Goal: Task Accomplishment & Management: Manage account settings

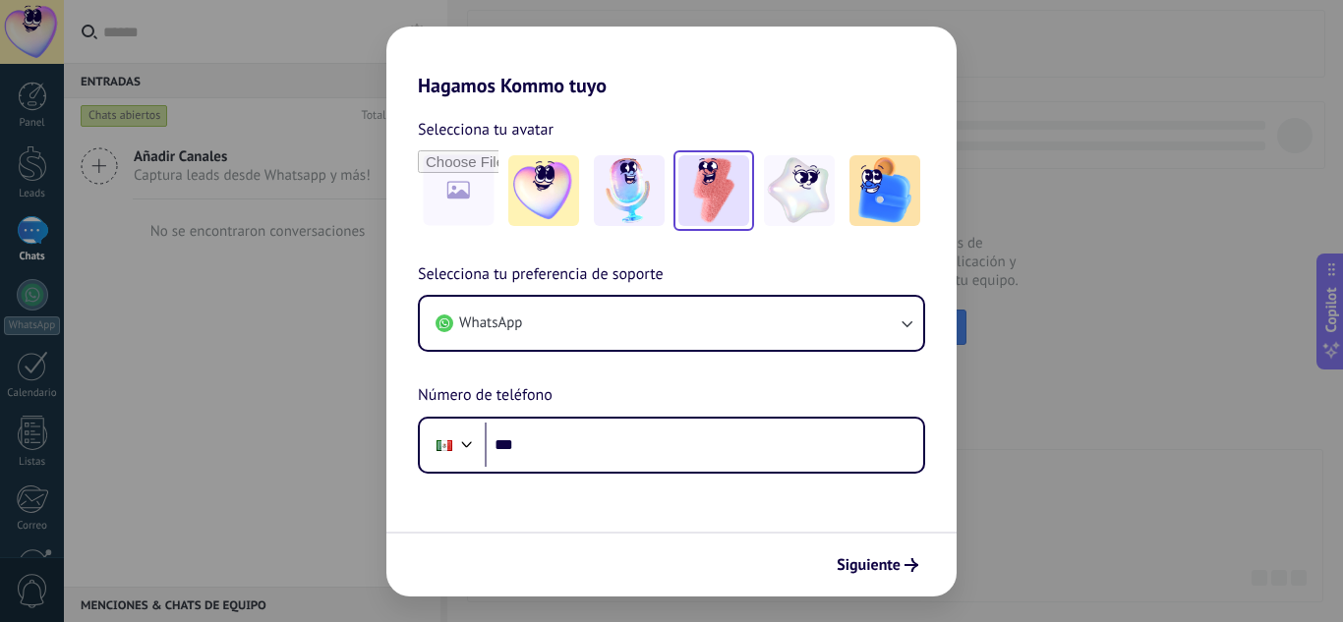
click at [718, 201] on img at bounding box center [713, 190] width 71 height 71
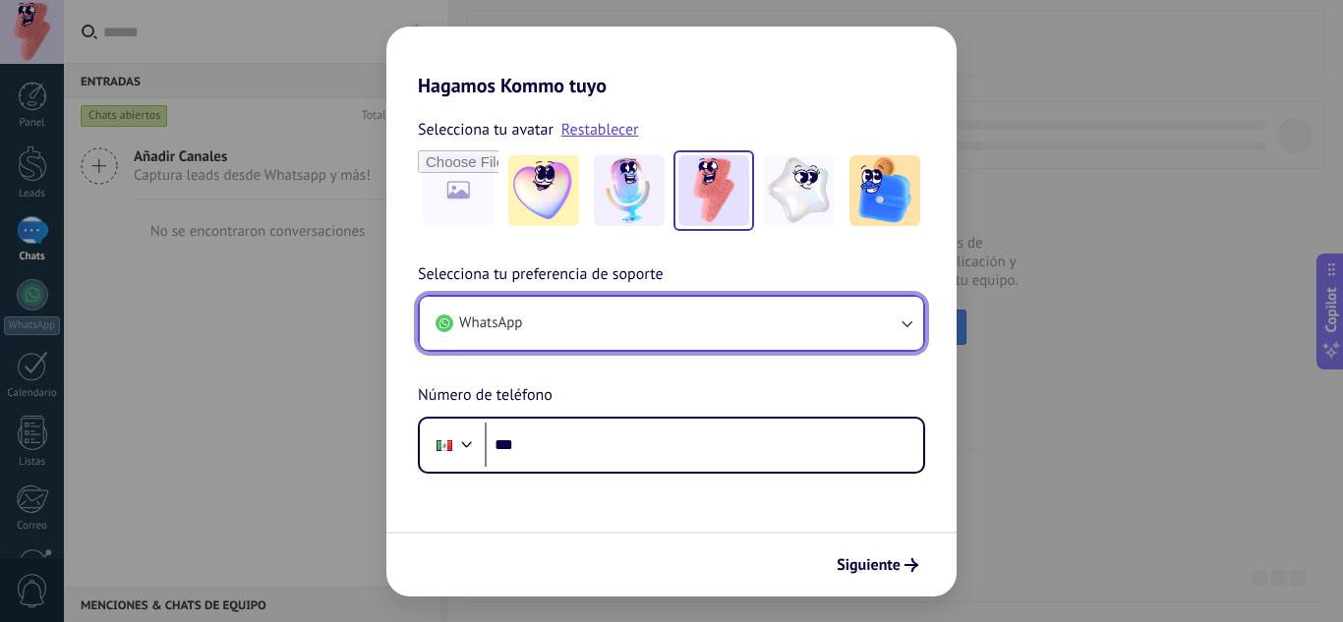
click at [668, 329] on button "WhatsApp" at bounding box center [671, 323] width 503 height 53
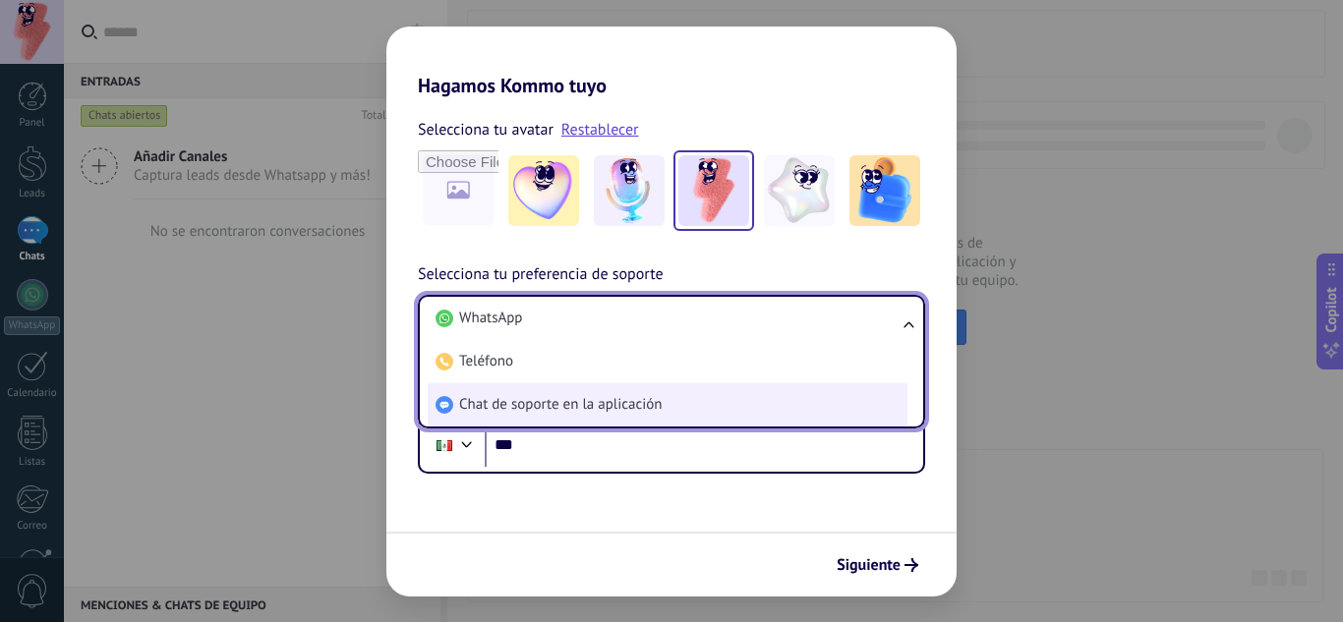
click at [606, 400] on span "Chat de soporte en la aplicación" at bounding box center [560, 405] width 203 height 20
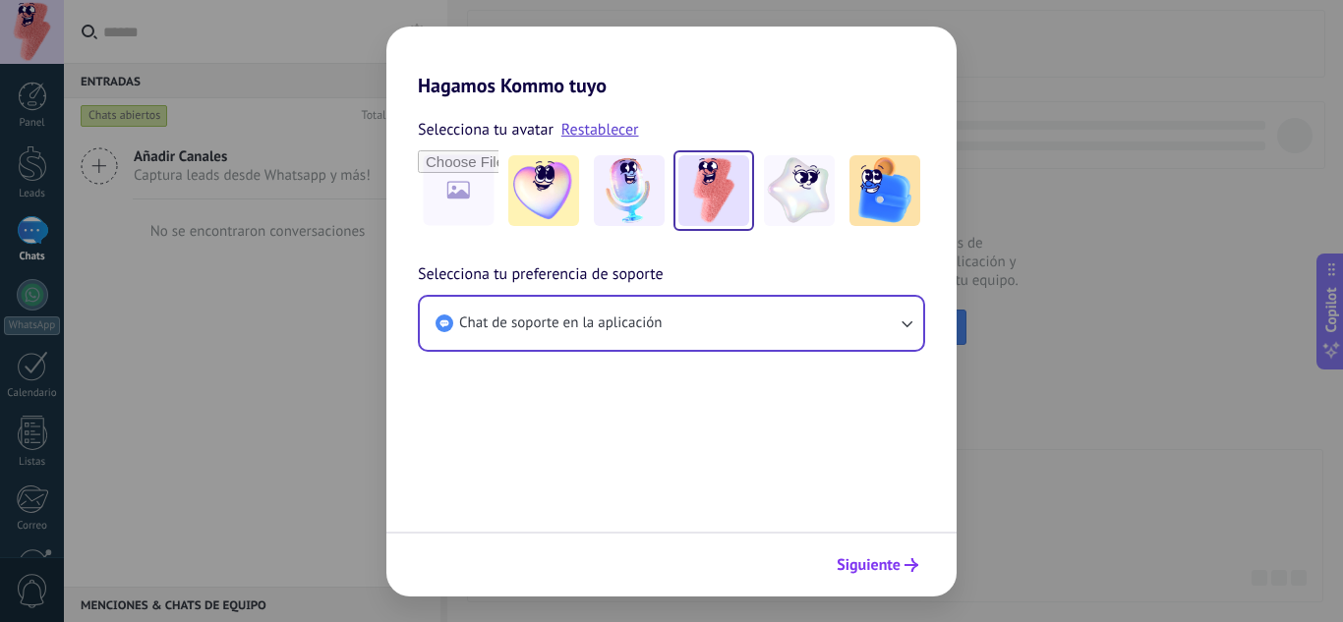
click at [857, 575] on button "Siguiente" at bounding box center [877, 565] width 99 height 33
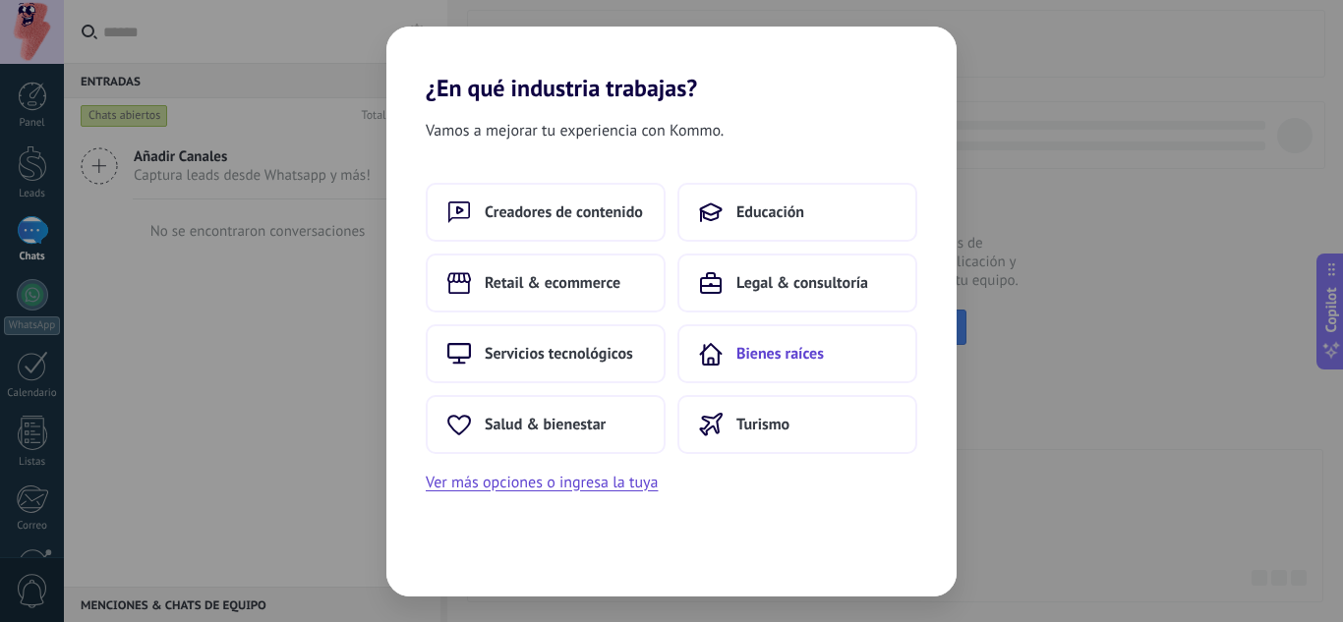
click at [783, 362] on span "Bienes raíces" at bounding box center [780, 354] width 88 height 20
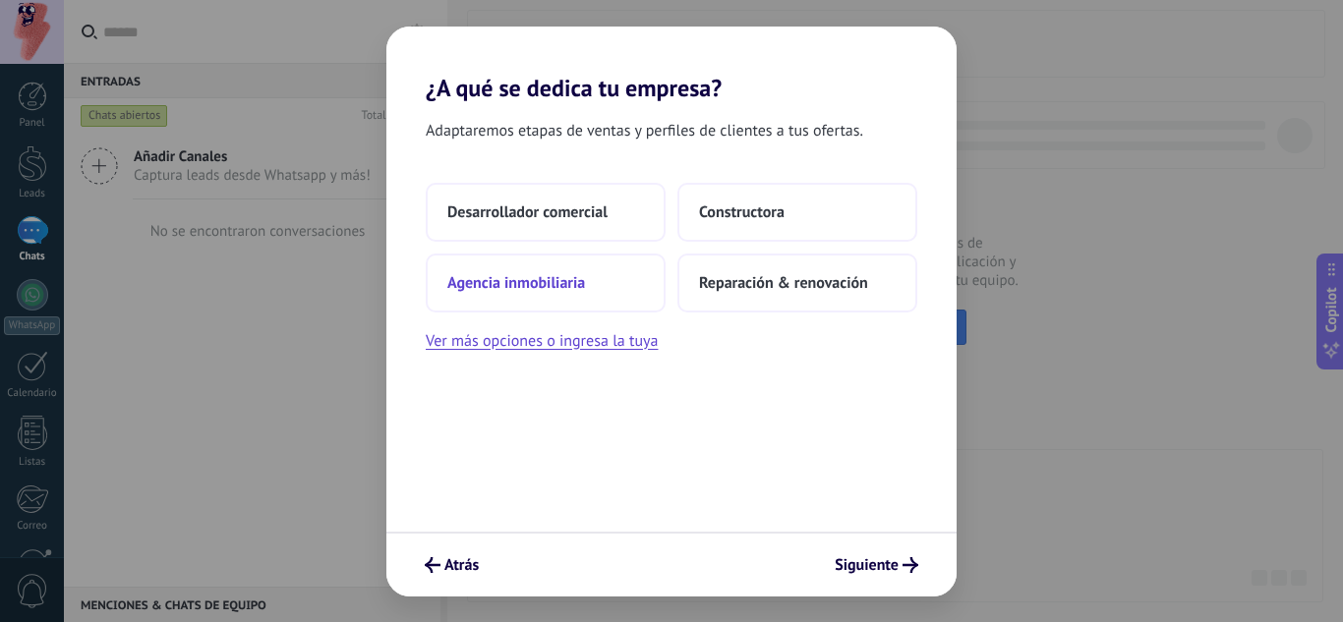
click at [597, 288] on button "Agencia inmobiliaria" at bounding box center [546, 283] width 240 height 59
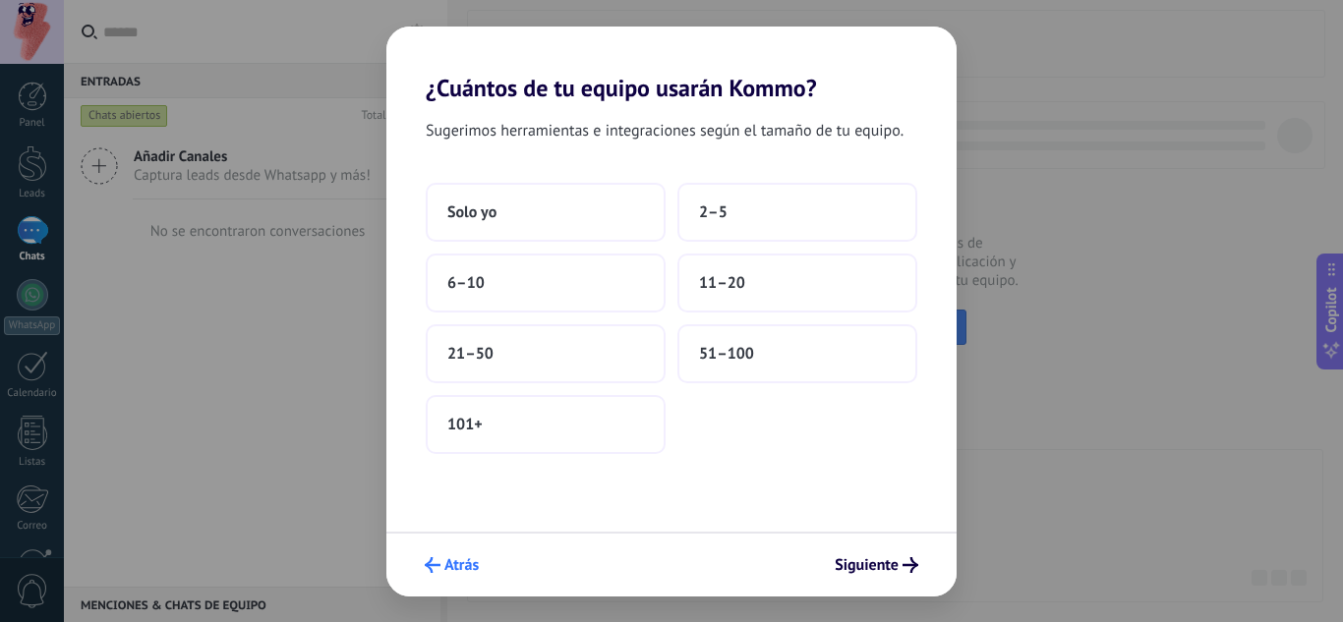
click at [454, 567] on span "Atrás" at bounding box center [461, 565] width 34 height 14
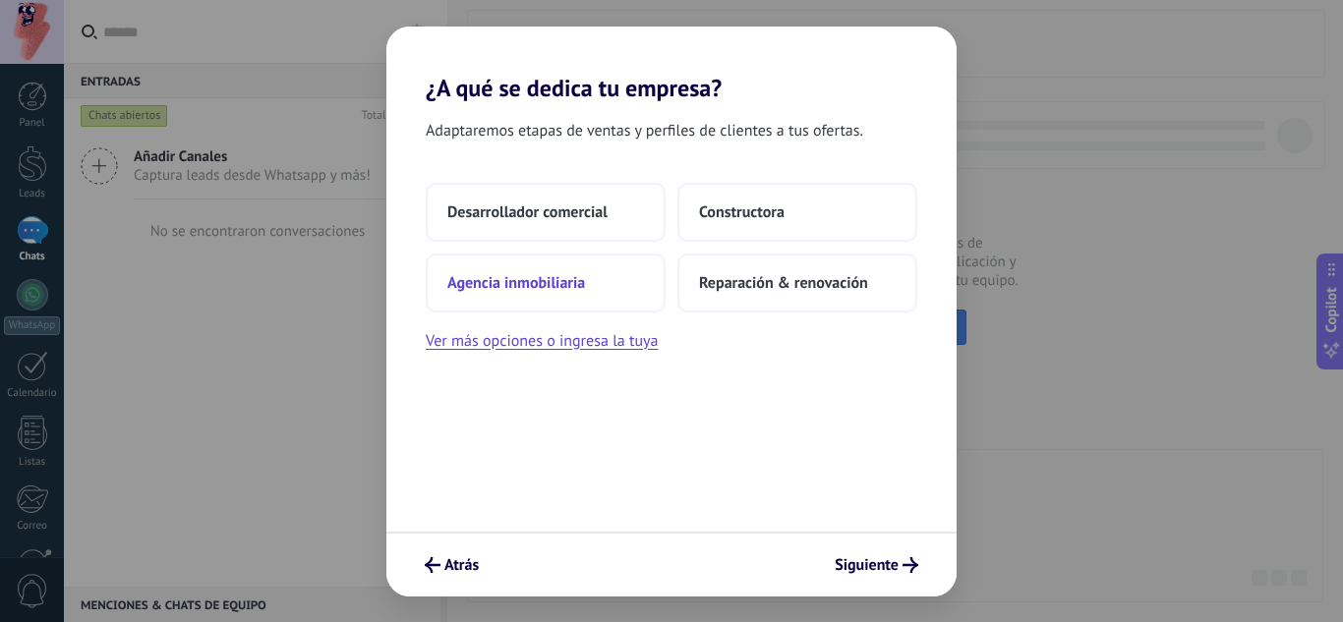
click at [572, 270] on button "Agencia inmobiliaria" at bounding box center [546, 283] width 240 height 59
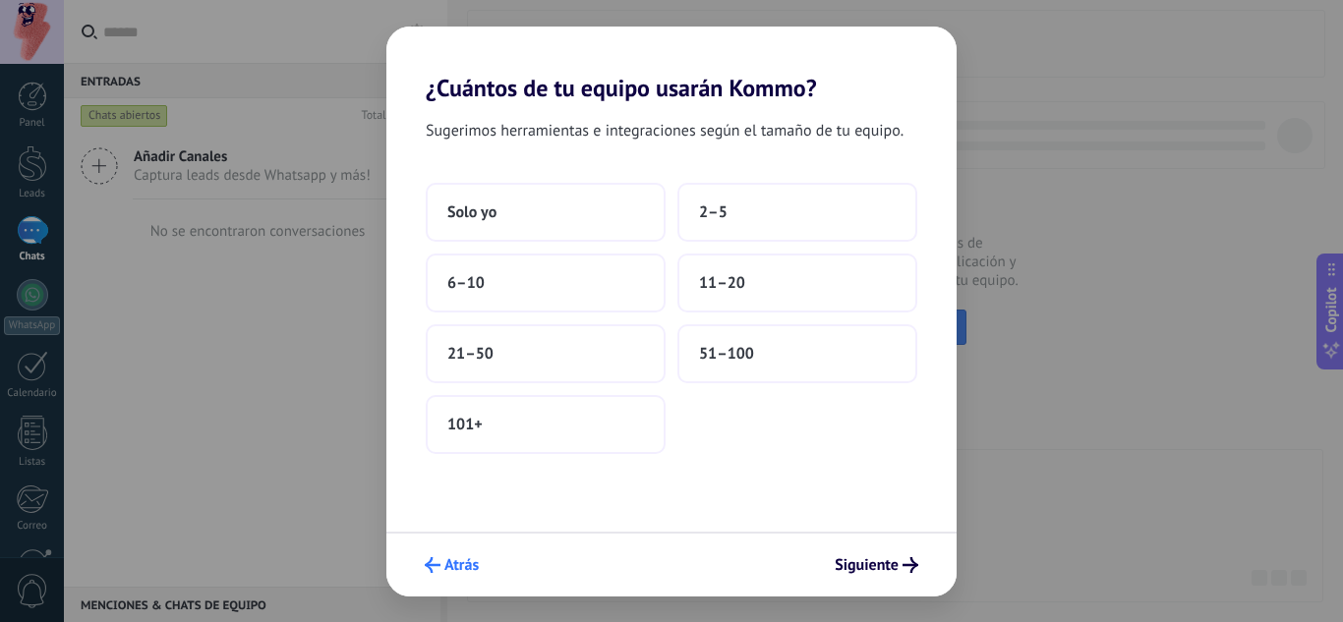
click at [430, 571] on icon "submit" at bounding box center [433, 565] width 16 height 16
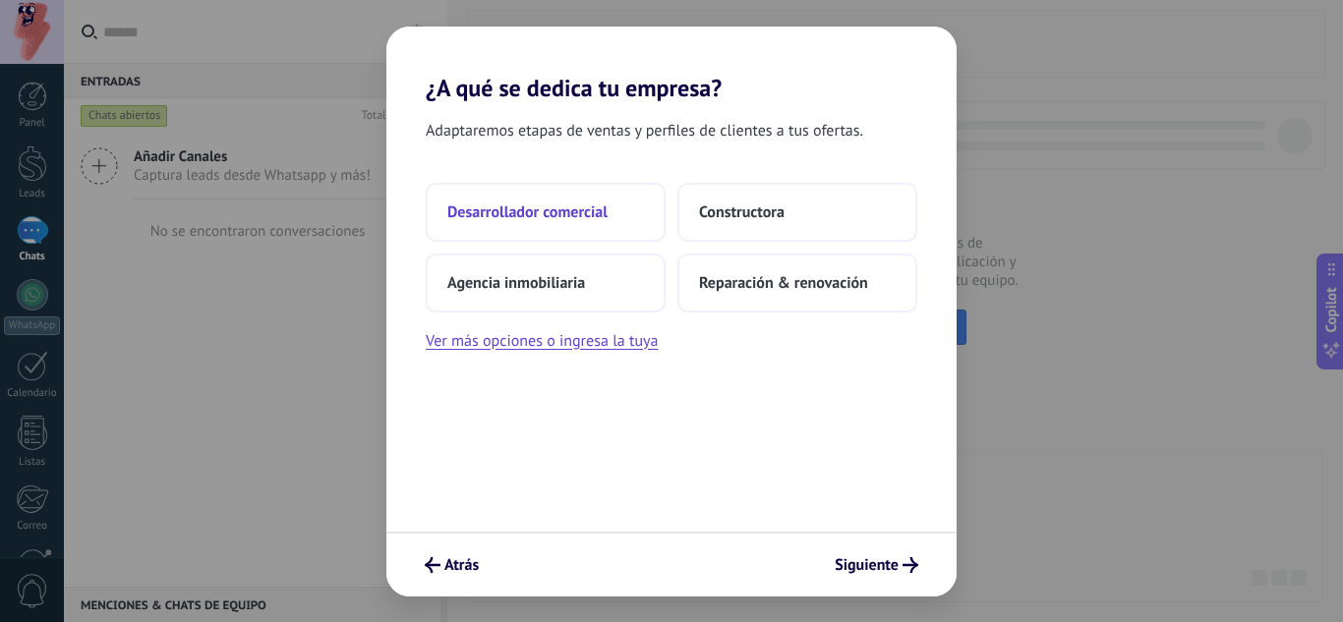
click at [555, 221] on span "Desarrollador comercial" at bounding box center [527, 213] width 160 height 20
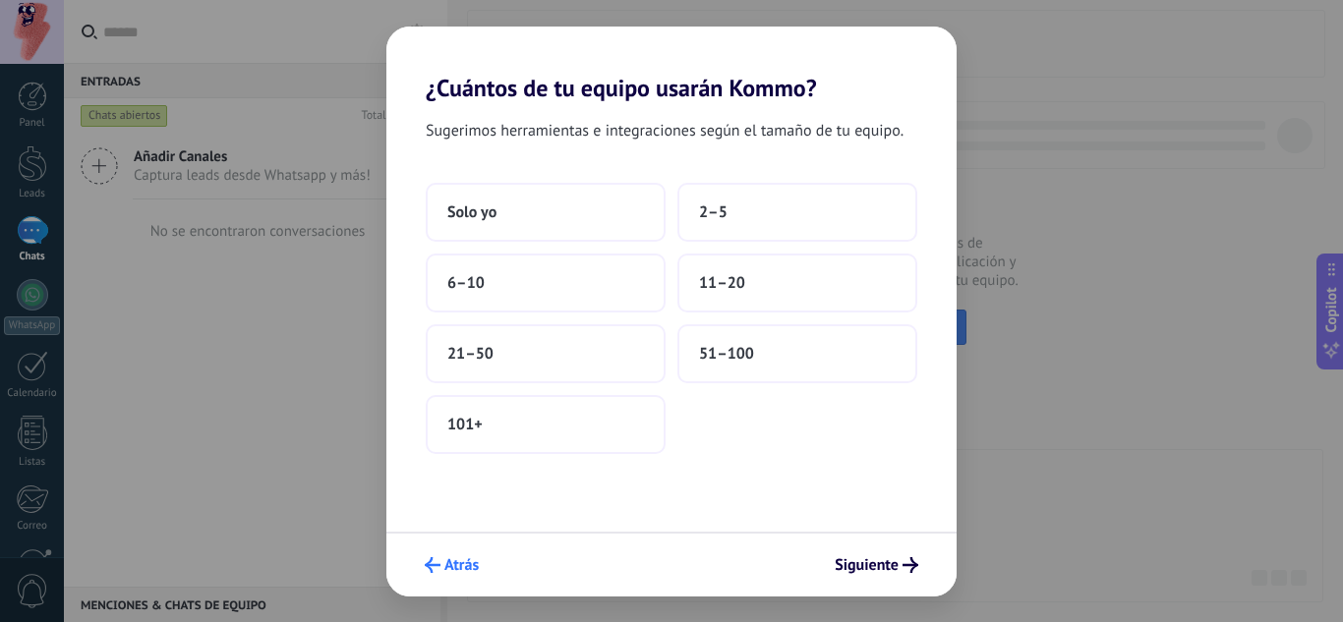
click at [432, 548] on div "Atrás Siguiente" at bounding box center [671, 564] width 570 height 65
click at [448, 570] on span "Atrás" at bounding box center [461, 565] width 34 height 14
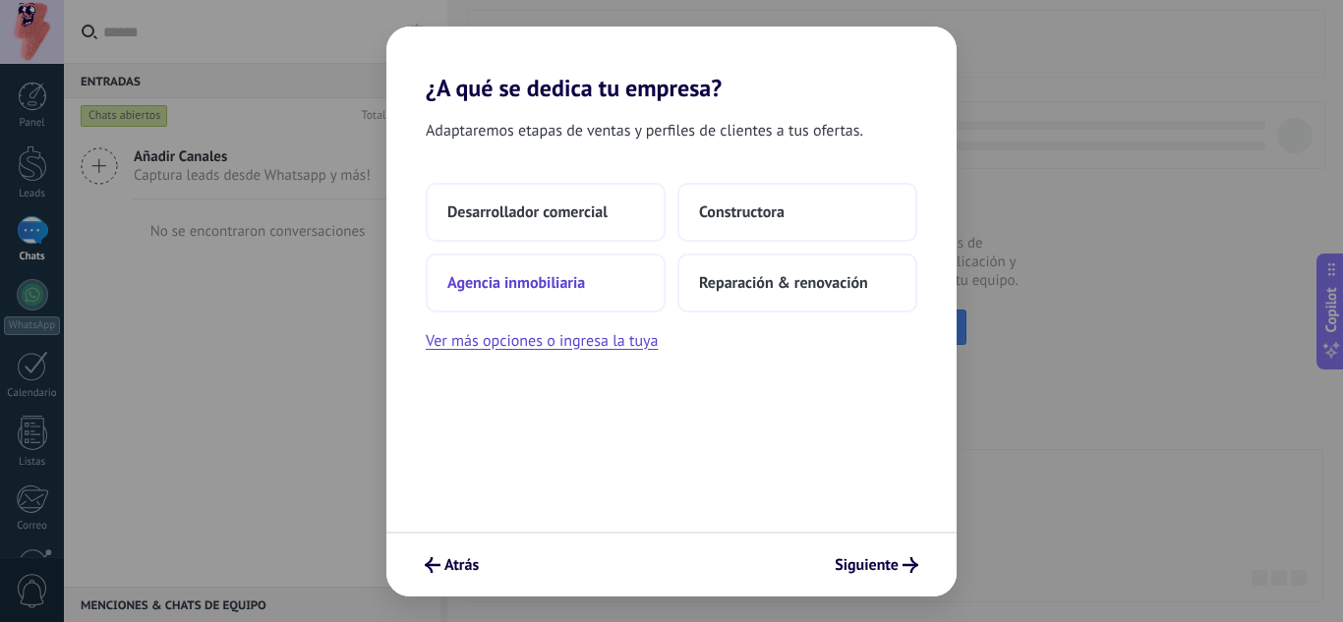
click at [537, 279] on span "Agencia inmobiliaria" at bounding box center [516, 283] width 138 height 20
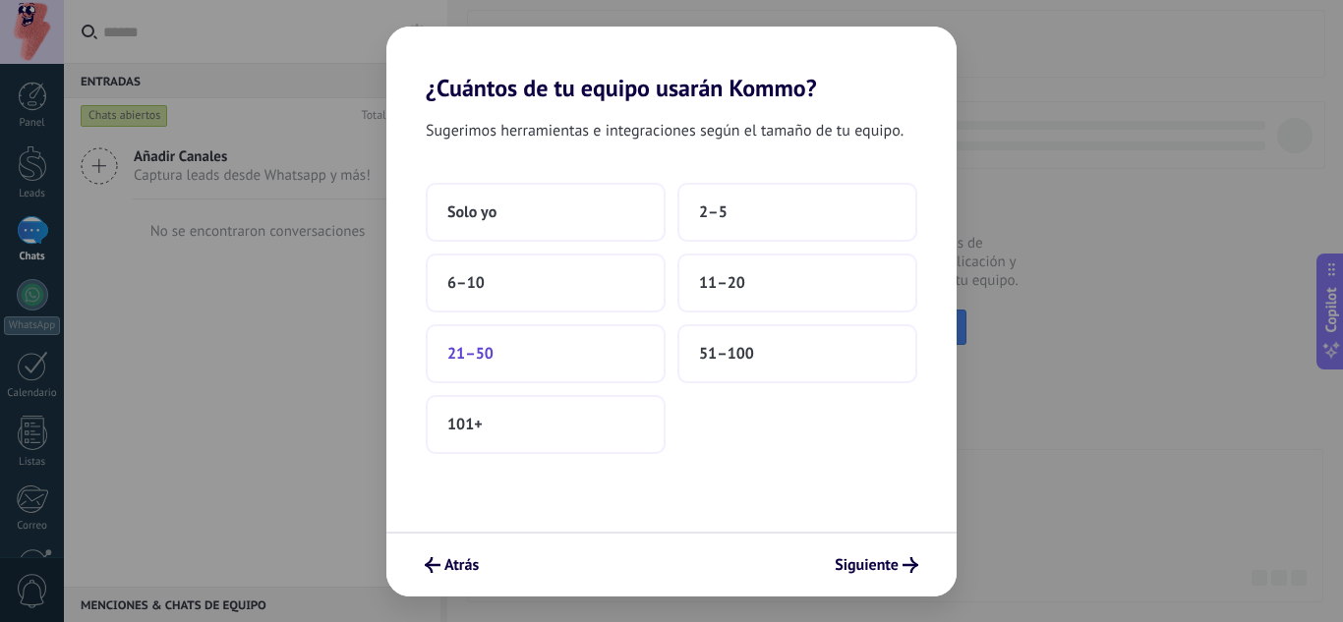
click at [601, 367] on button "21–50" at bounding box center [546, 353] width 240 height 59
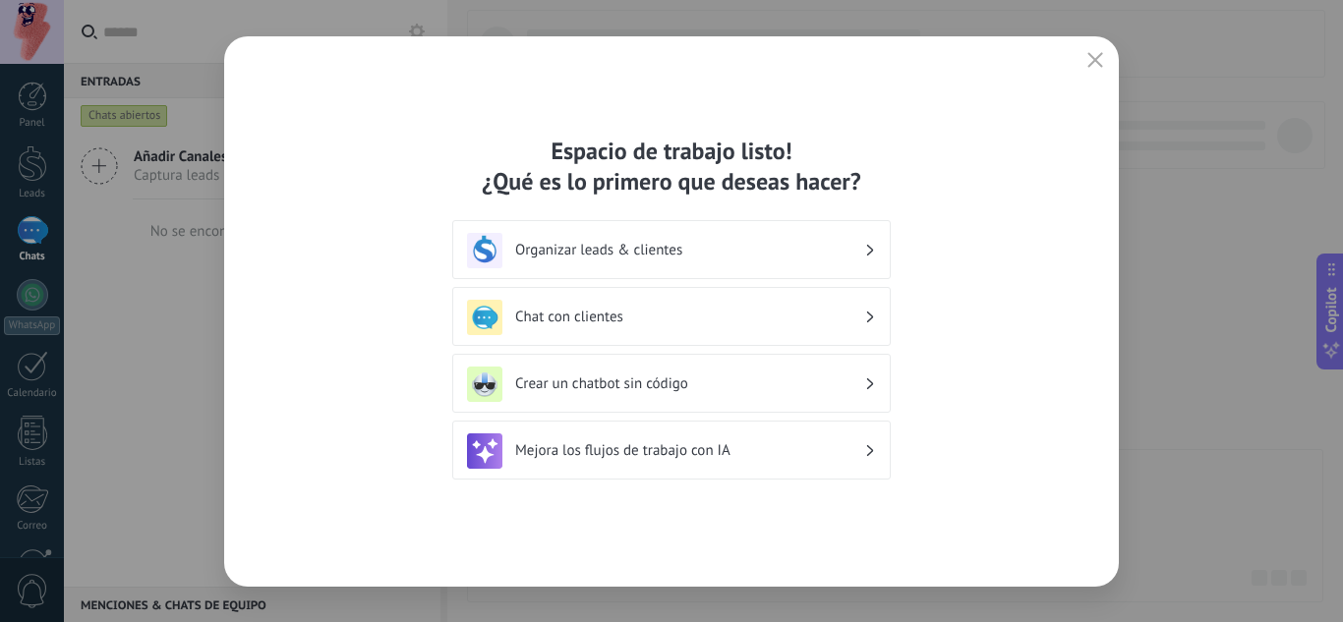
click at [829, 255] on h3 "Organizar leads & clientes" at bounding box center [689, 250] width 349 height 19
click at [868, 260] on div "Organizar leads & clientes" at bounding box center [671, 250] width 409 height 35
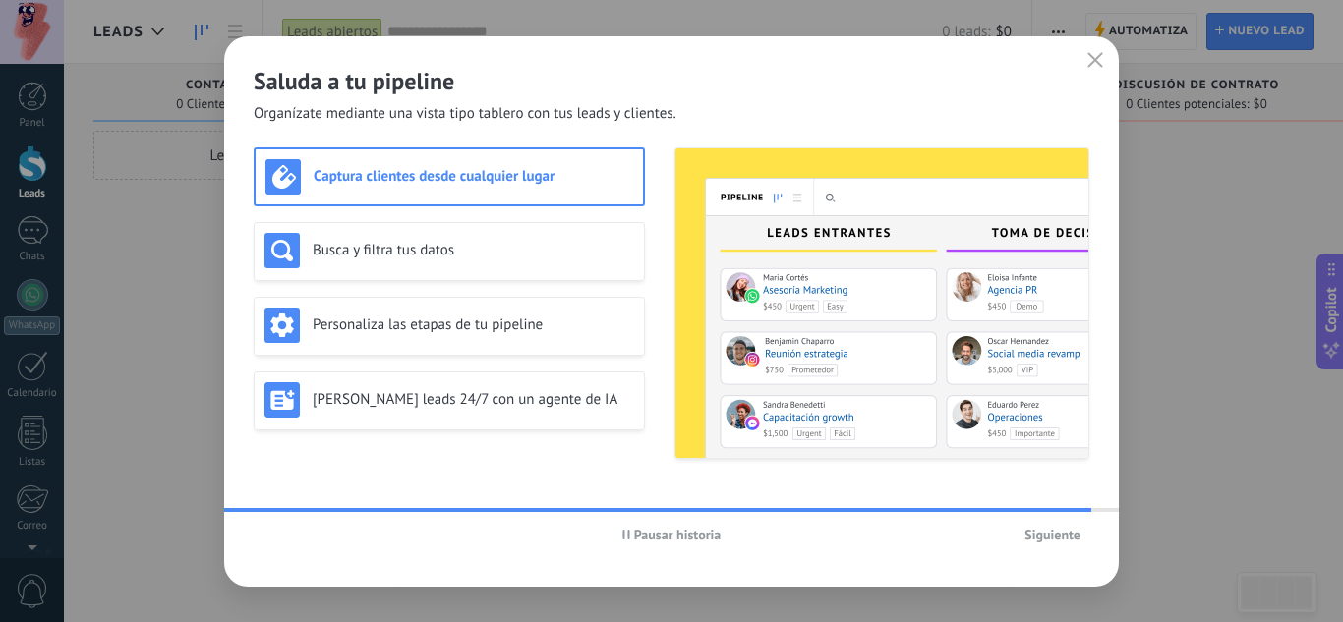
click at [628, 544] on button "Pausar historia" at bounding box center [672, 534] width 117 height 29
click at [642, 538] on span "Iniciar historia" at bounding box center [677, 535] width 85 height 14
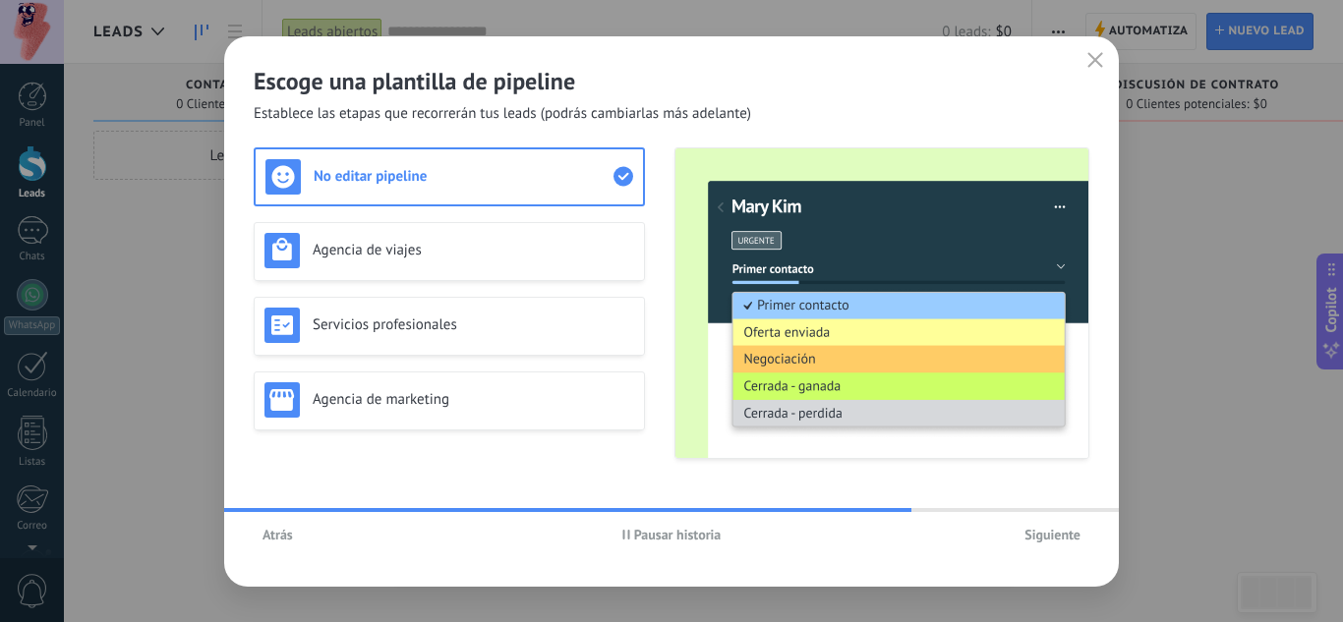
click at [629, 529] on span "Pausar historia" at bounding box center [671, 535] width 99 height 14
click at [354, 269] on div "Agencia de viajes" at bounding box center [449, 251] width 391 height 59
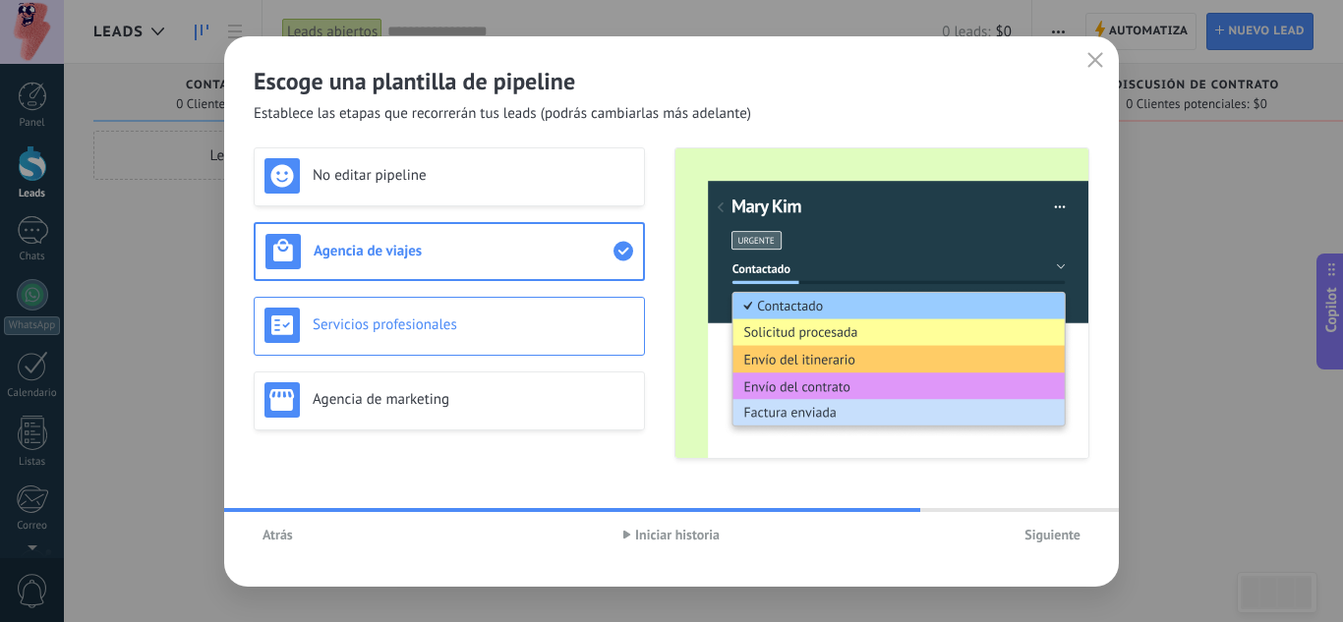
click at [381, 318] on h3 "Servicios profesionales" at bounding box center [474, 325] width 322 height 19
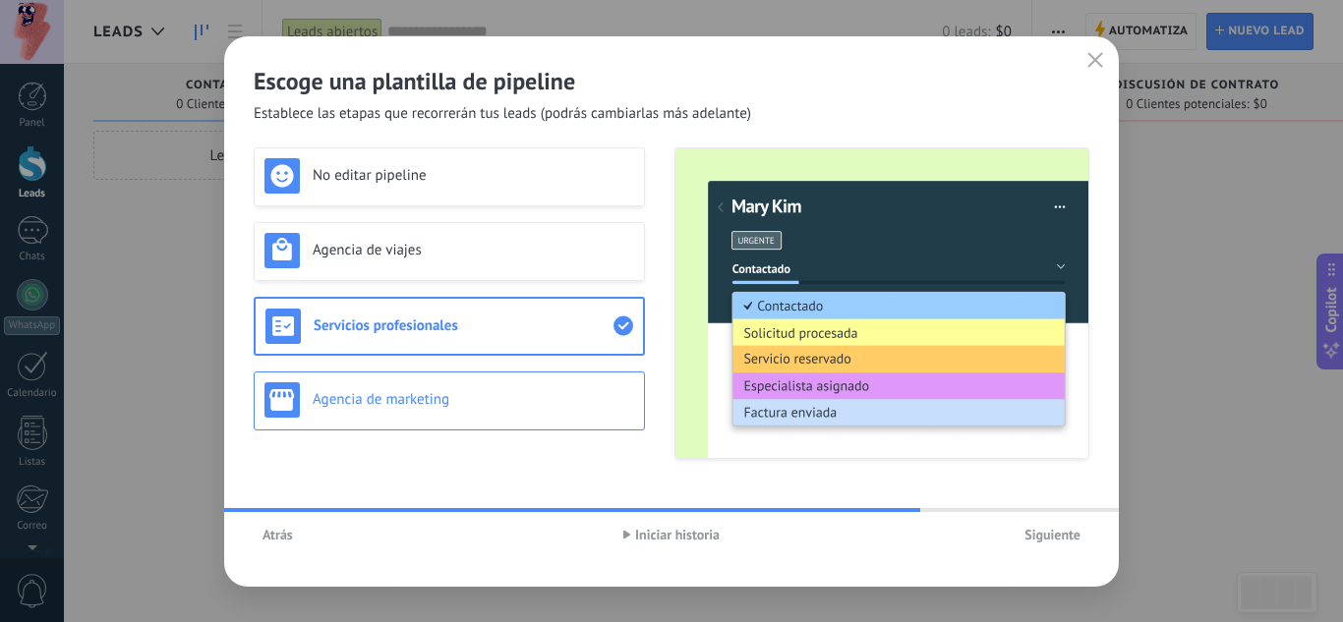
click at [402, 402] on h3 "Agencia de marketing" at bounding box center [474, 399] width 322 height 19
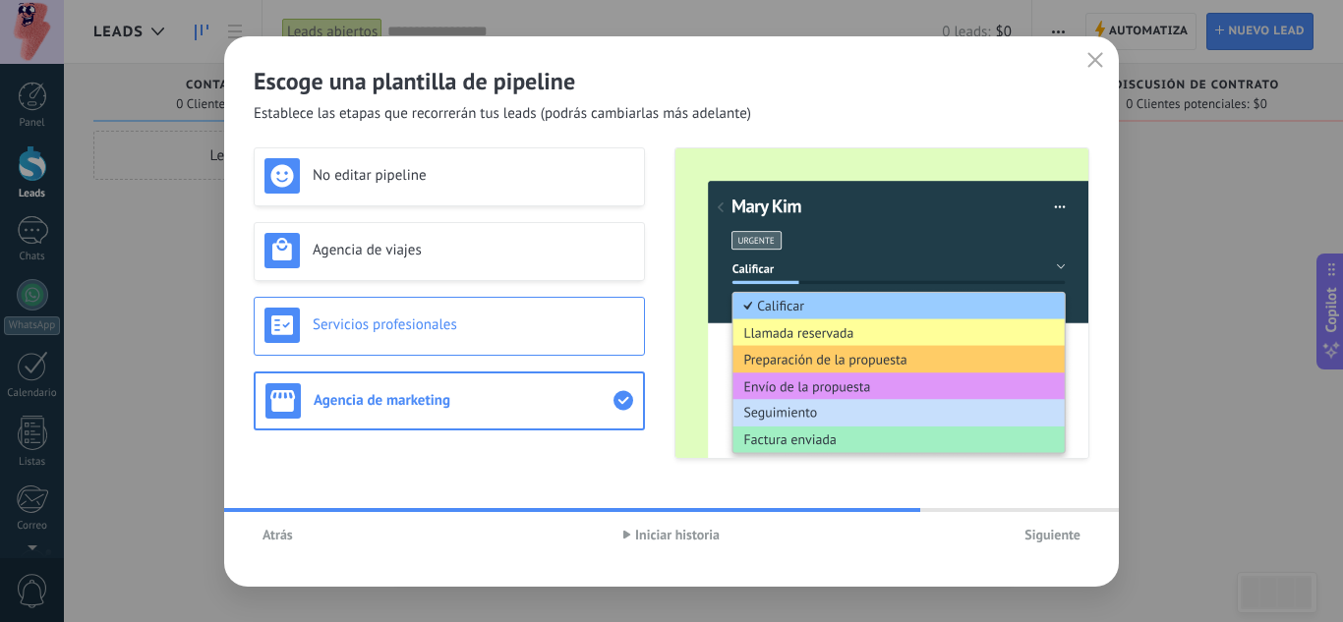
click at [426, 324] on h3 "Servicios profesionales" at bounding box center [474, 325] width 322 height 19
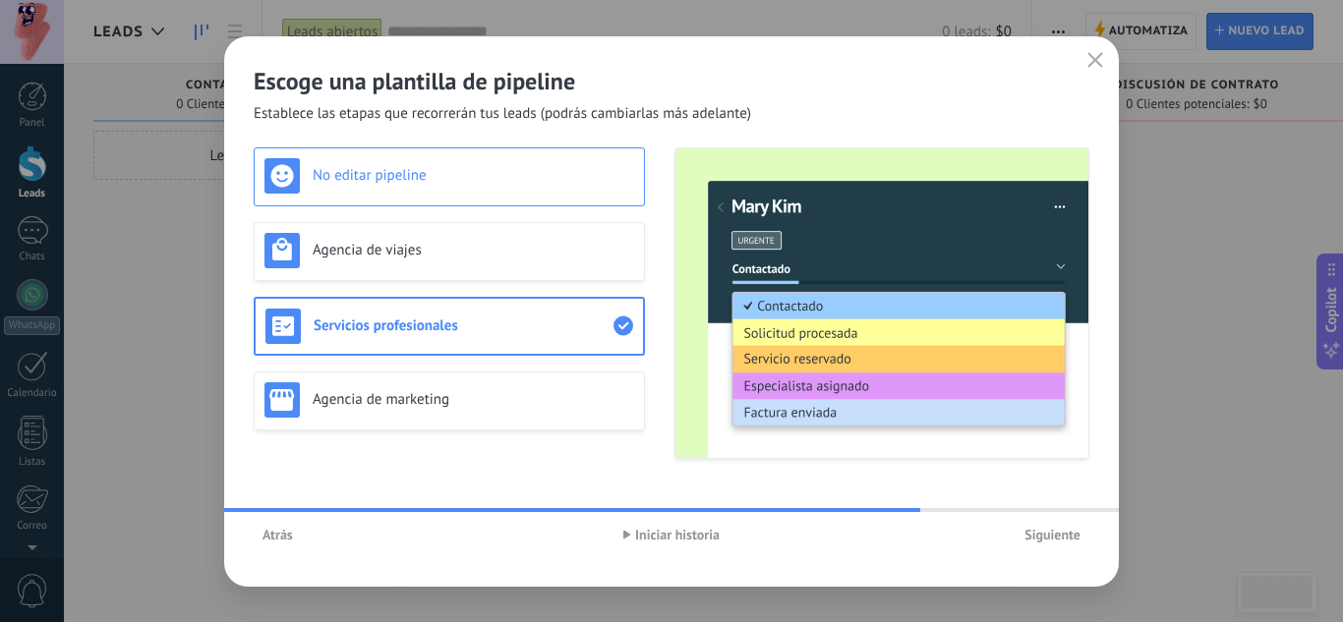
click at [416, 196] on div "No editar pipeline" at bounding box center [449, 176] width 391 height 59
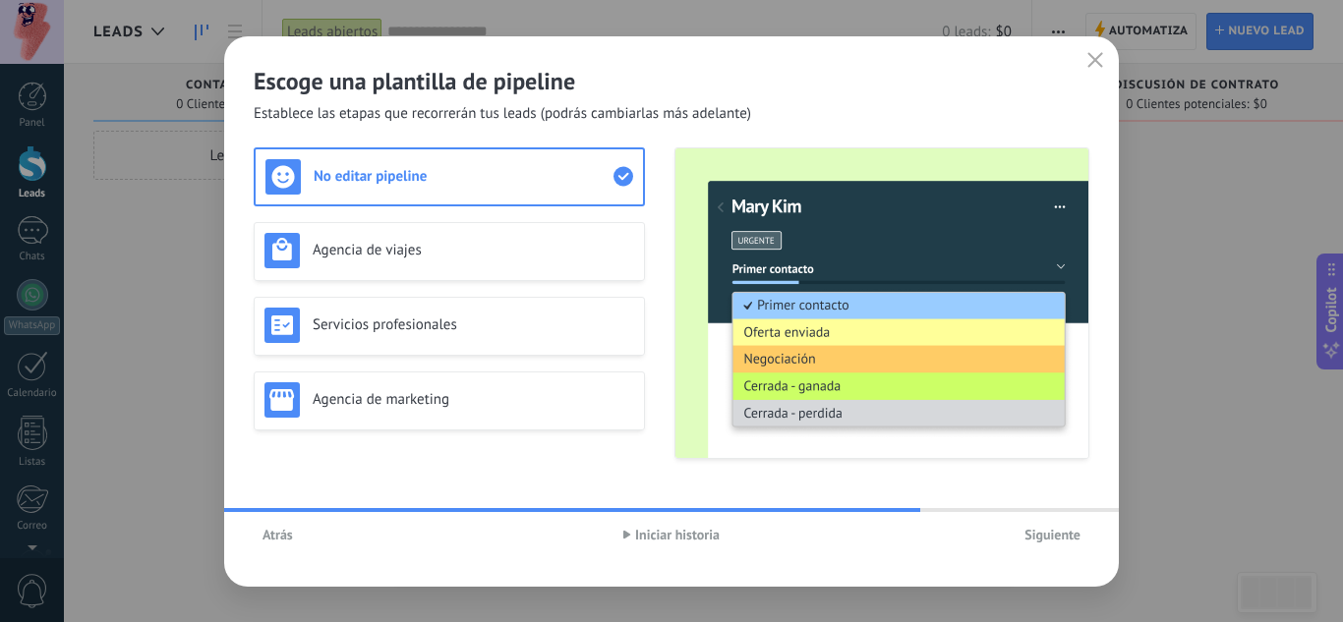
click at [1048, 538] on span "Siguiente" at bounding box center [1052, 535] width 56 height 14
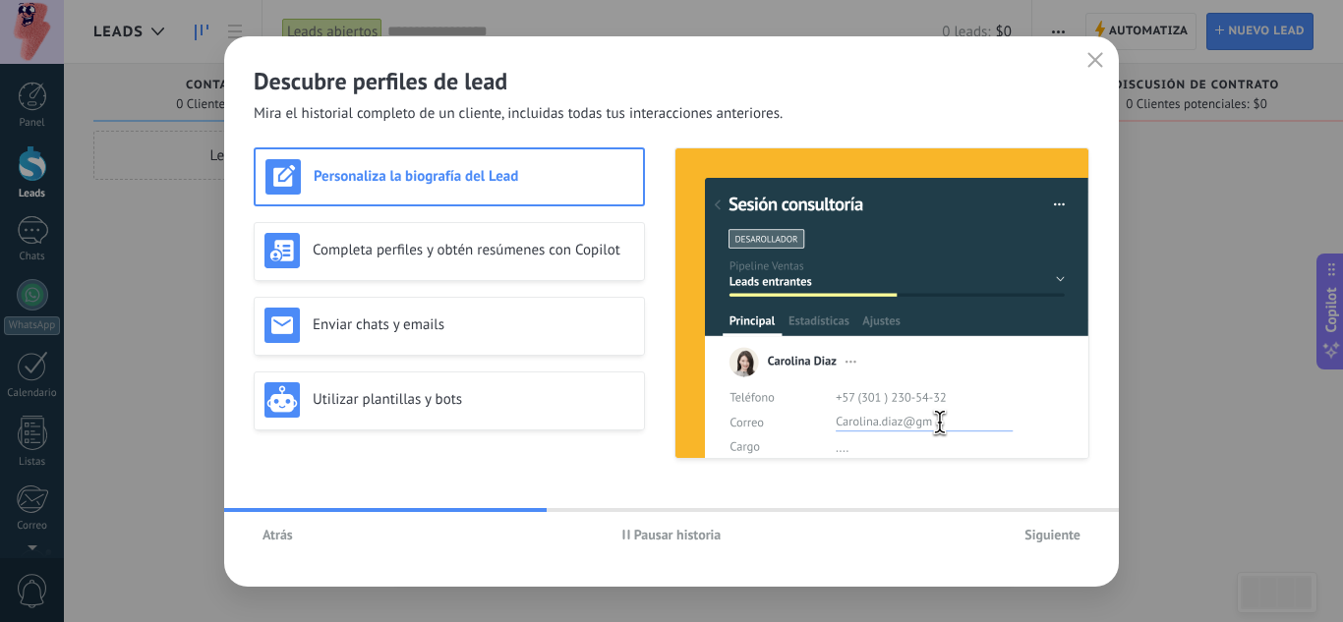
click at [648, 532] on span "Pausar historia" at bounding box center [678, 535] width 88 height 14
click at [438, 243] on h3 "Completa perfiles y obtén resúmenes con Copilot" at bounding box center [474, 250] width 322 height 19
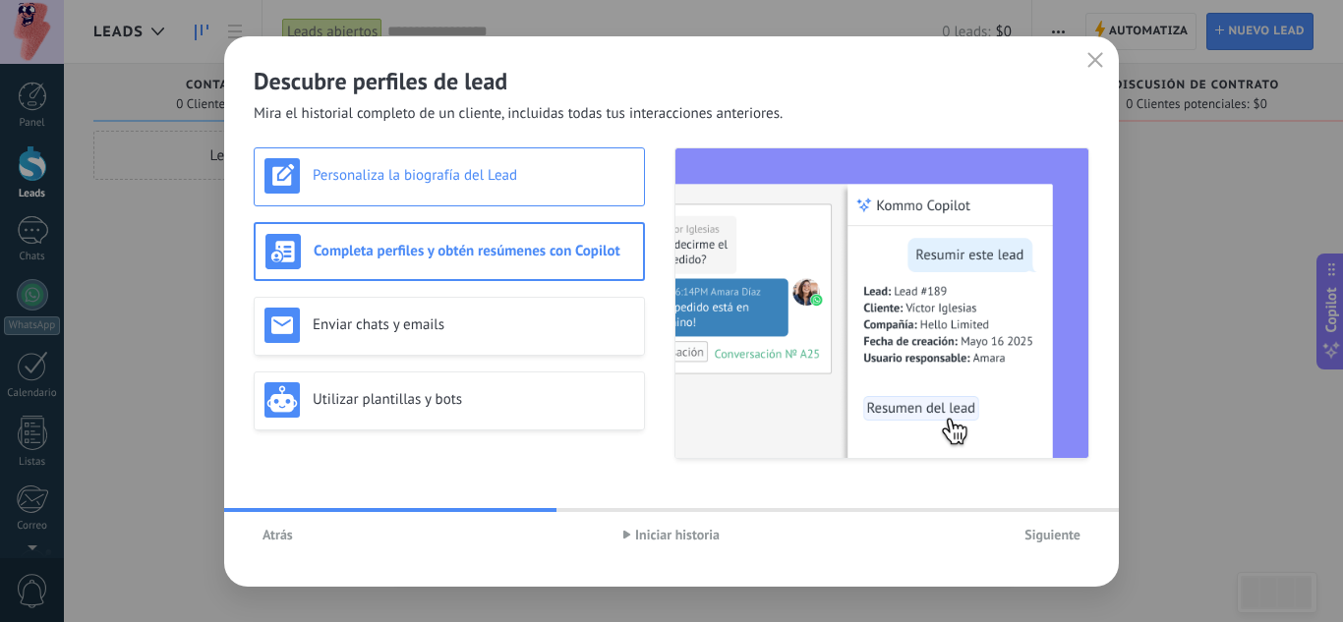
click at [435, 200] on div "Personaliza la biografía del Lead" at bounding box center [449, 176] width 391 height 59
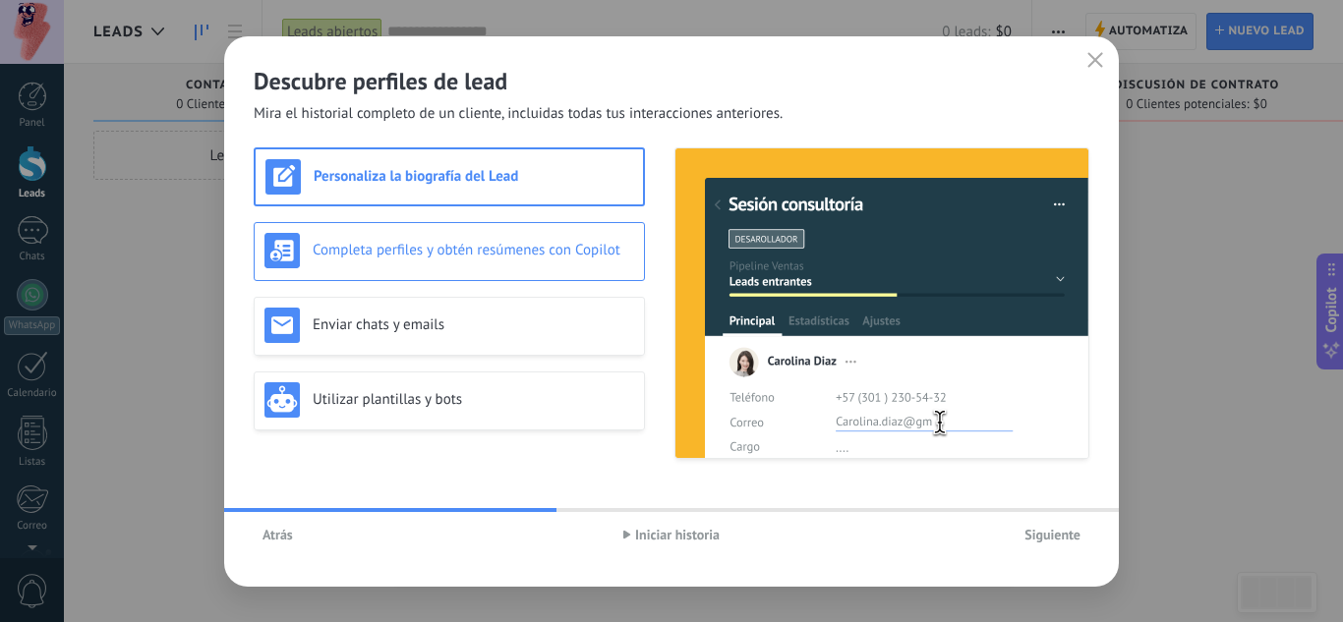
click at [439, 266] on div "Completa perfiles y obtén resúmenes con Copilot" at bounding box center [449, 250] width 370 height 35
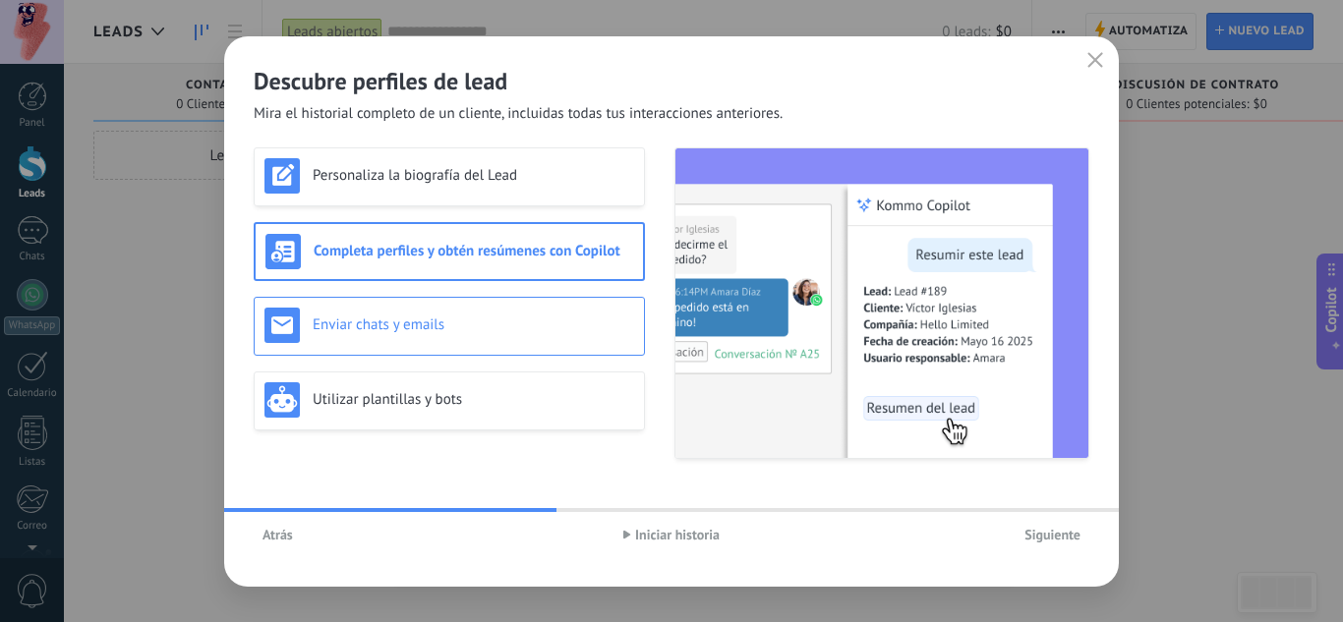
click at [437, 325] on h3 "Enviar chats y emails" at bounding box center [474, 325] width 322 height 19
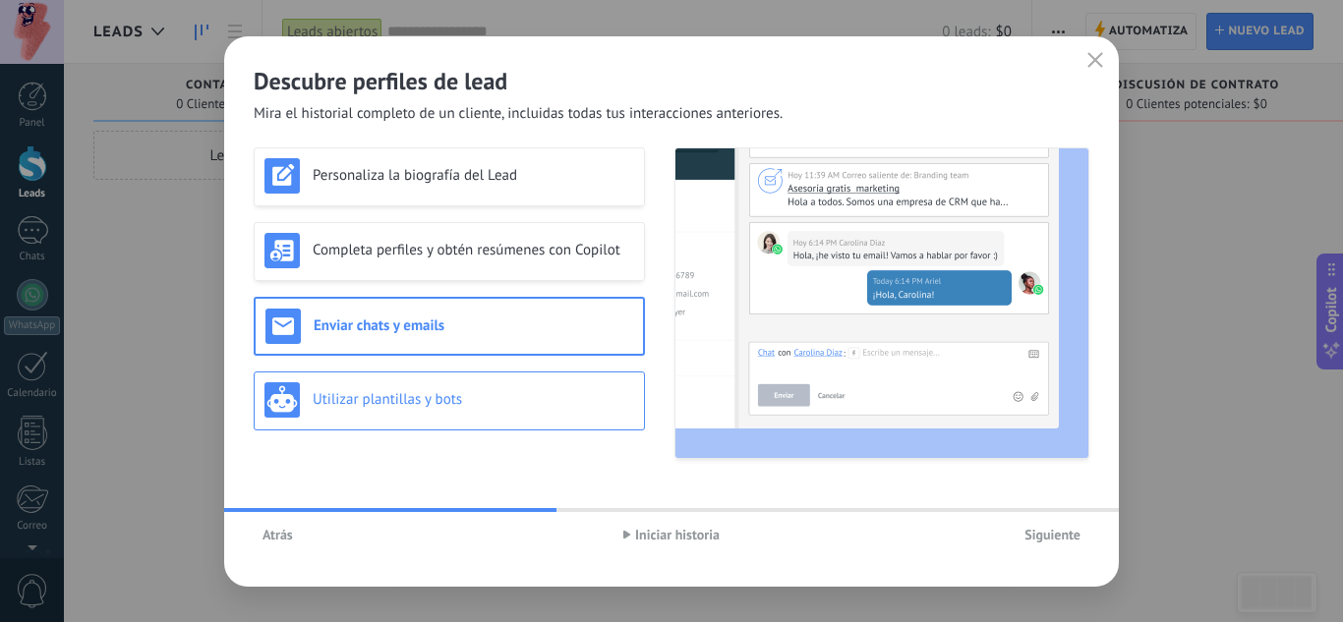
click at [436, 414] on div "Utilizar plantillas y bots" at bounding box center [449, 399] width 370 height 35
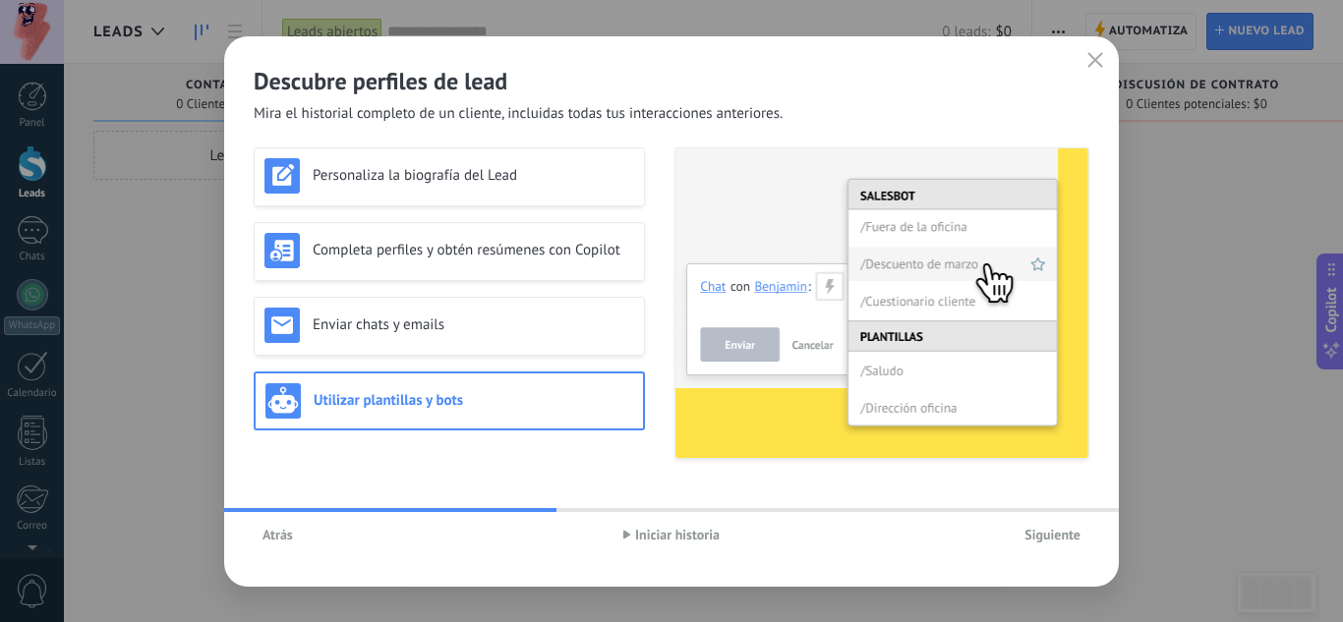
click at [1039, 540] on span "Siguiente" at bounding box center [1052, 535] width 56 height 14
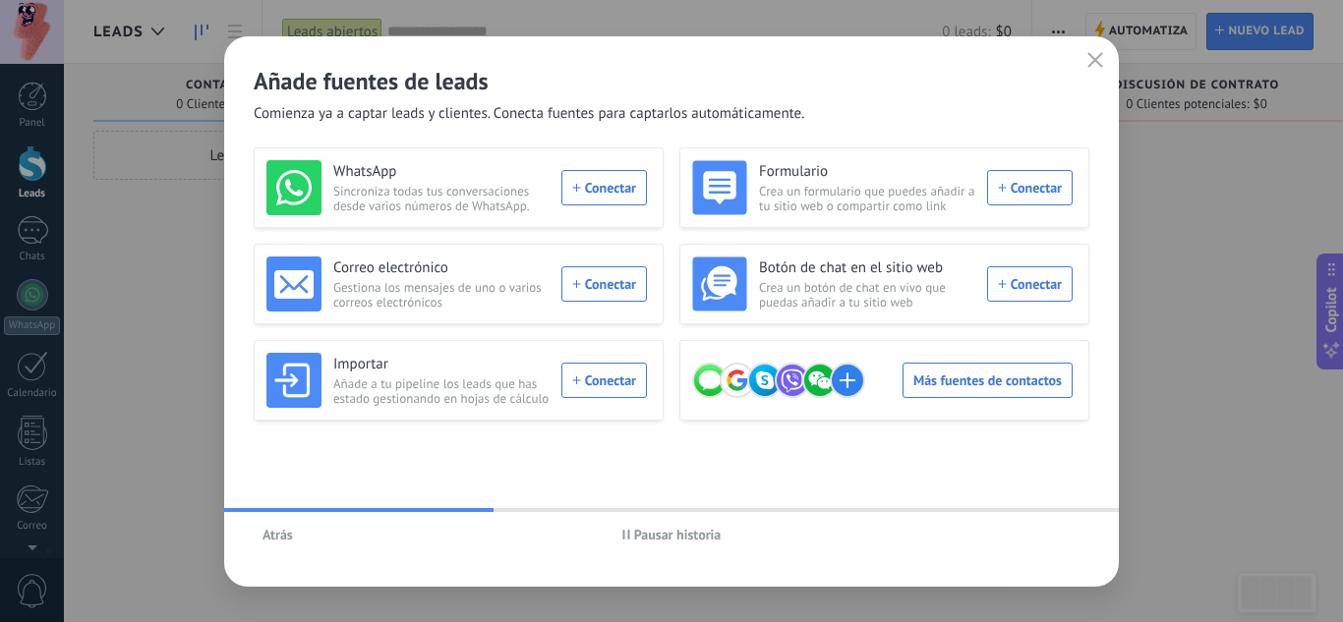
drag, startPoint x: 627, startPoint y: 530, endPoint x: 641, endPoint y: 530, distance: 13.8
click at [631, 530] on span "Pausar historia" at bounding box center [671, 535] width 99 height 14
click at [1090, 61] on icon "button" at bounding box center [1095, 60] width 16 height 16
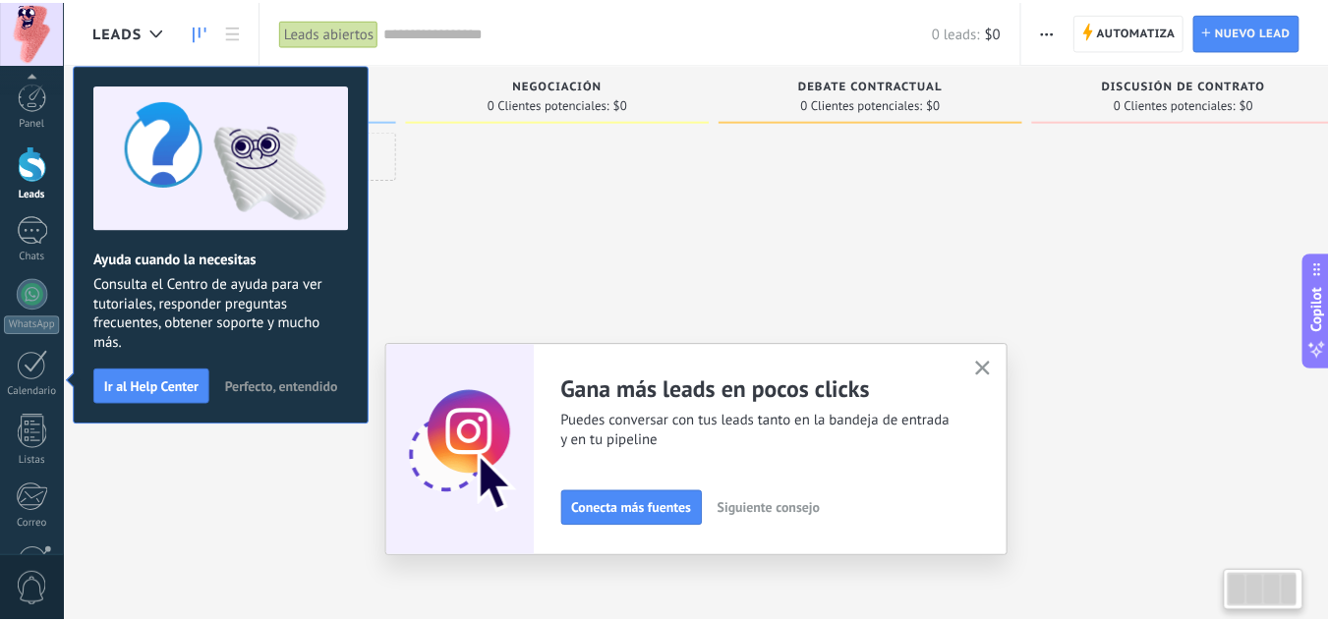
scroll to position [196, 0]
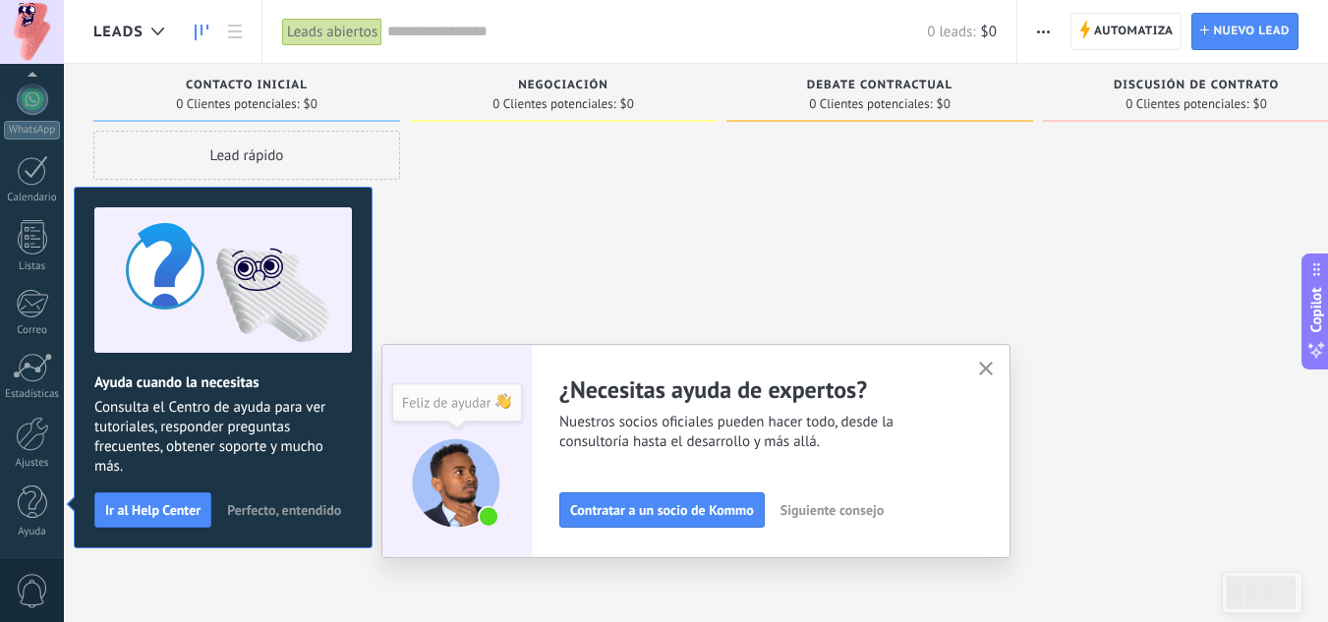
click at [261, 509] on span "Perfecto, entendido" at bounding box center [284, 510] width 114 height 14
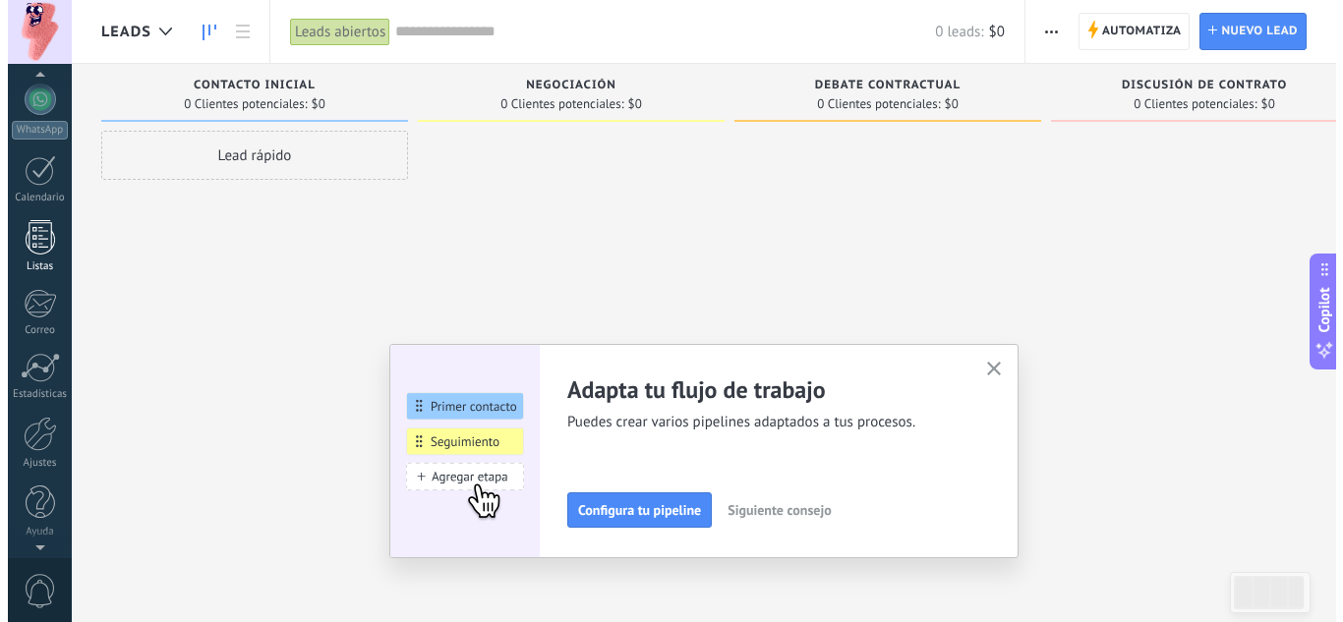
scroll to position [0, 0]
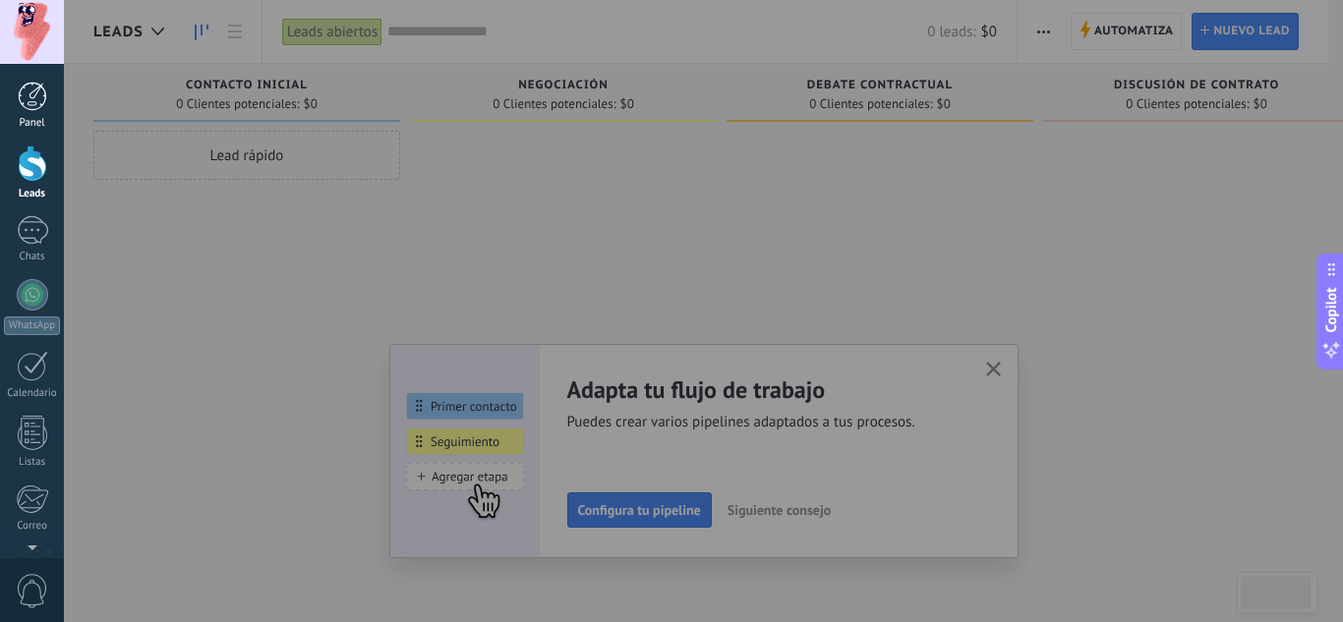
click at [24, 104] on div at bounding box center [32, 96] width 29 height 29
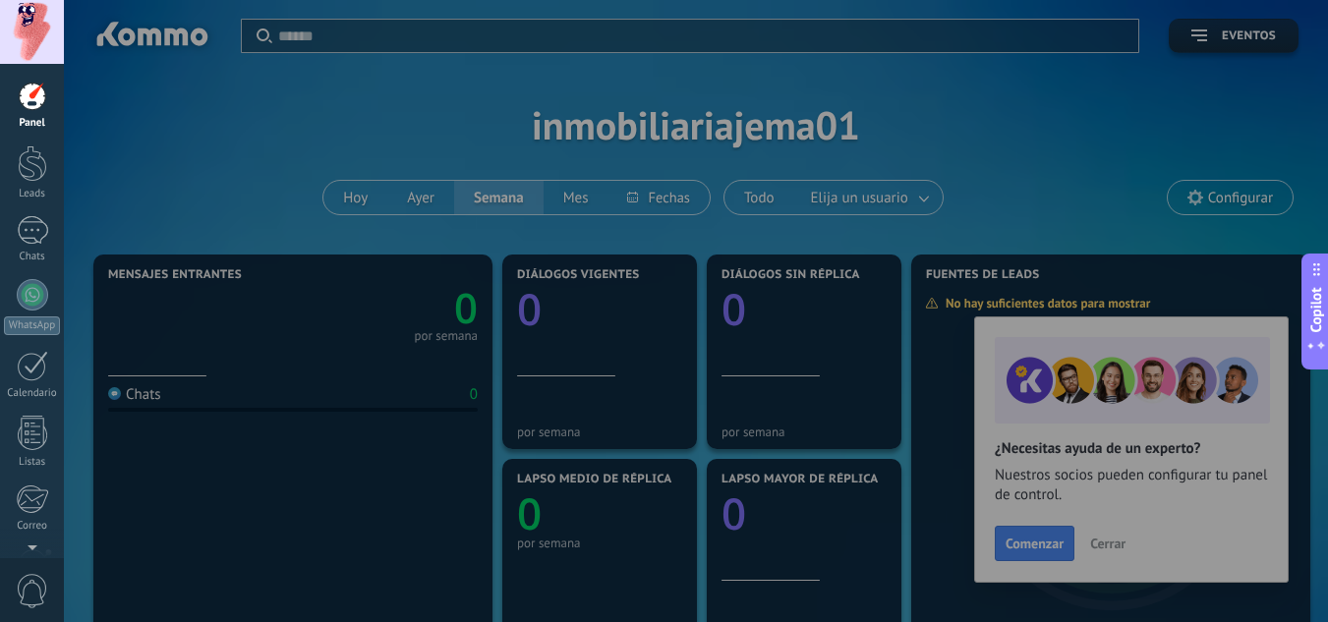
click at [1320, 316] on span "Copilot" at bounding box center [1317, 309] width 20 height 45
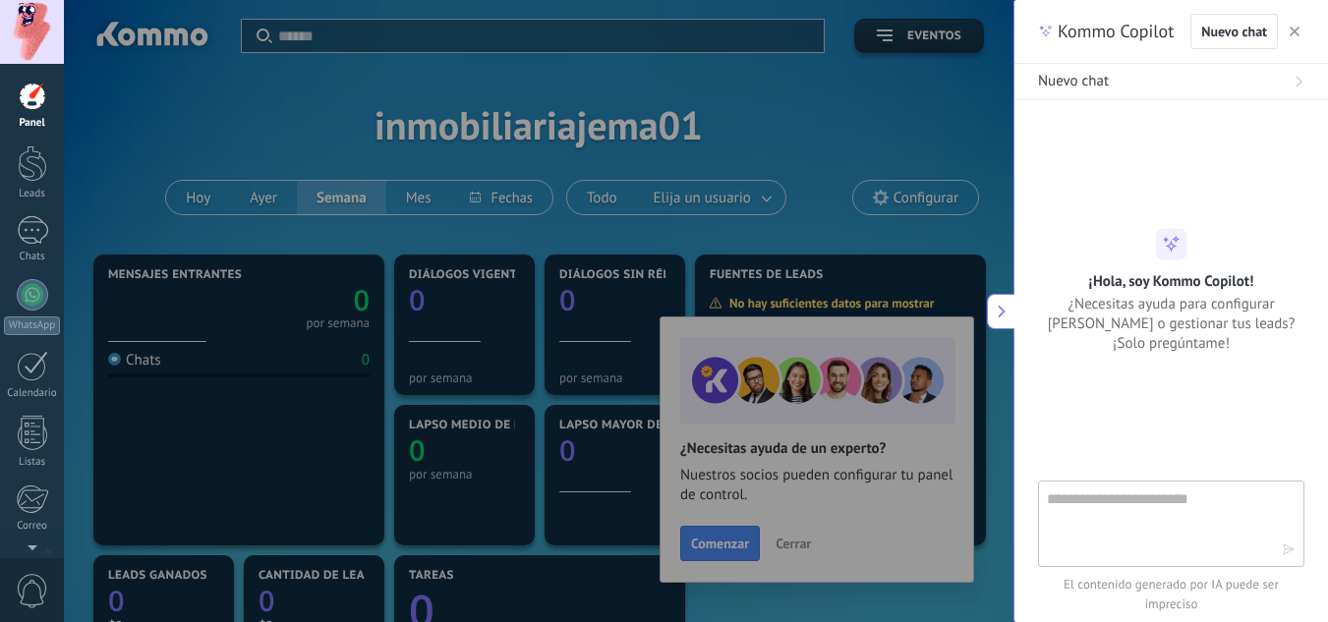
click at [1297, 32] on icon "button" at bounding box center [1295, 32] width 10 height 10
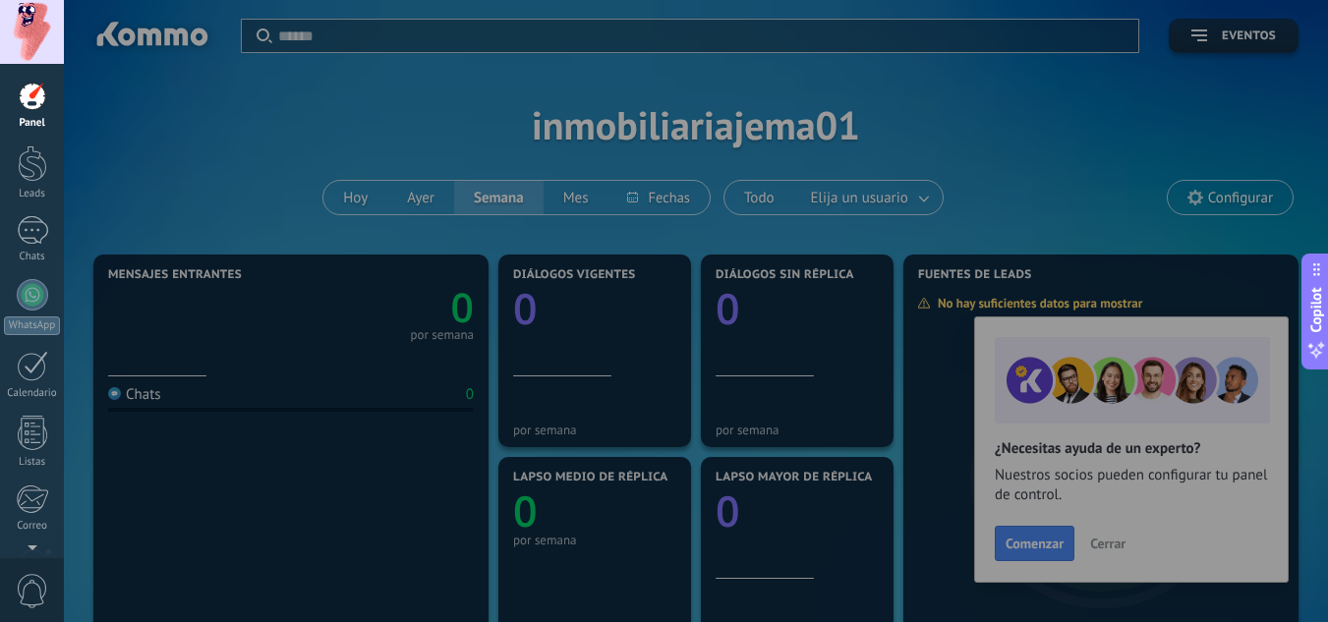
click at [1030, 485] on div at bounding box center [728, 311] width 1328 height 622
drag, startPoint x: 26, startPoint y: 109, endPoint x: 93, endPoint y: 121, distance: 68.9
click at [26, 109] on div at bounding box center [32, 96] width 29 height 29
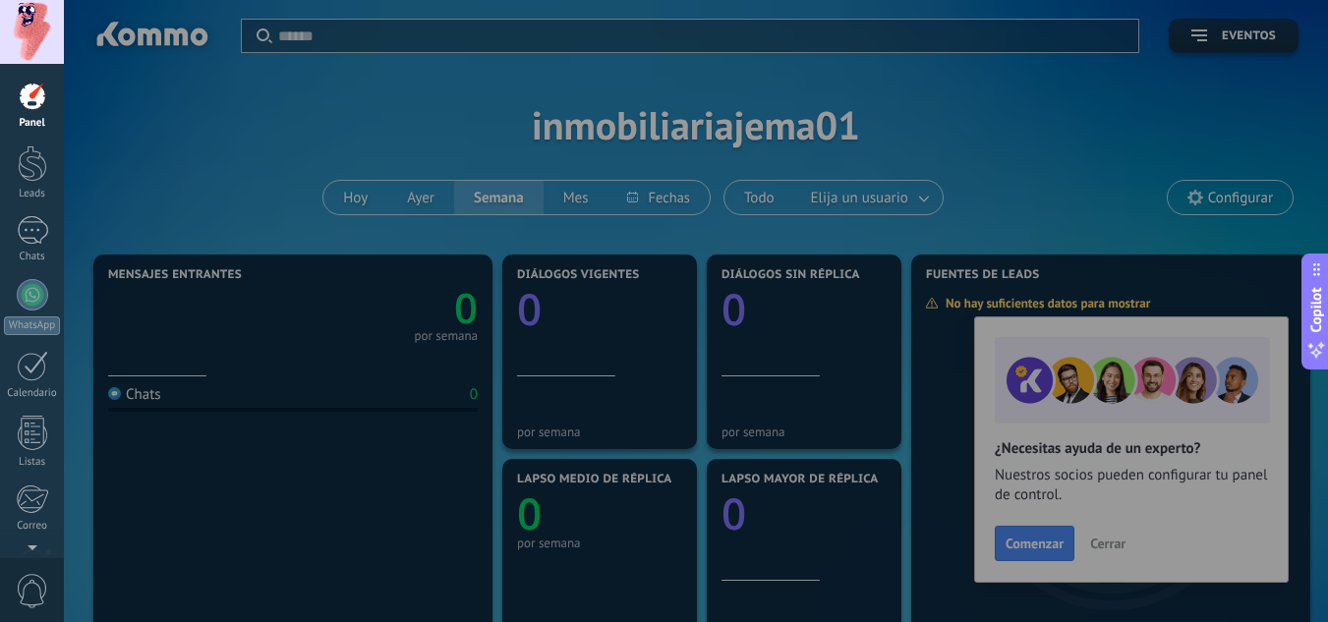
click at [1315, 271] on icon at bounding box center [1317, 270] width 16 height 16
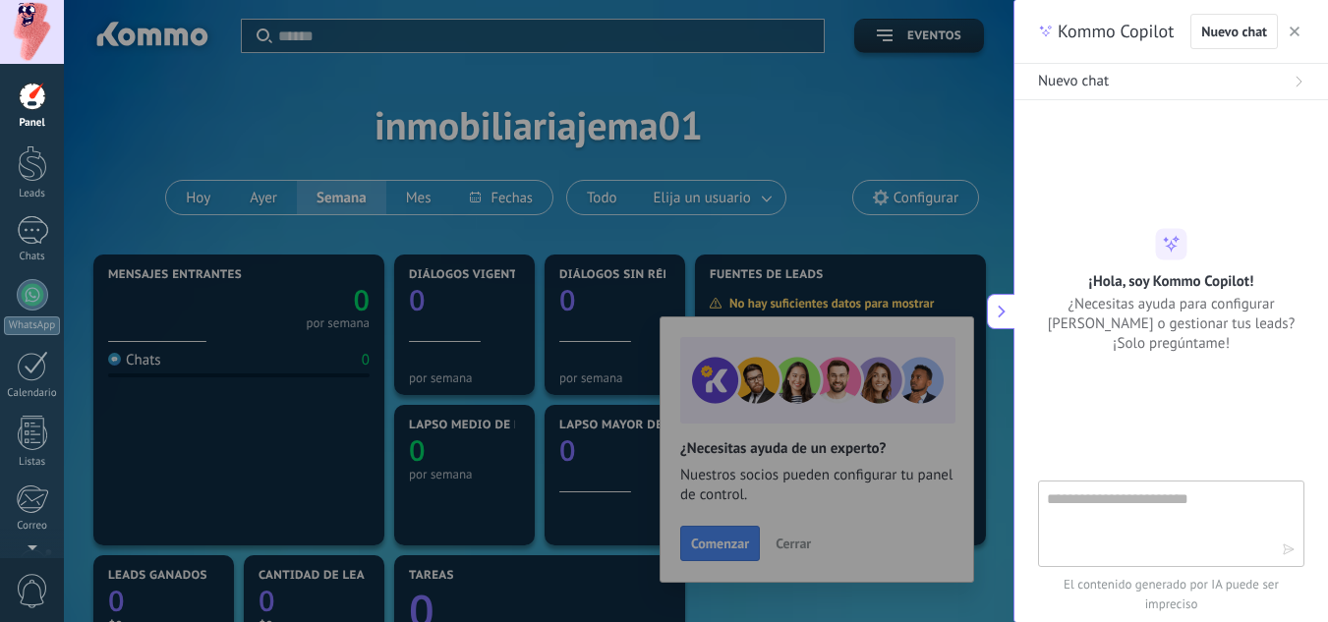
click at [1005, 315] on icon at bounding box center [1002, 312] width 14 height 14
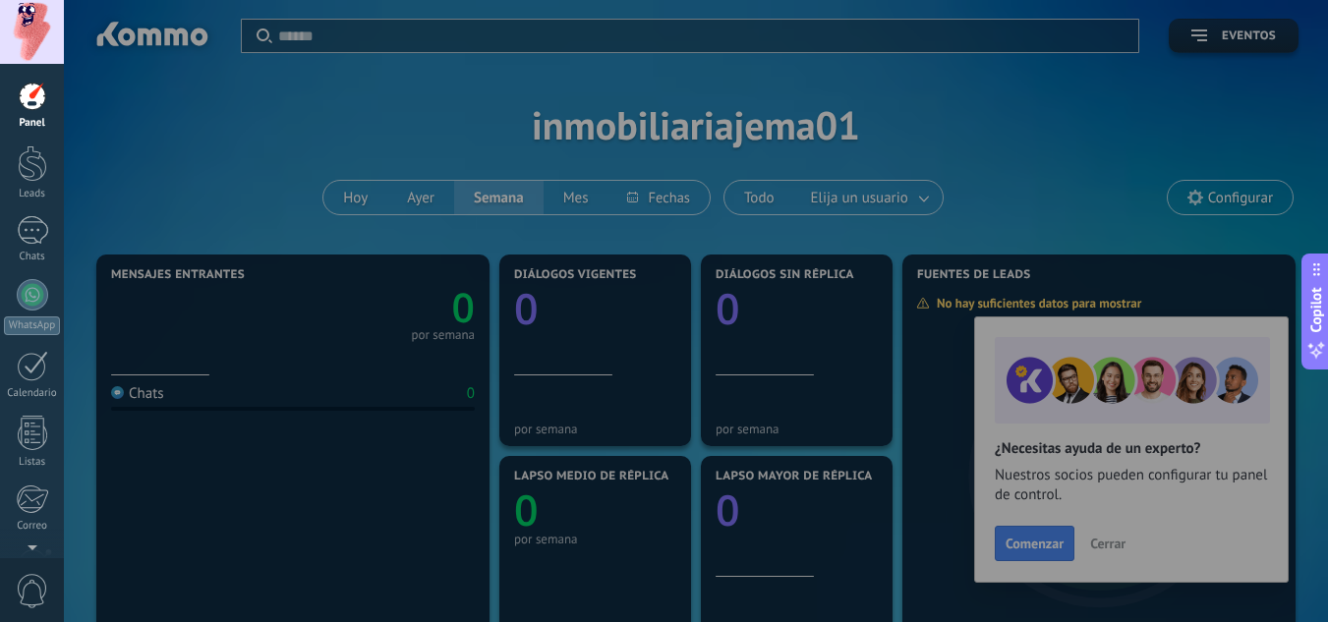
click at [1070, 507] on div at bounding box center [728, 311] width 1328 height 622
click at [1041, 551] on div at bounding box center [728, 311] width 1328 height 622
click at [37, 165] on div at bounding box center [32, 164] width 29 height 36
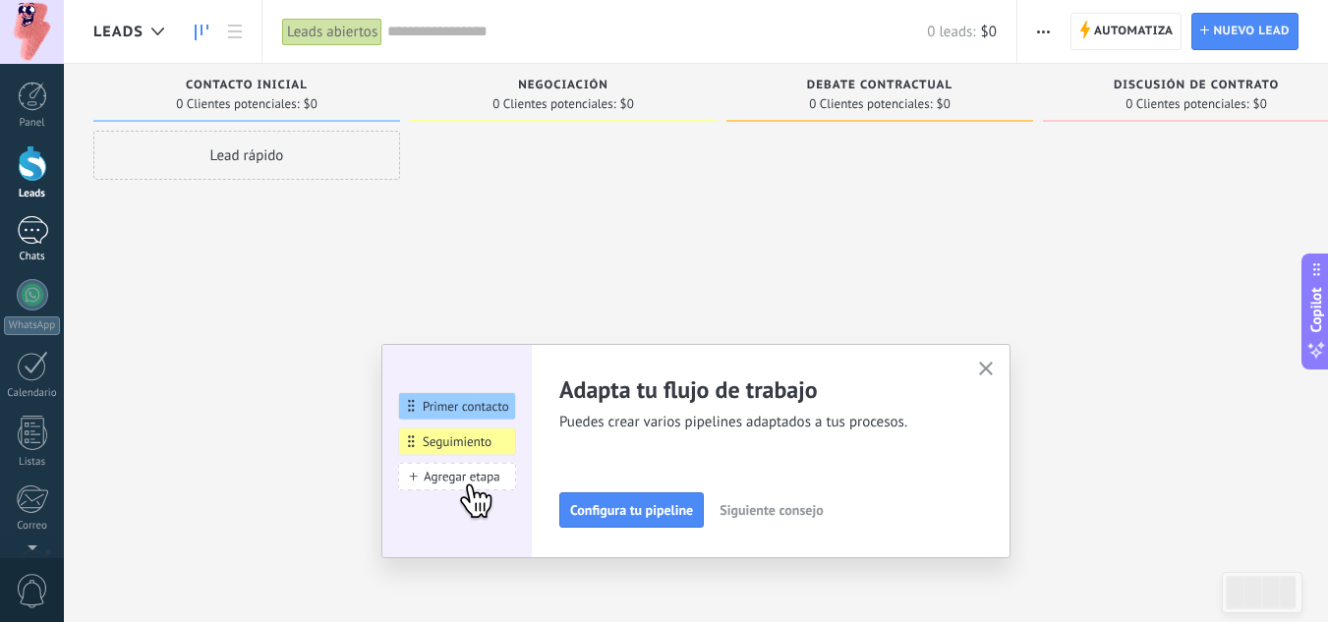
click at [36, 231] on div at bounding box center [32, 230] width 31 height 29
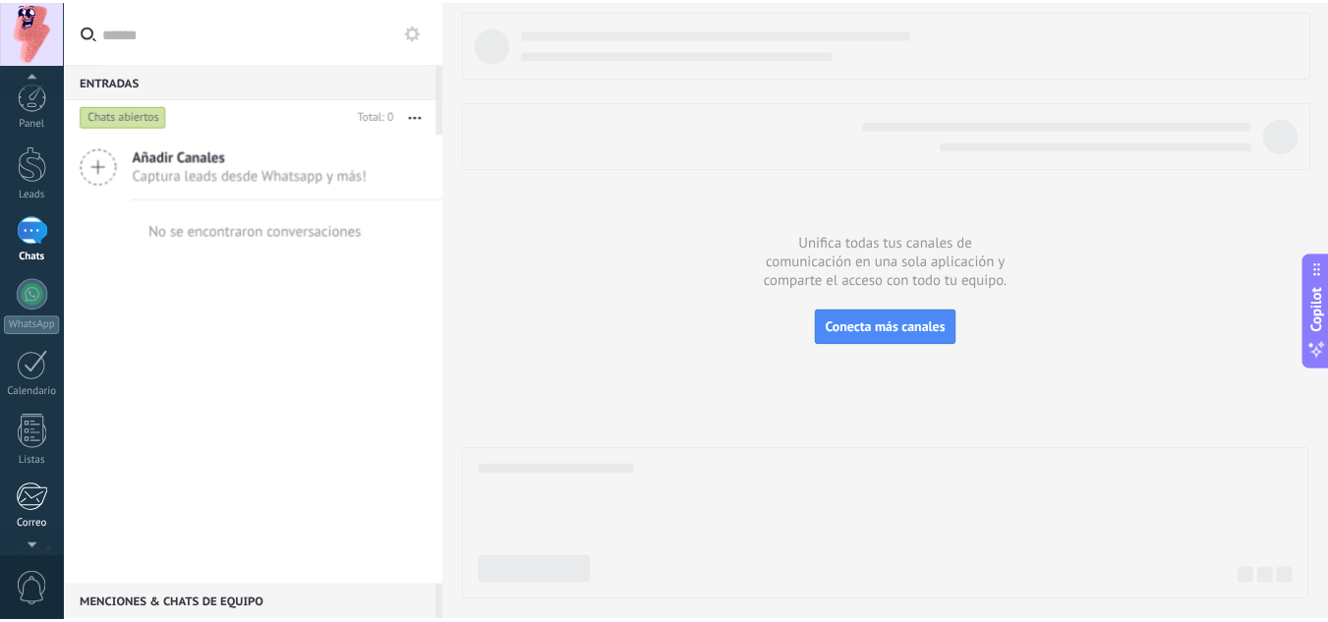
scroll to position [196, 0]
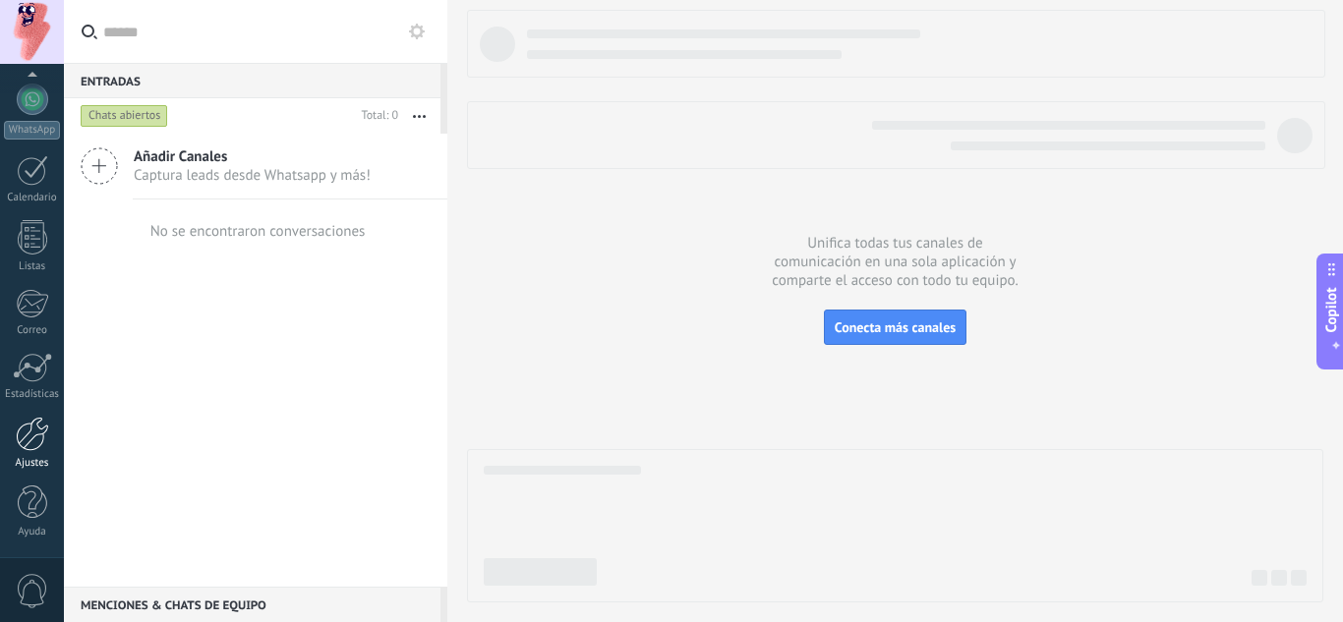
click at [21, 434] on div at bounding box center [32, 434] width 33 height 34
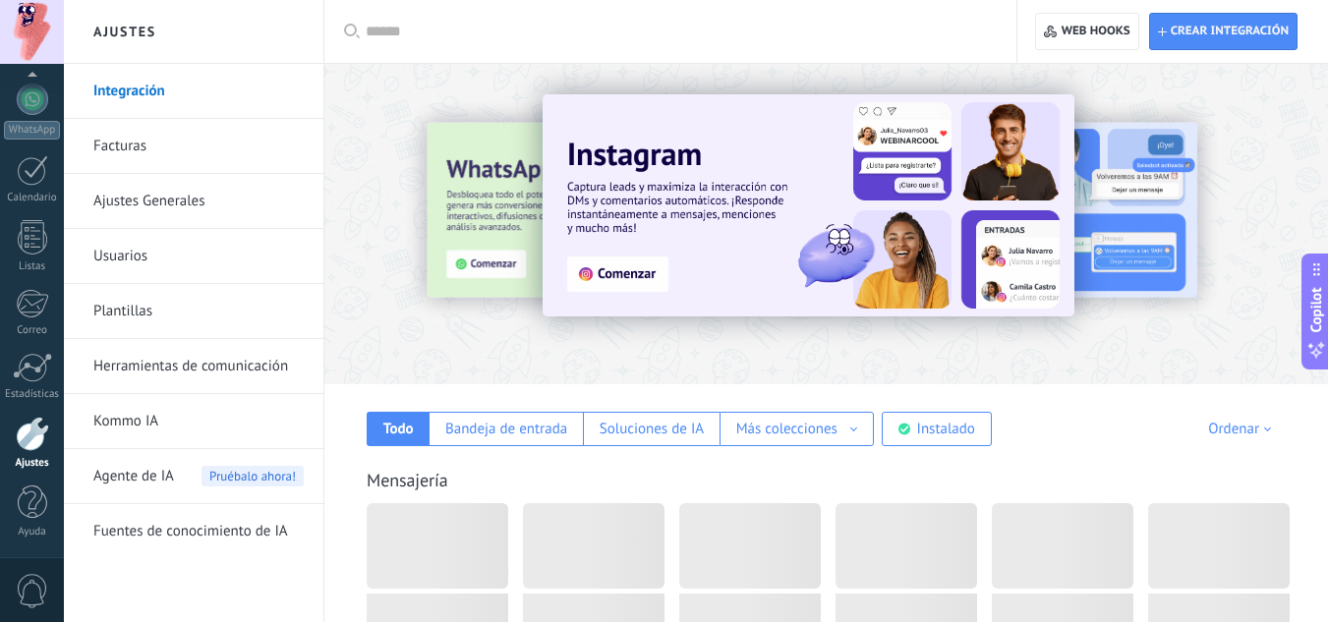
click at [170, 138] on link "Facturas" at bounding box center [198, 146] width 210 height 55
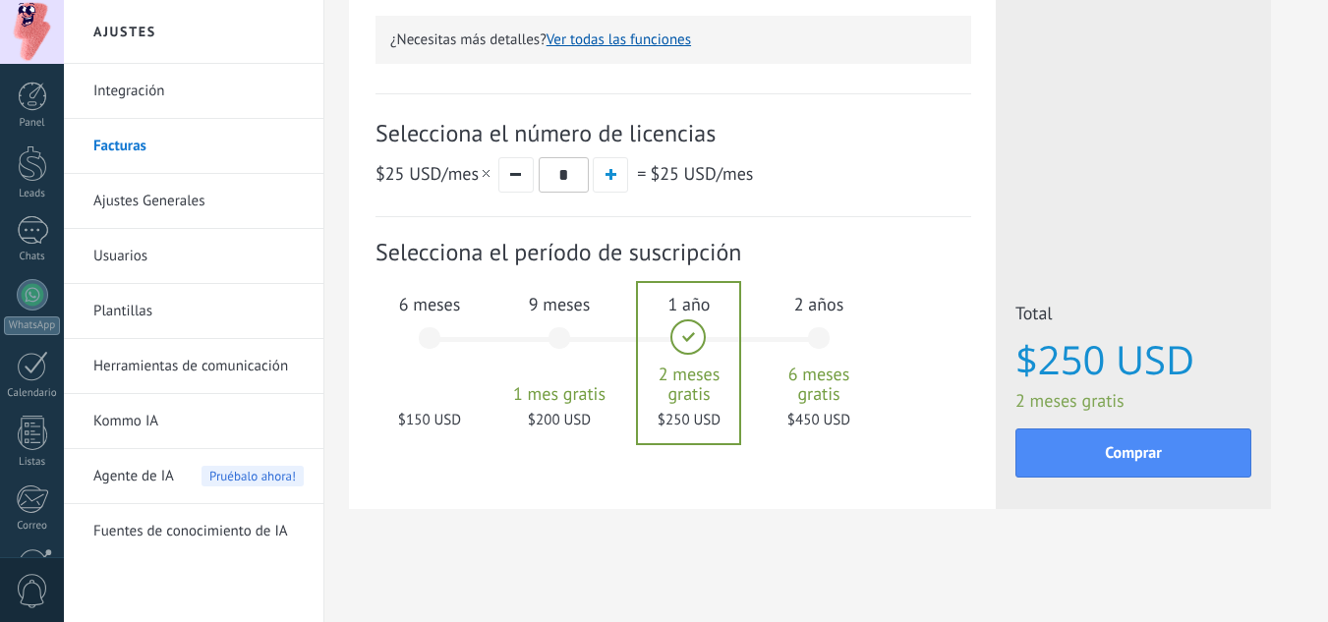
scroll to position [637, 0]
click at [428, 342] on div "6 meses $150 USD" at bounding box center [430, 347] width 106 height 139
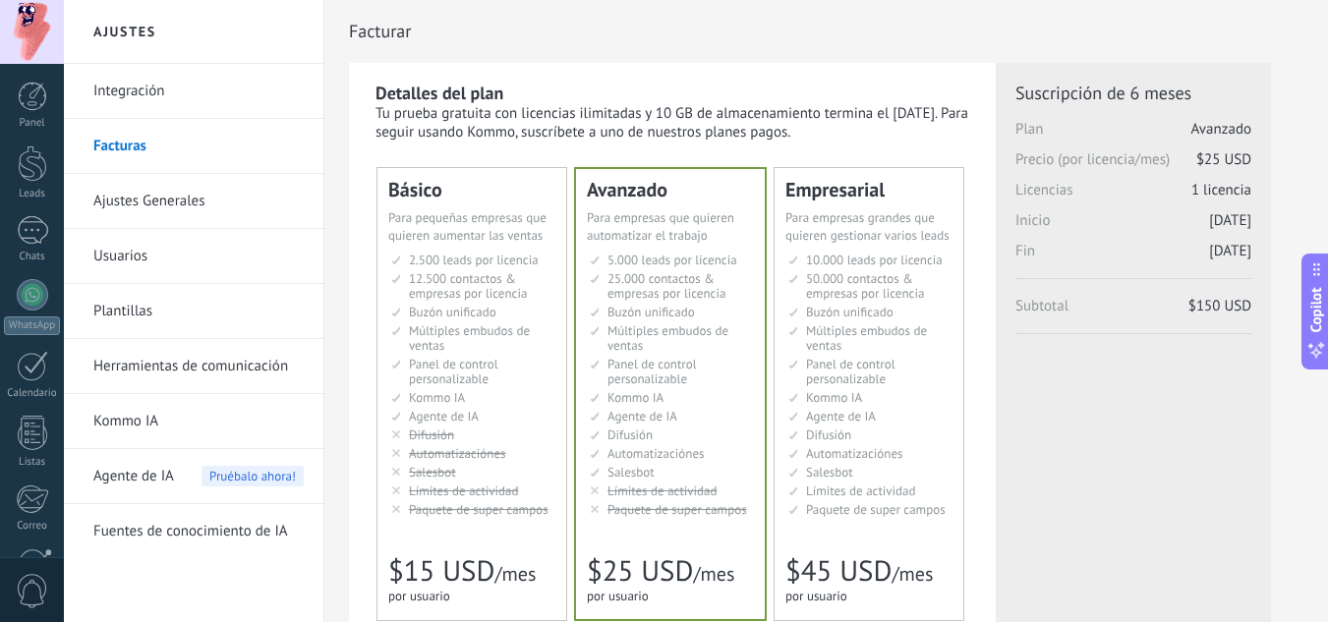
scroll to position [393, 0]
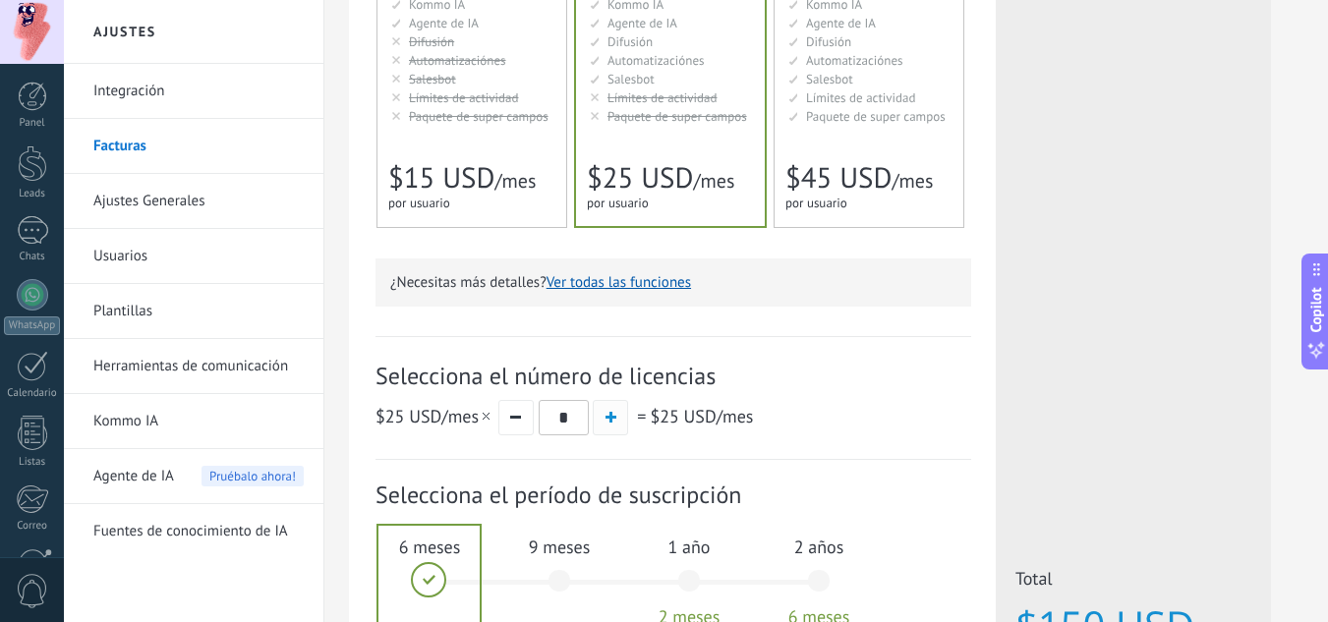
click at [612, 420] on span "button" at bounding box center [611, 417] width 11 height 11
click at [513, 425] on button "button" at bounding box center [515, 417] width 35 height 35
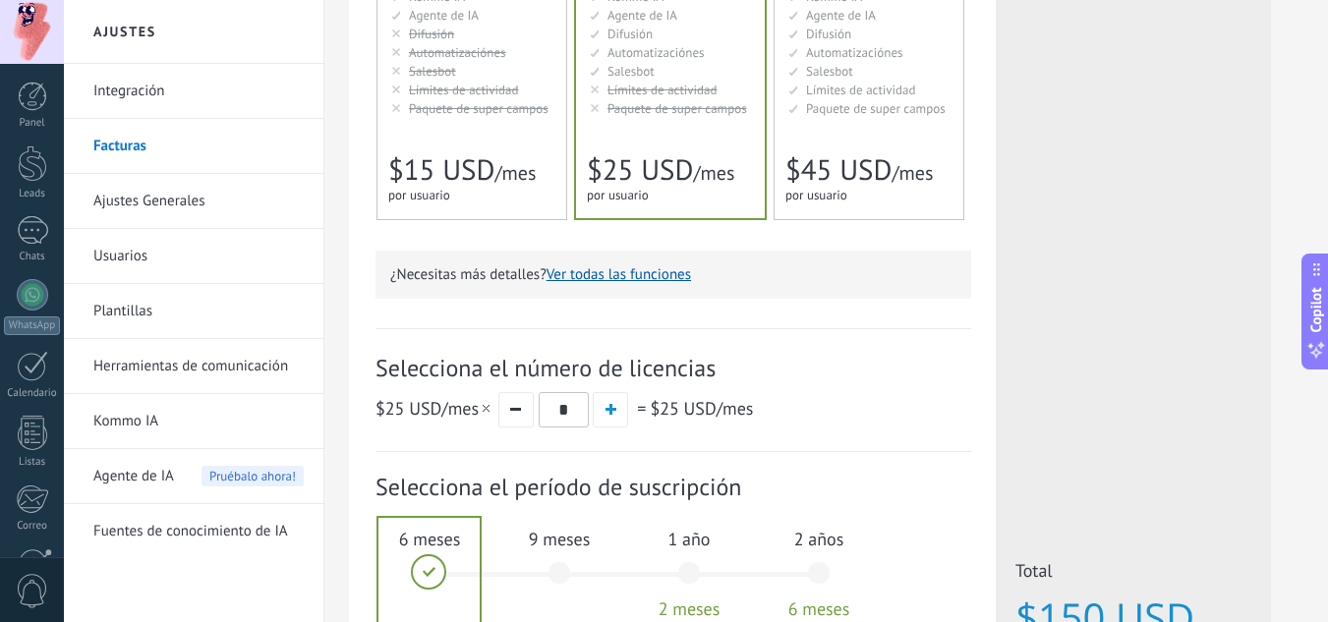
scroll to position [449, 0]
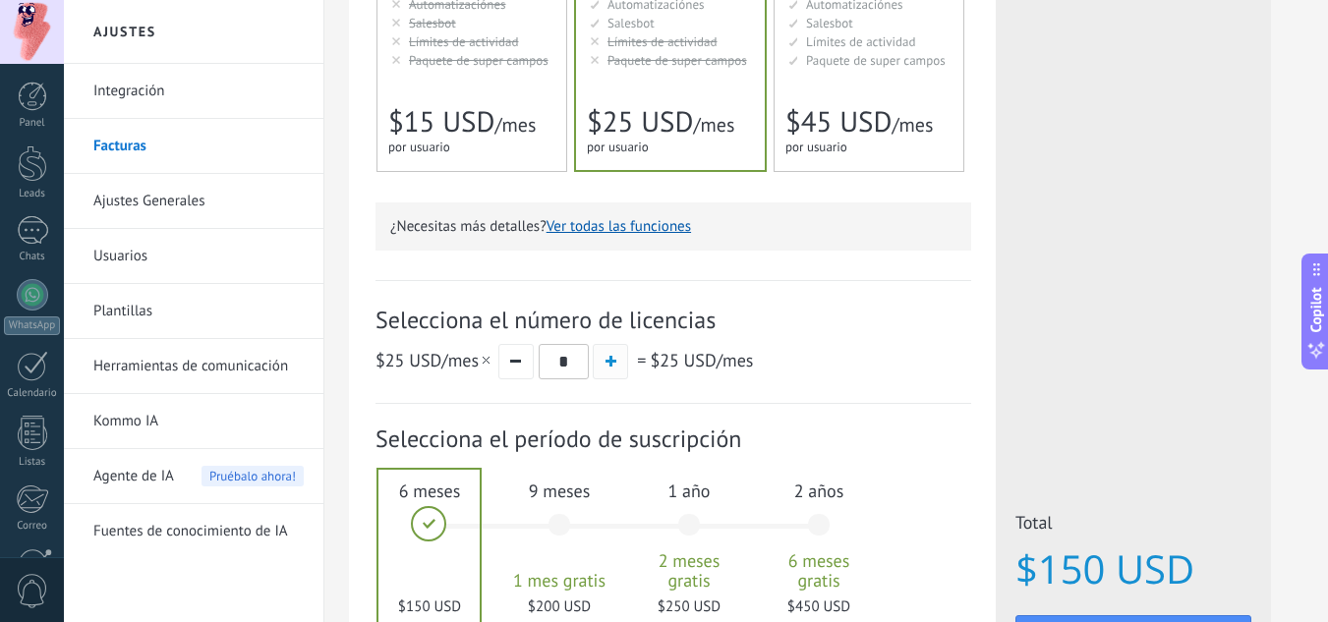
click at [614, 366] on span "button" at bounding box center [611, 361] width 11 height 11
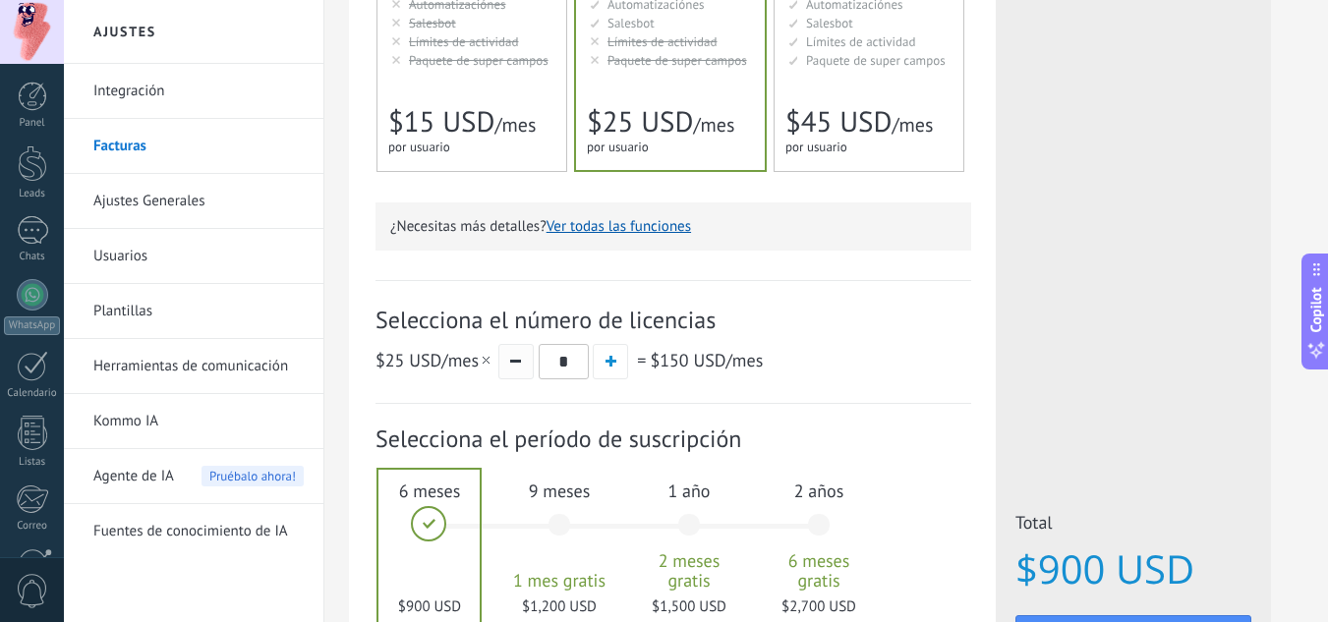
click at [530, 361] on button "button" at bounding box center [515, 361] width 35 height 35
click at [514, 366] on button "button" at bounding box center [515, 361] width 35 height 35
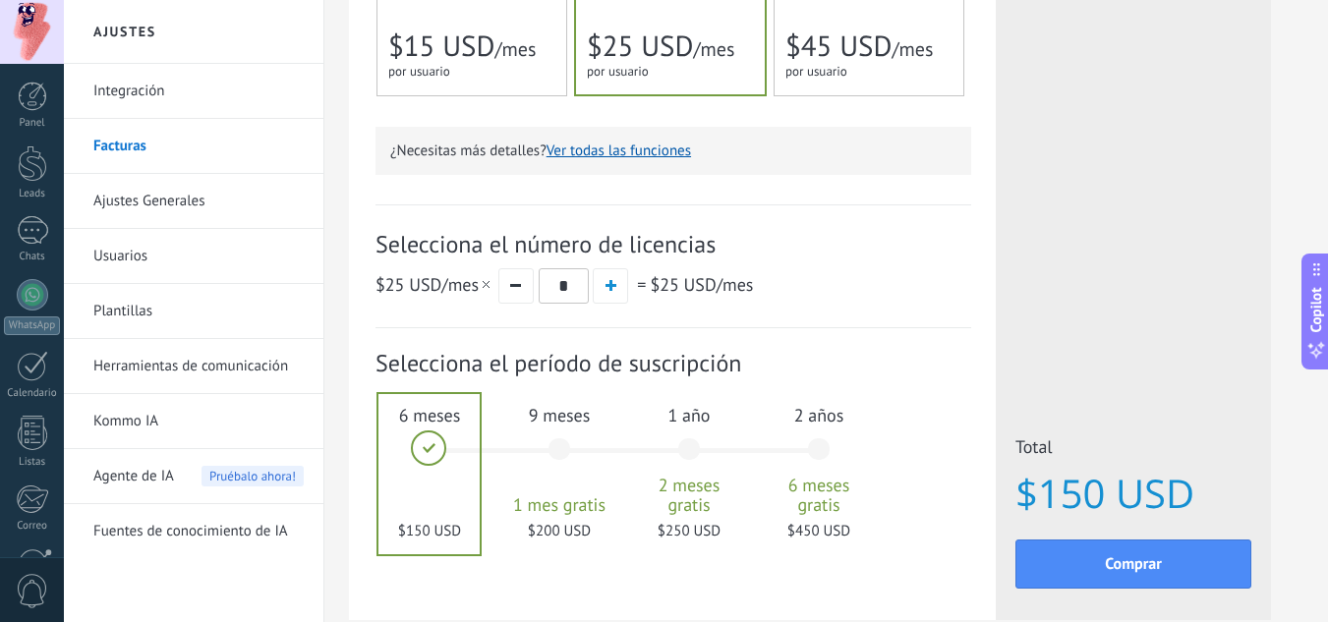
scroll to position [553, 0]
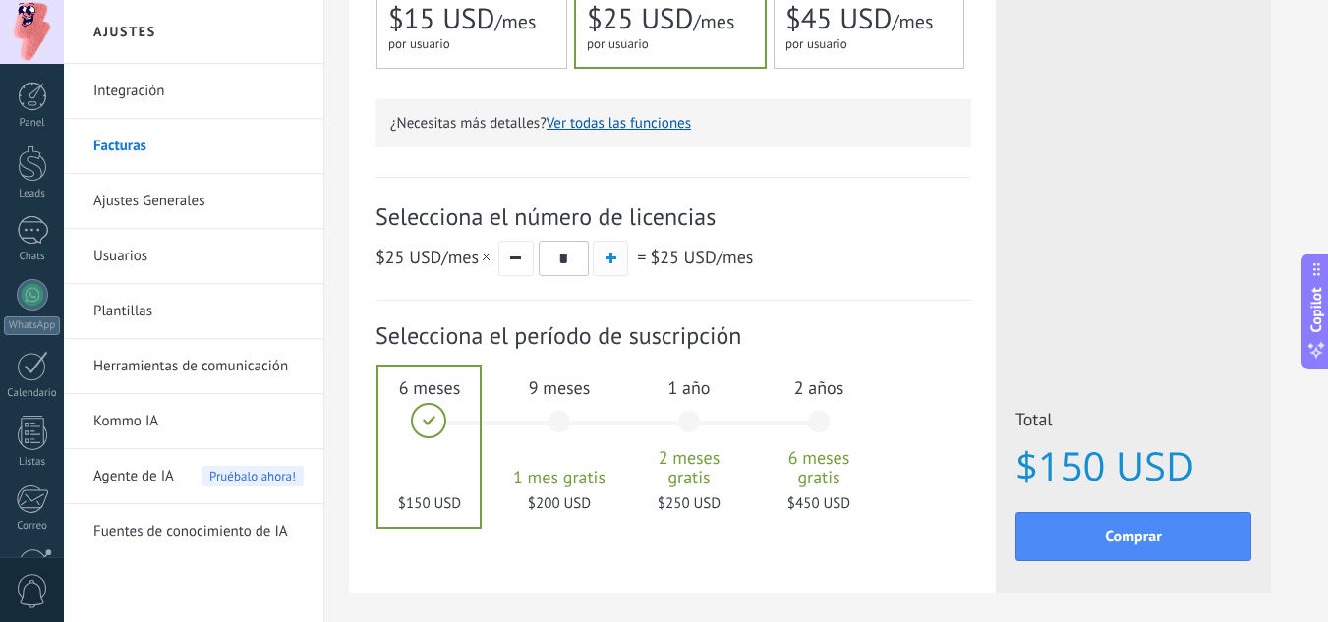
click at [610, 253] on button "button" at bounding box center [610, 258] width 35 height 35
click at [518, 257] on button "button" at bounding box center [515, 258] width 35 height 35
click at [600, 259] on button "button" at bounding box center [610, 258] width 35 height 35
click at [530, 255] on button "button" at bounding box center [515, 258] width 35 height 35
click at [602, 259] on button "button" at bounding box center [610, 258] width 35 height 35
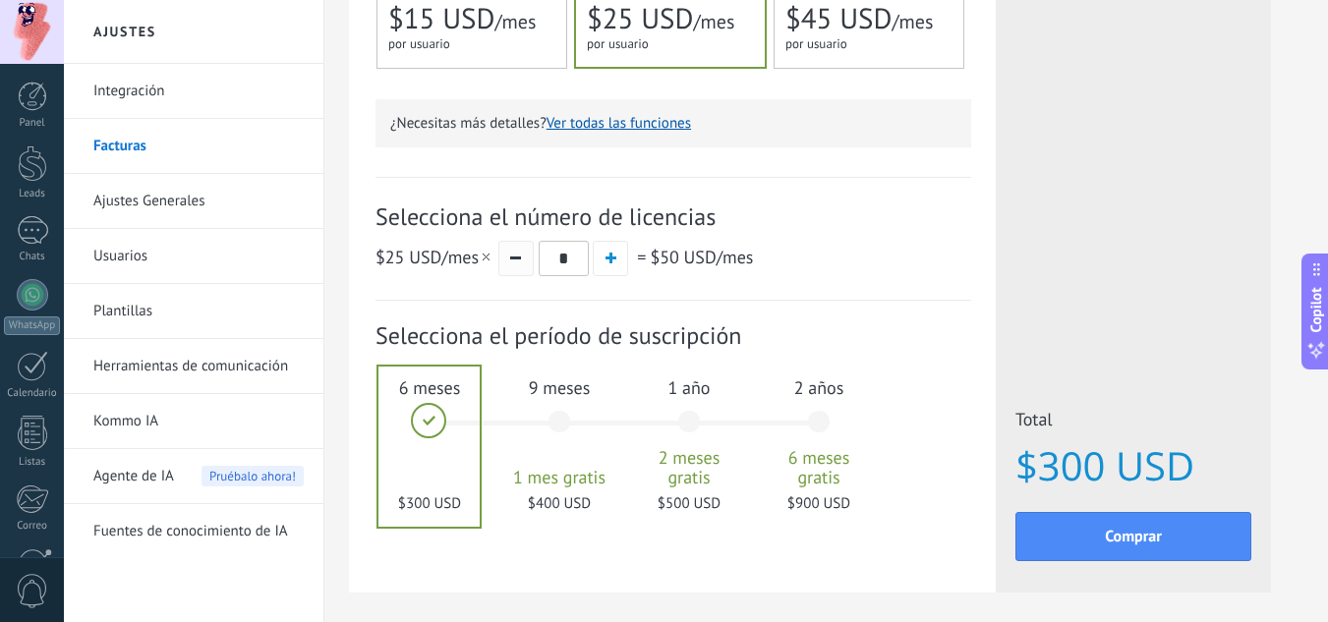
click at [518, 262] on button "button" at bounding box center [515, 258] width 35 height 35
click at [621, 265] on button "button" at bounding box center [610, 258] width 35 height 35
click at [619, 265] on button "button" at bounding box center [610, 258] width 35 height 35
click at [526, 263] on button "button" at bounding box center [515, 258] width 35 height 35
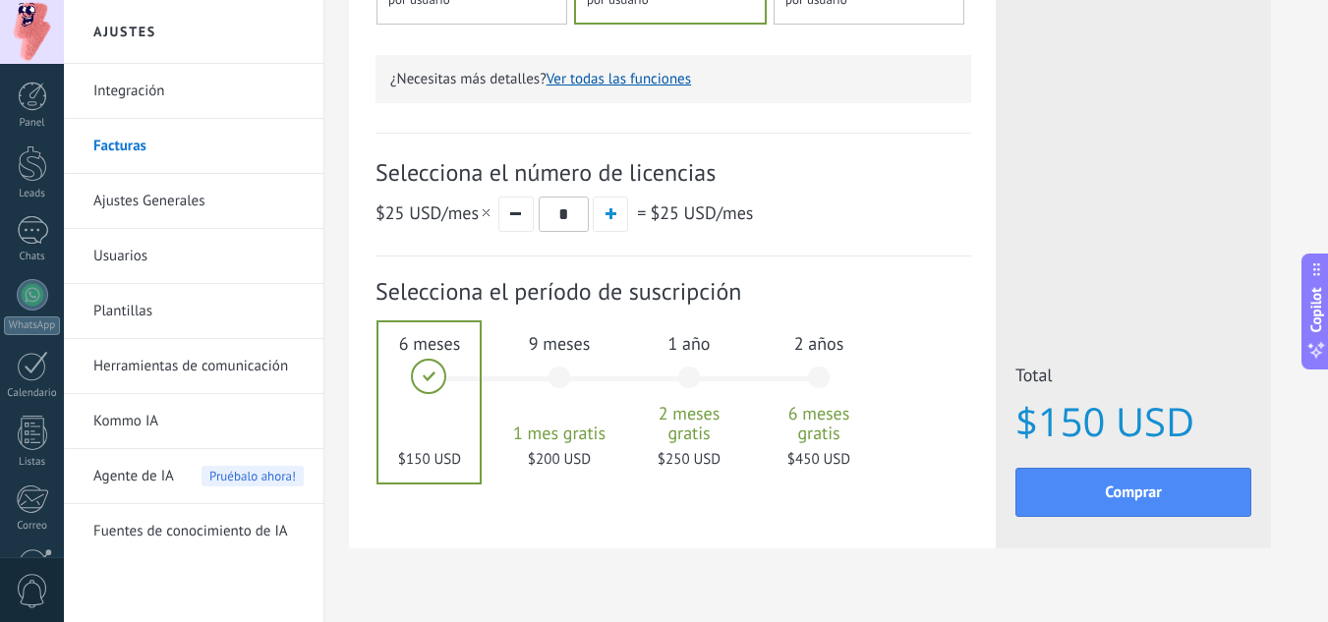
scroll to position [637, 0]
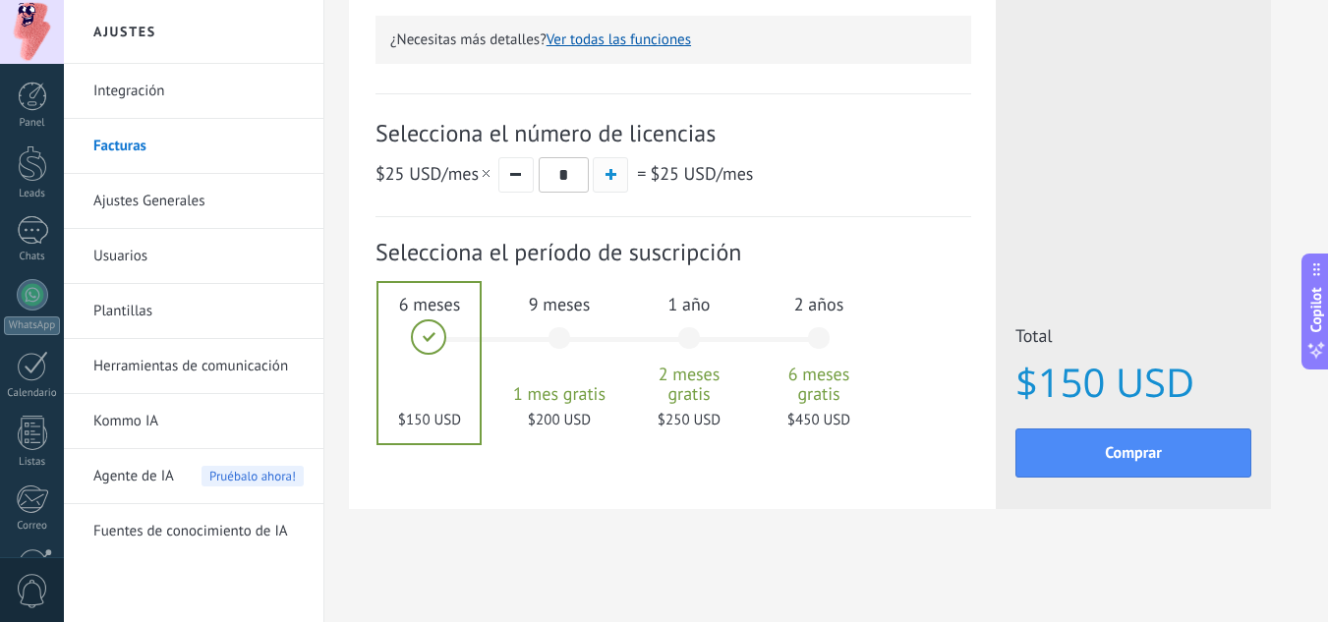
click at [617, 177] on button "button" at bounding box center [610, 174] width 35 height 35
click at [513, 170] on button "button" at bounding box center [515, 174] width 35 height 35
type input "*"
click at [559, 333] on div "9 meses 1 mes gratis $200 USD" at bounding box center [559, 347] width 106 height 139
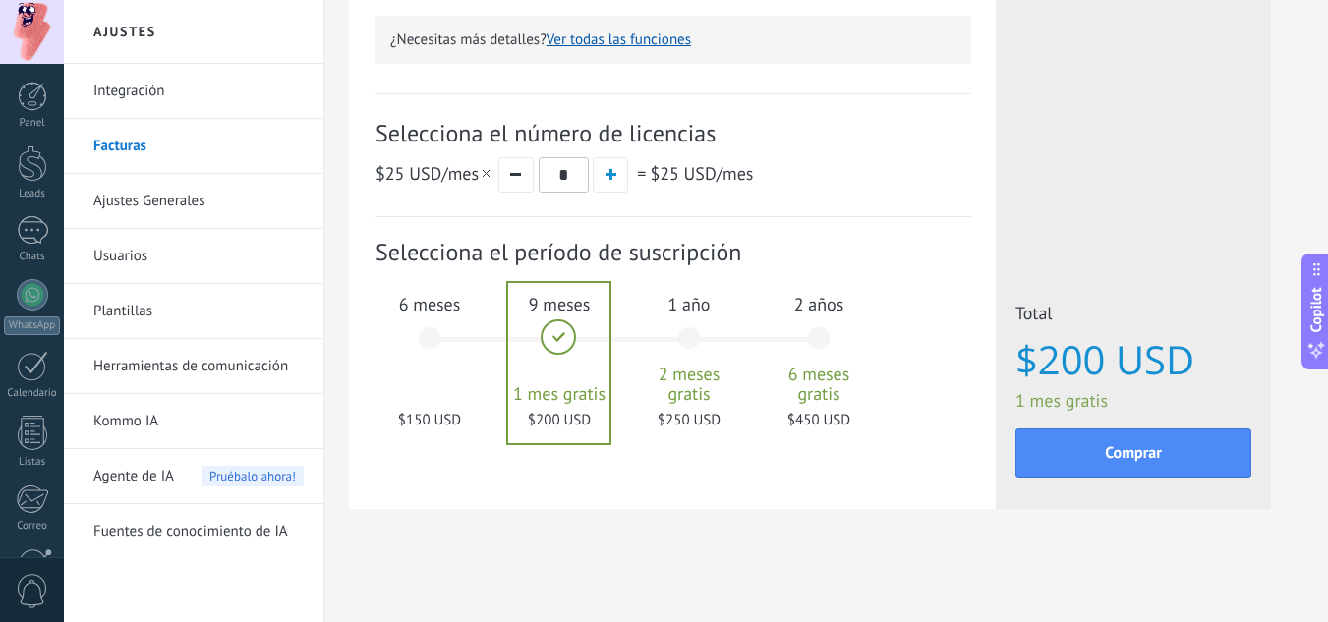
click at [685, 338] on div "1 año 2 meses gratis $250 USD" at bounding box center [689, 347] width 106 height 139
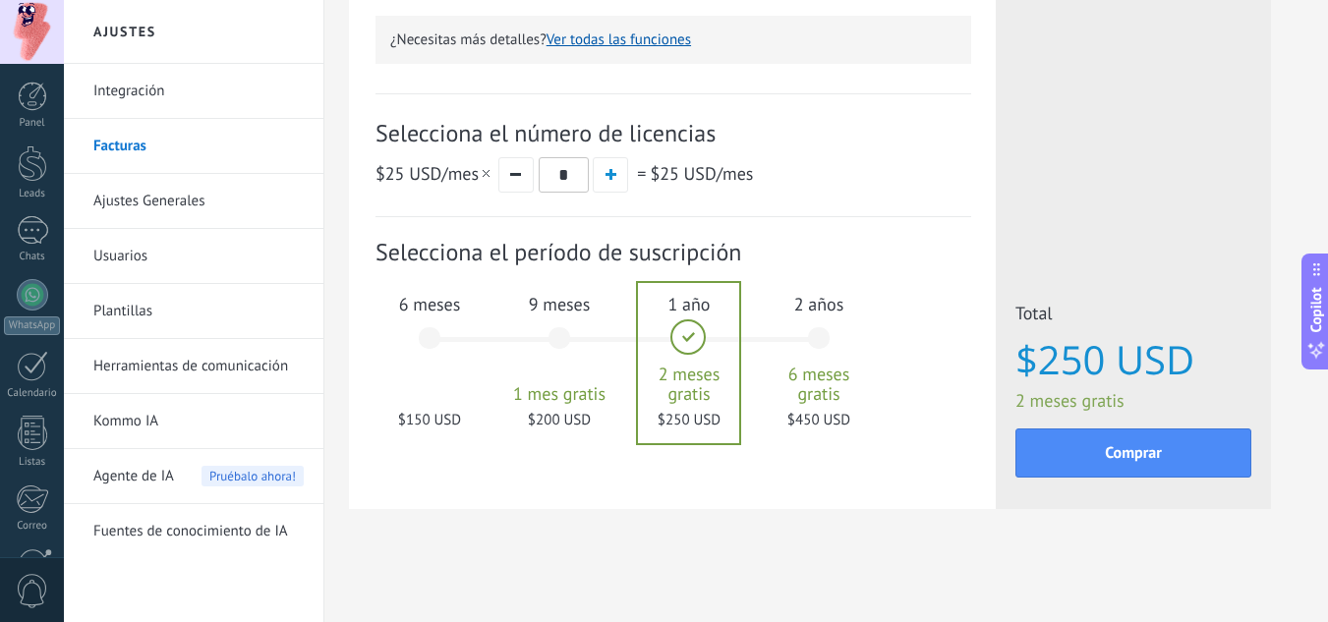
click at [818, 341] on div "2 años 6 meses gratis $450 USD" at bounding box center [819, 347] width 106 height 139
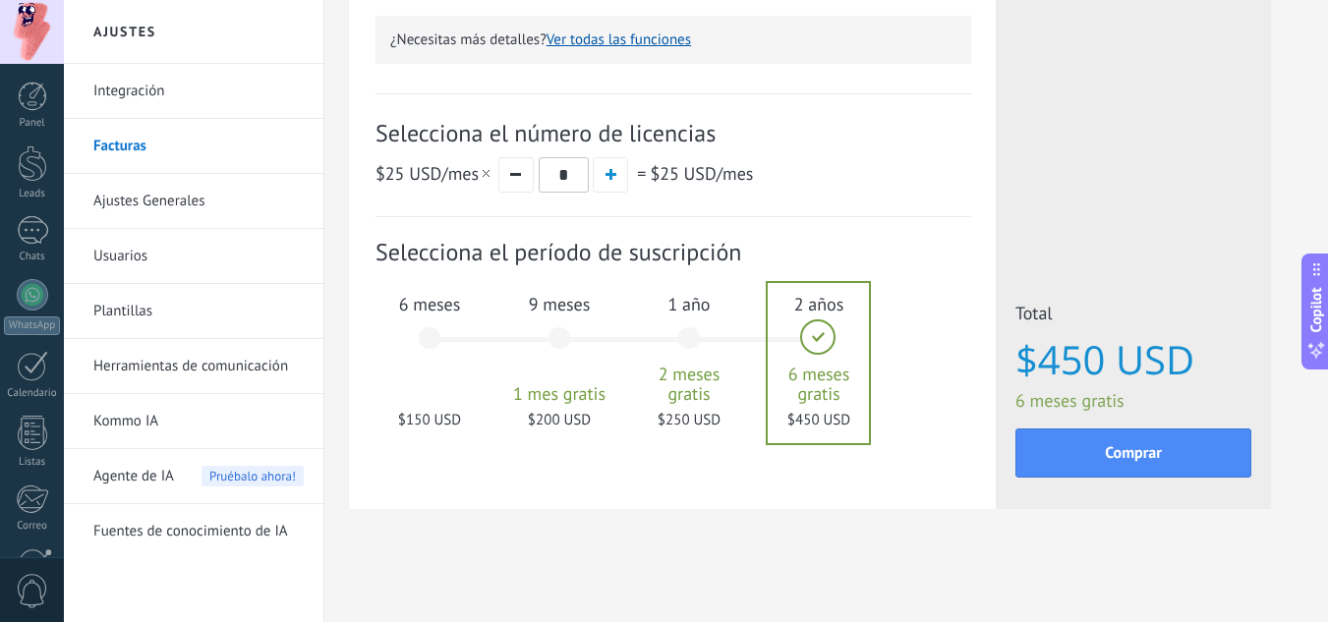
click at [425, 345] on div "6 meses $150 USD" at bounding box center [430, 347] width 106 height 139
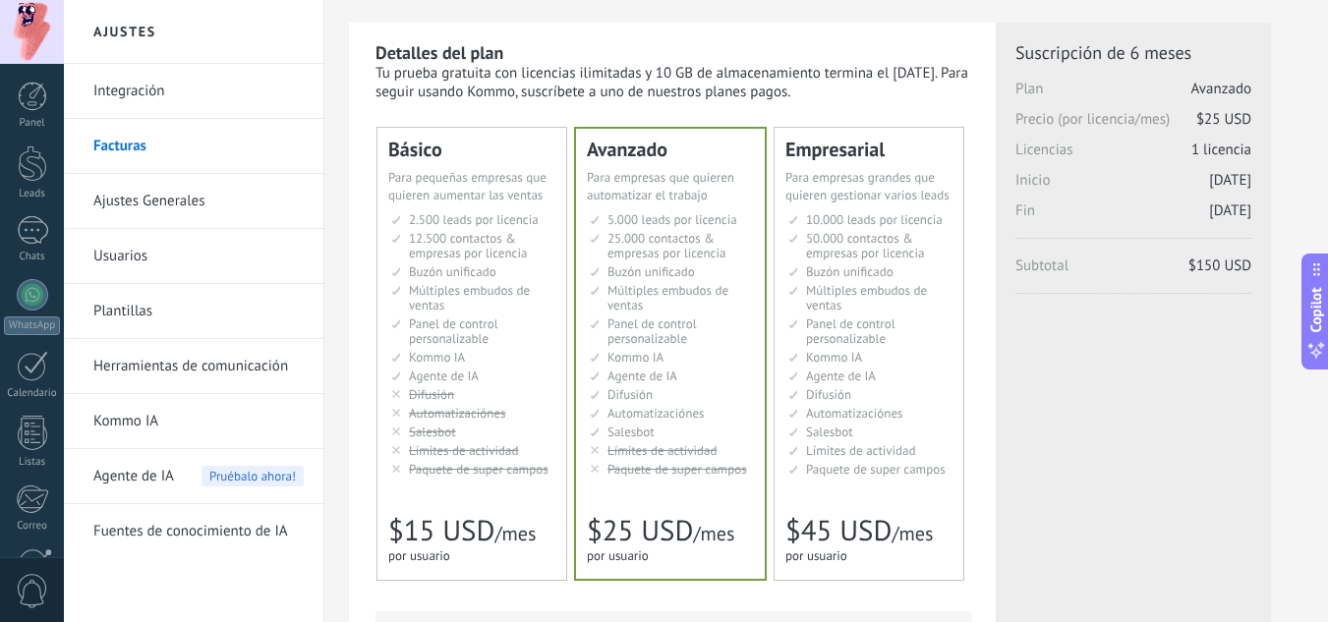
scroll to position [0, 0]
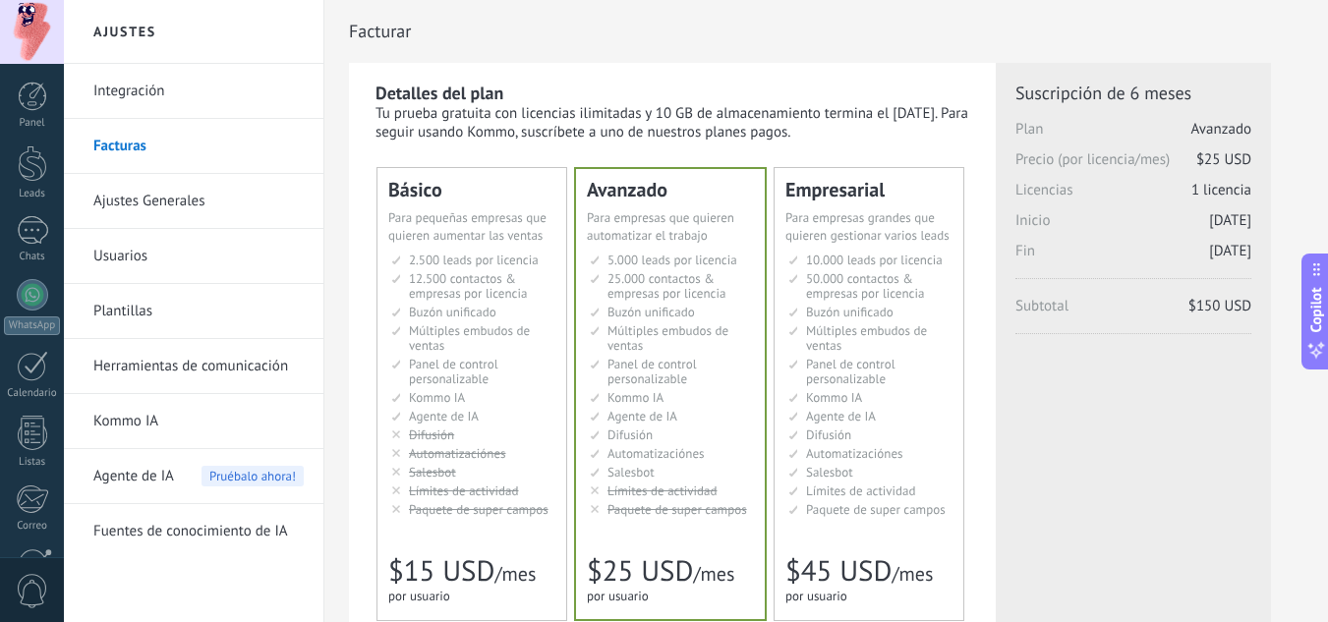
click at [1208, 152] on span "$25 USD" at bounding box center [1224, 159] width 55 height 19
click at [1114, 88] on span "Suscripción de 6 meses" at bounding box center [1134, 93] width 236 height 23
click at [123, 257] on link "Usuarios" at bounding box center [198, 256] width 210 height 55
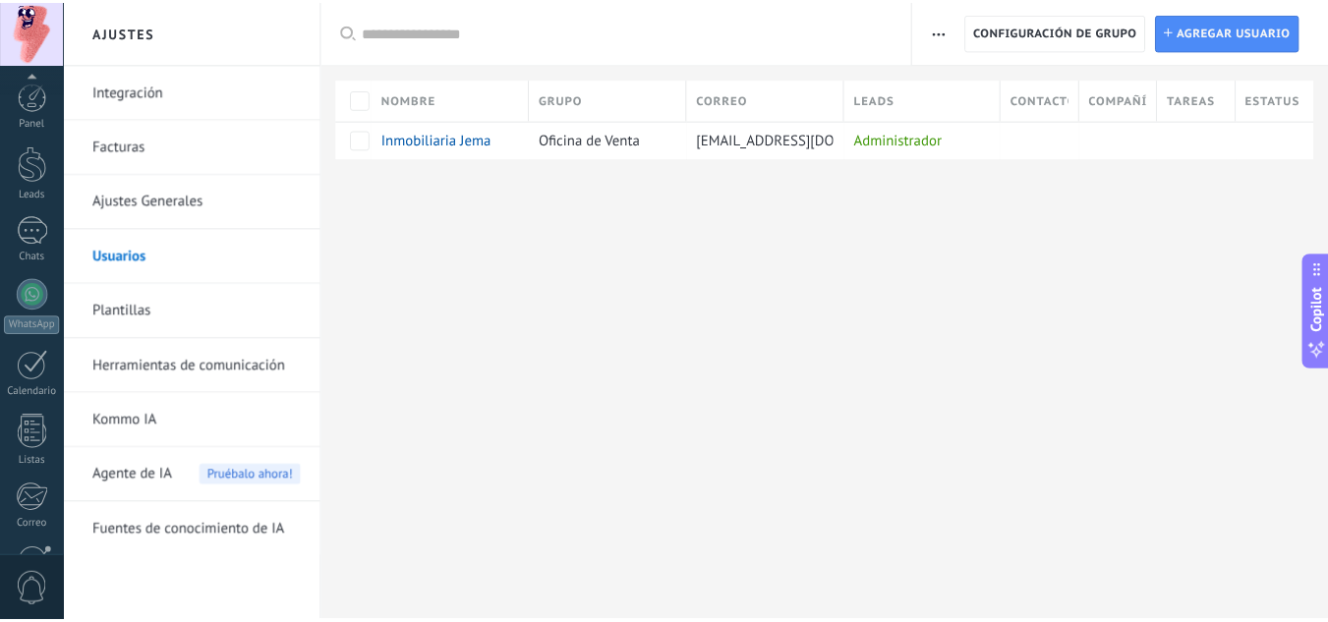
scroll to position [196, 0]
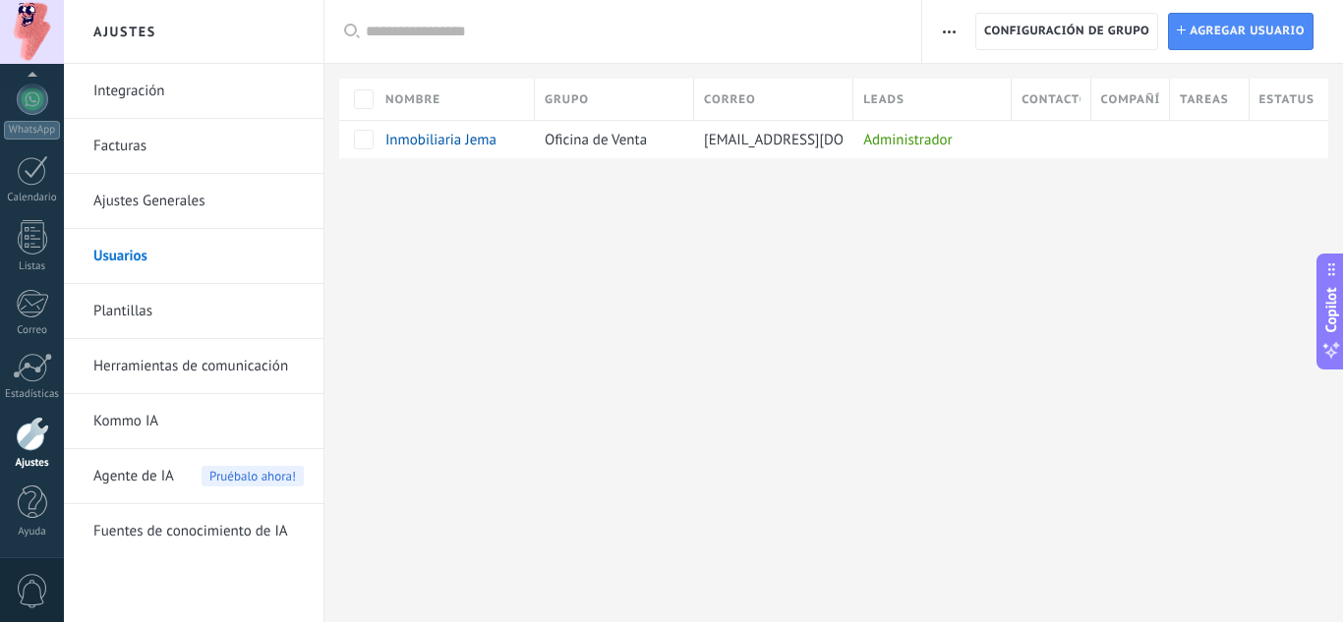
click at [138, 75] on link "Integración" at bounding box center [198, 91] width 210 height 55
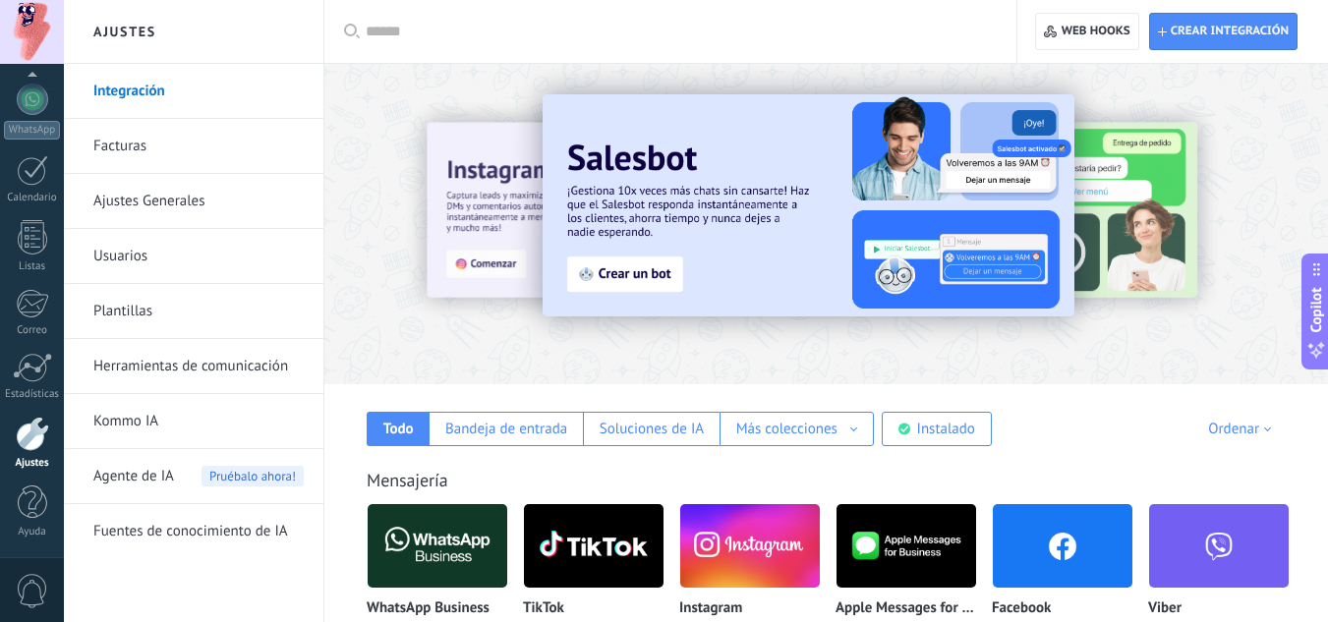
click at [138, 145] on link "Facturas" at bounding box center [198, 146] width 210 height 55
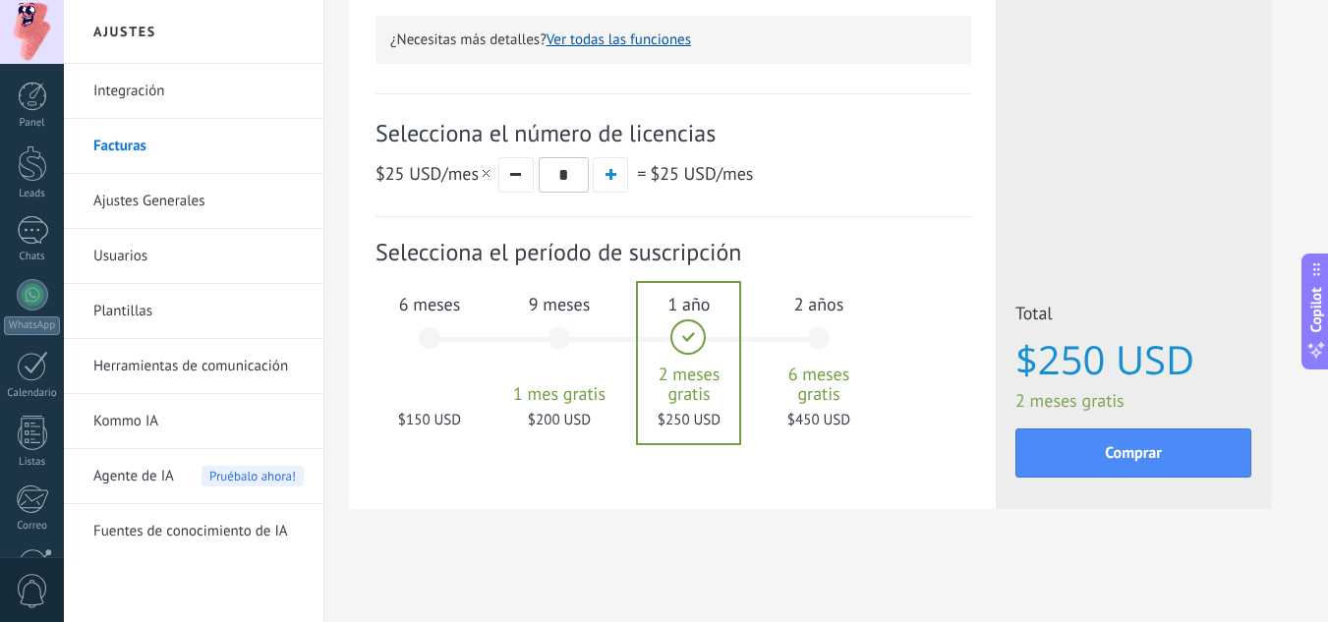
click at [557, 338] on div "9 meses 1 mes gratis $200 USD" at bounding box center [559, 347] width 106 height 139
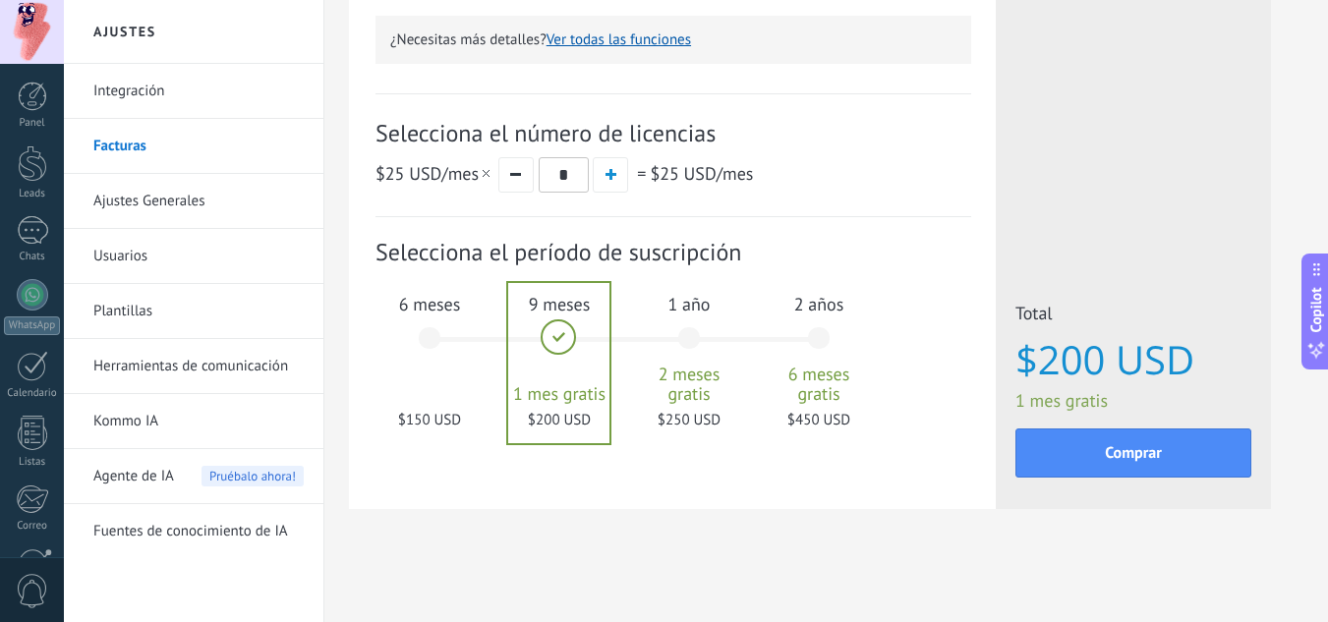
click at [431, 337] on div "6 meses $150 USD" at bounding box center [430, 347] width 106 height 139
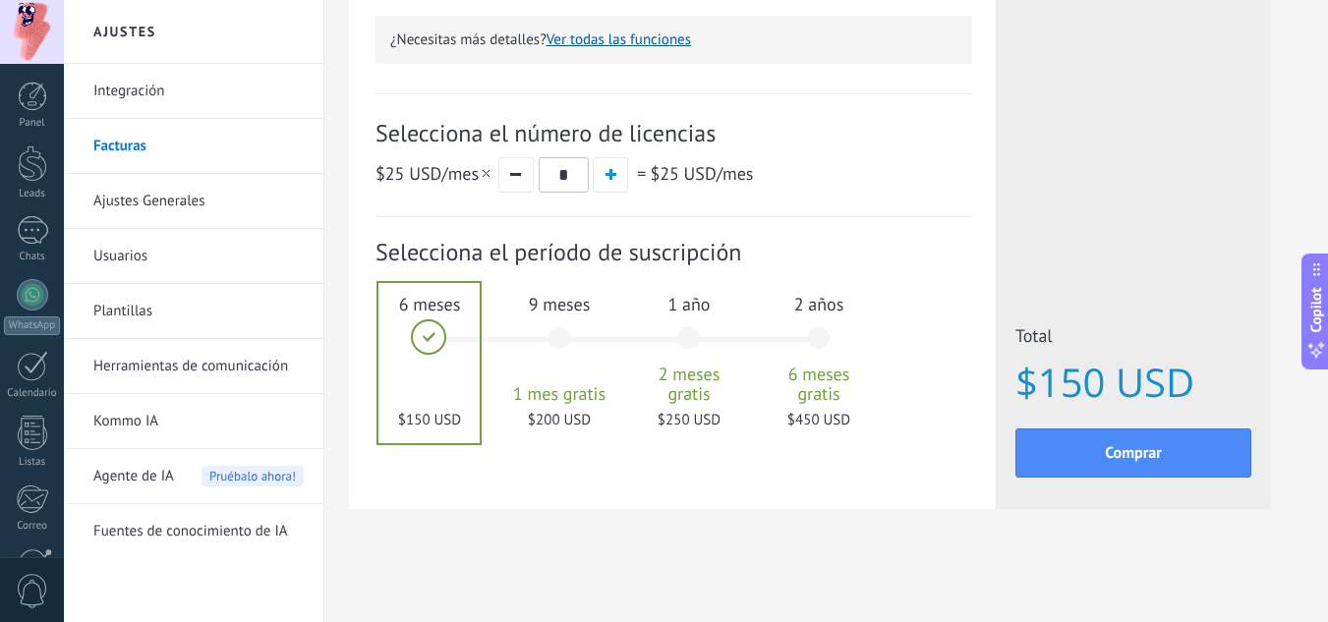
click at [431, 348] on div at bounding box center [429, 363] width 101 height 160
click at [565, 333] on div "9 meses 1 mes gratis $200 USD" at bounding box center [559, 347] width 106 height 139
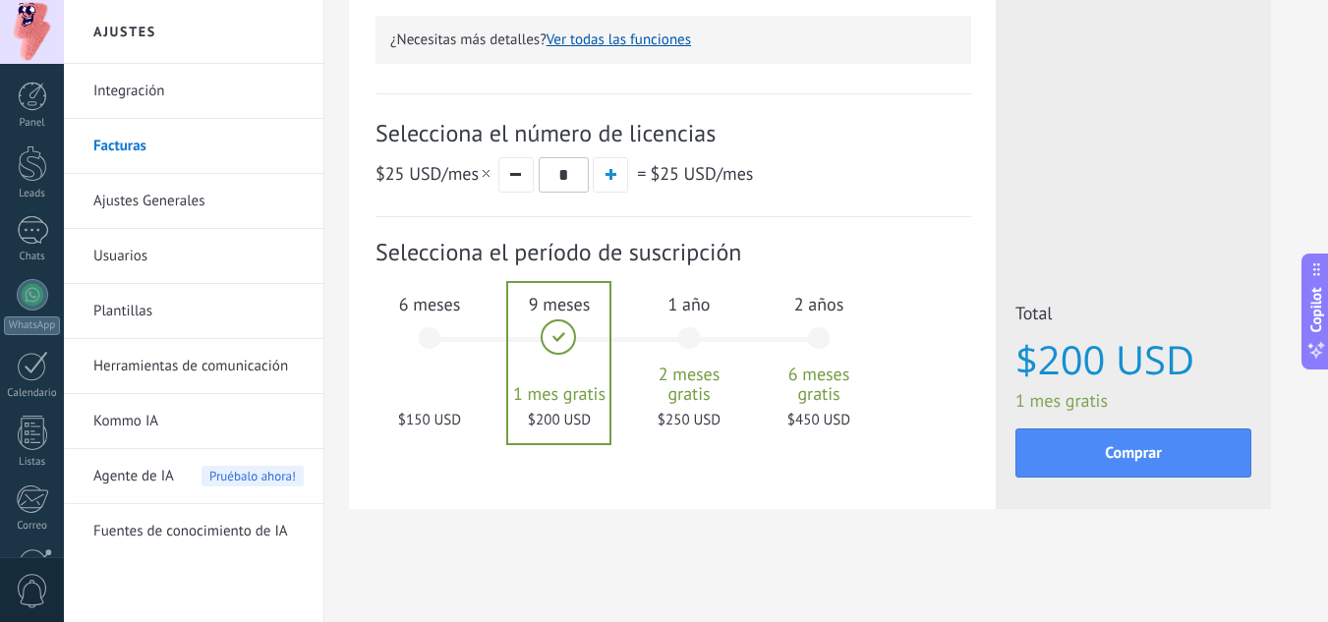
click at [691, 328] on div "1 año 2 meses gratis $250 USD" at bounding box center [689, 347] width 106 height 139
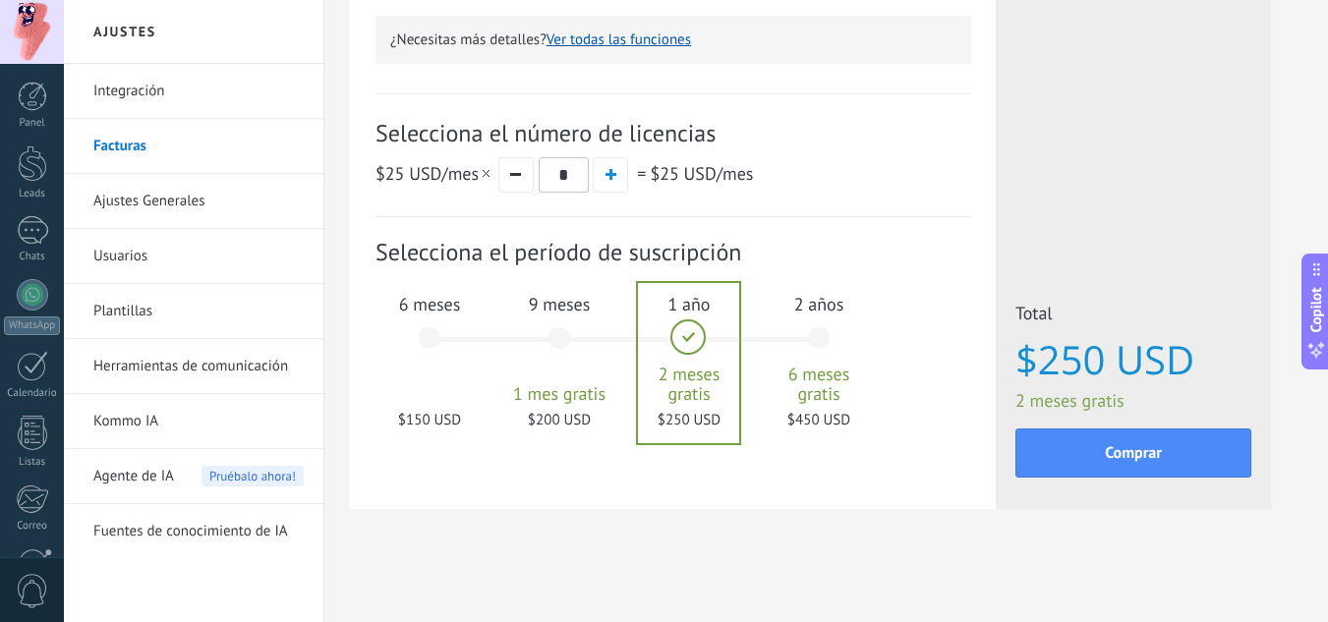
click at [828, 338] on div "2 años 6 meses gratis $450 USD" at bounding box center [819, 347] width 106 height 139
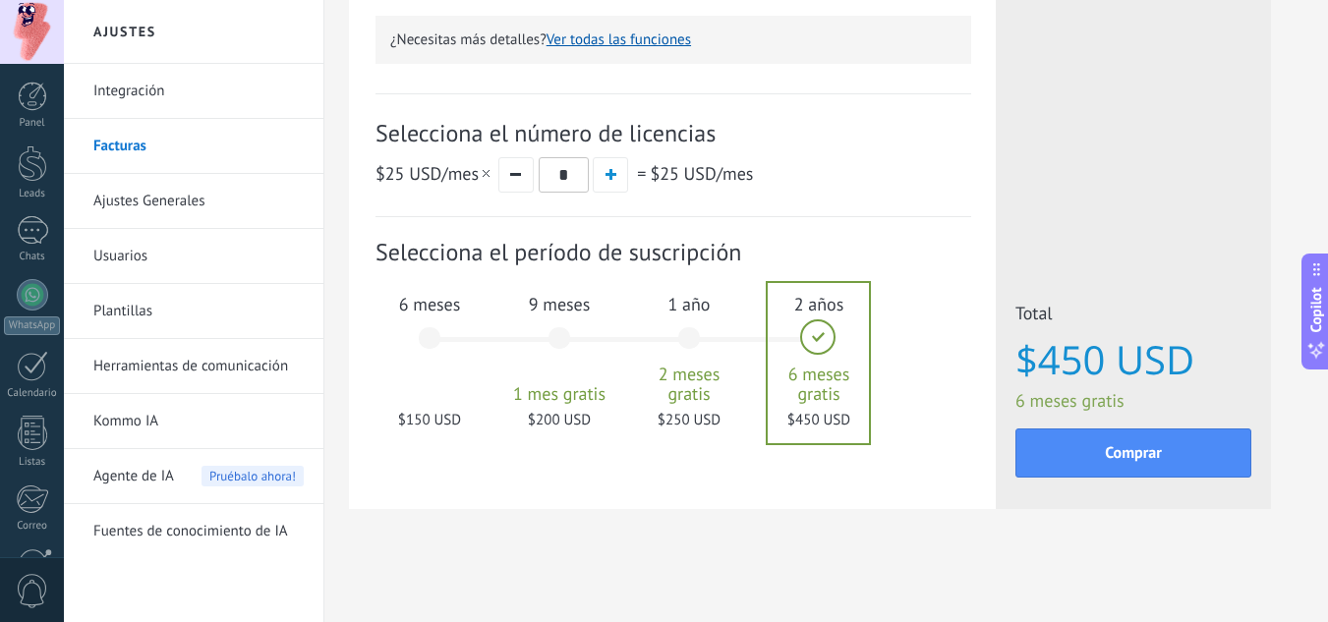
click at [434, 341] on div "6 meses $150 USD" at bounding box center [430, 347] width 106 height 139
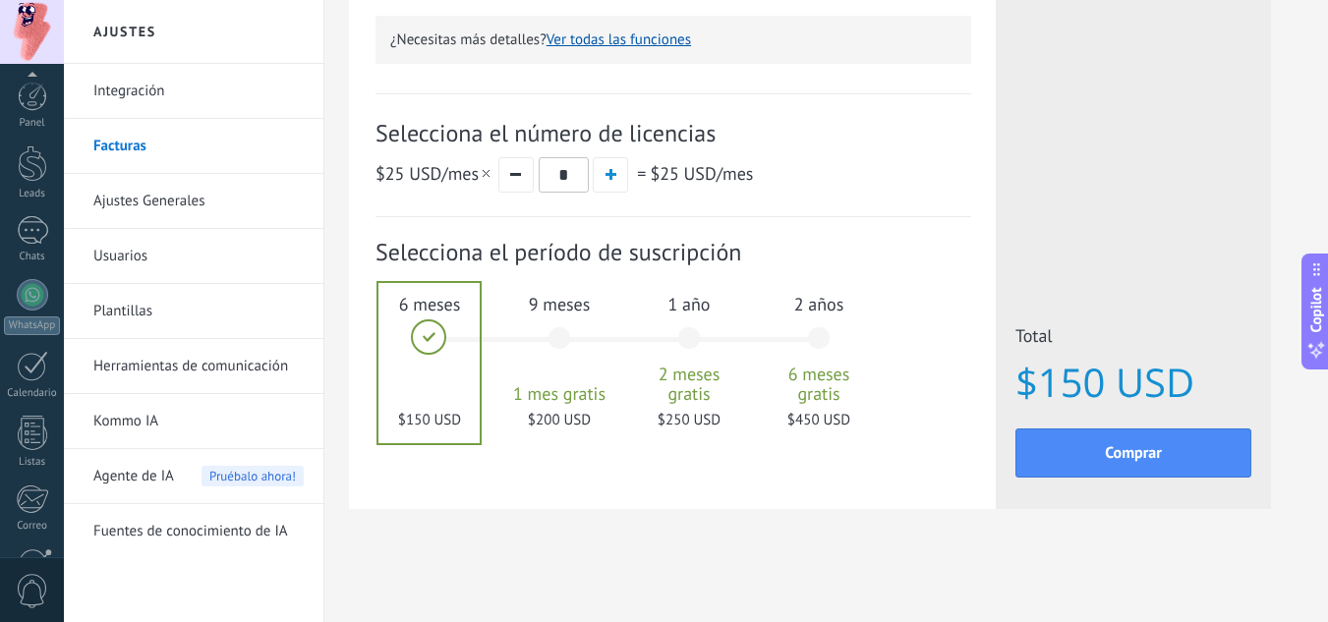
scroll to position [196, 0]
click at [614, 182] on button "button" at bounding box center [610, 174] width 35 height 35
click at [621, 182] on button "button" at bounding box center [610, 174] width 35 height 35
click at [822, 340] on div "2 años 6 meses gratis $1,800 USD" at bounding box center [819, 347] width 106 height 139
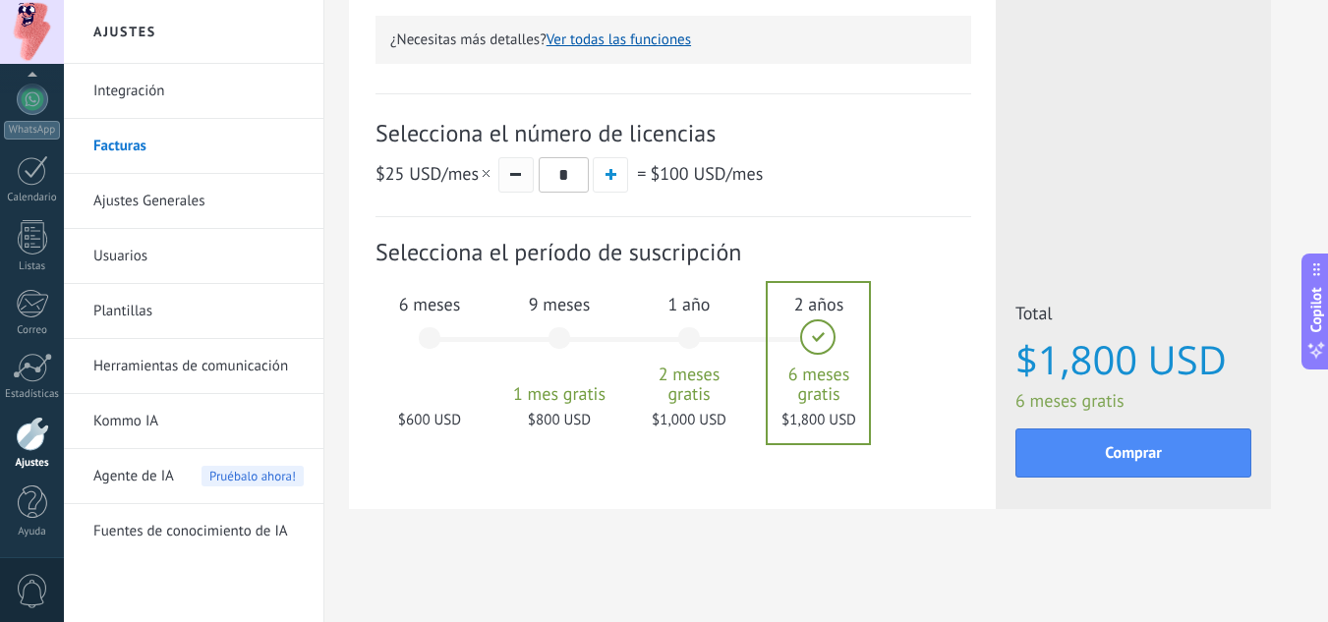
click at [503, 177] on button "button" at bounding box center [515, 174] width 35 height 35
click at [607, 161] on button "button" at bounding box center [610, 174] width 35 height 35
click at [526, 177] on button "button" at bounding box center [515, 174] width 35 height 35
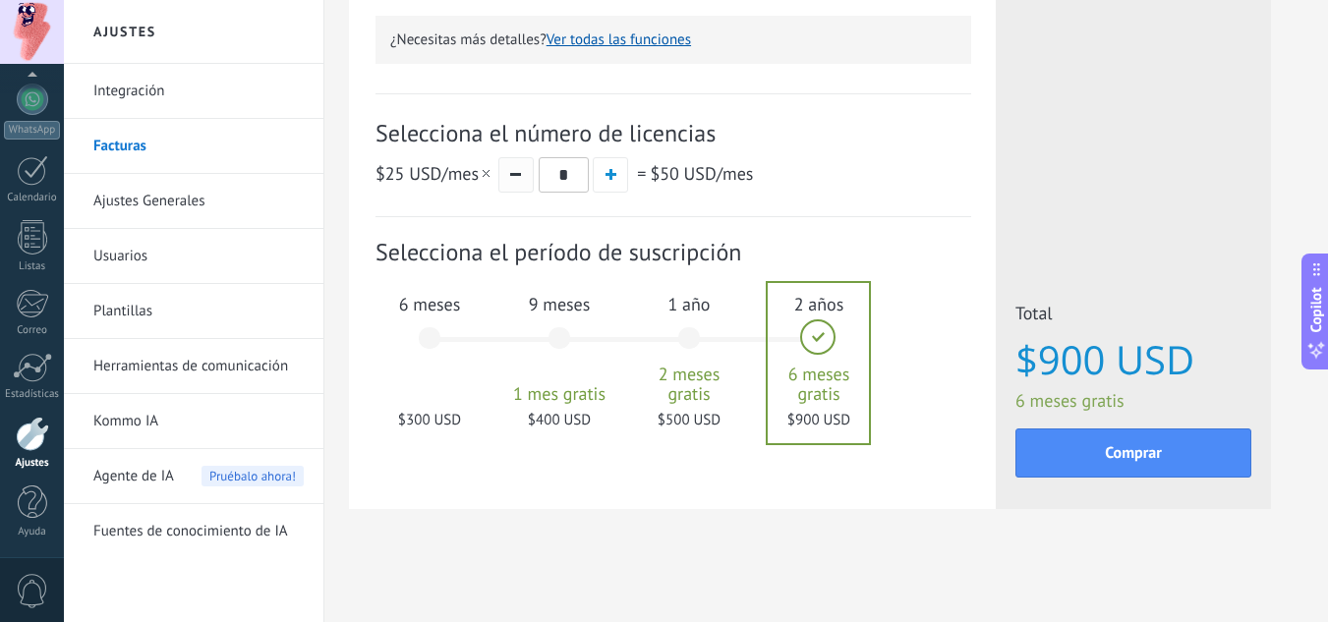
type input "*"
click at [421, 331] on div "6 meses $150 USD" at bounding box center [430, 347] width 106 height 139
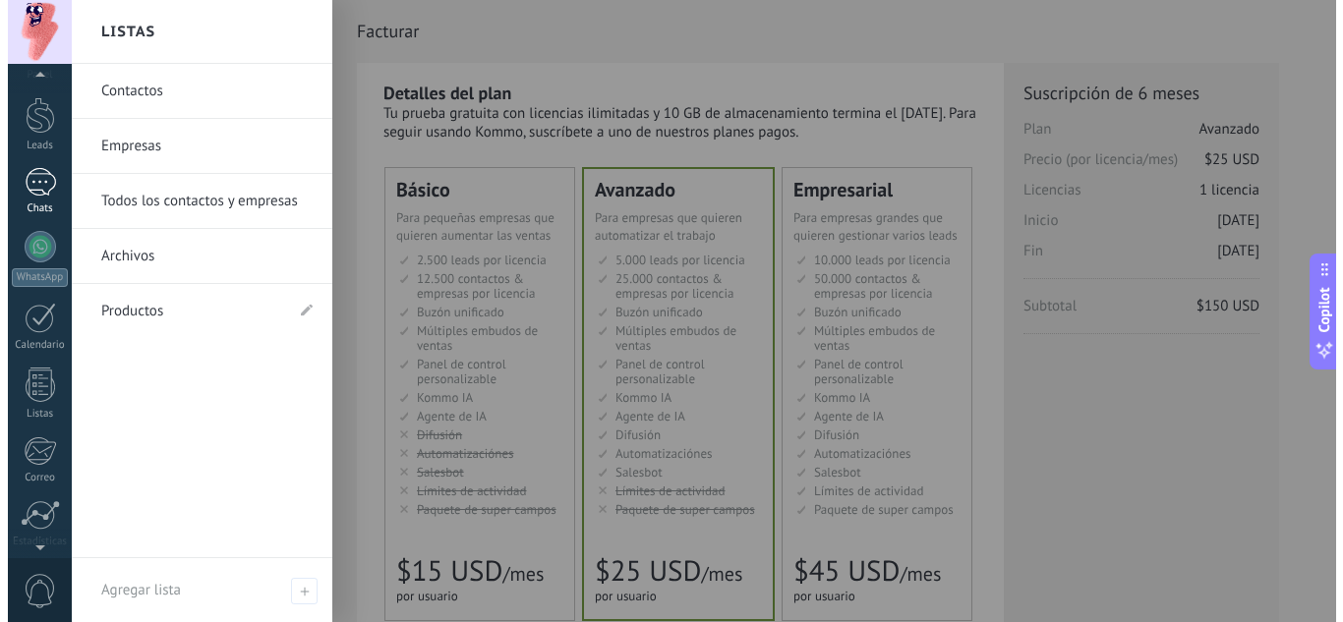
scroll to position [0, 0]
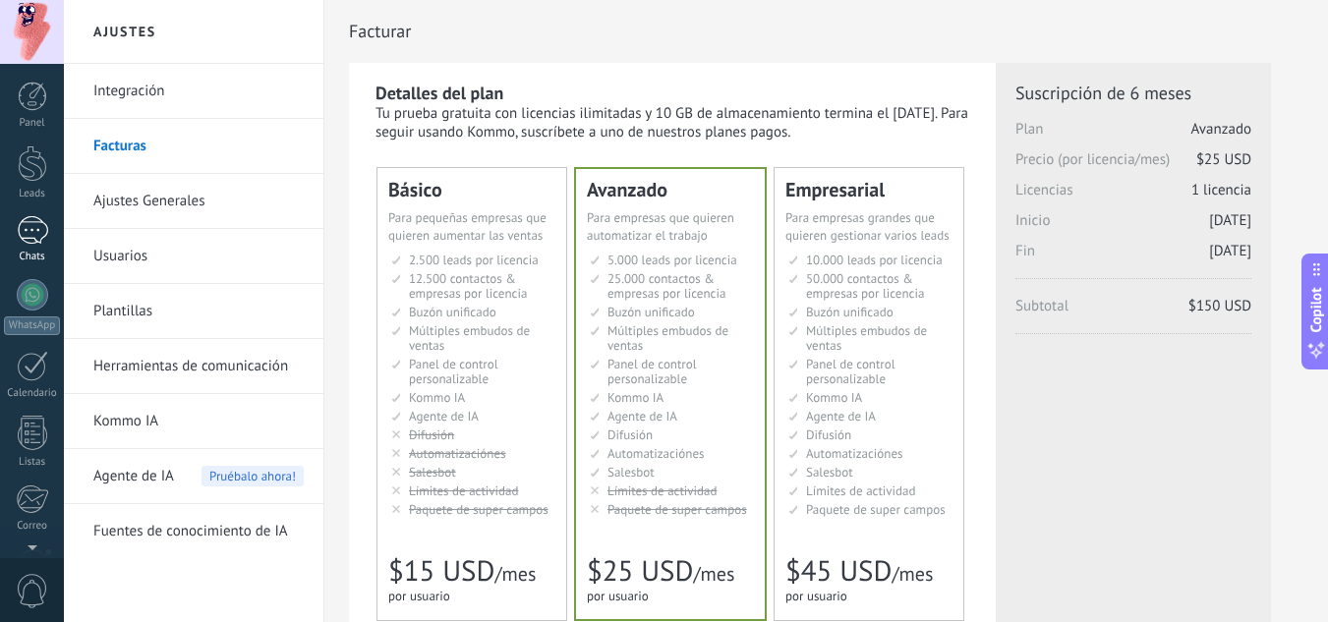
click at [40, 229] on div at bounding box center [32, 230] width 31 height 29
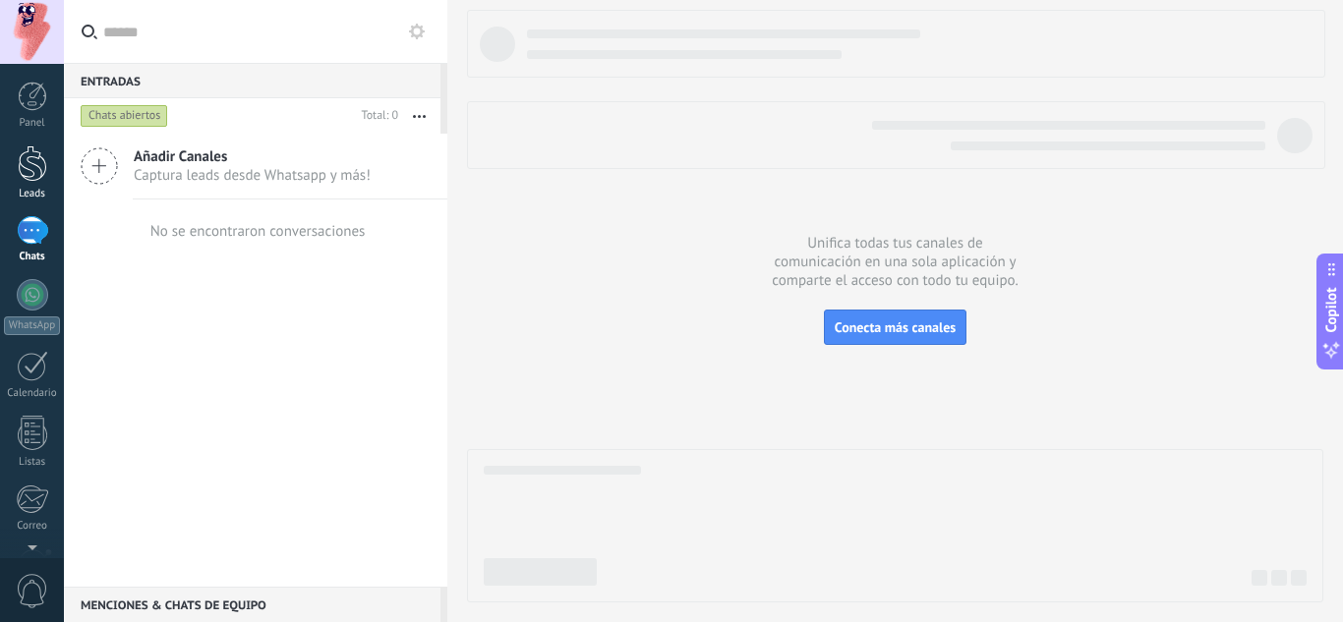
click at [37, 167] on div at bounding box center [32, 164] width 29 height 36
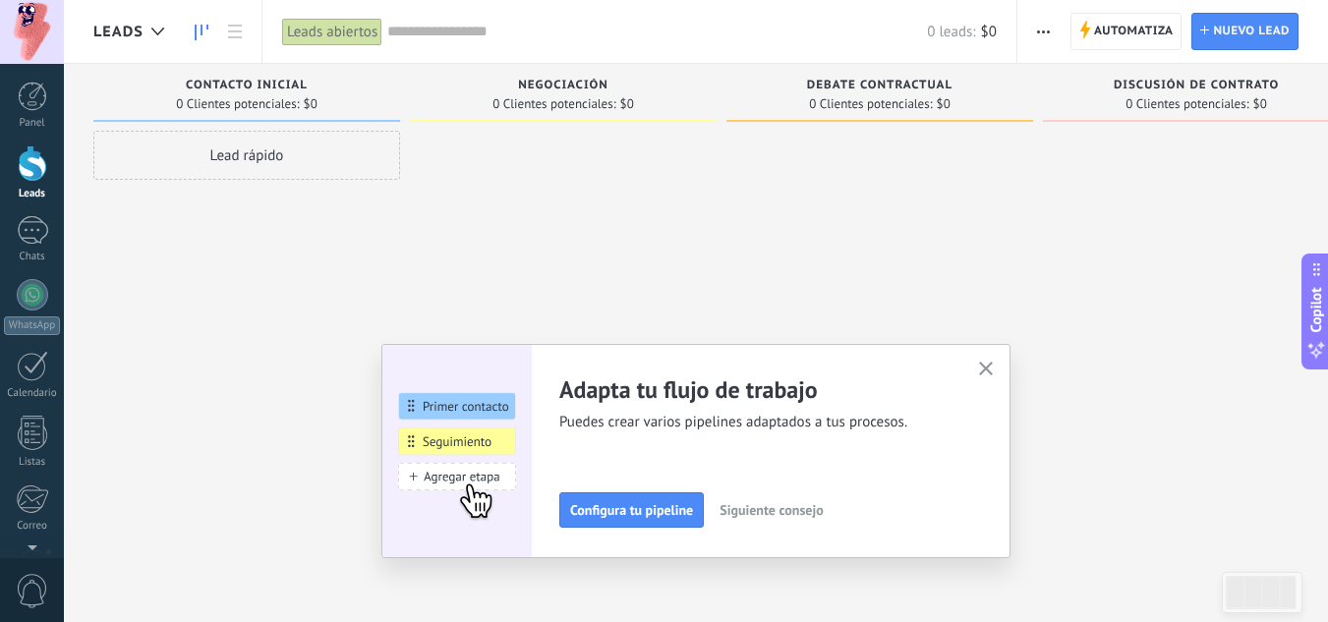
click at [1088, 88] on div "Discusión de contrato" at bounding box center [1196, 87] width 287 height 17
click at [965, 89] on div "Debate contractual" at bounding box center [879, 87] width 287 height 17
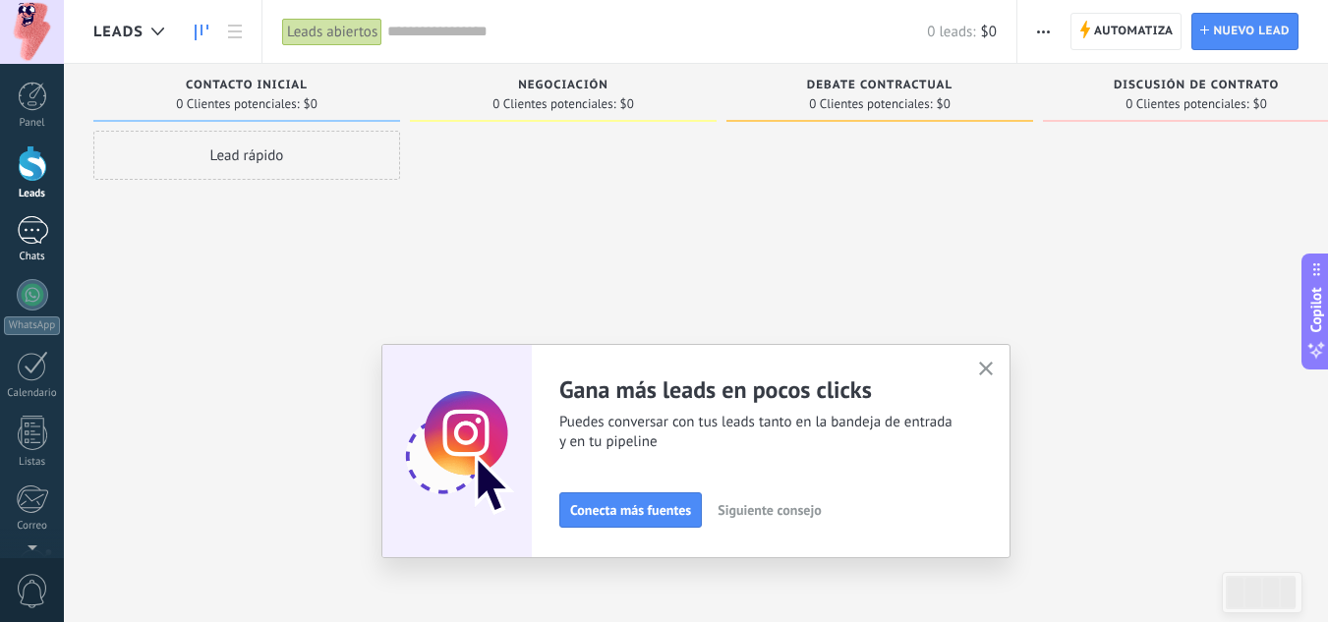
click at [45, 240] on div at bounding box center [32, 230] width 31 height 29
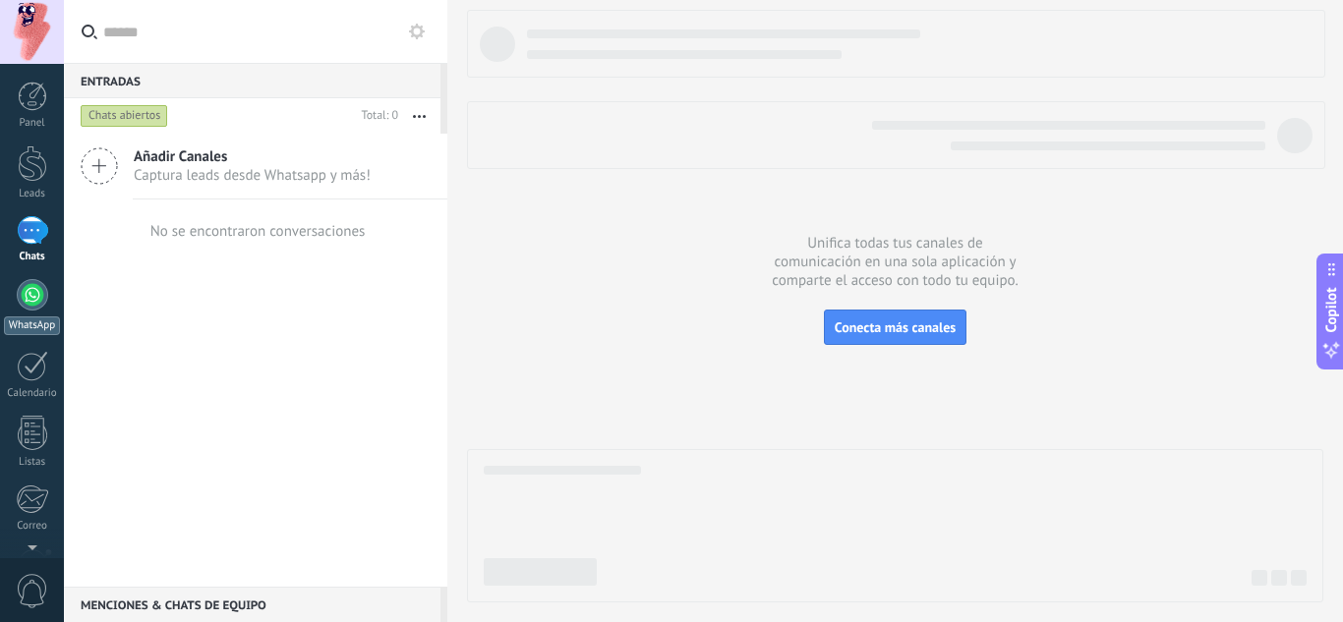
click at [37, 295] on div at bounding box center [32, 294] width 31 height 31
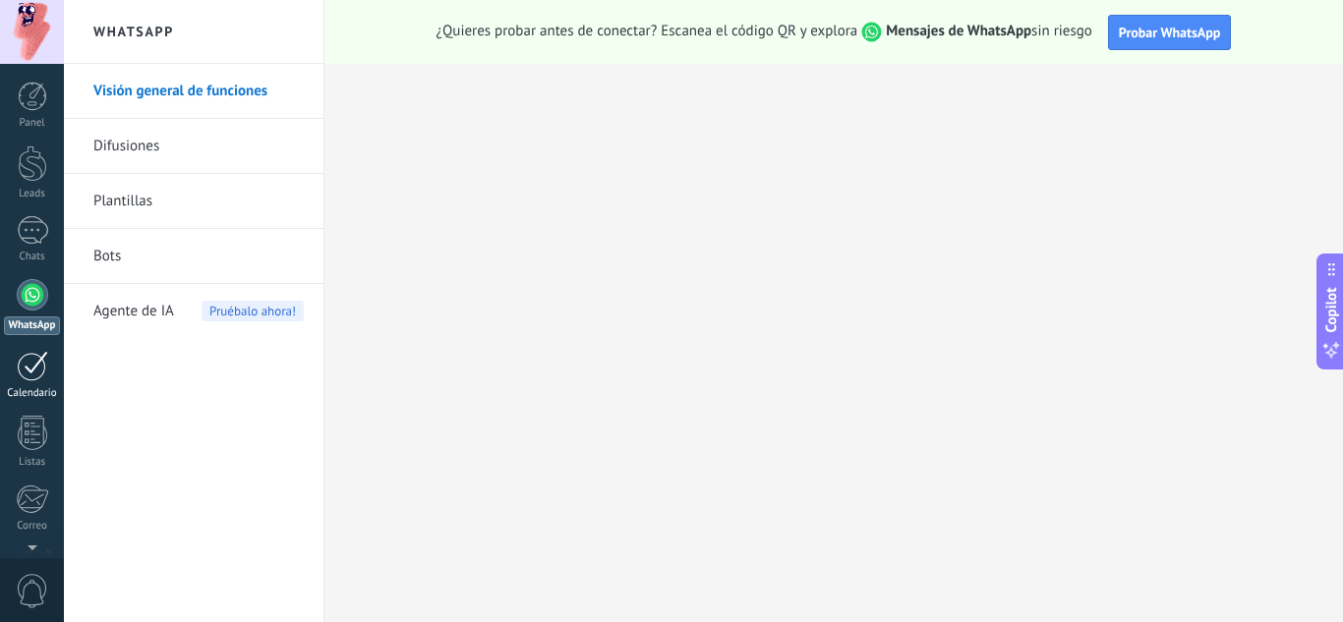
click at [26, 369] on div at bounding box center [32, 366] width 31 height 30
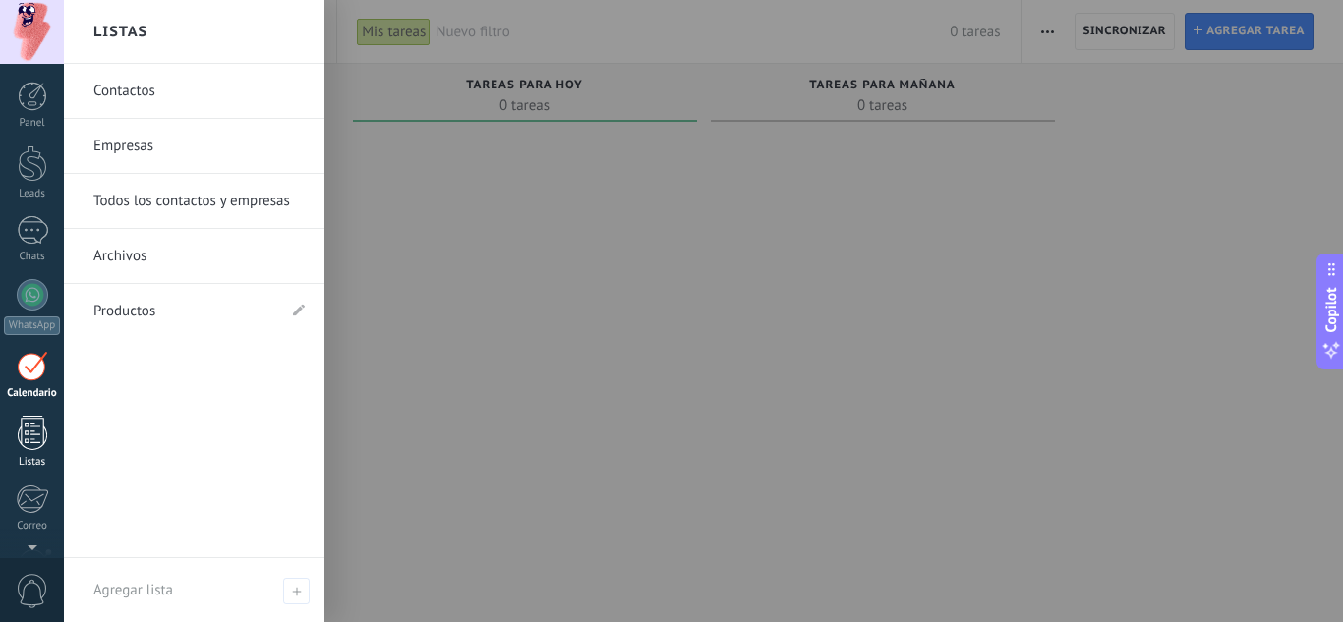
click at [28, 423] on div at bounding box center [32, 433] width 29 height 34
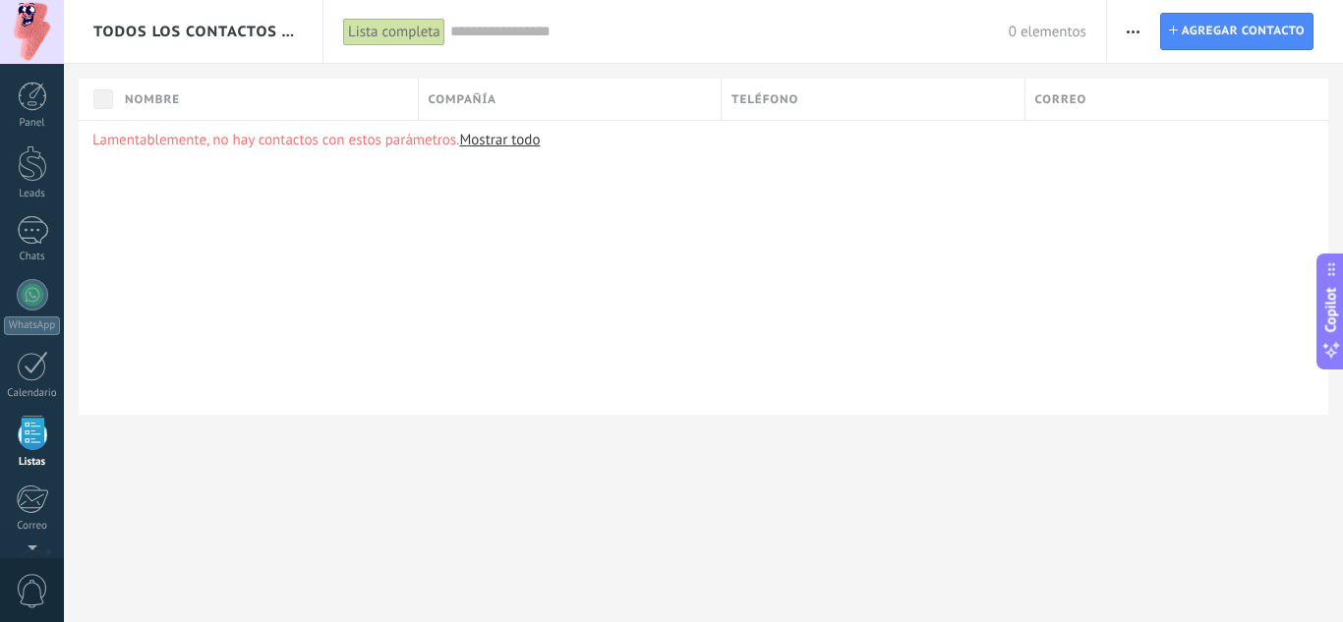
scroll to position [122, 0]
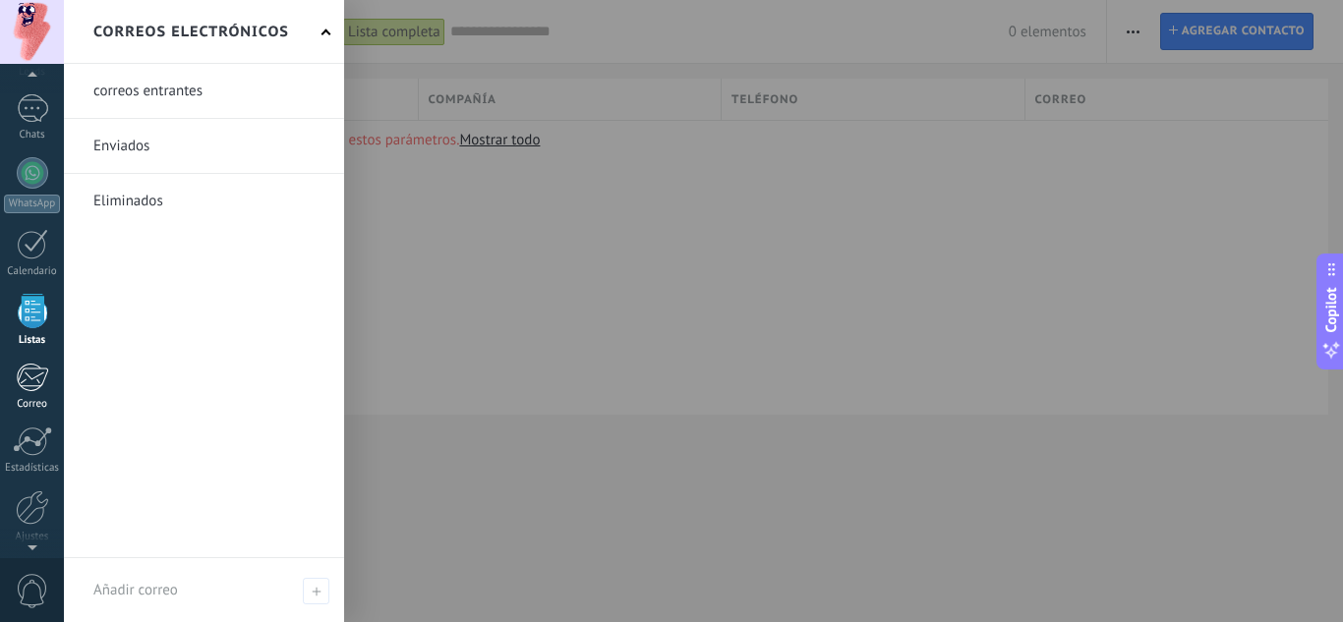
click at [23, 378] on div at bounding box center [32, 377] width 32 height 29
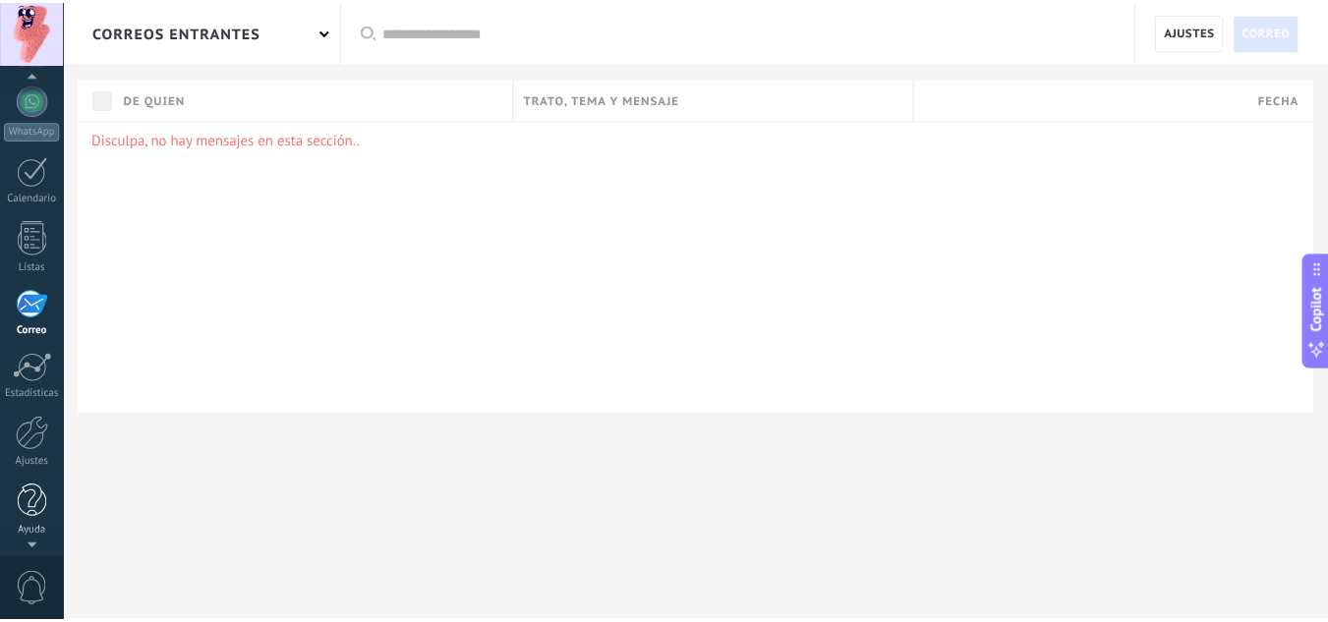
scroll to position [196, 0]
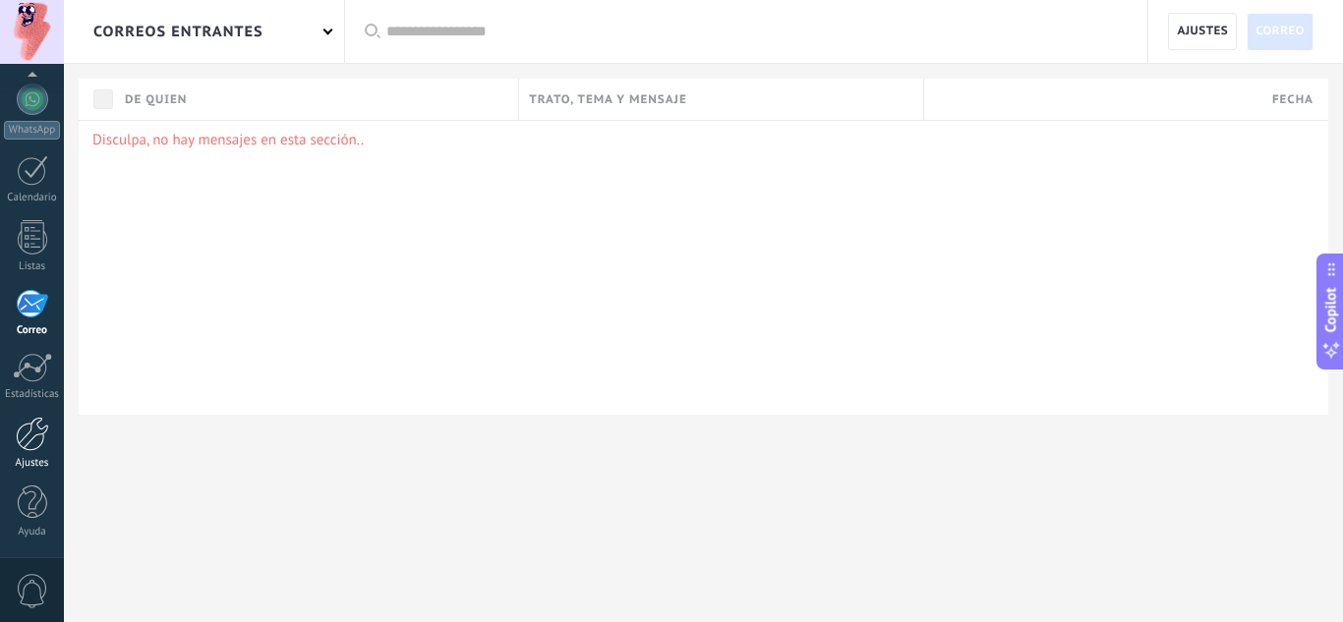
click at [43, 440] on div at bounding box center [32, 434] width 33 height 34
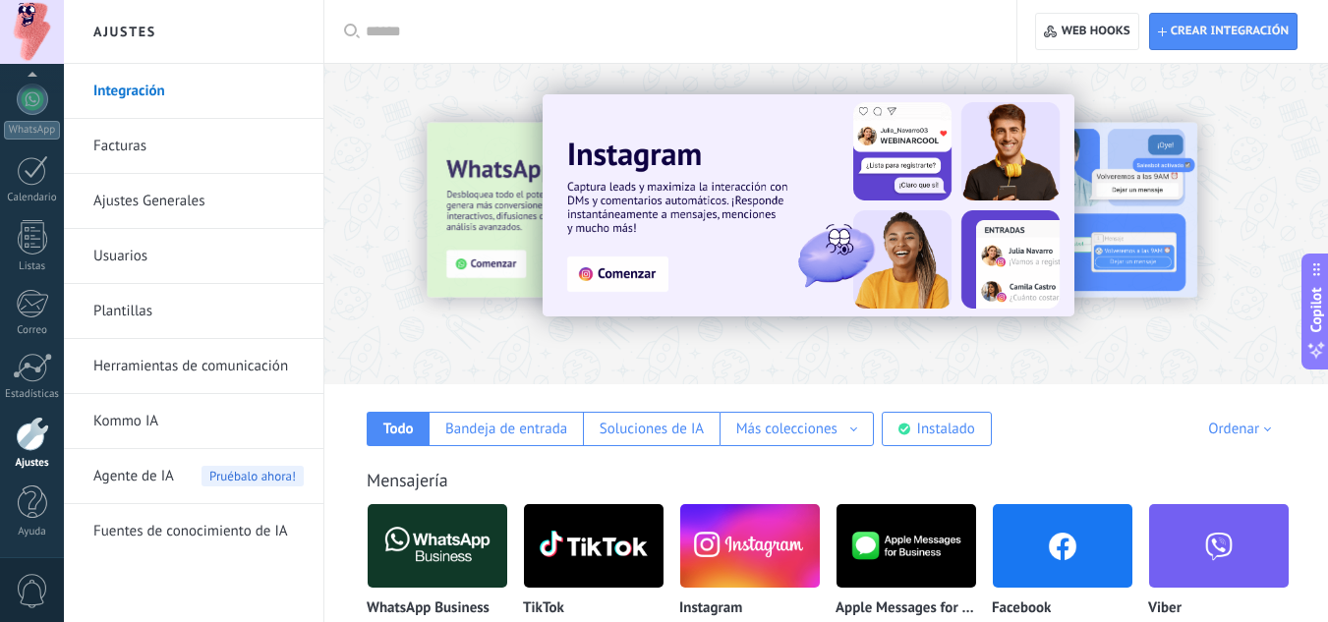
click at [143, 203] on link "Ajustes Generales" at bounding box center [198, 201] width 210 height 55
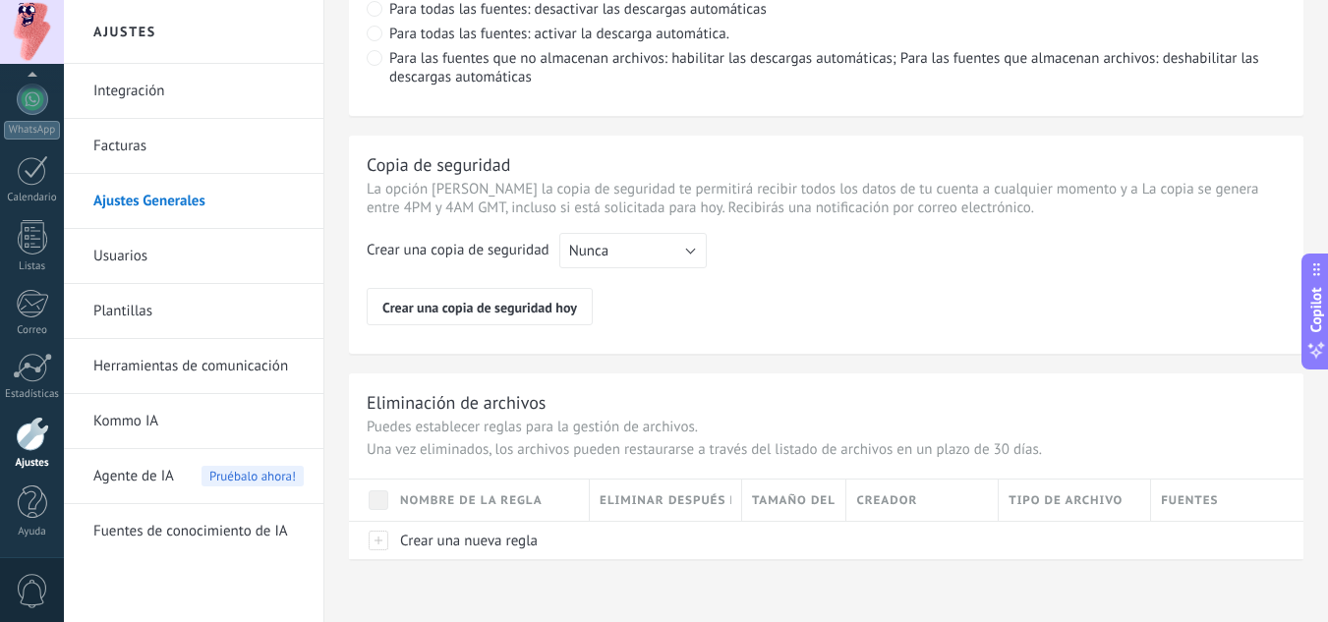
scroll to position [1581, 0]
click at [656, 258] on button "Nunca" at bounding box center [632, 249] width 147 height 35
click at [633, 290] on span "Cada semana" at bounding box center [624, 283] width 152 height 19
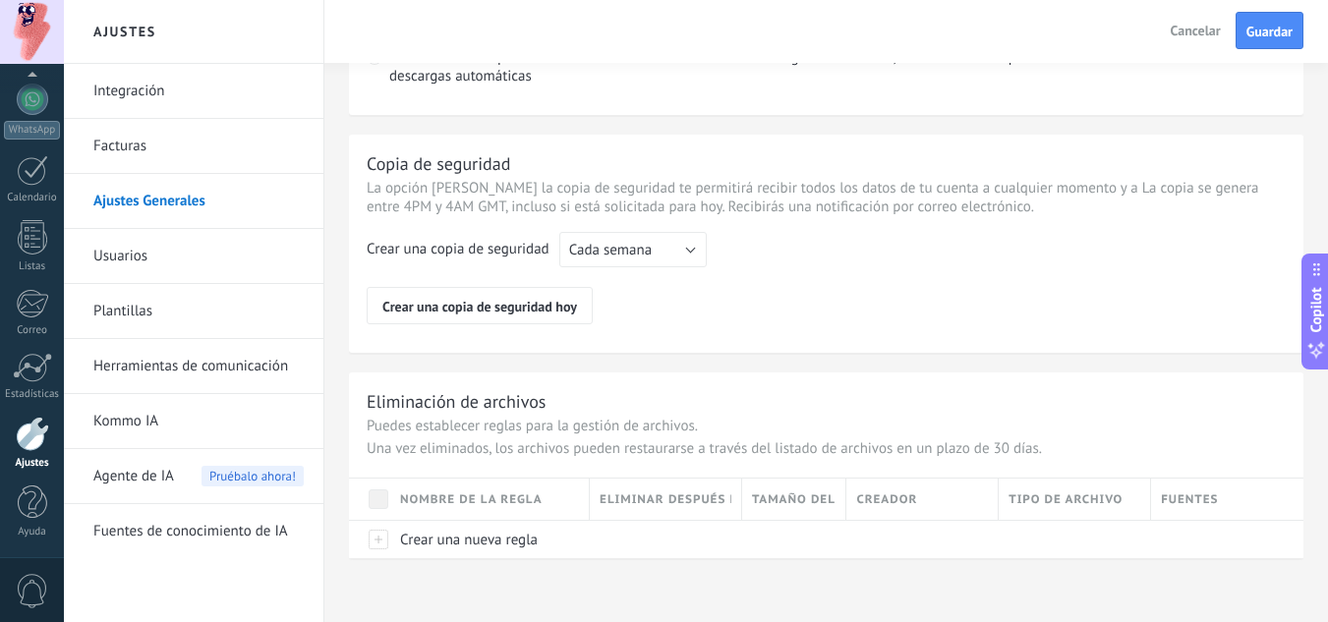
click at [154, 255] on link "Usuarios" at bounding box center [198, 256] width 210 height 55
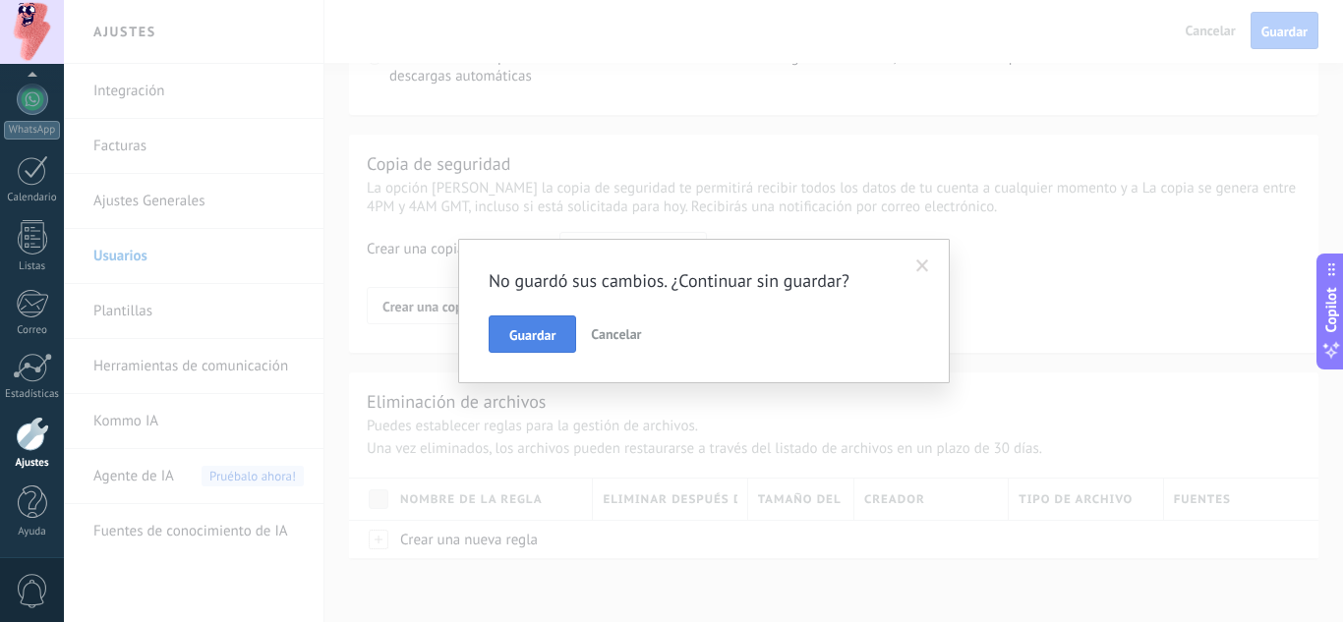
click at [533, 339] on span "Guardar" at bounding box center [532, 335] width 46 height 14
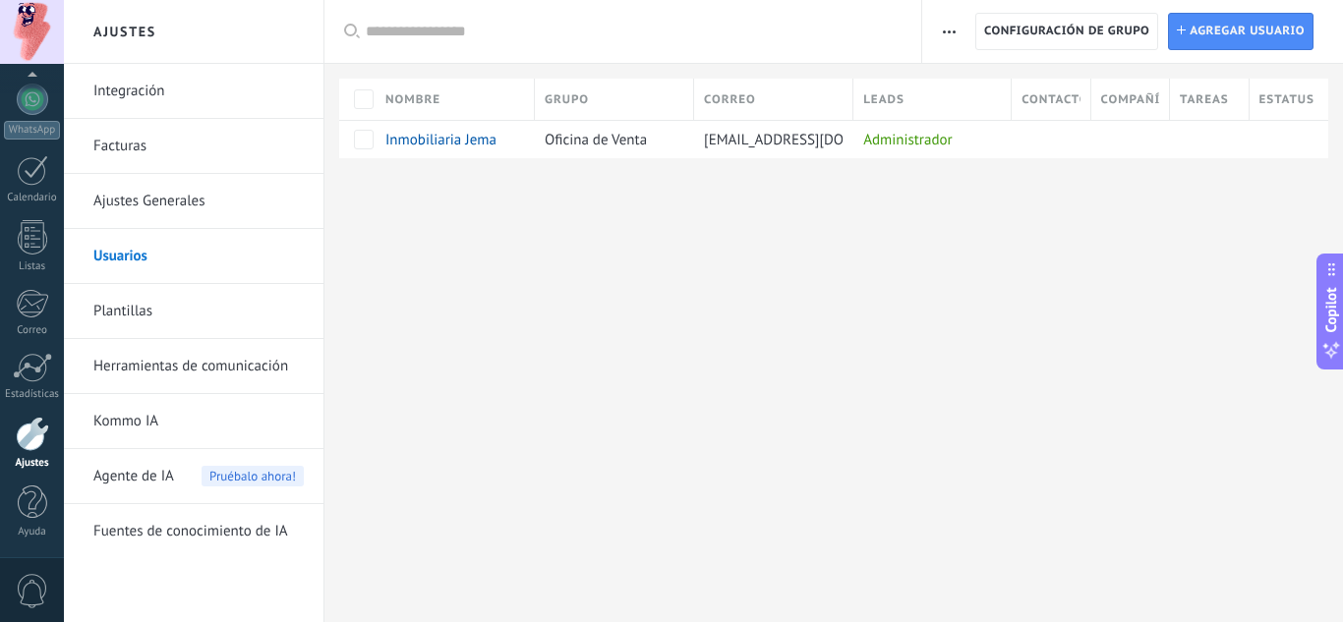
click at [160, 308] on link "Plantillas" at bounding box center [198, 311] width 210 height 55
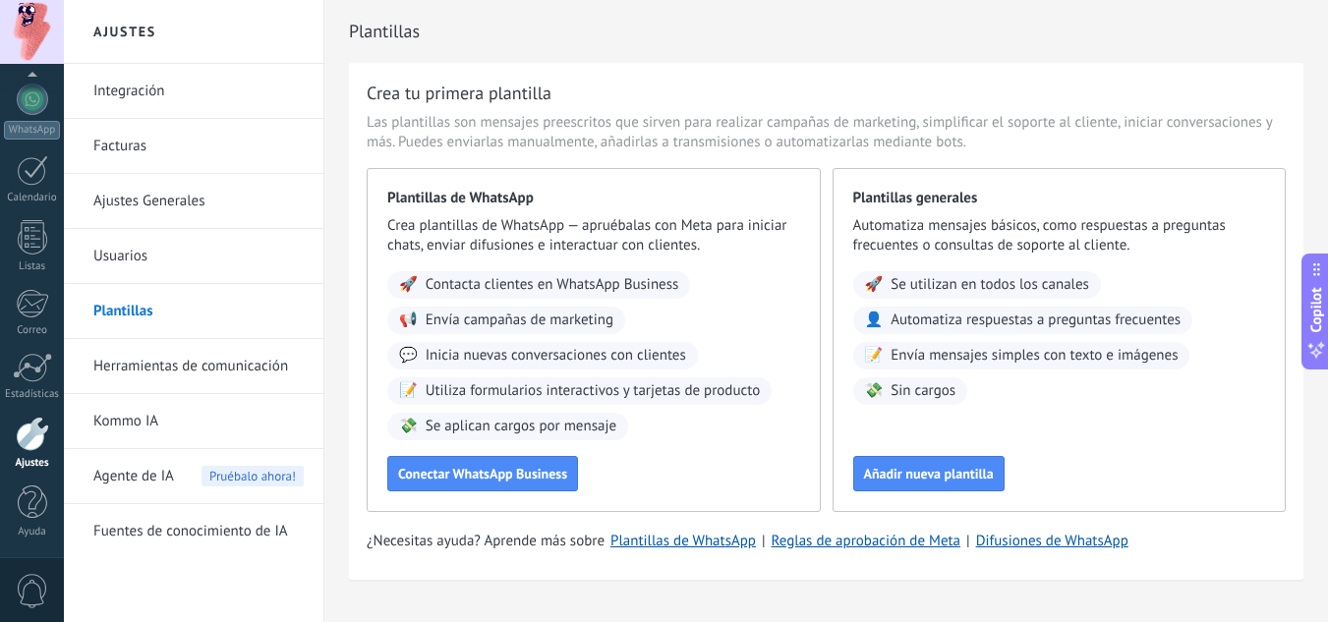
click at [186, 244] on link "Usuarios" at bounding box center [198, 256] width 210 height 55
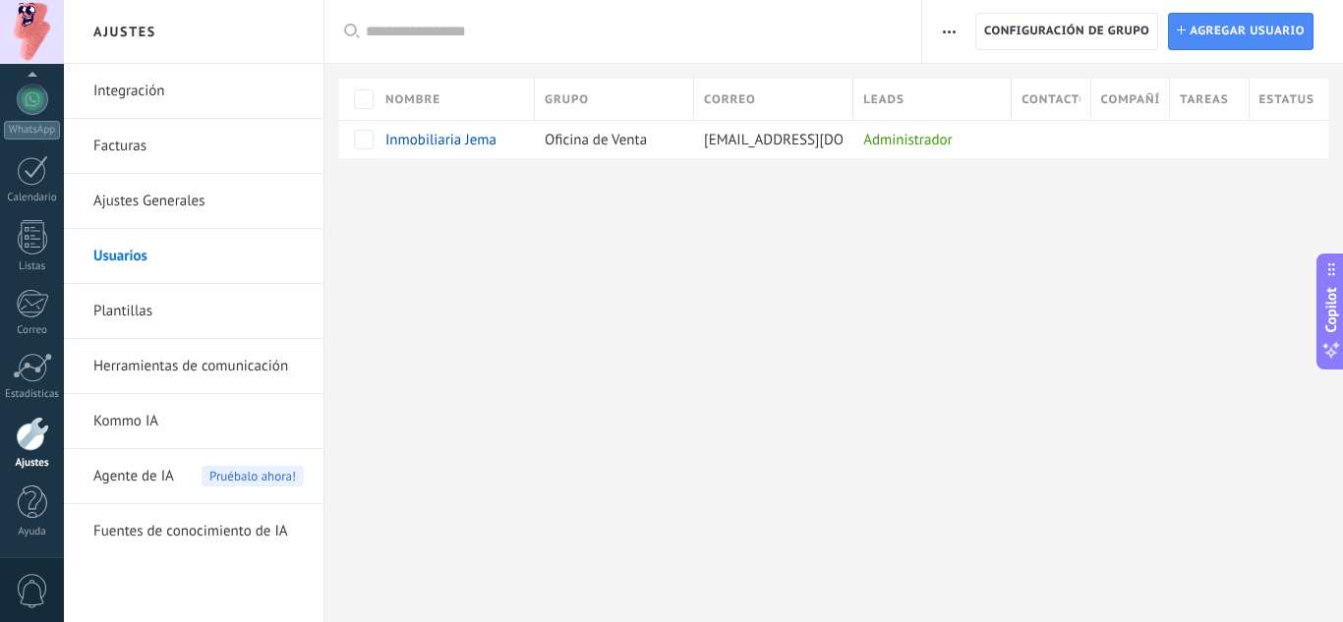
click at [162, 152] on link "Facturas" at bounding box center [198, 146] width 210 height 55
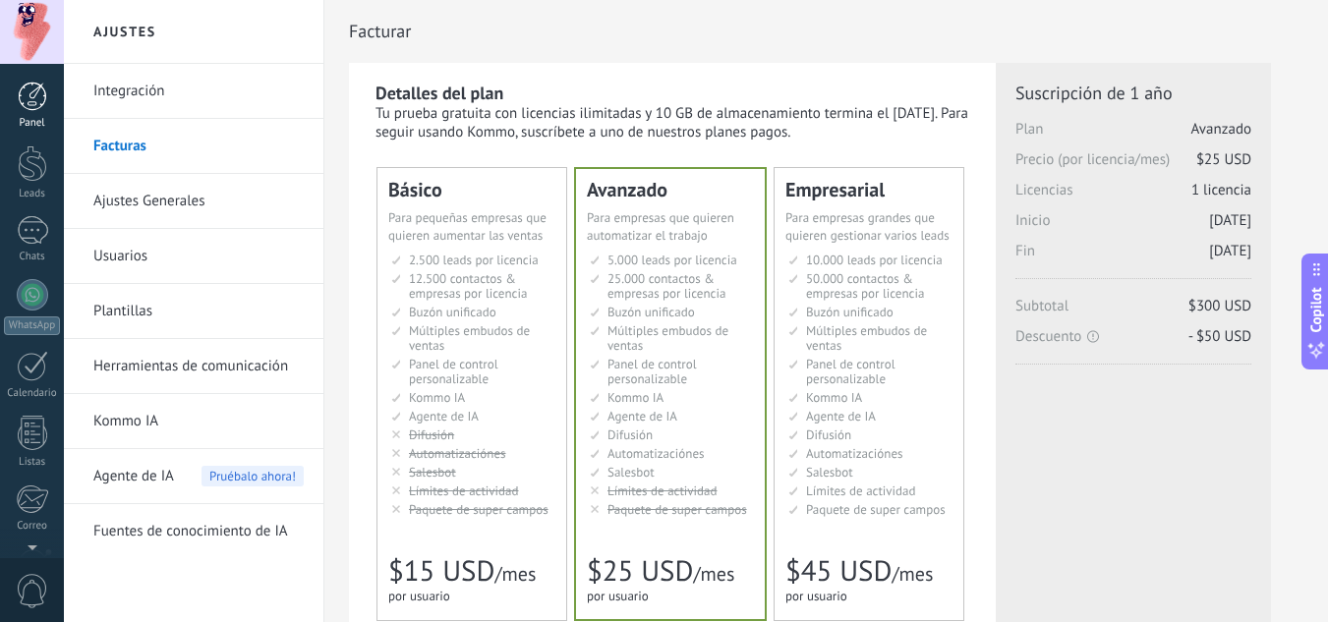
click at [32, 98] on div at bounding box center [32, 96] width 29 height 29
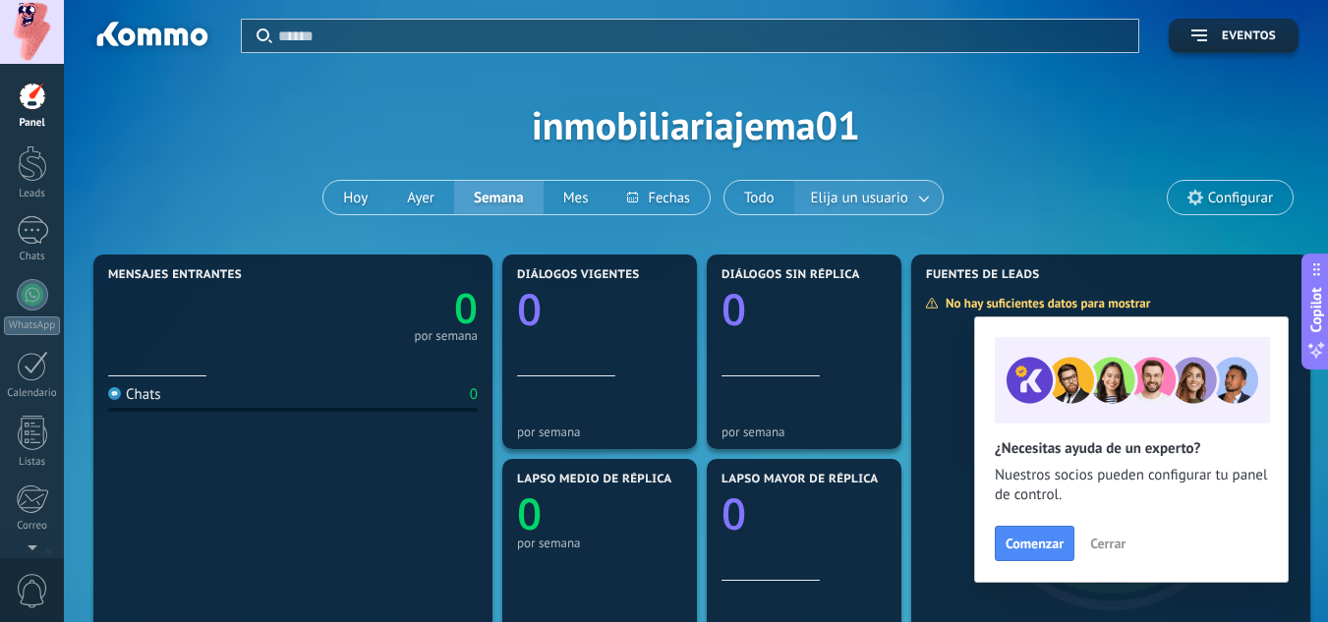
click at [867, 193] on span "Elija un usuario" at bounding box center [859, 198] width 105 height 27
click at [911, 200] on link at bounding box center [924, 198] width 35 height 32
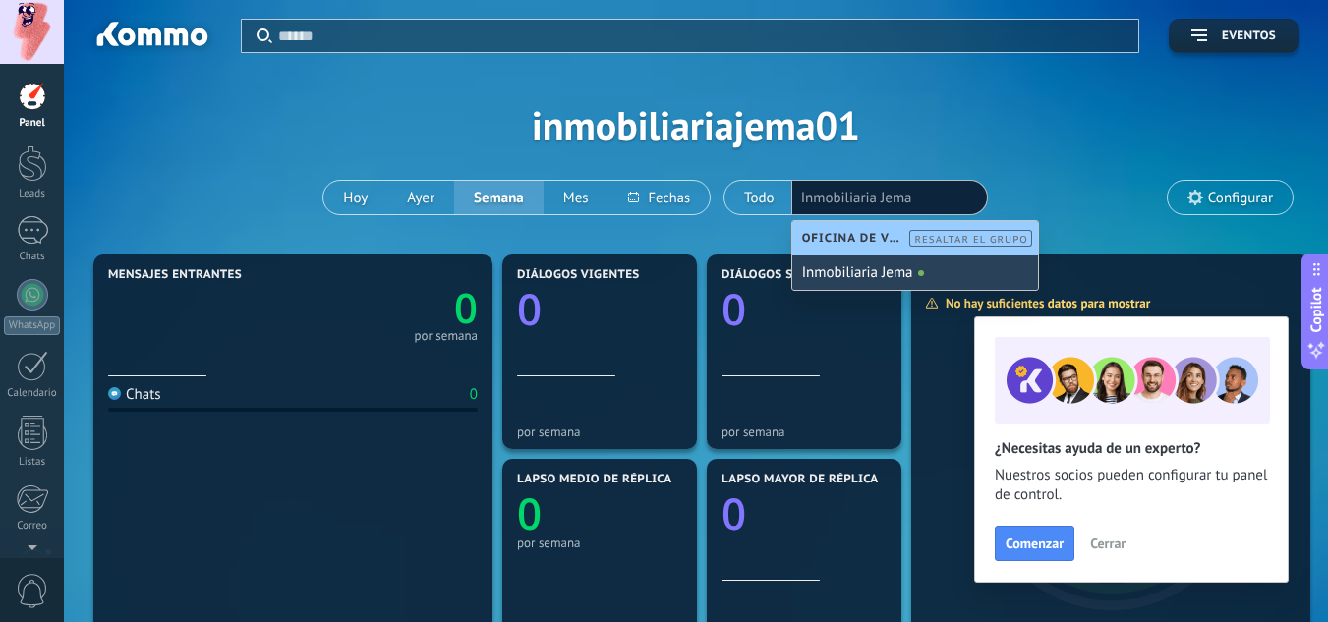
click at [883, 288] on div "Inmobiliaria Jema" at bounding box center [915, 273] width 246 height 34
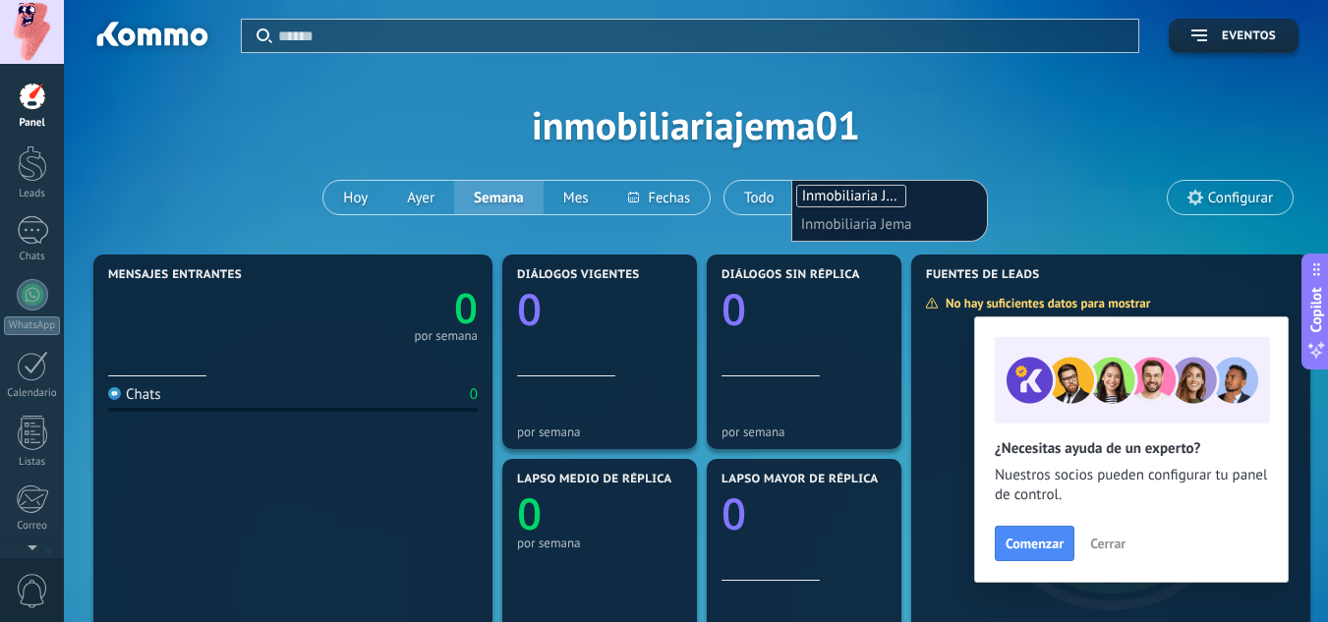
click at [946, 166] on div "Aplicar Eventos inmobiliariajema01 Hoy Ayer Semana Mes Todo Elija un usuario In…" at bounding box center [695, 125] width 1205 height 250
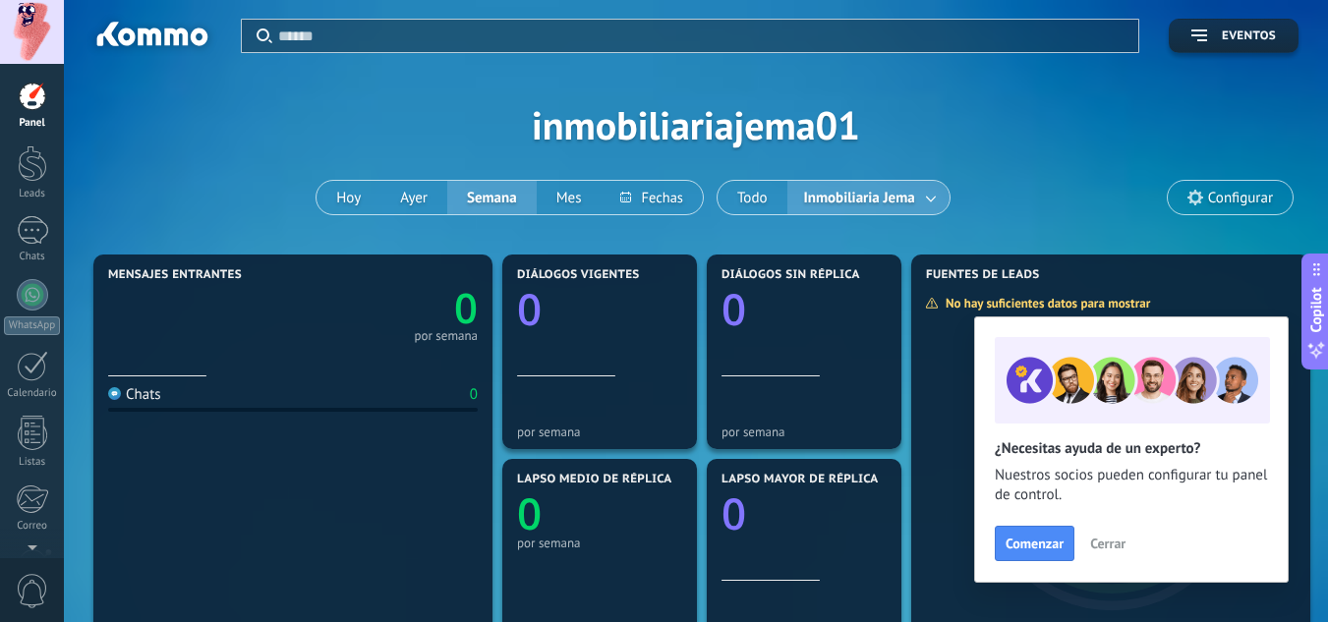
click at [1032, 179] on div "Aplicar Eventos inmobiliariajema01 Hoy Ayer Semana Mes Todo Inmobiliaria Jema C…" at bounding box center [695, 125] width 1205 height 250
click at [1107, 535] on button "Cerrar" at bounding box center [1108, 543] width 53 height 29
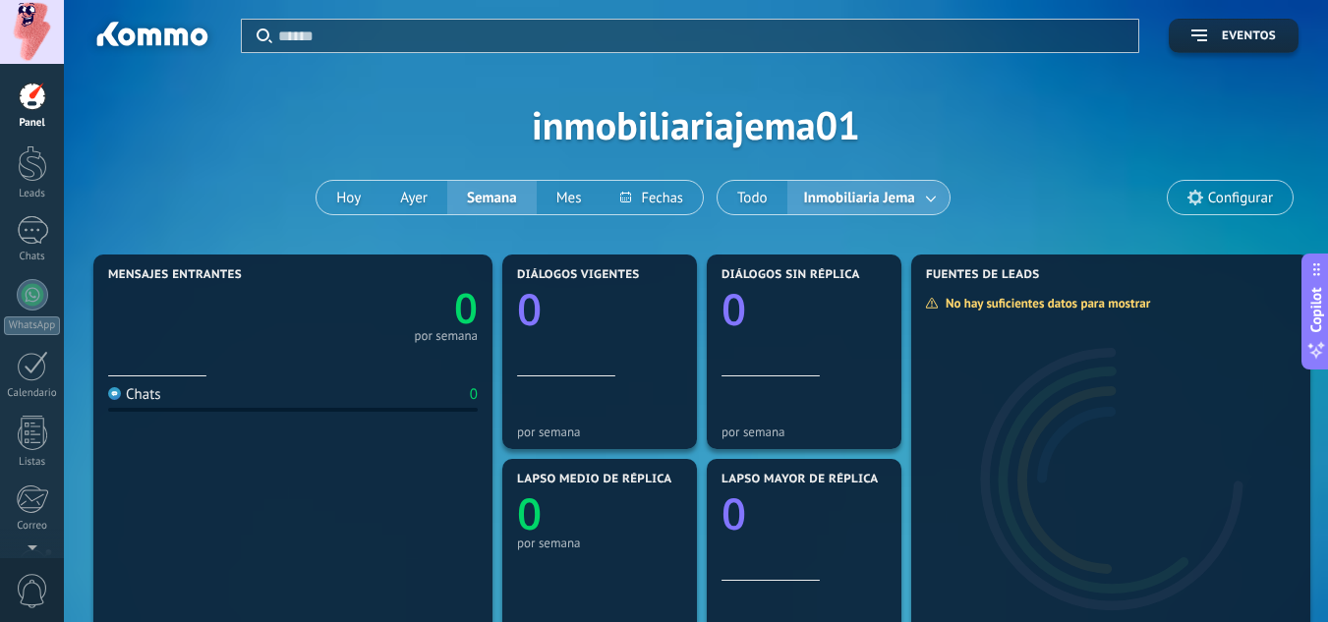
click at [37, 30] on div at bounding box center [32, 32] width 64 height 64
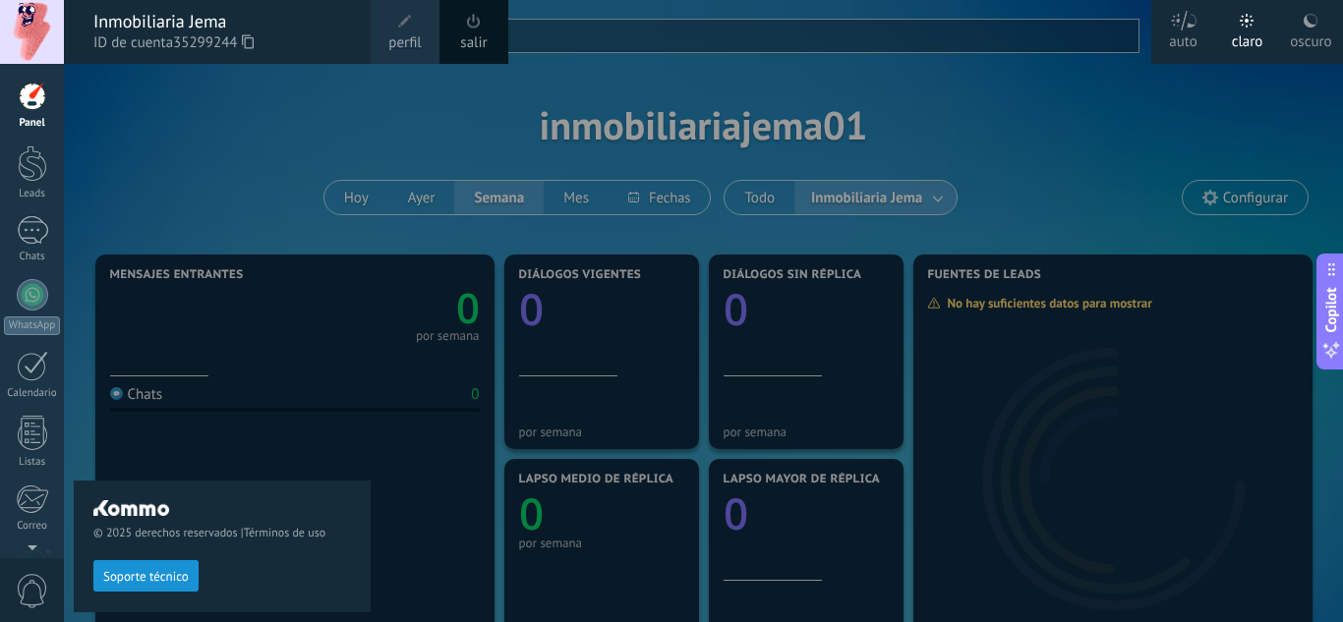
click at [37, 30] on div at bounding box center [32, 32] width 64 height 64
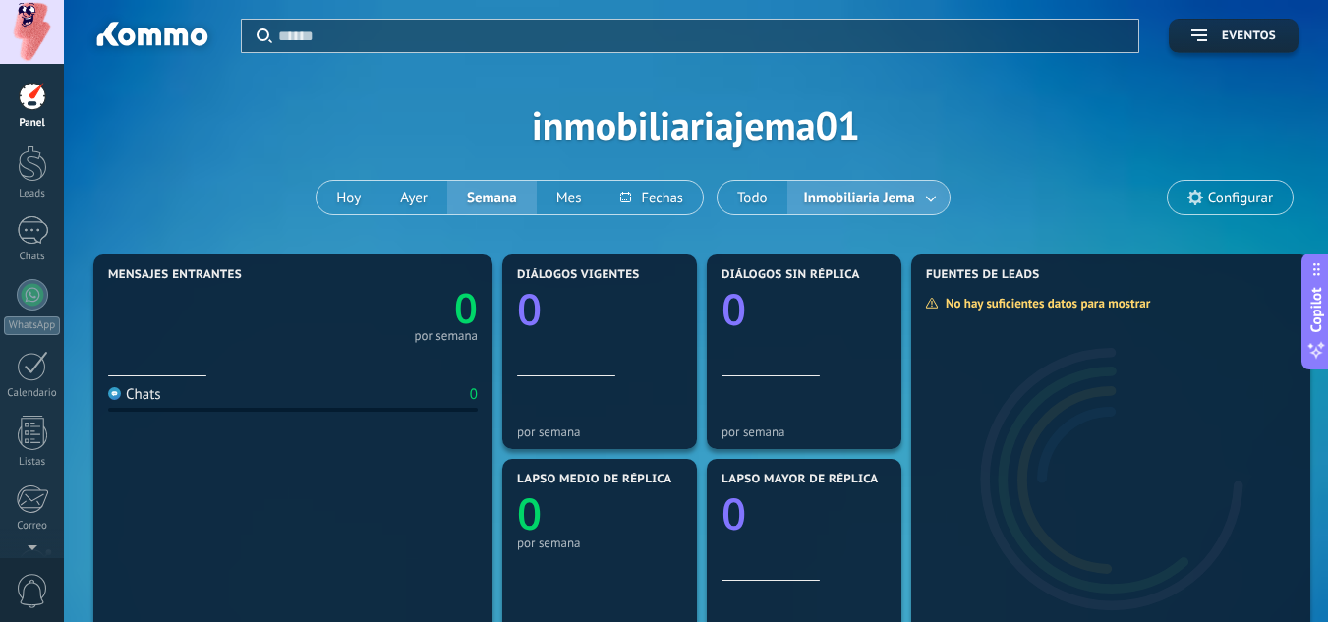
click at [38, 44] on div at bounding box center [32, 32] width 64 height 64
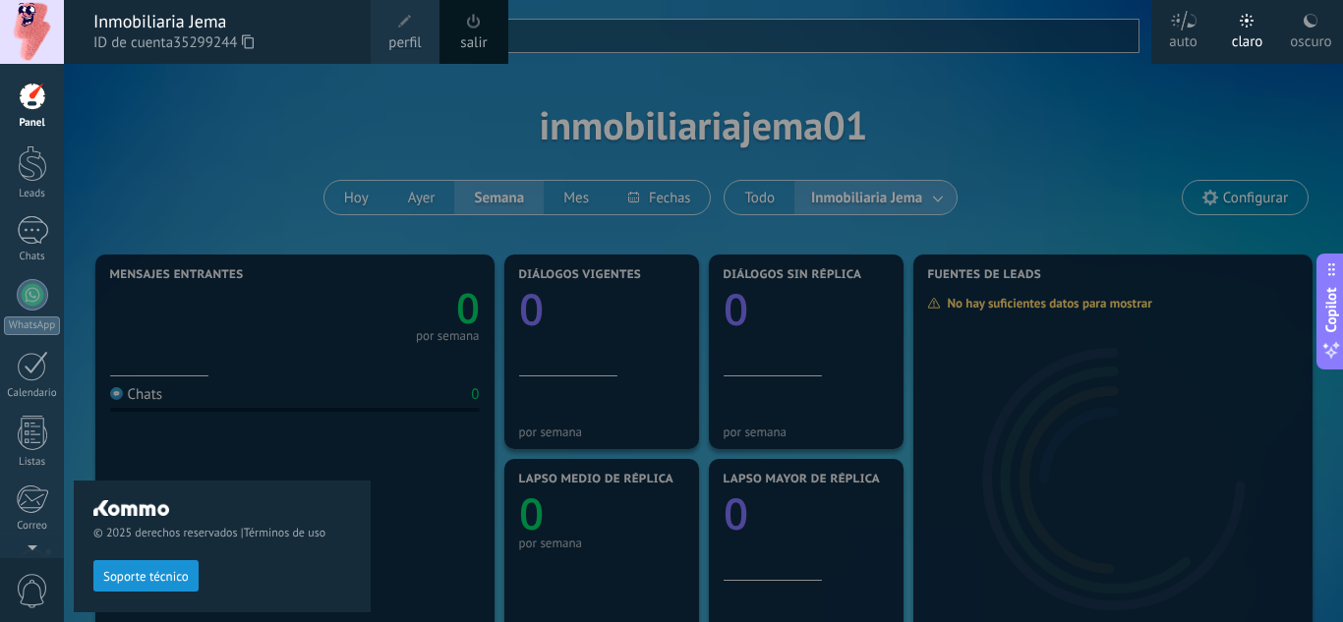
click at [1304, 23] on icon at bounding box center [1311, 21] width 16 height 16
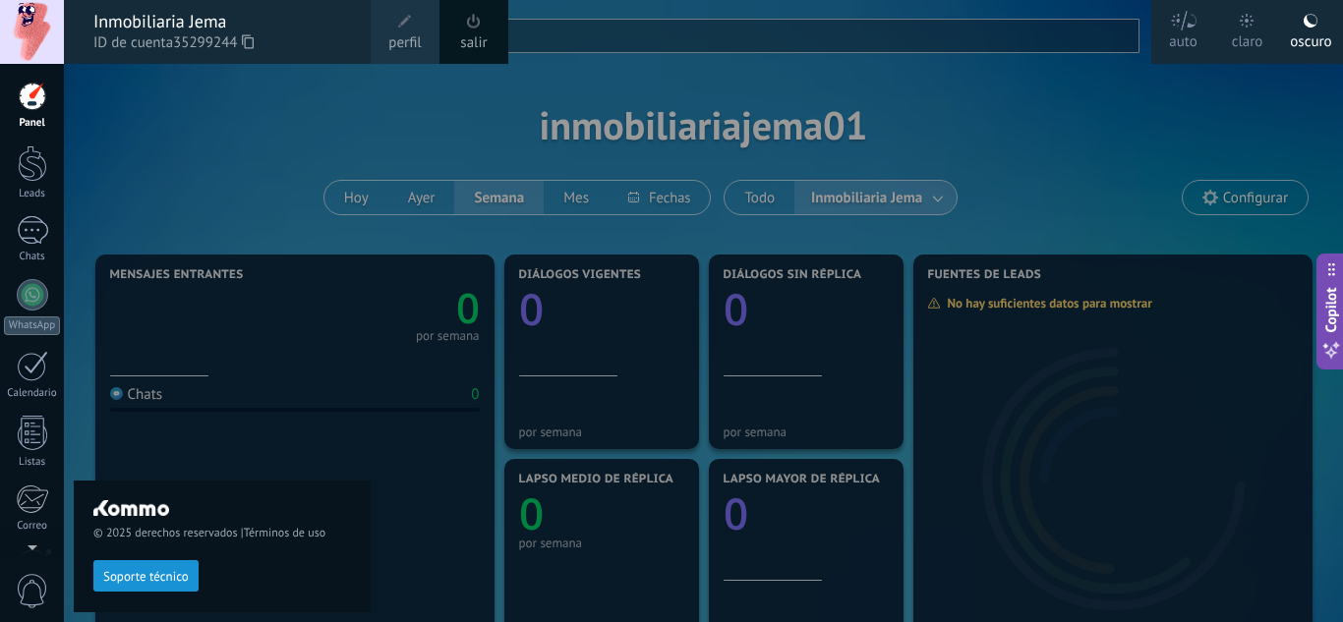
click at [1150, 110] on div at bounding box center [735, 311] width 1343 height 622
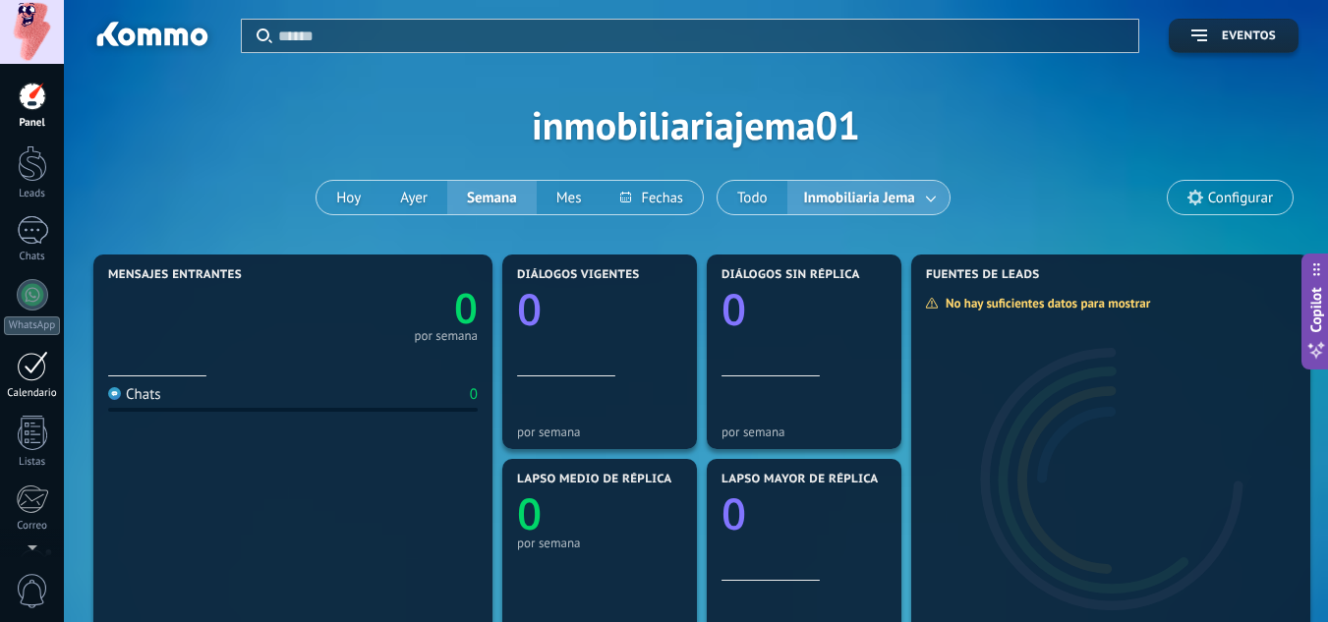
click at [29, 385] on link "Calendario" at bounding box center [32, 375] width 64 height 49
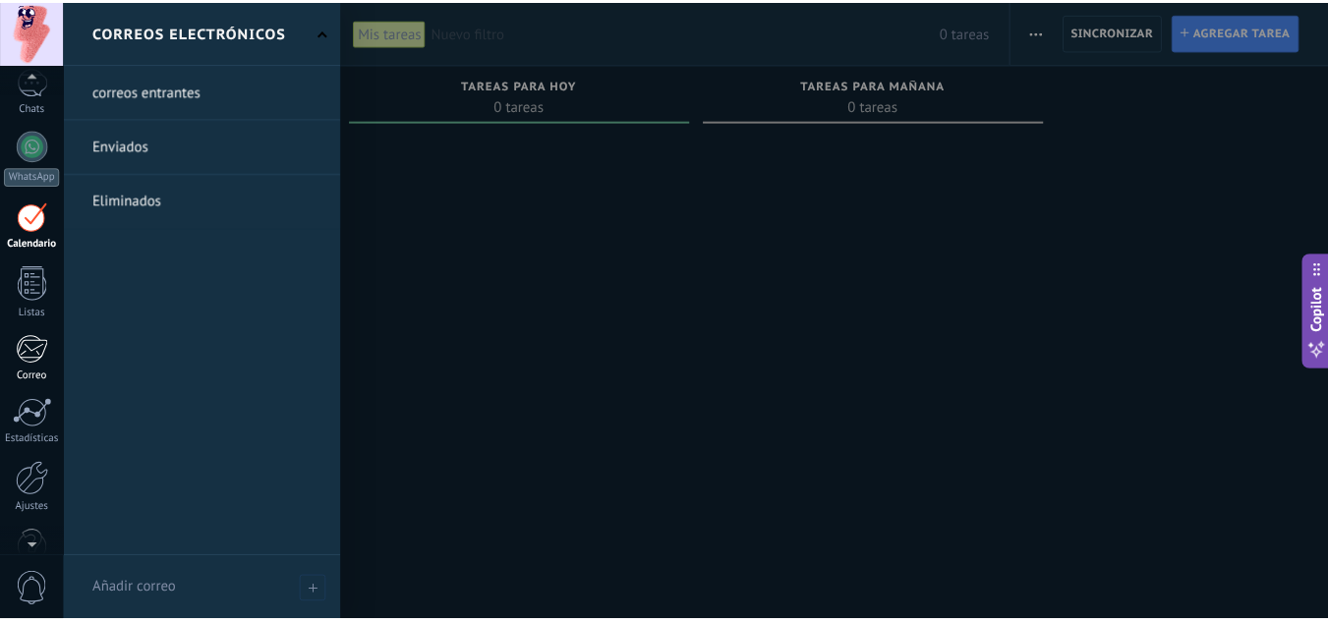
scroll to position [196, 0]
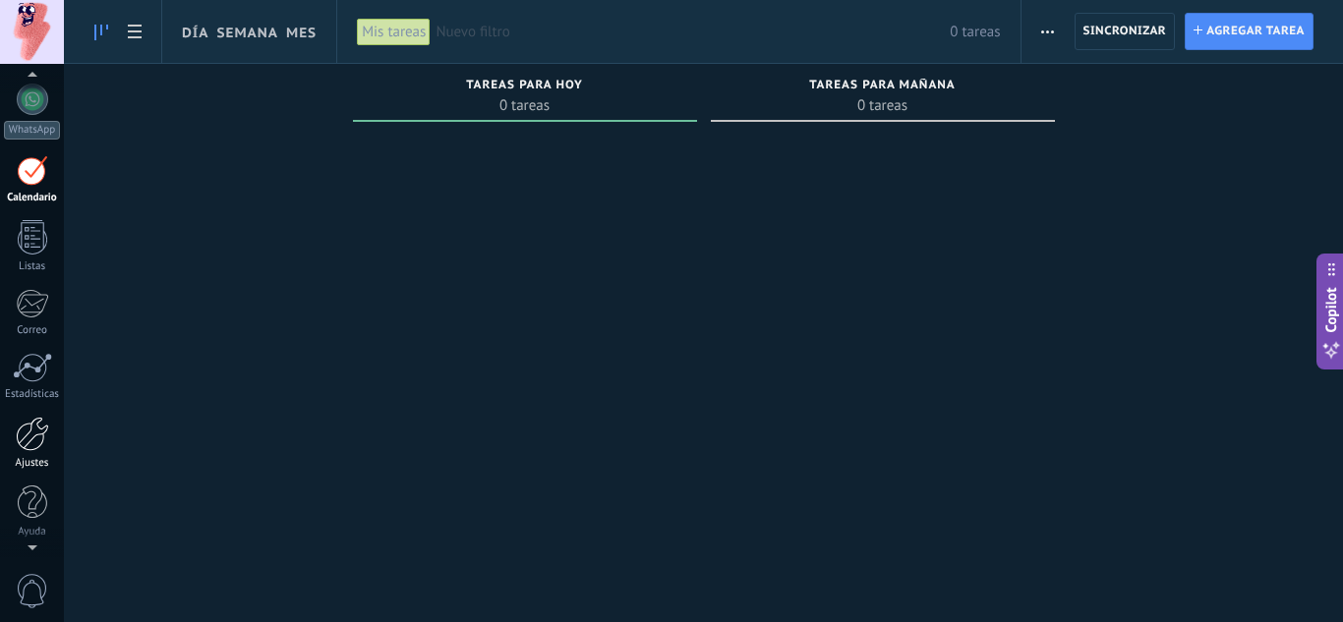
click at [25, 443] on div at bounding box center [32, 434] width 33 height 34
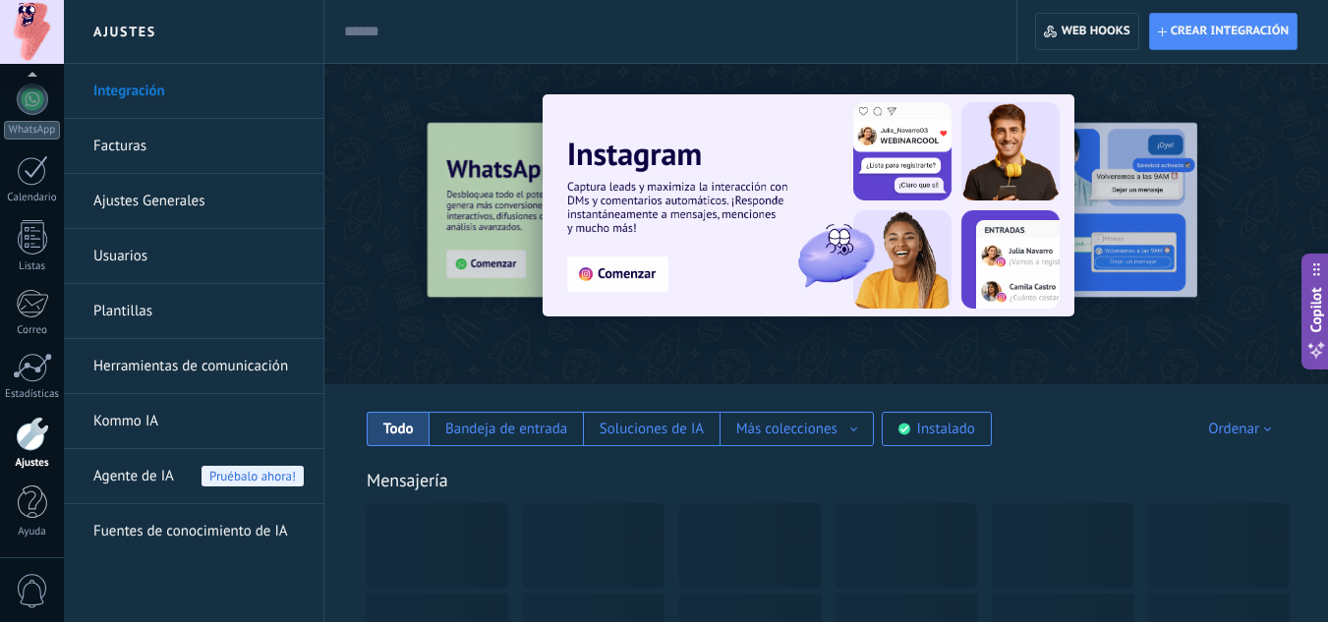
click at [134, 149] on link "Facturas" at bounding box center [198, 146] width 210 height 55
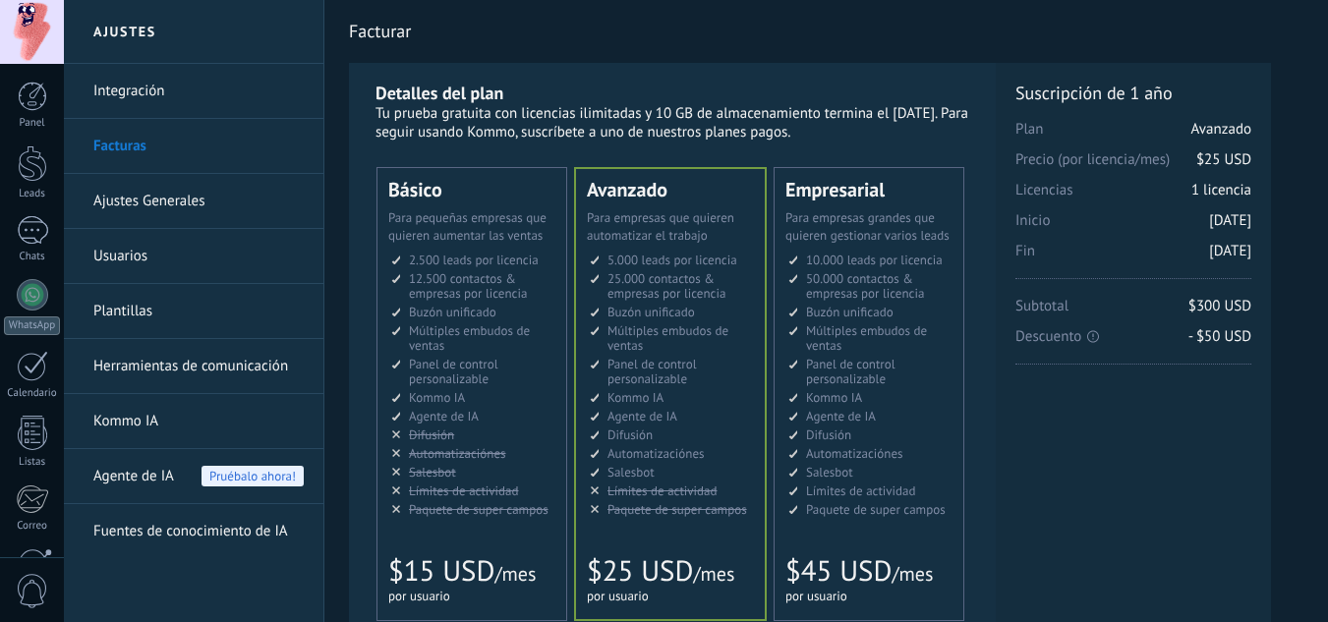
click at [21, 38] on div at bounding box center [32, 32] width 64 height 64
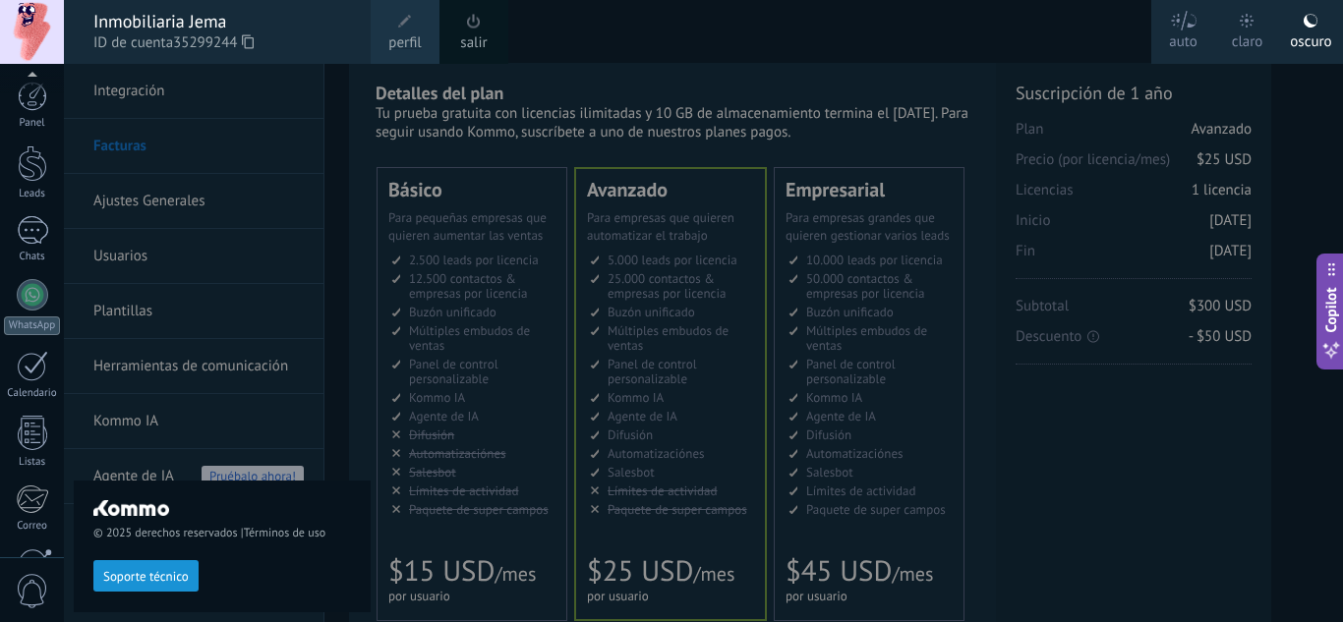
scroll to position [196, 0]
click at [1239, 26] on div "claro" at bounding box center [1247, 38] width 31 height 51
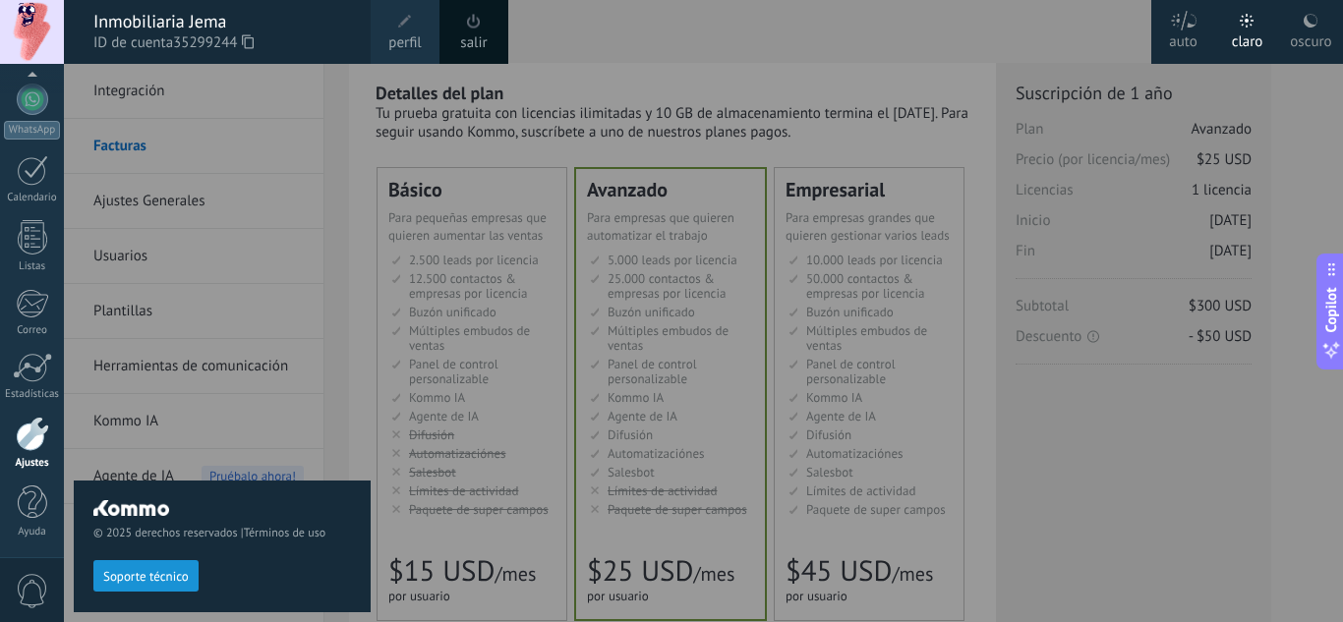
click at [697, 54] on div at bounding box center [735, 311] width 1343 height 622
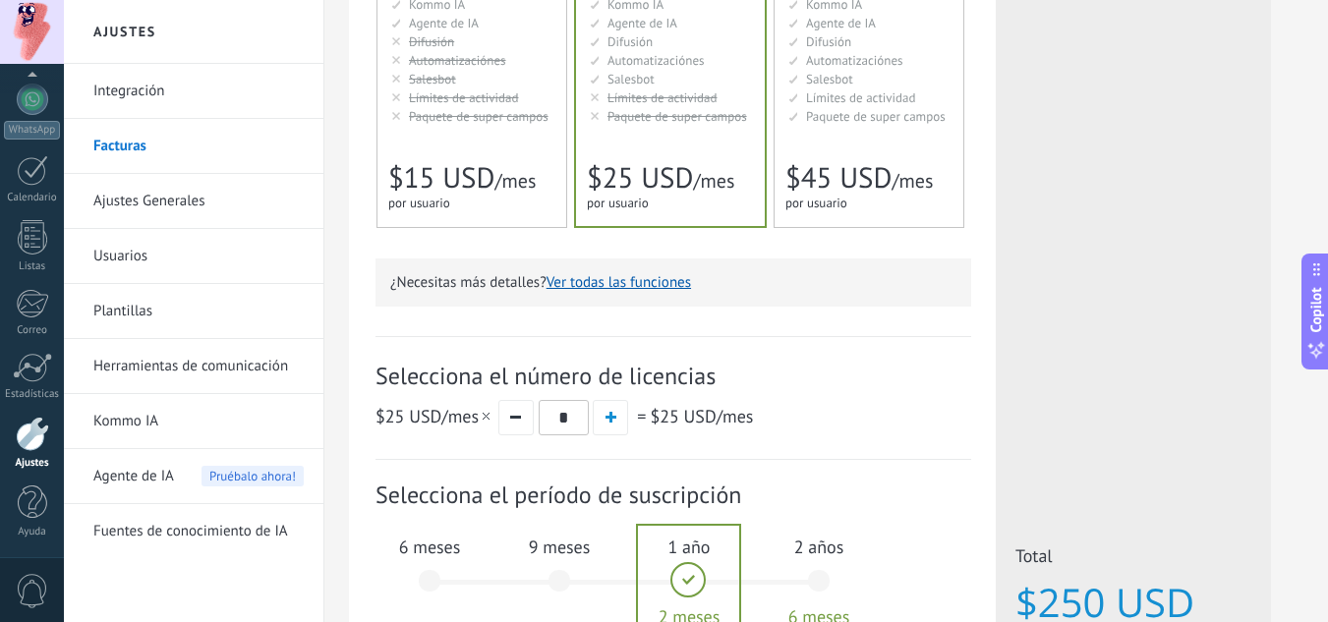
scroll to position [637, 0]
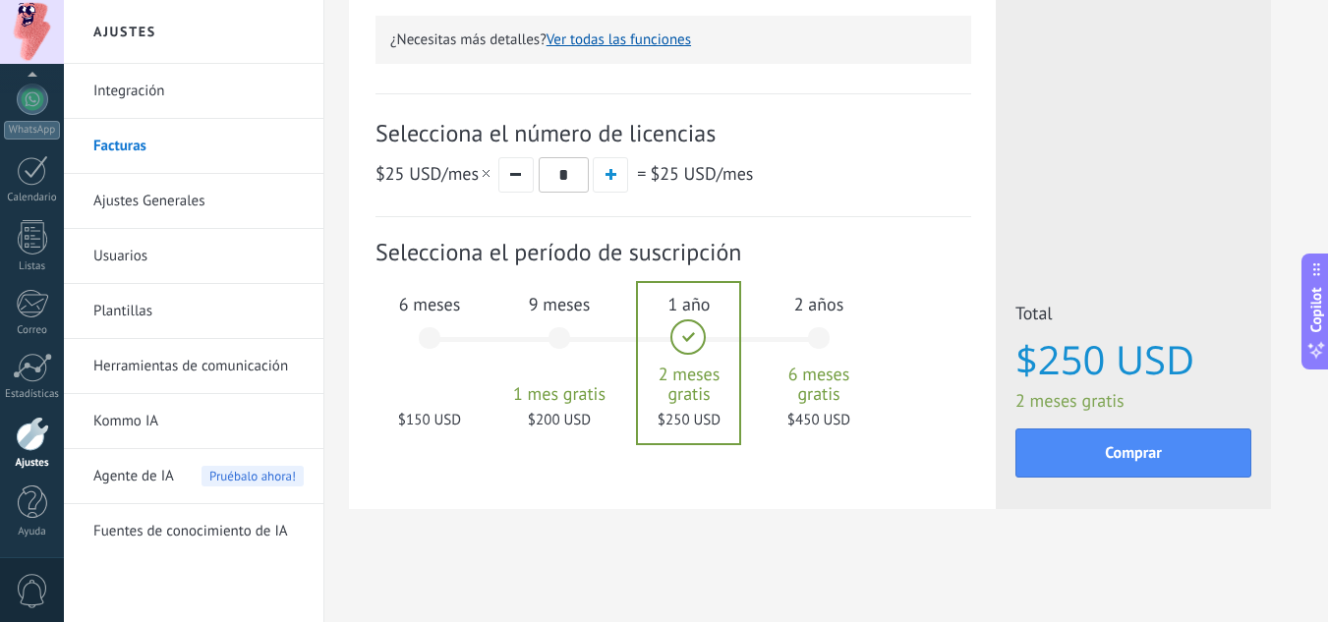
click at [439, 340] on div "6 meses $150 USD" at bounding box center [430, 347] width 106 height 139
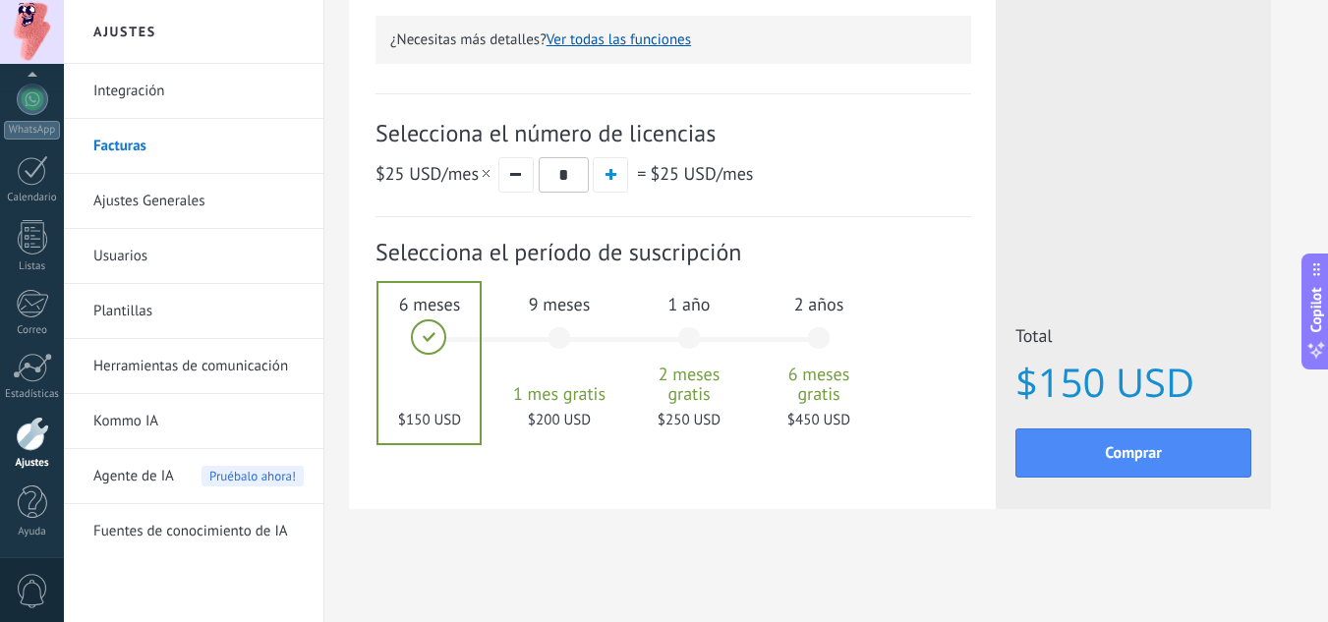
scroll to position [244, 0]
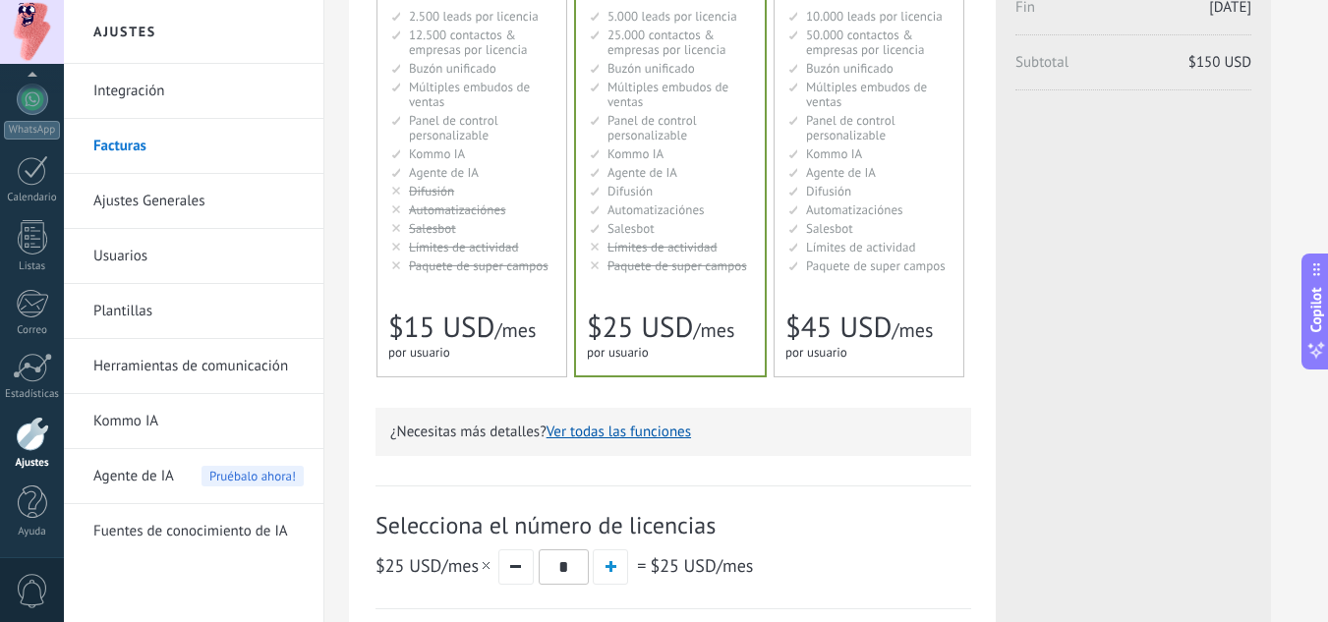
click at [106, 249] on link "Usuarios" at bounding box center [198, 256] width 210 height 55
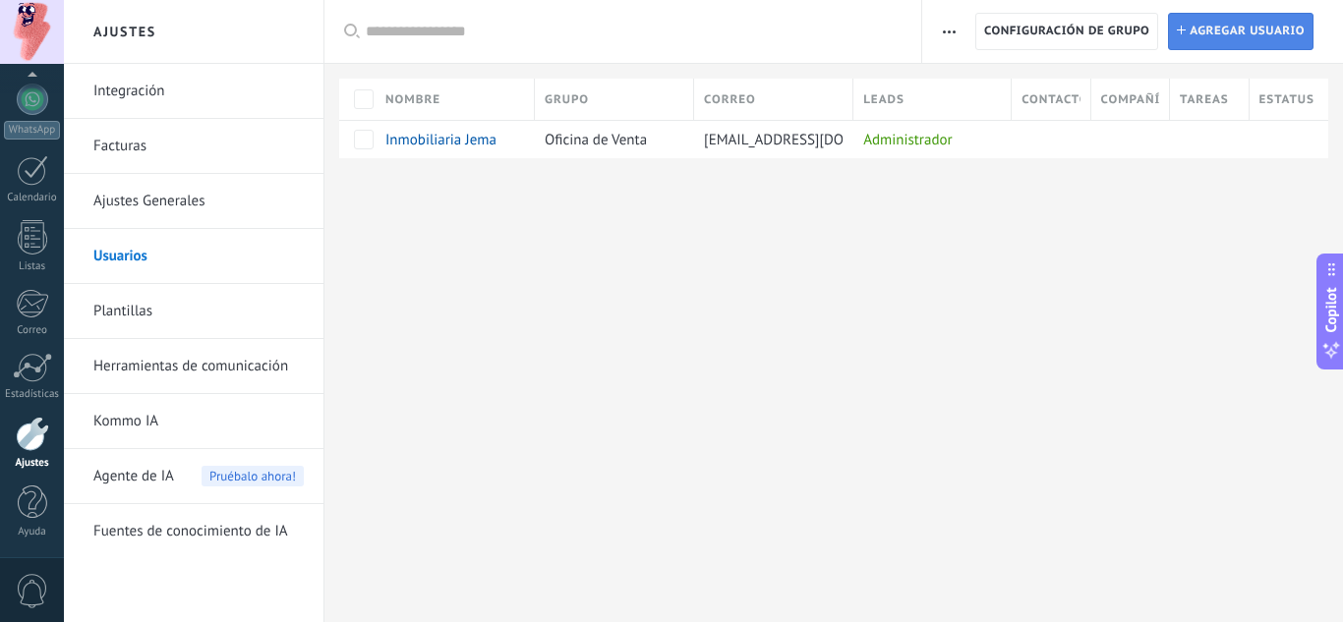
click at [1209, 22] on span "Agregar usuario" at bounding box center [1247, 31] width 115 height 35
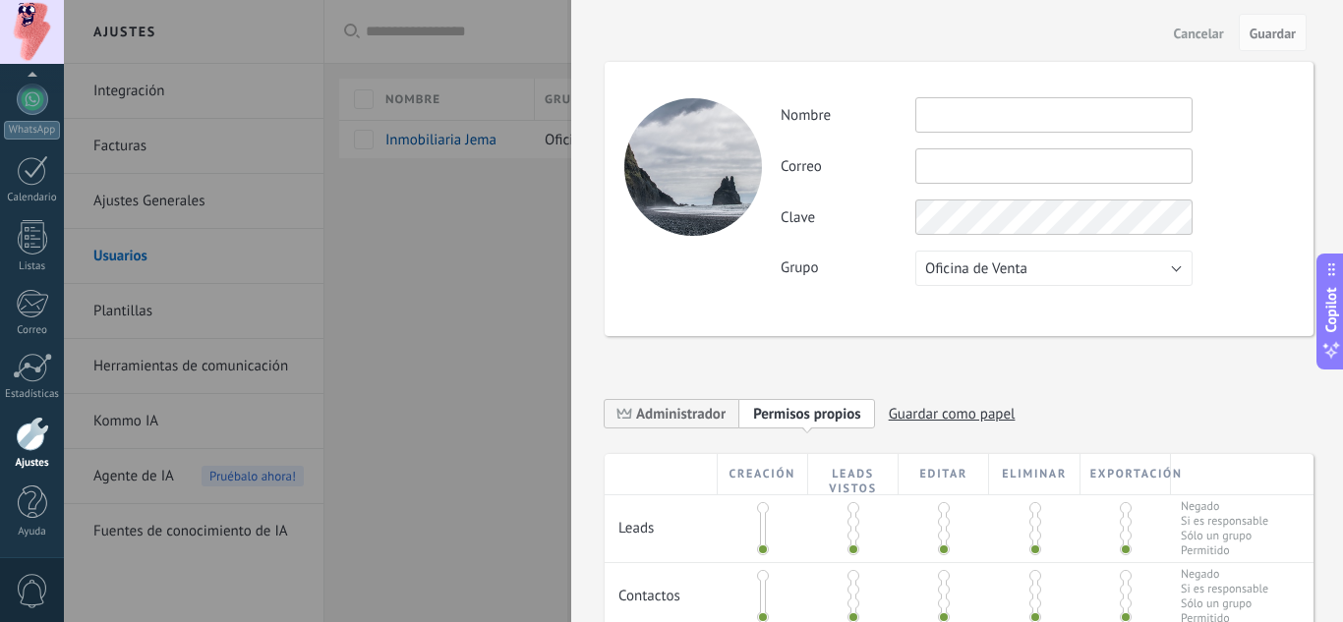
click at [1183, 35] on span "Cancelar" at bounding box center [1199, 34] width 50 height 14
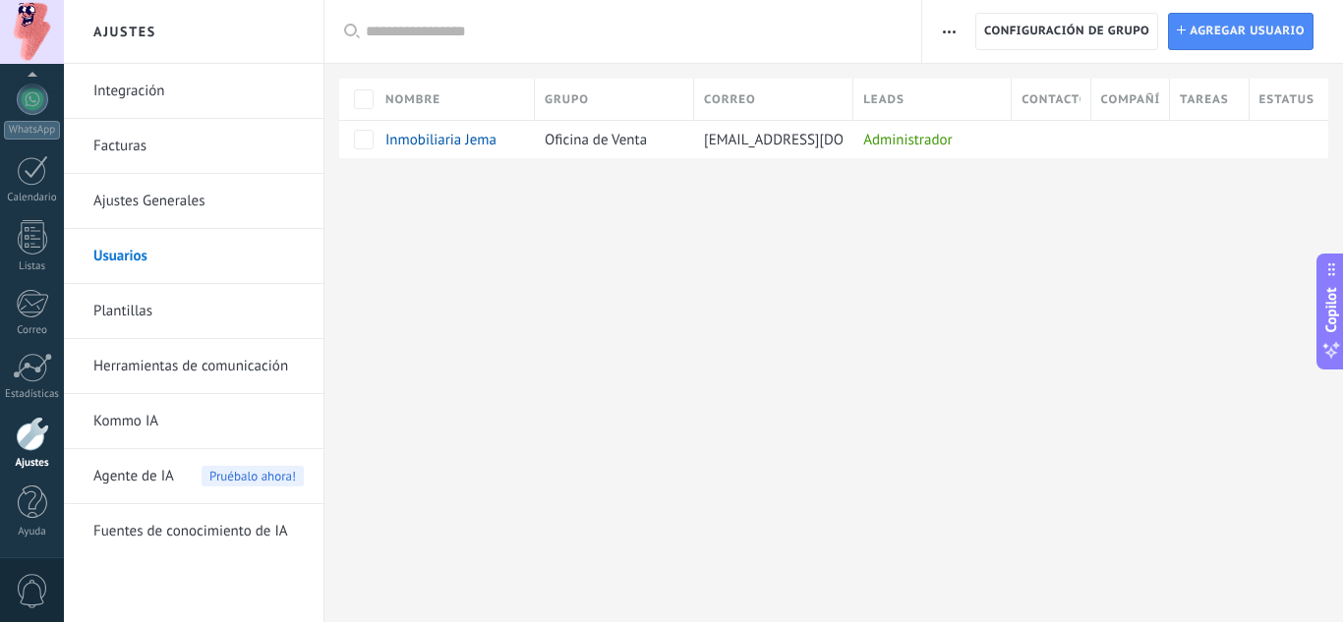
click at [134, 141] on link "Facturas" at bounding box center [198, 146] width 210 height 55
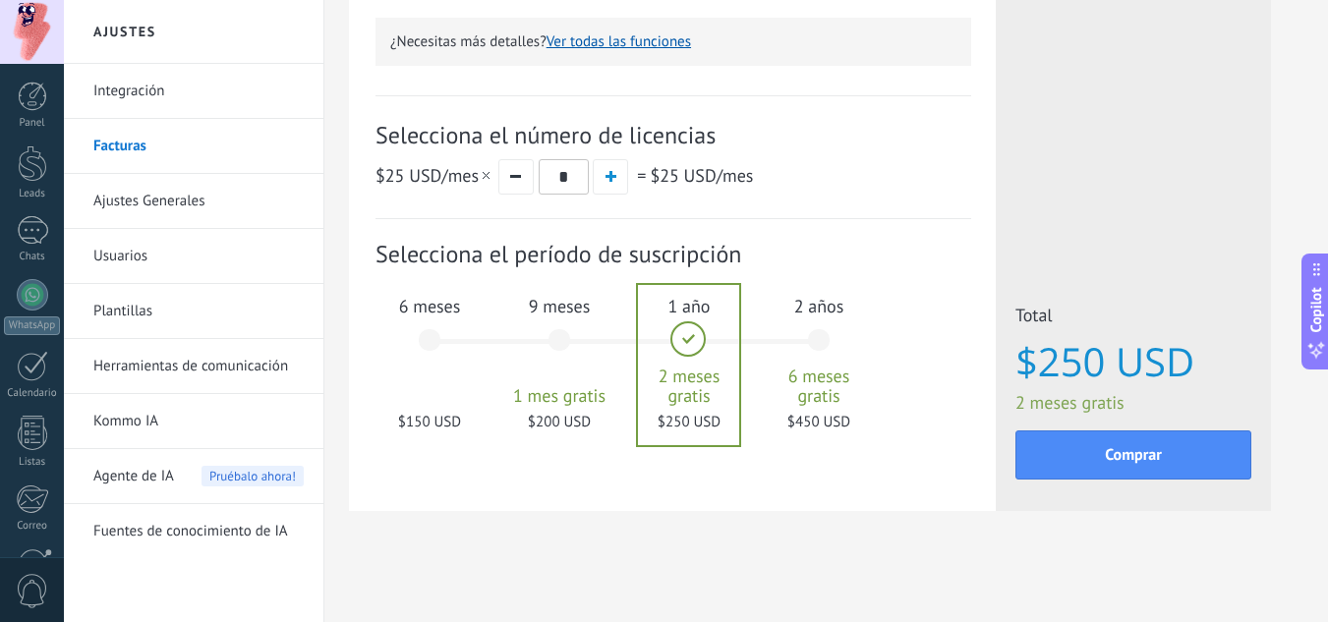
scroll to position [637, 0]
click at [433, 340] on div "6 meses $150 USD" at bounding box center [430, 347] width 106 height 139
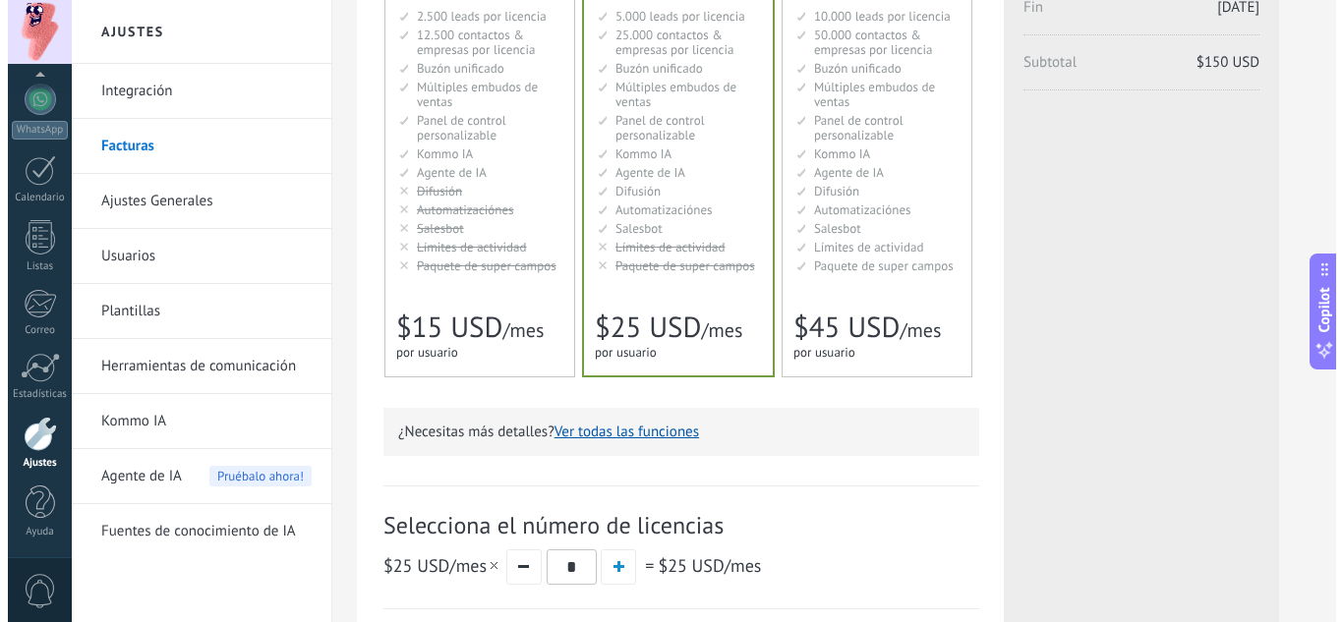
scroll to position [0, 0]
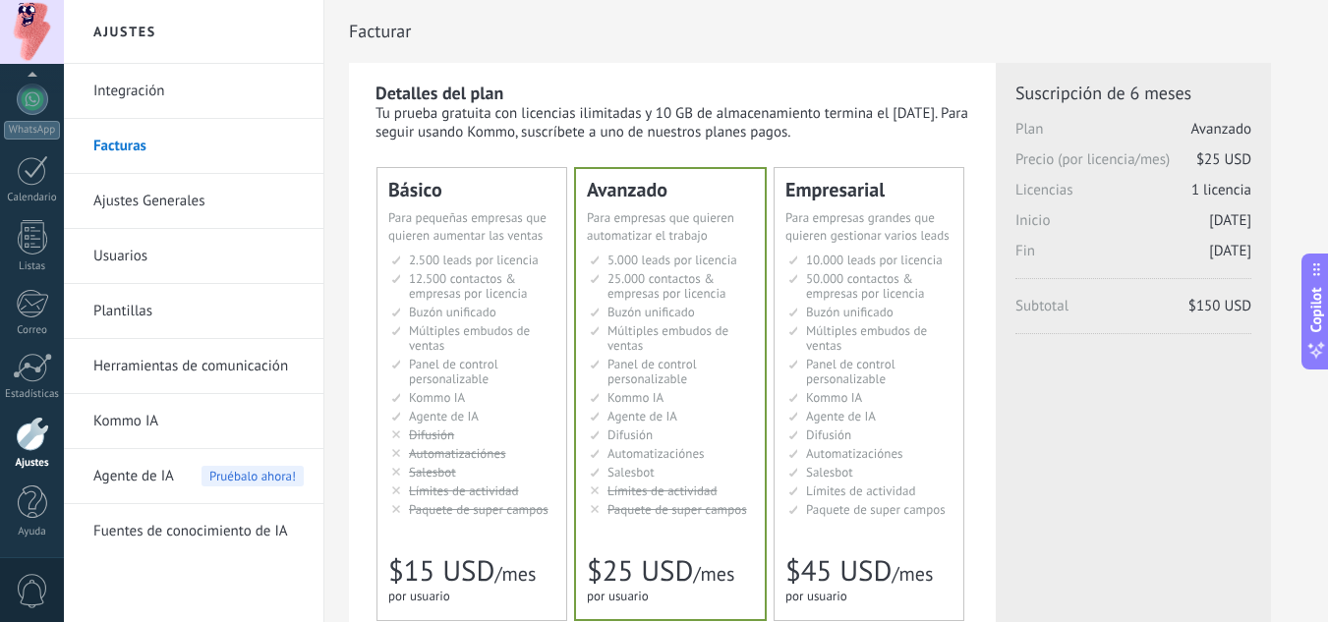
click at [150, 255] on link "Usuarios" at bounding box center [198, 256] width 210 height 55
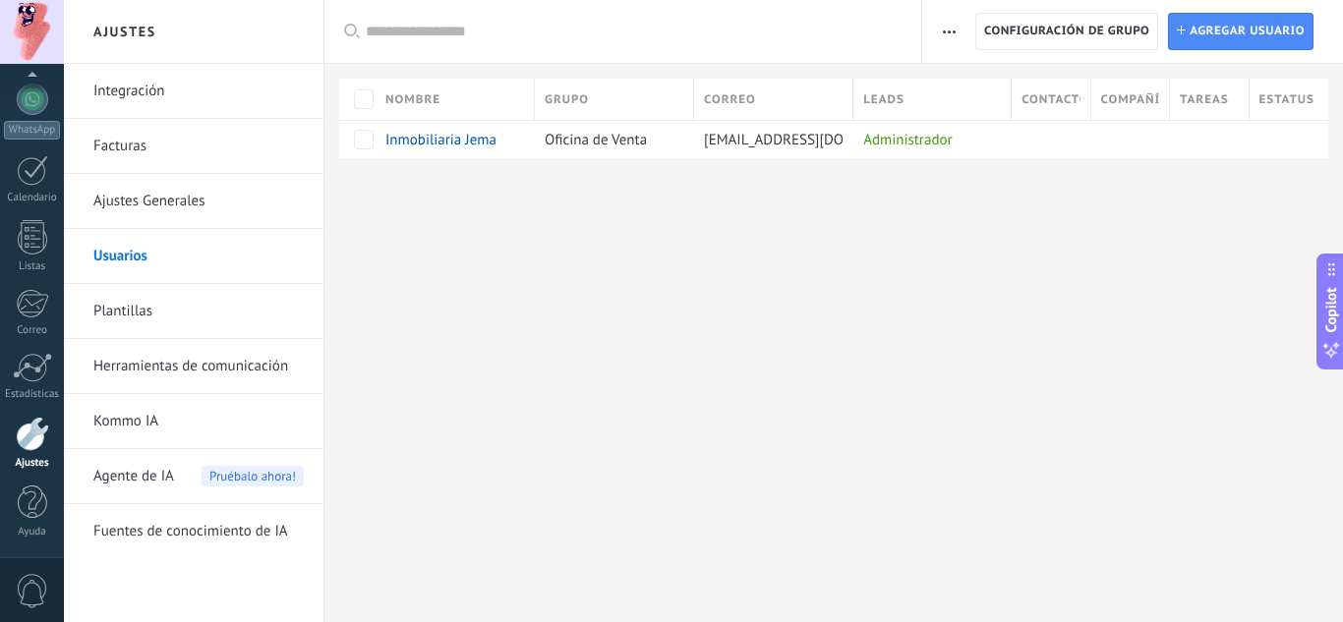
click at [951, 44] on span "button" at bounding box center [949, 31] width 13 height 37
click at [1045, 37] on span "Configuración de grupo" at bounding box center [1066, 31] width 165 height 35
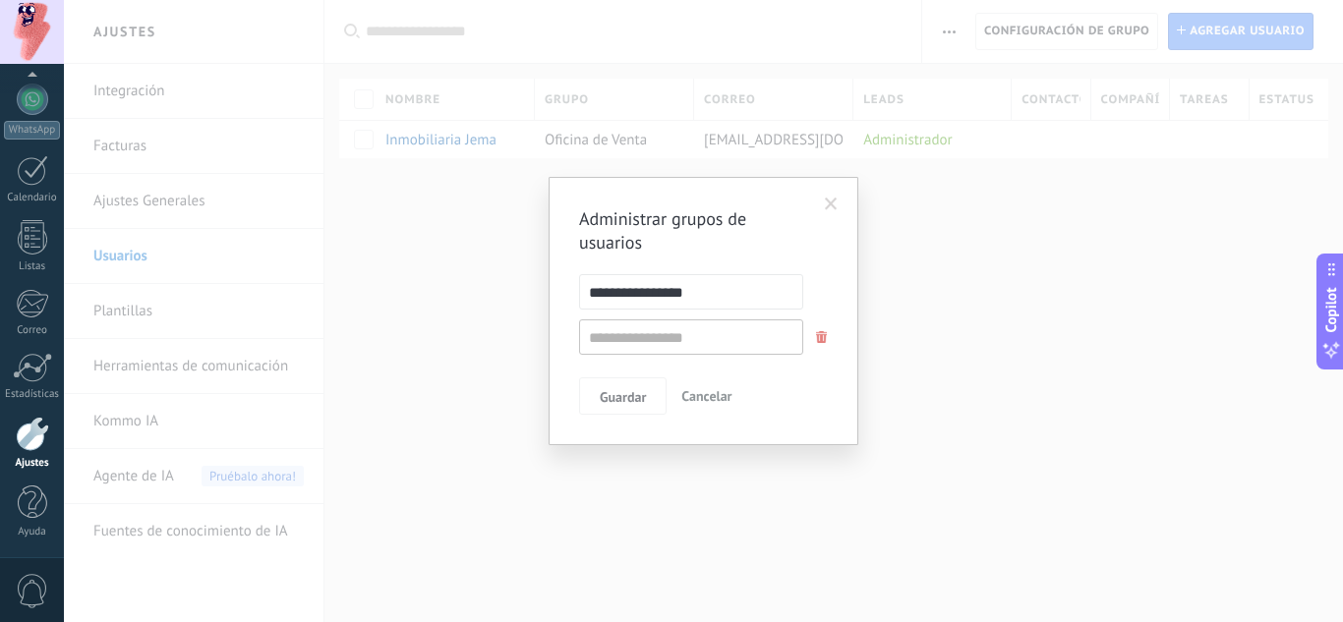
click at [828, 205] on span at bounding box center [831, 205] width 13 height 14
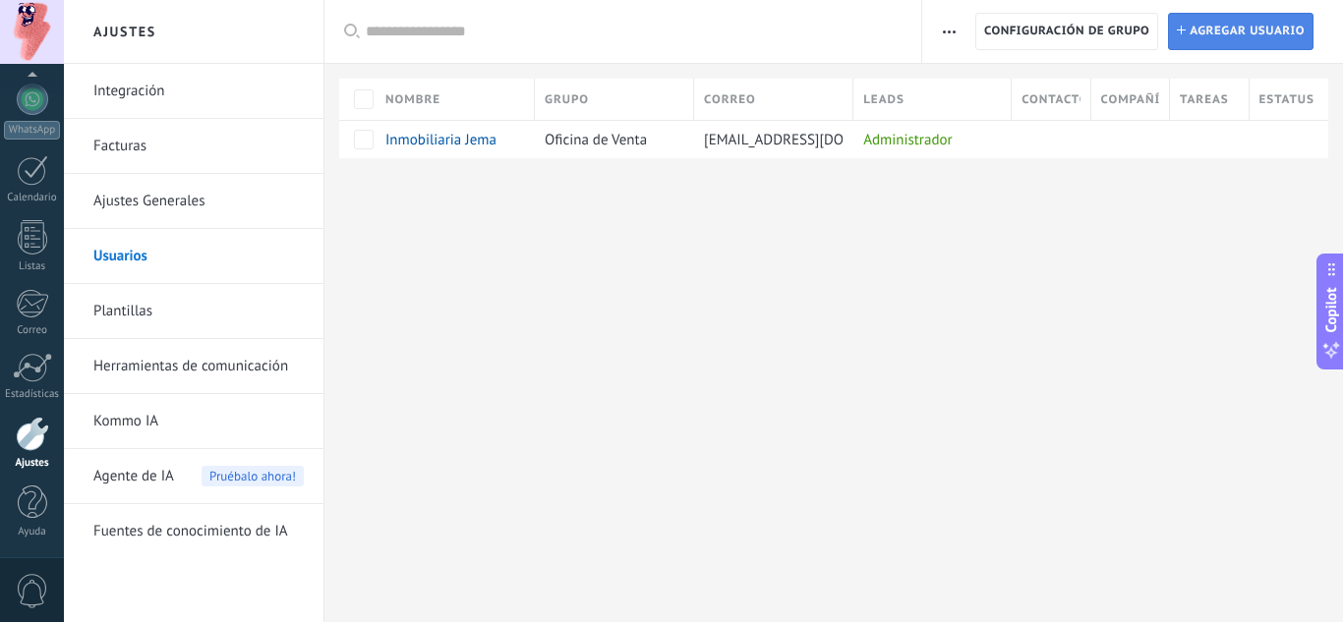
click at [1226, 41] on span "Agregar usuario" at bounding box center [1247, 31] width 115 height 35
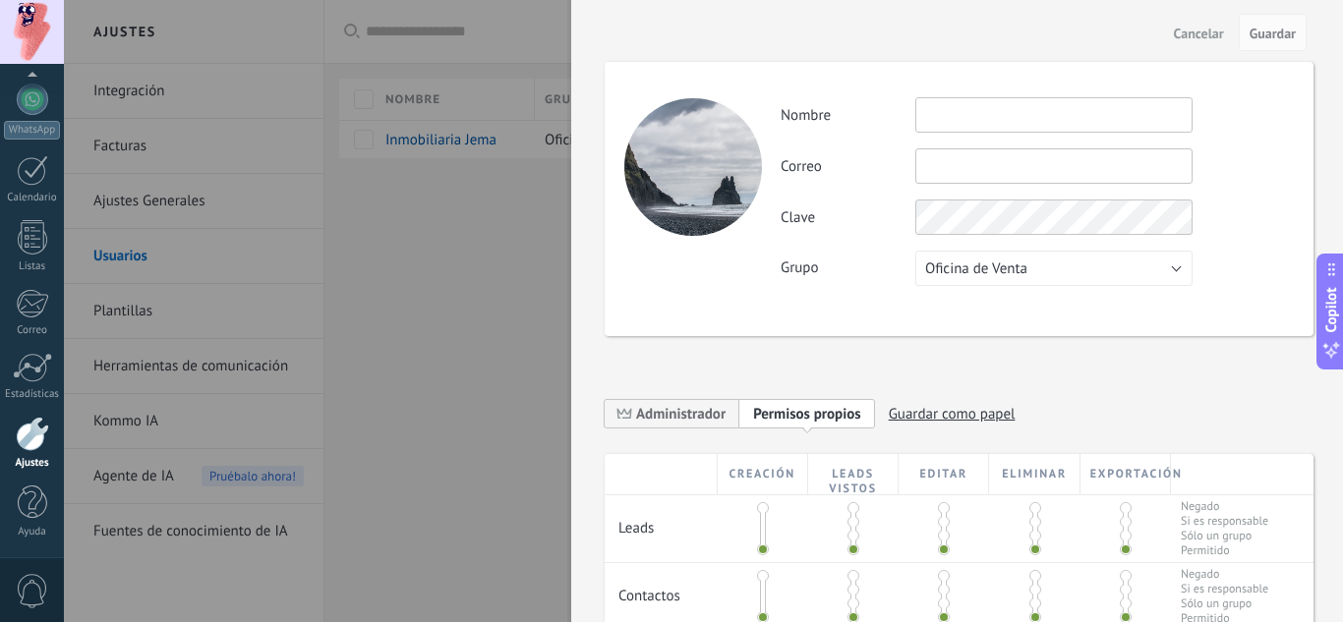
click at [1186, 22] on button "Cancelar" at bounding box center [1199, 32] width 66 height 31
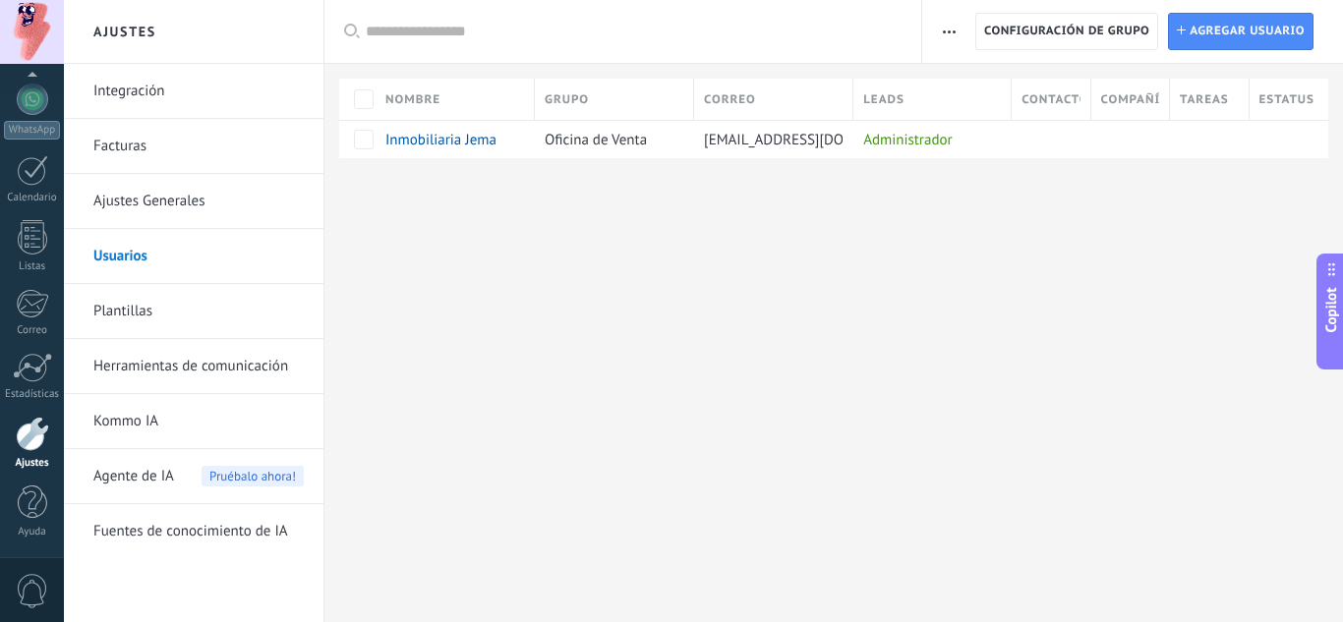
click at [1327, 333] on div "Copilot" at bounding box center [1331, 311] width 21 height 99
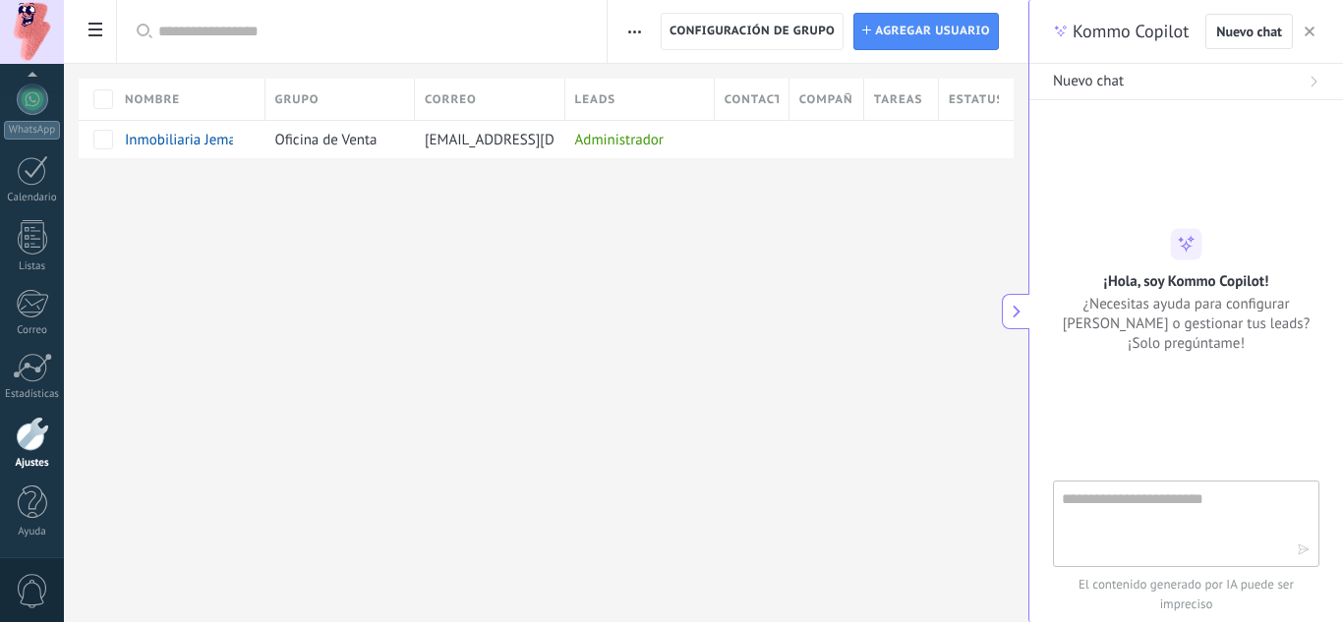
click at [1133, 497] on textarea at bounding box center [1172, 523] width 221 height 71
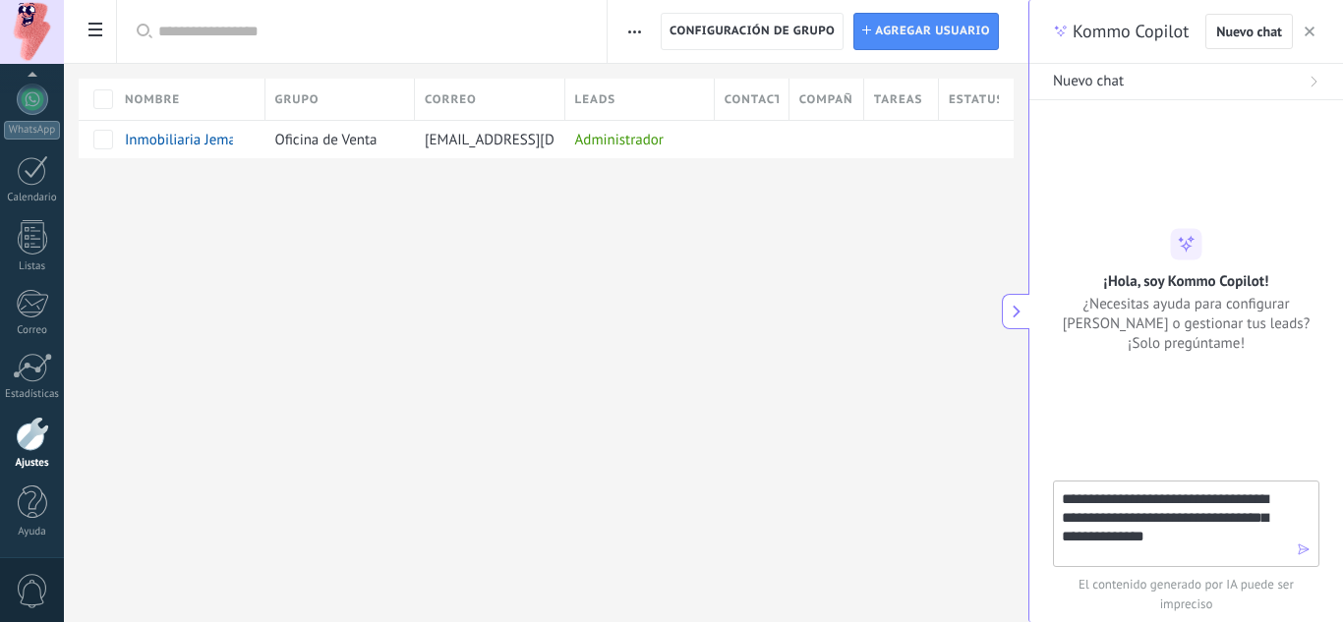
type textarea "**********"
click at [1303, 551] on icon "button" at bounding box center [1304, 550] width 14 height 14
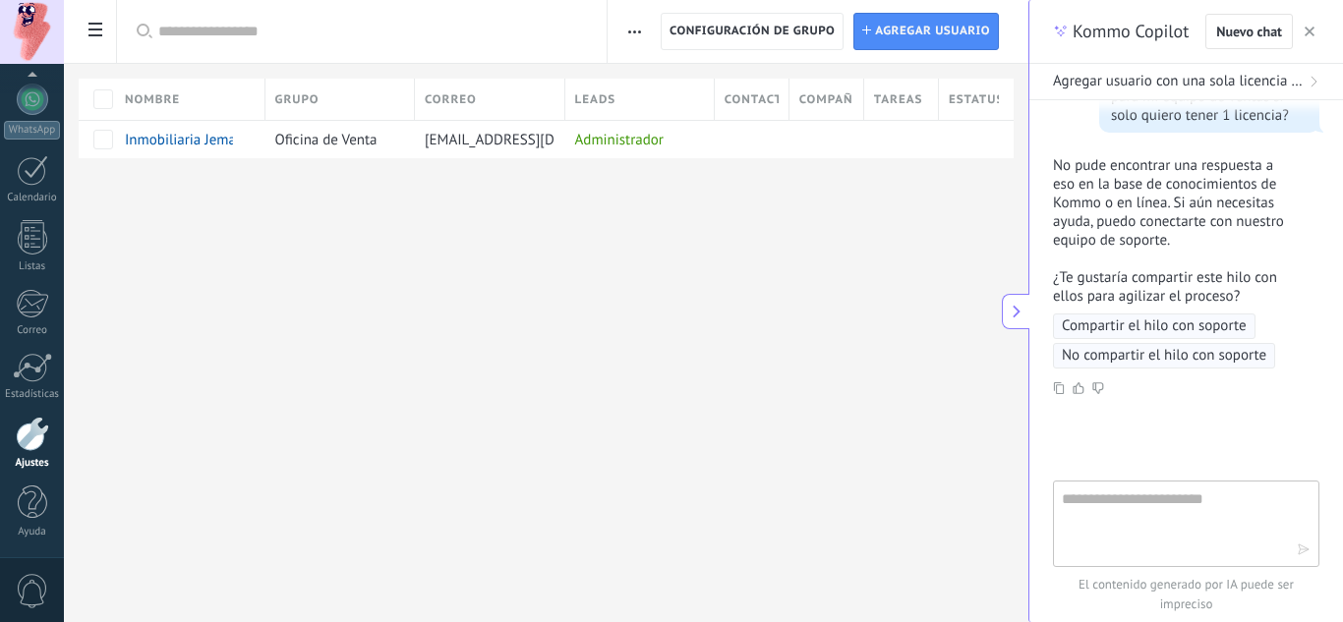
scroll to position [153, 0]
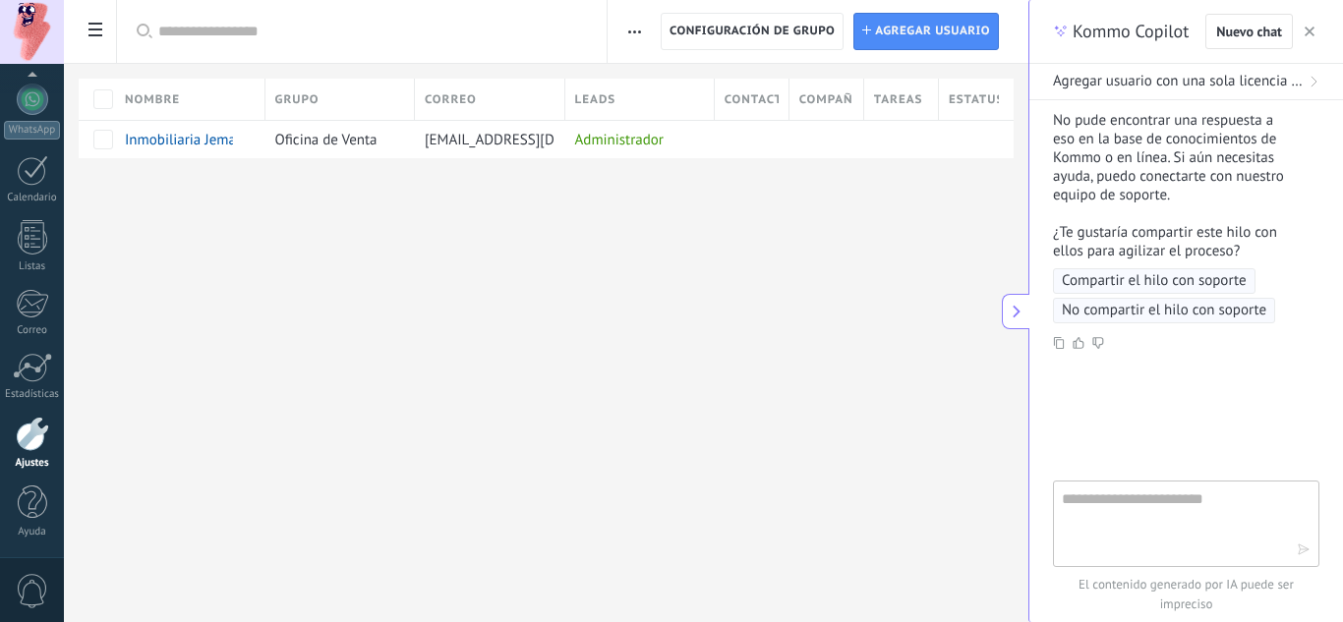
click at [1020, 309] on icon at bounding box center [1017, 312] width 16 height 16
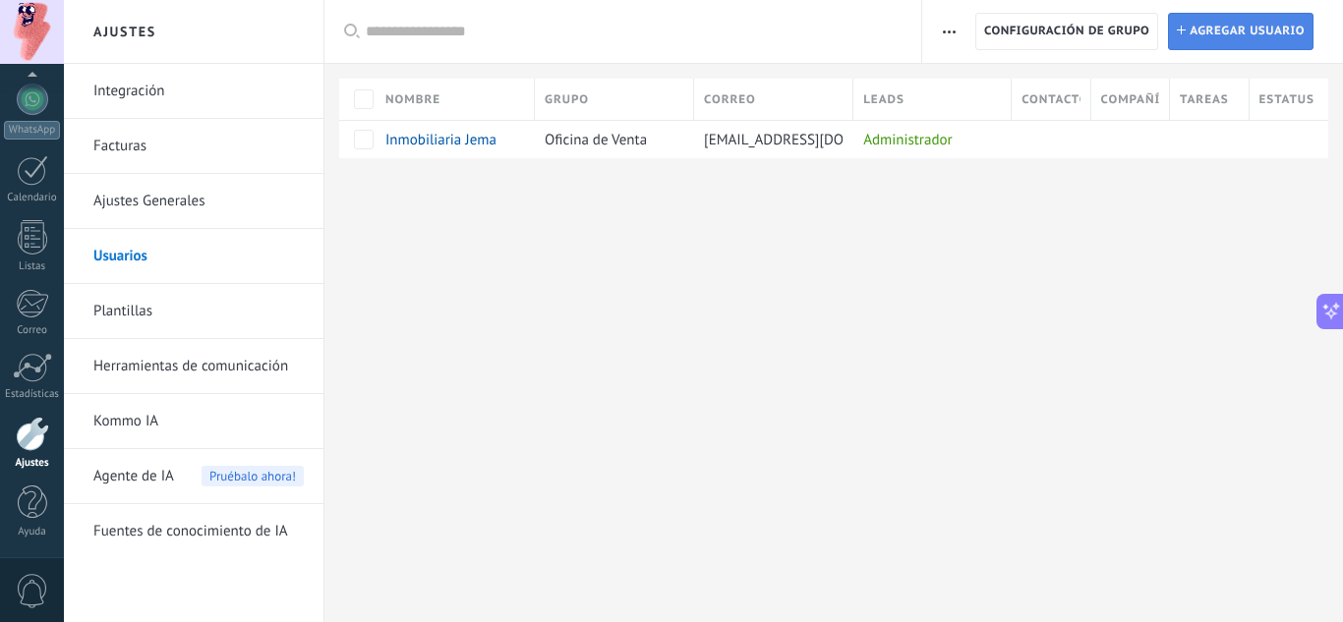
click at [1236, 32] on span "Agregar usuario" at bounding box center [1247, 31] width 115 height 35
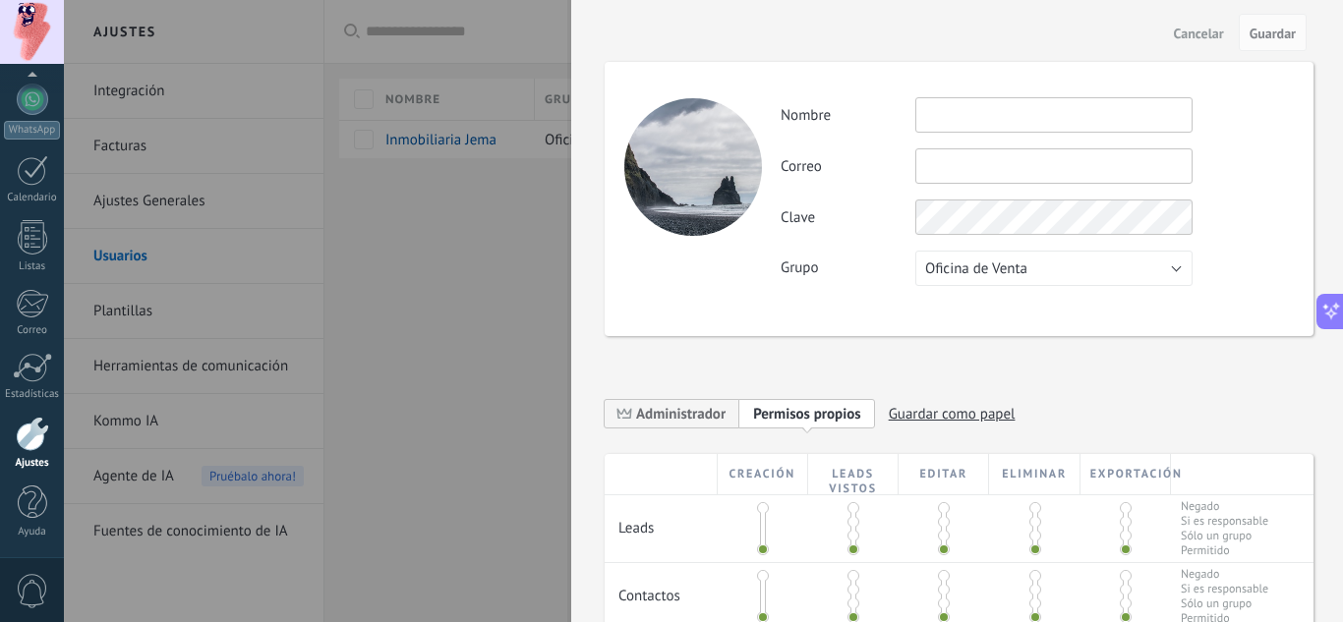
click at [1042, 123] on input "text" at bounding box center [1053, 114] width 277 height 35
type input "**********"
click at [984, 168] on input "text" at bounding box center [1053, 165] width 277 height 35
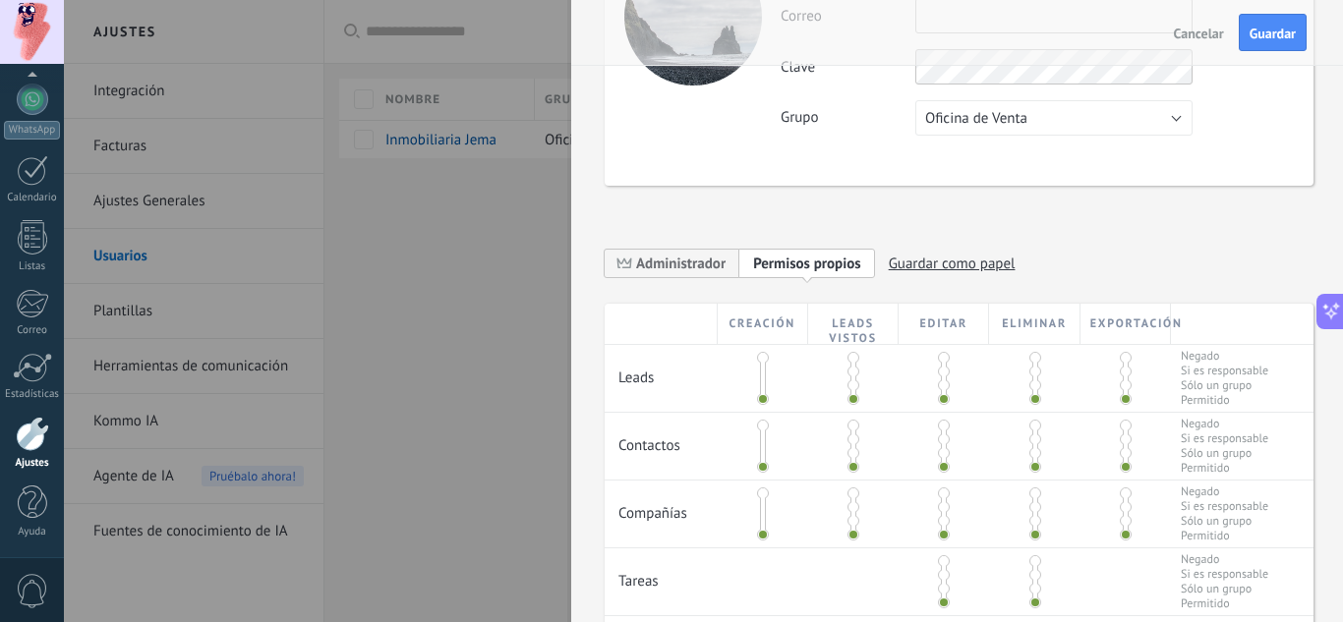
scroll to position [0, 0]
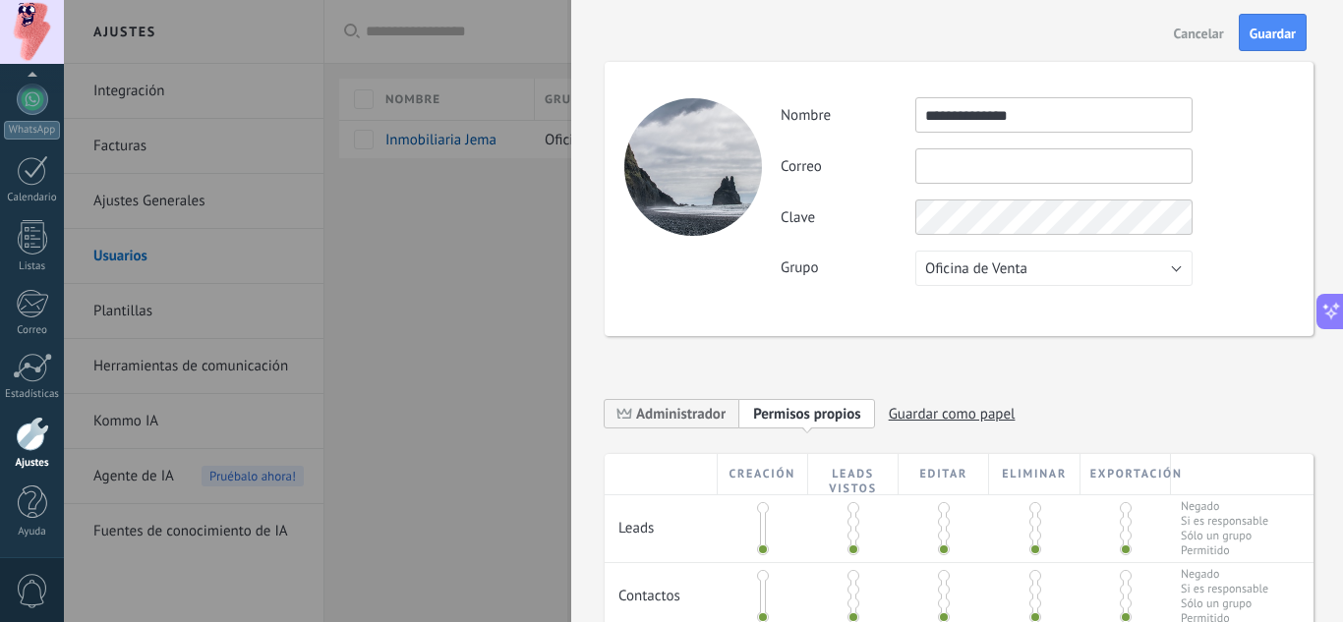
click at [950, 164] on input "text" at bounding box center [1053, 165] width 277 height 35
click at [1059, 273] on button "Oficina de Venta" at bounding box center [1053, 268] width 277 height 35
click at [1086, 272] on span "Oficina de Venta" at bounding box center [1045, 269] width 282 height 19
click at [1058, 273] on button "Oficina de Venta" at bounding box center [1053, 268] width 277 height 35
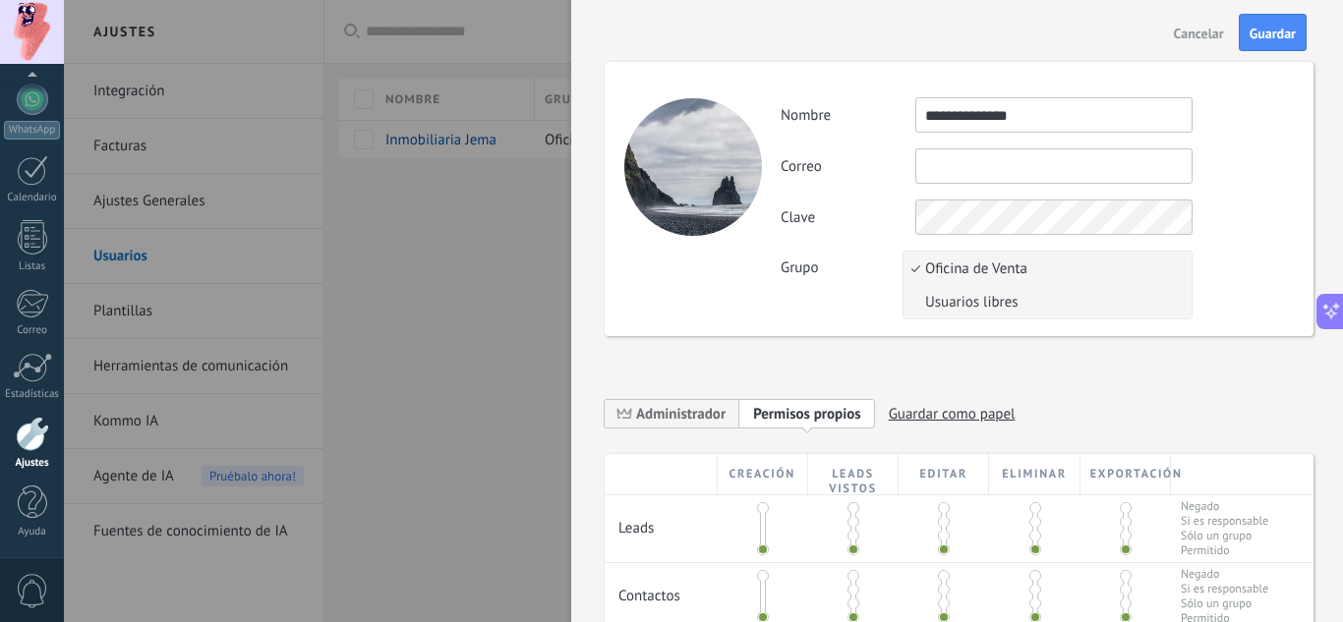
click at [1040, 309] on span "Usuarios libres" at bounding box center [1045, 302] width 282 height 19
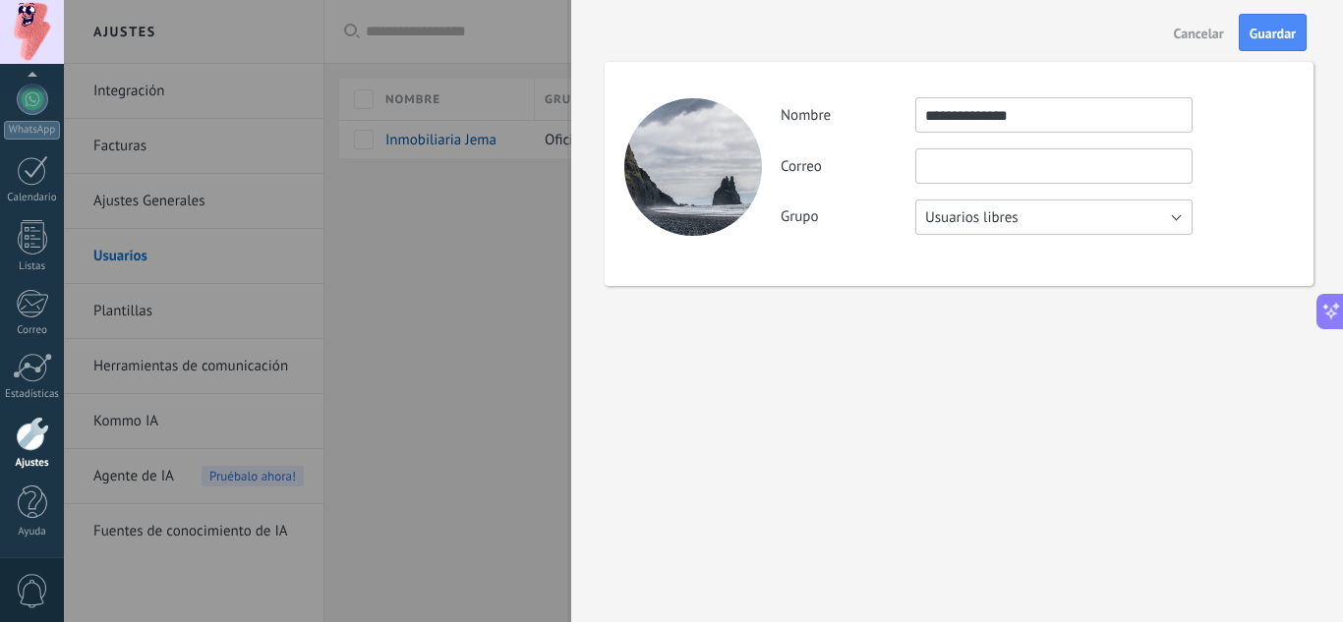
click at [1045, 224] on button "Usuarios libres" at bounding box center [1053, 217] width 277 height 35
click at [996, 221] on span "Oficina de Venta" at bounding box center [1045, 217] width 282 height 19
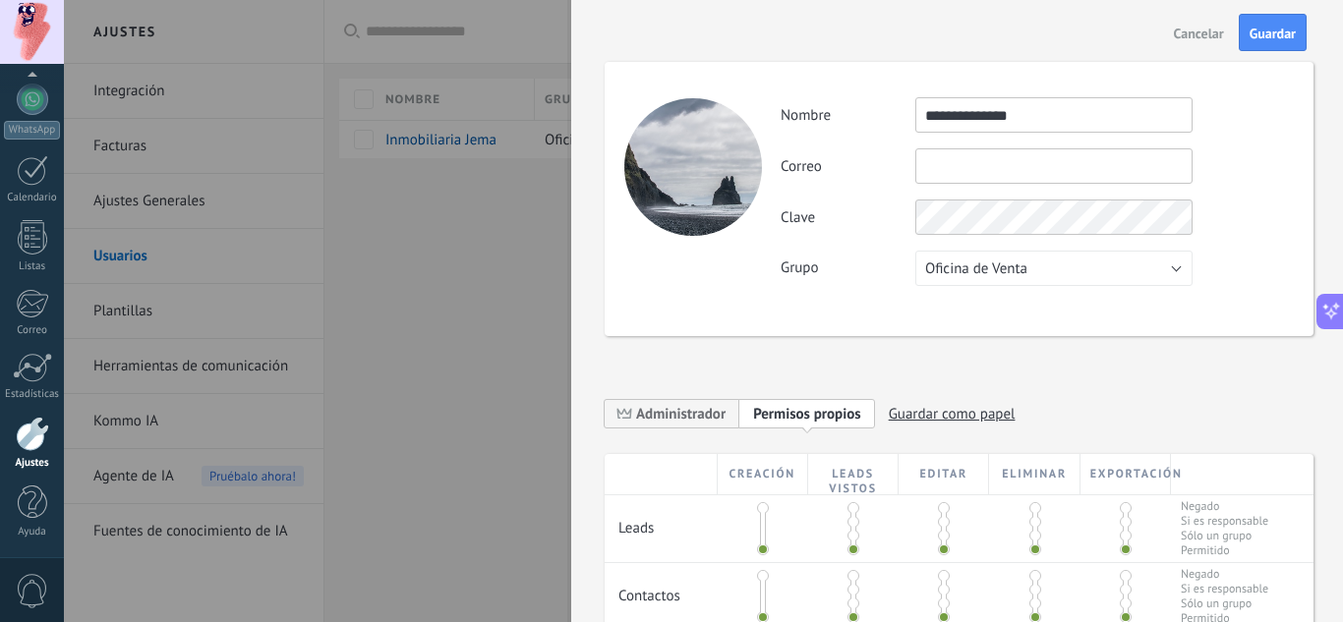
click at [1187, 33] on span "Cancelar" at bounding box center [1199, 34] width 50 height 14
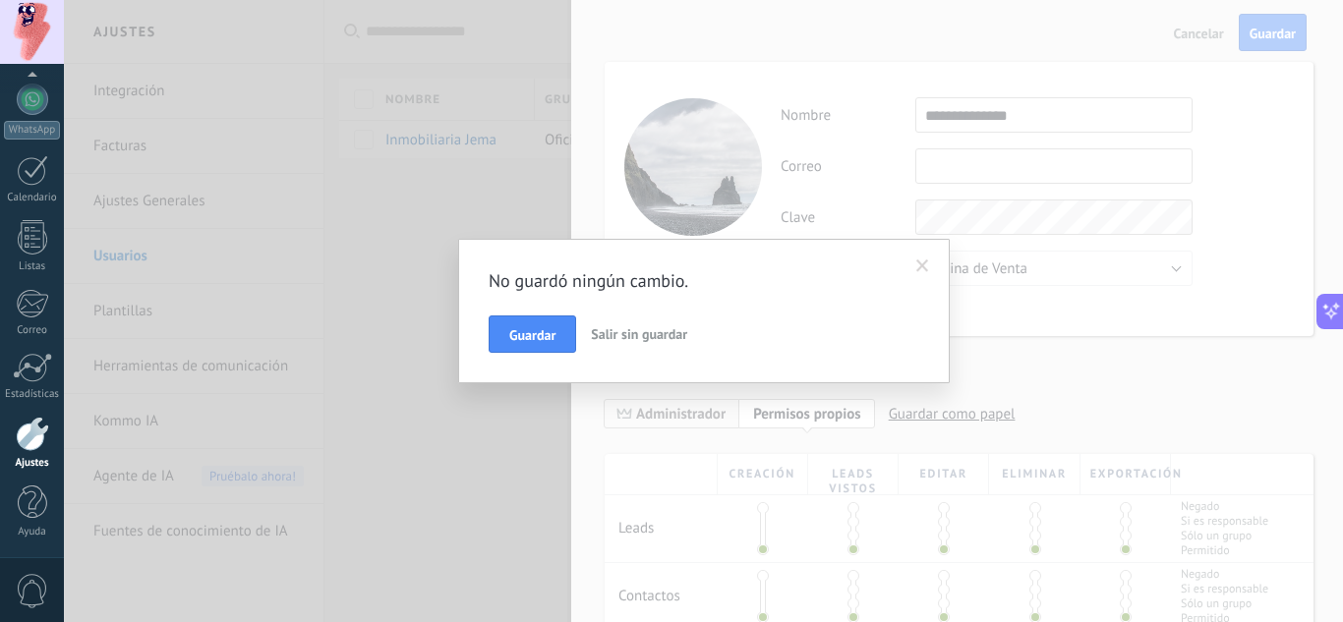
click at [637, 328] on span "Salir sin guardar" at bounding box center [639, 334] width 96 height 18
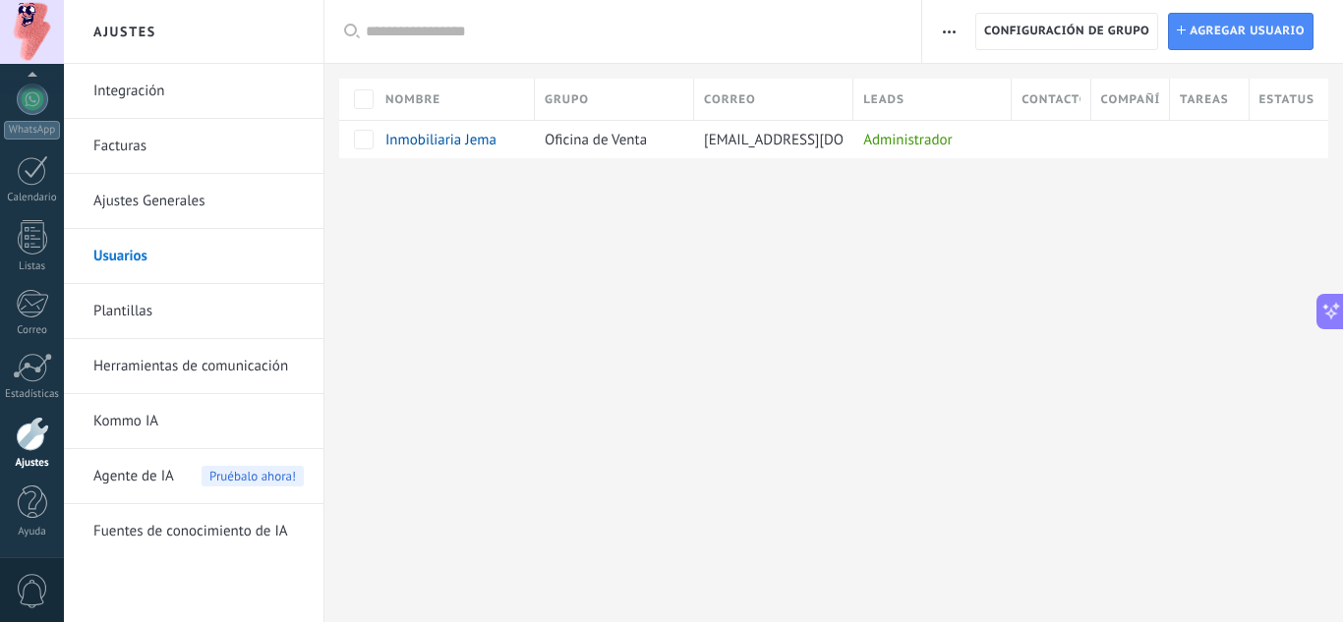
click at [151, 98] on link "Integración" at bounding box center [198, 91] width 210 height 55
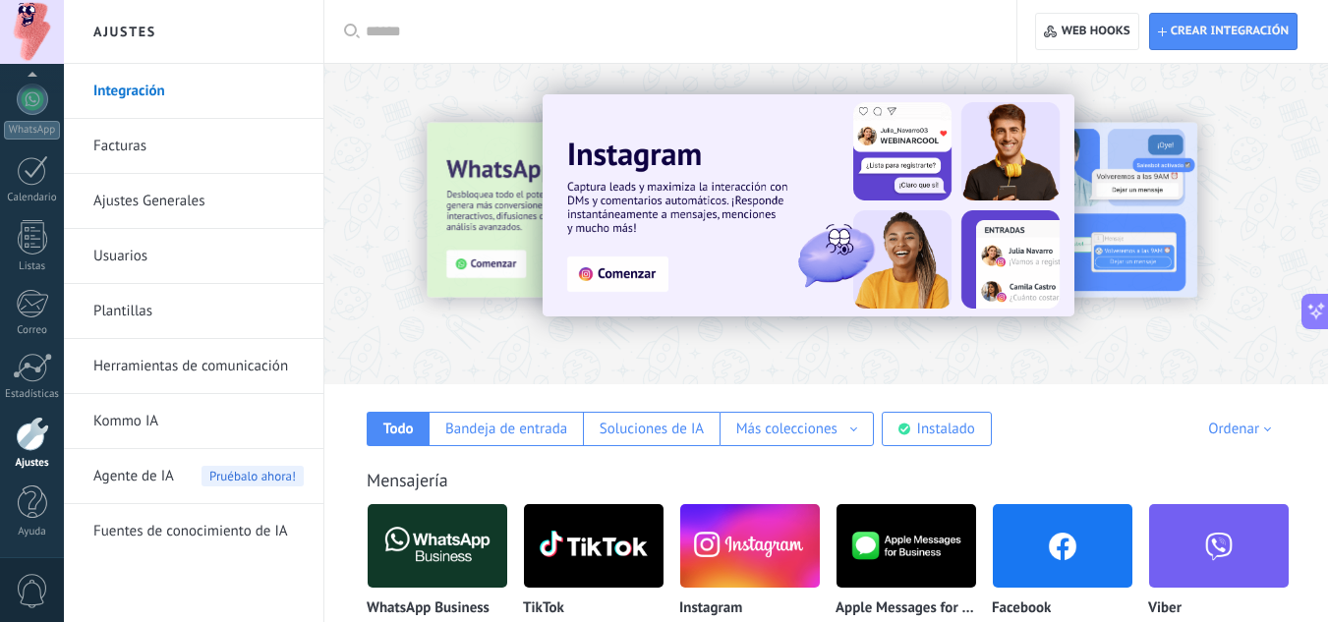
click at [126, 247] on link "Usuarios" at bounding box center [198, 256] width 210 height 55
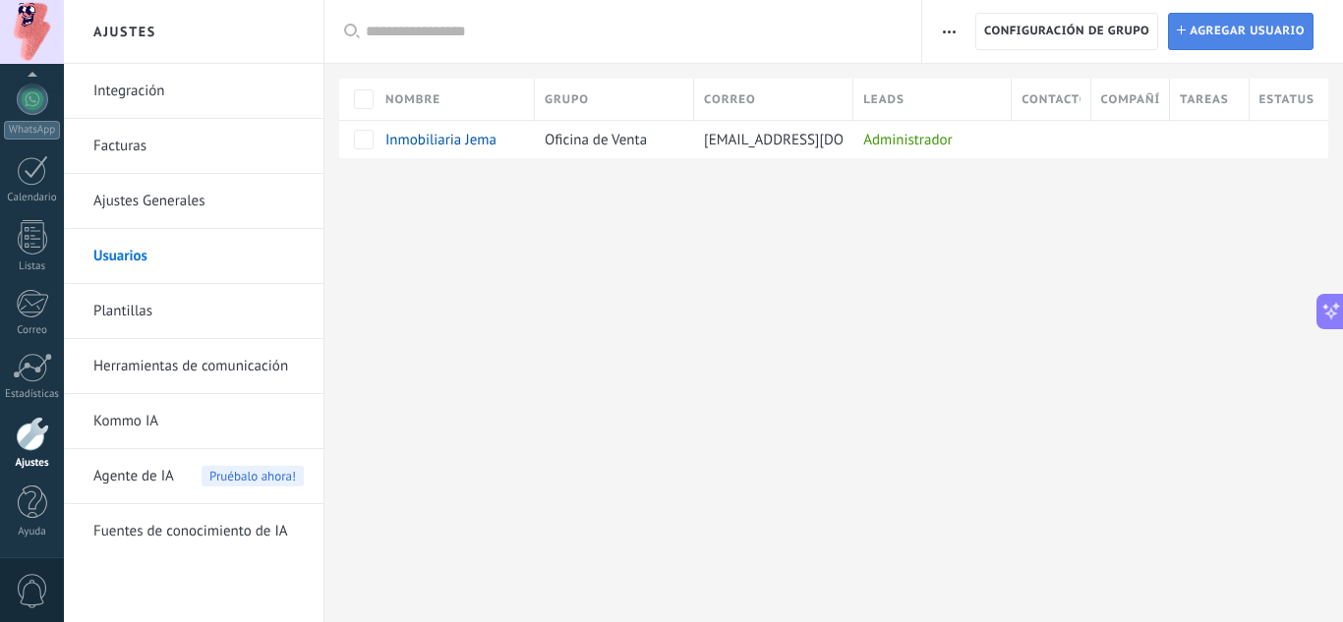
click at [1242, 40] on span "Agregar usuario" at bounding box center [1247, 31] width 115 height 35
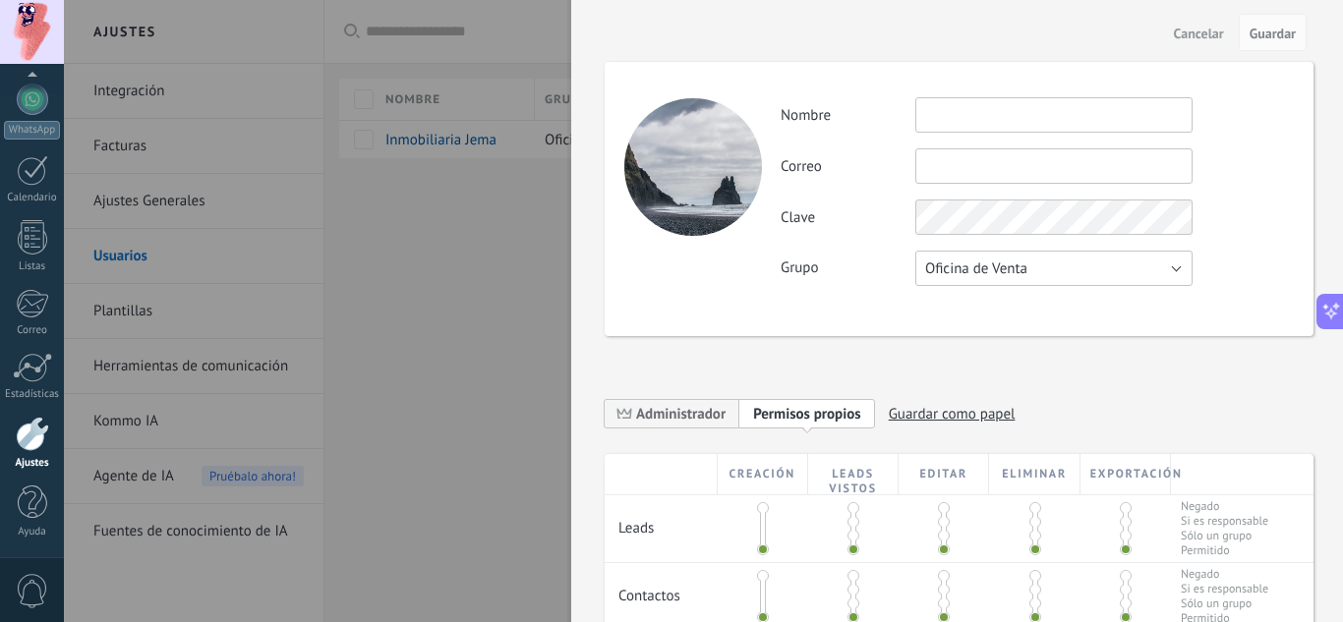
click at [1002, 271] on span "Oficina de Venta" at bounding box center [976, 269] width 102 height 19
click at [980, 300] on span "Usuarios libres" at bounding box center [1045, 302] width 282 height 19
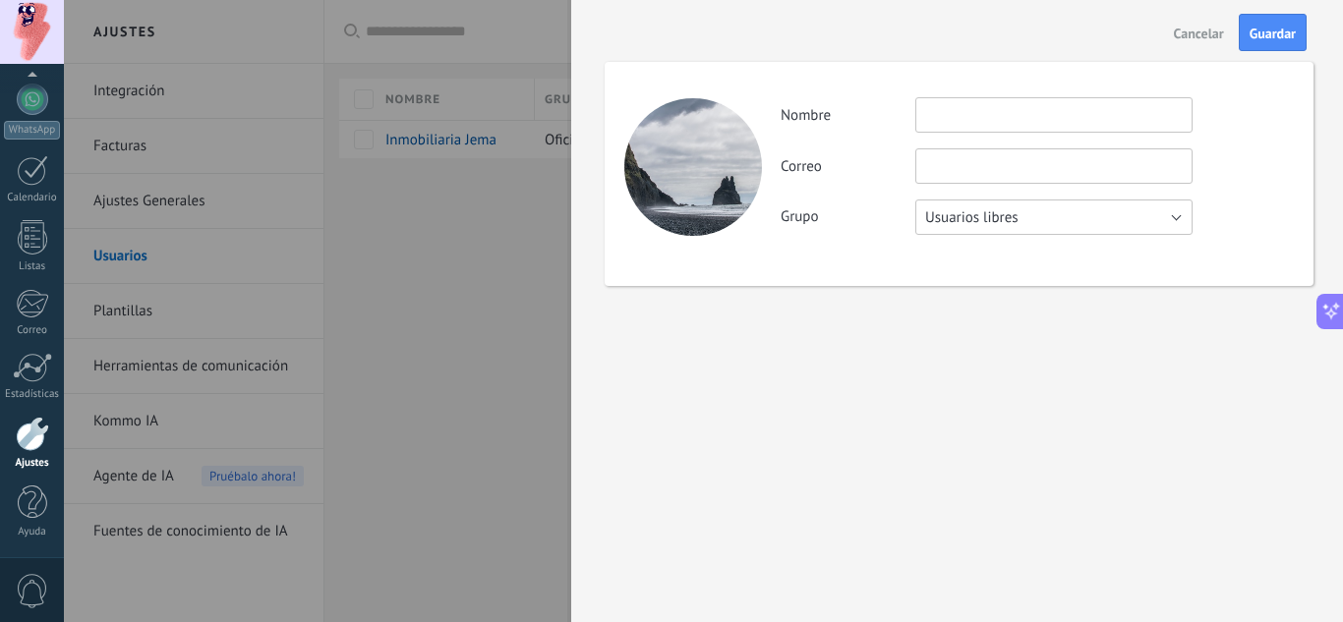
click at [997, 227] on button "Usuarios libres" at bounding box center [1053, 217] width 277 height 35
click at [1000, 242] on span "Usuarios libres" at bounding box center [1045, 251] width 282 height 19
click at [995, 212] on span "Usuarios libres" at bounding box center [971, 217] width 93 height 19
click at [970, 228] on li "Oficina de Venta" at bounding box center [1048, 217] width 288 height 33
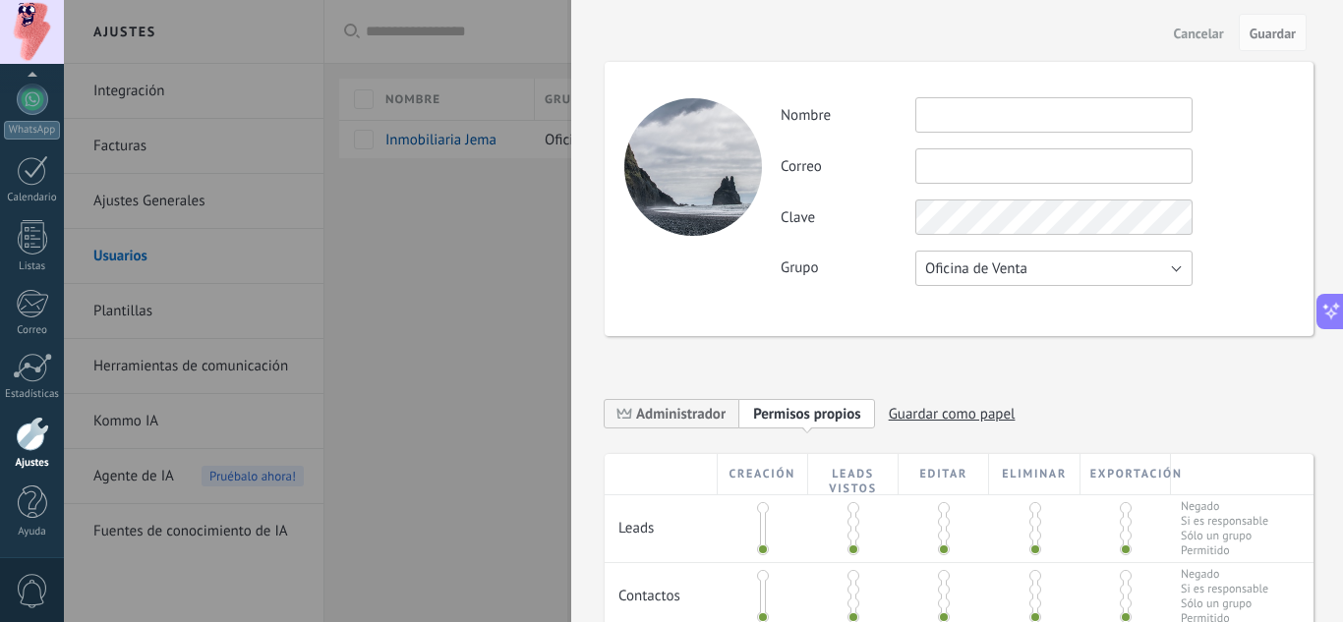
click at [1003, 255] on button "Oficina de Venta" at bounding box center [1053, 268] width 277 height 35
click at [995, 315] on li "Usuarios libres" at bounding box center [1048, 301] width 288 height 33
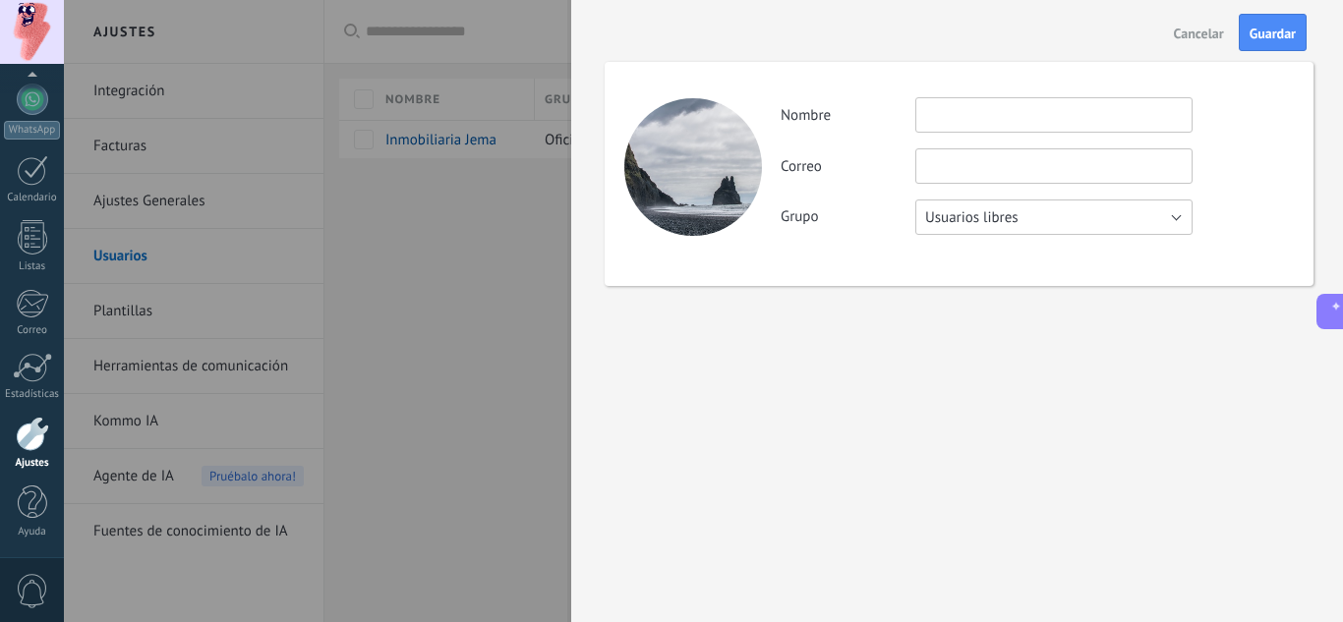
click at [1027, 216] on button "Usuarios libres" at bounding box center [1053, 217] width 277 height 35
click at [1021, 247] on span "Usuarios libres" at bounding box center [1045, 251] width 282 height 19
click at [963, 152] on input "text" at bounding box center [1053, 165] width 277 height 35
click at [951, 123] on input "text" at bounding box center [1053, 114] width 277 height 35
click at [975, 117] on input "text" at bounding box center [1053, 114] width 277 height 35
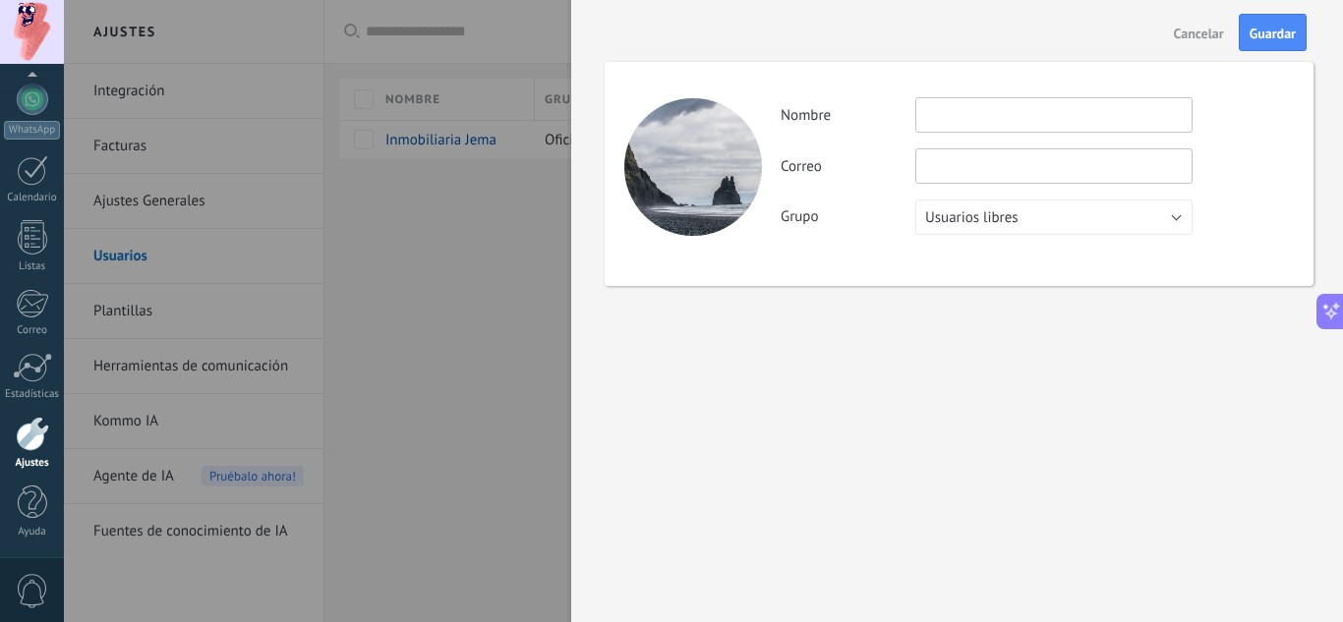
click at [1202, 32] on span "Cancelar" at bounding box center [1199, 34] width 50 height 14
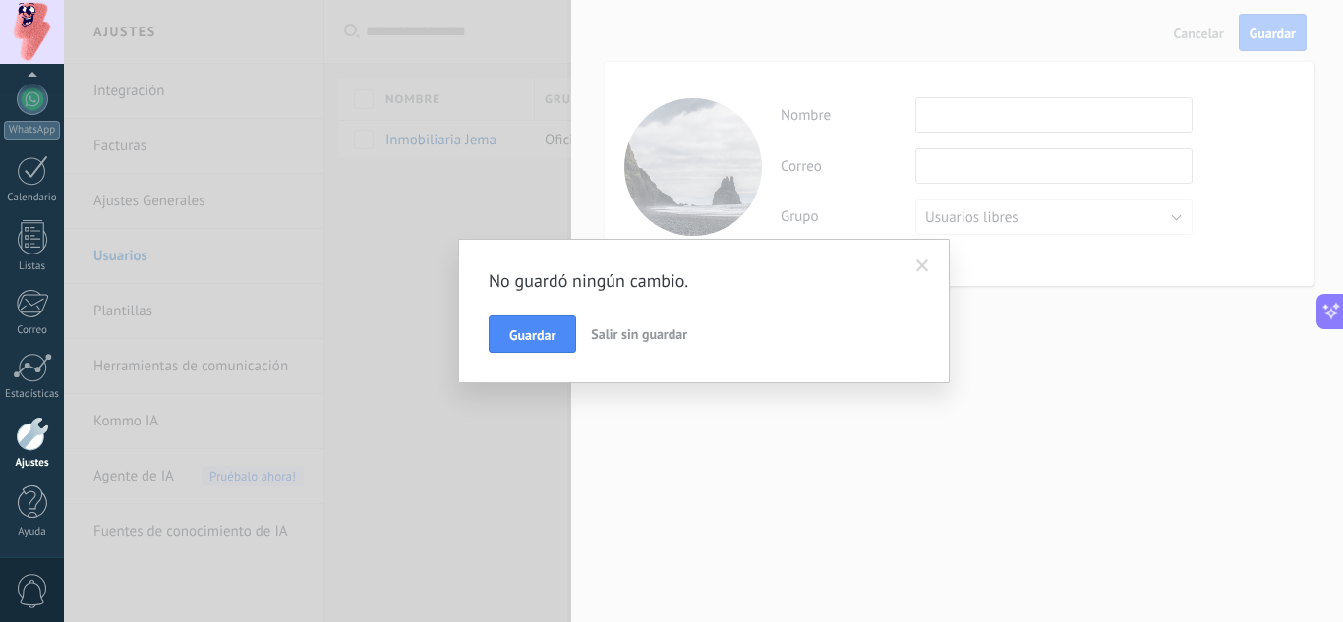
click at [648, 331] on span "Salir sin guardar" at bounding box center [639, 334] width 96 height 18
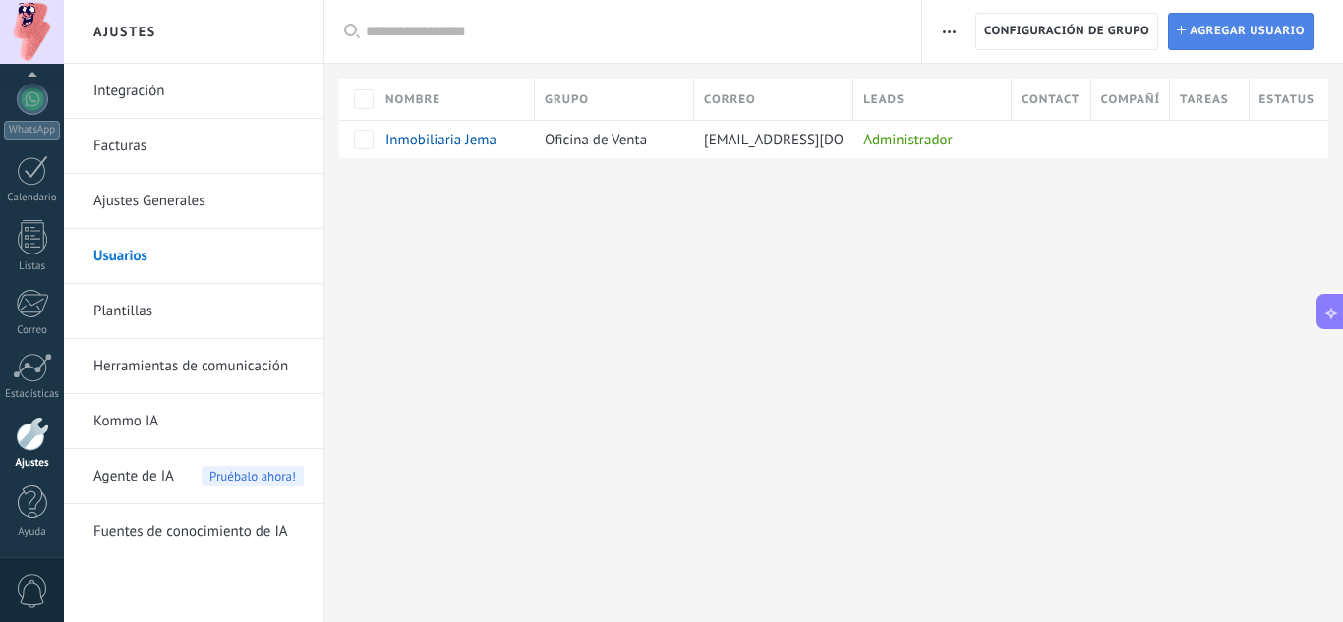
click at [1199, 29] on span "Agregar usuario" at bounding box center [1247, 31] width 115 height 35
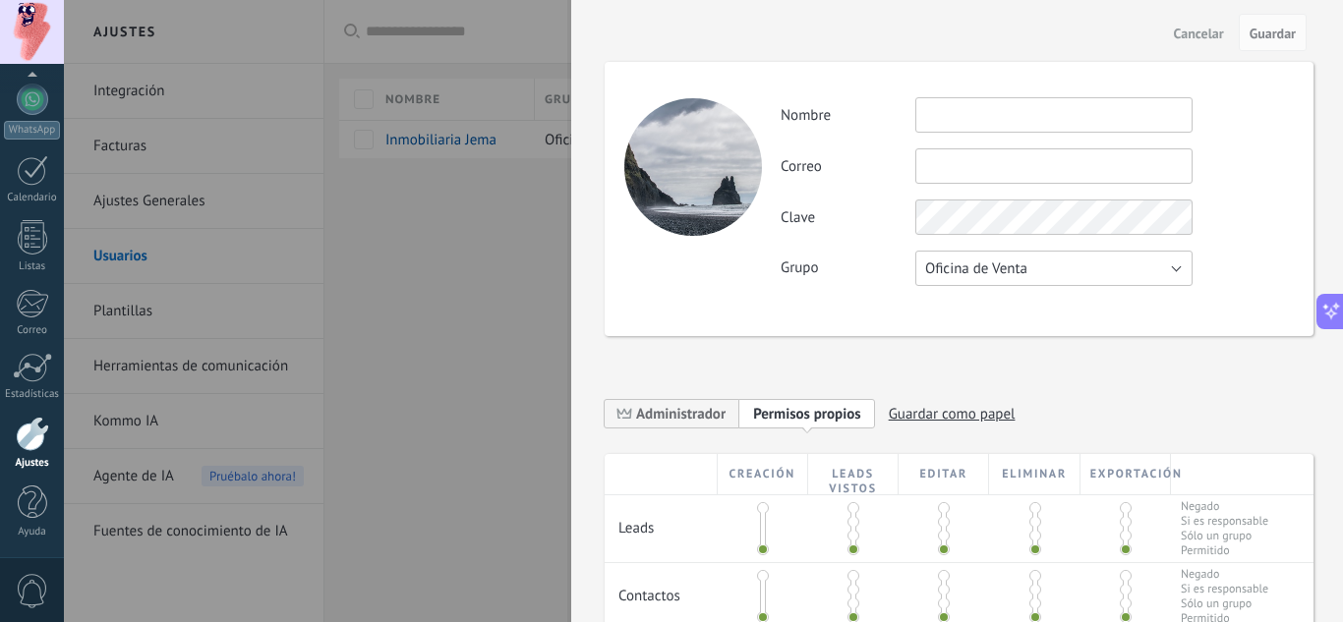
click at [986, 255] on button "Oficina de Venta" at bounding box center [1053, 268] width 277 height 35
click at [964, 303] on span "Usuarios libres" at bounding box center [1045, 302] width 282 height 19
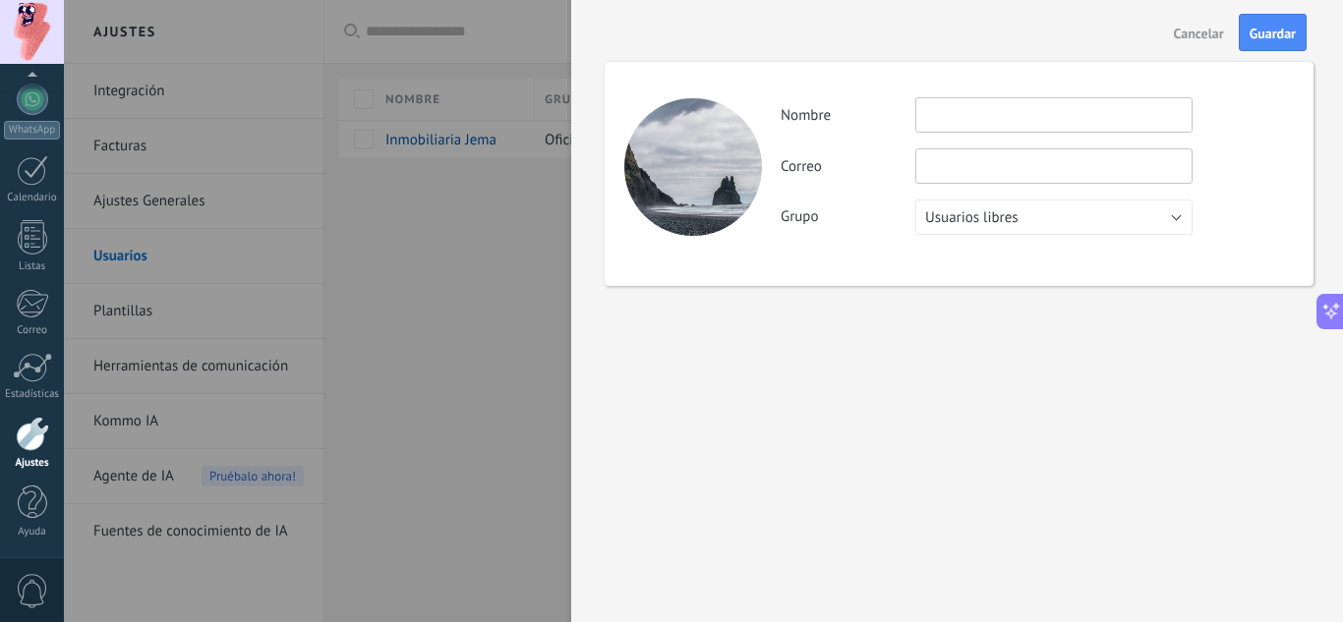
click at [967, 124] on input "text" at bounding box center [1053, 114] width 277 height 35
type input "**********"
click at [937, 167] on input "text" at bounding box center [1053, 165] width 277 height 35
paste input "**********"
type input "**********"
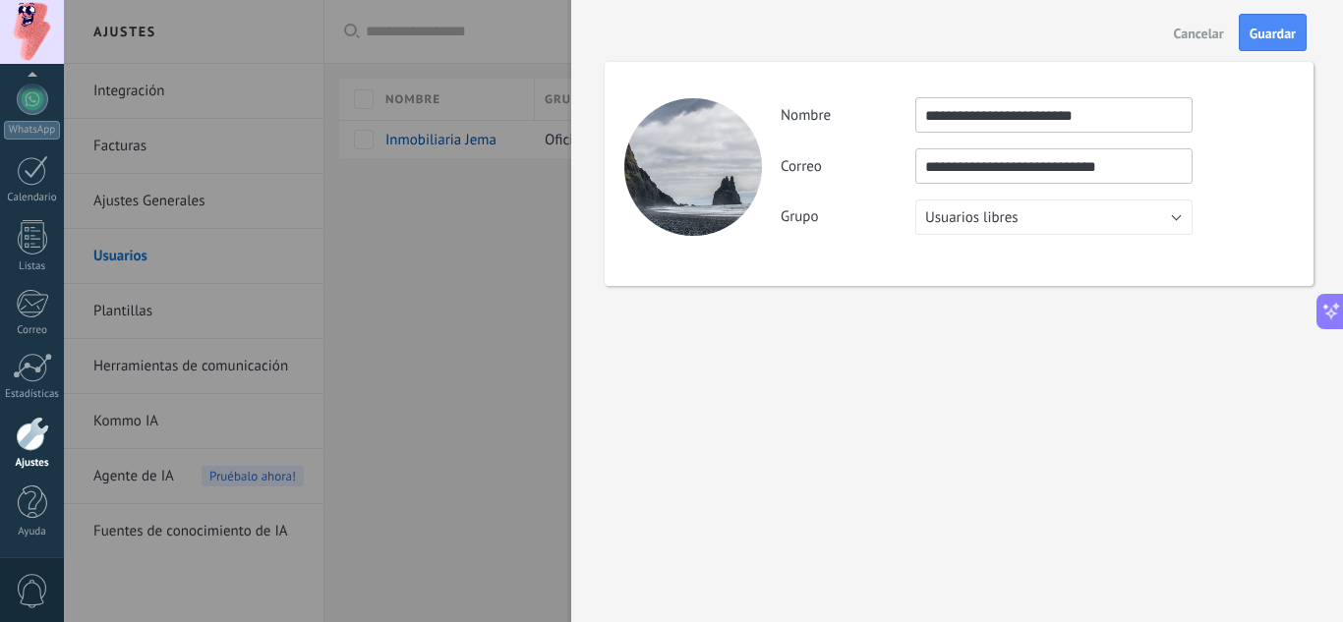
click at [1020, 259] on div "**********" at bounding box center [959, 174] width 709 height 224
click at [1265, 43] on button "Guardar" at bounding box center [1273, 32] width 68 height 37
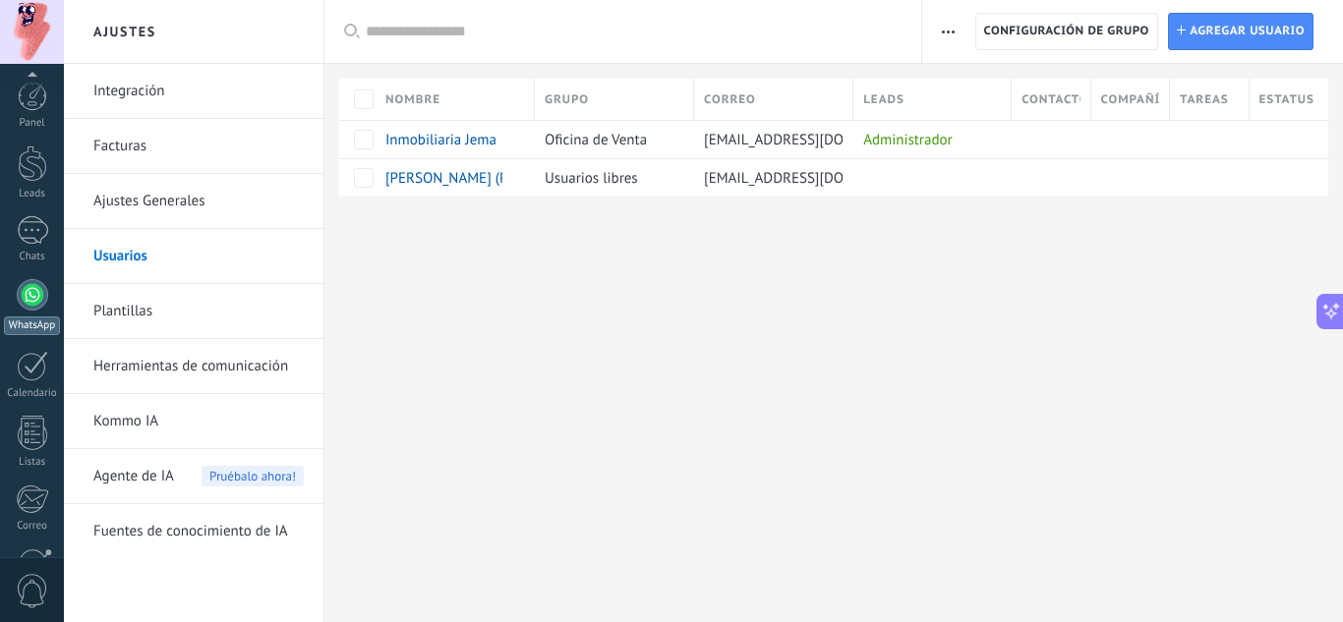
scroll to position [196, 0]
click at [43, 114] on link "WhatsApp" at bounding box center [32, 112] width 64 height 56
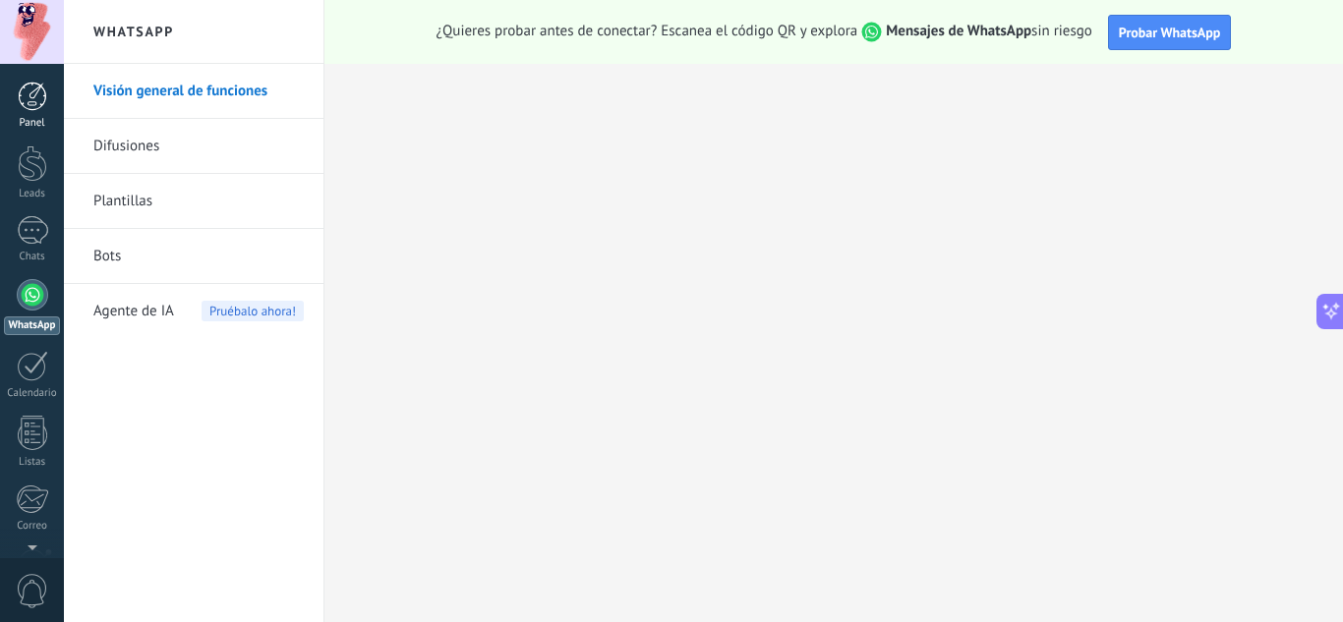
click at [32, 118] on div "Panel" at bounding box center [32, 123] width 57 height 13
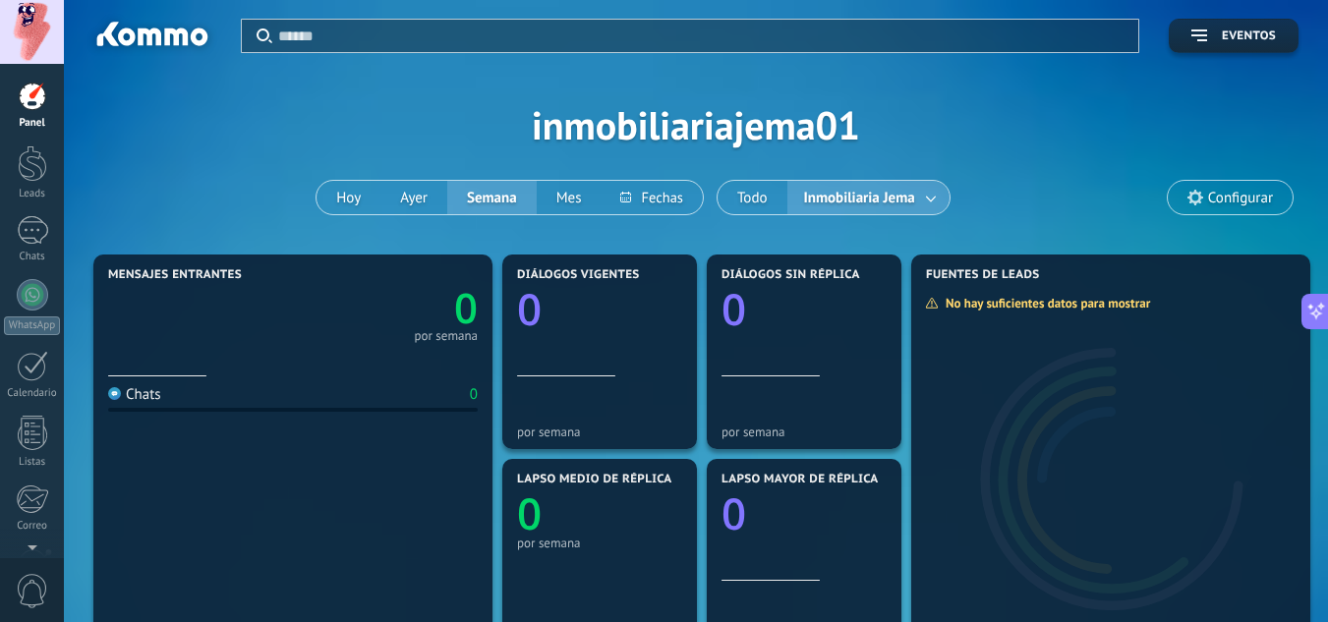
click at [886, 193] on span "Inmobiliaria Jema" at bounding box center [859, 198] width 119 height 27
click at [929, 202] on link at bounding box center [931, 198] width 35 height 32
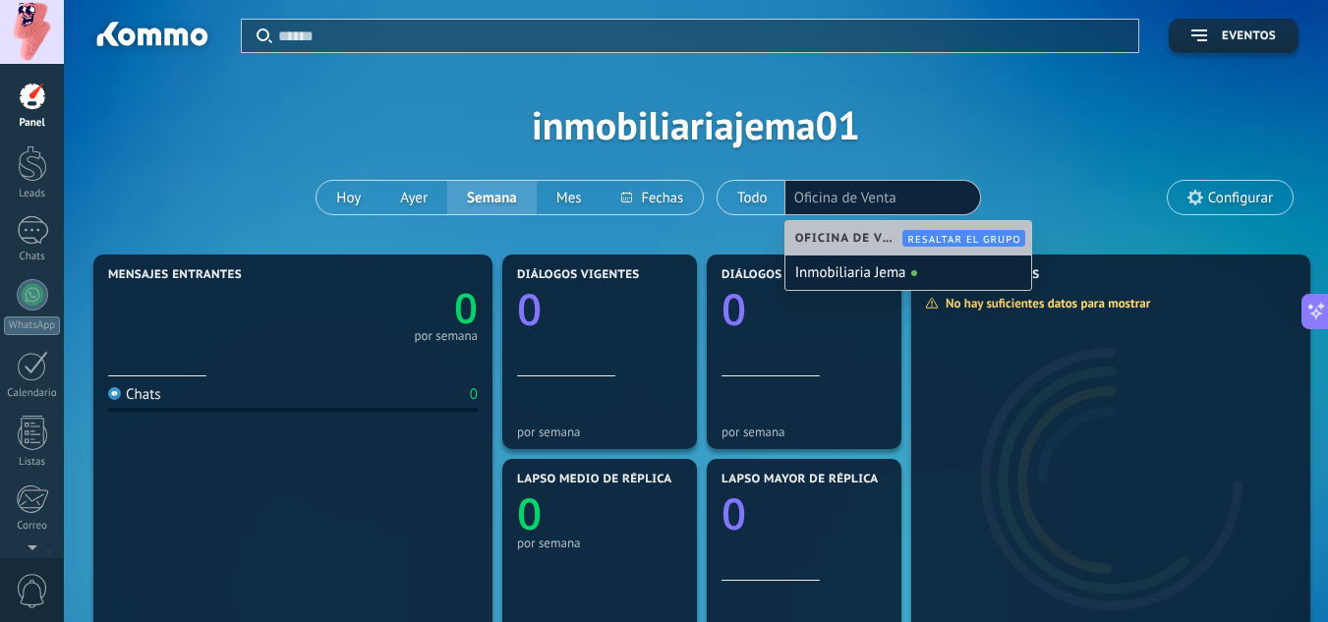
click at [949, 155] on div "Aplicar Eventos inmobiliariajema01 [DATE] [DATE] Semana Mes Todo Inmobiliaria J…" at bounding box center [695, 125] width 1205 height 250
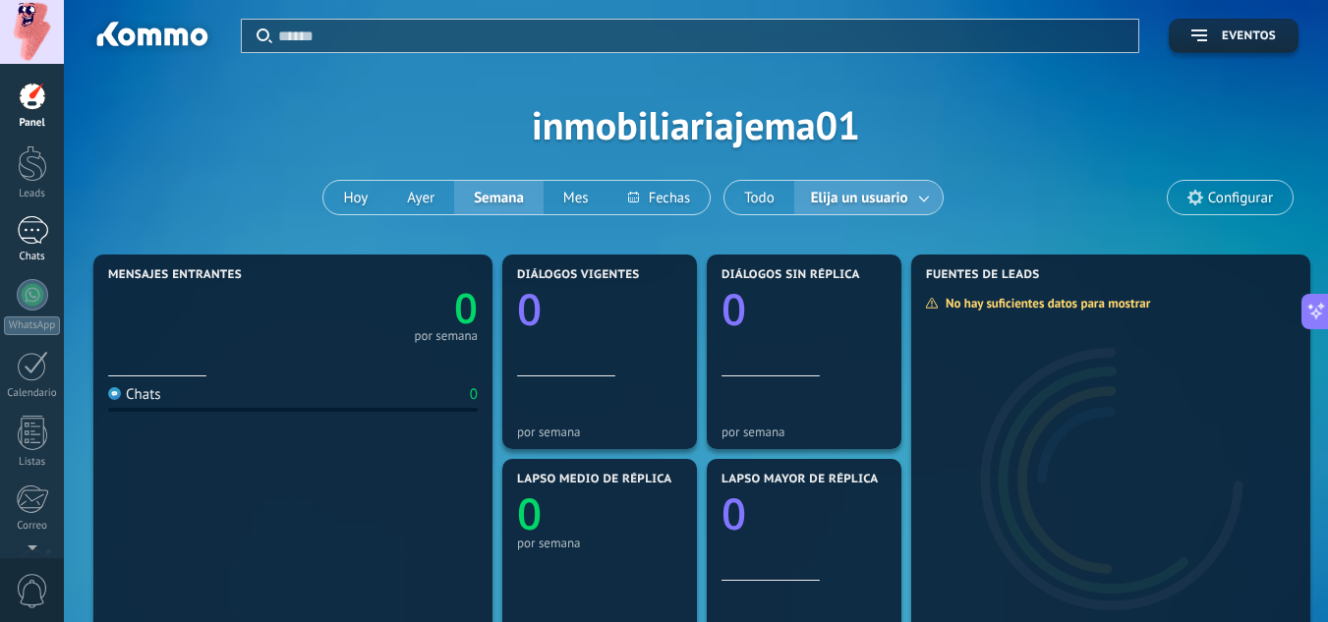
click at [39, 237] on div at bounding box center [32, 230] width 31 height 29
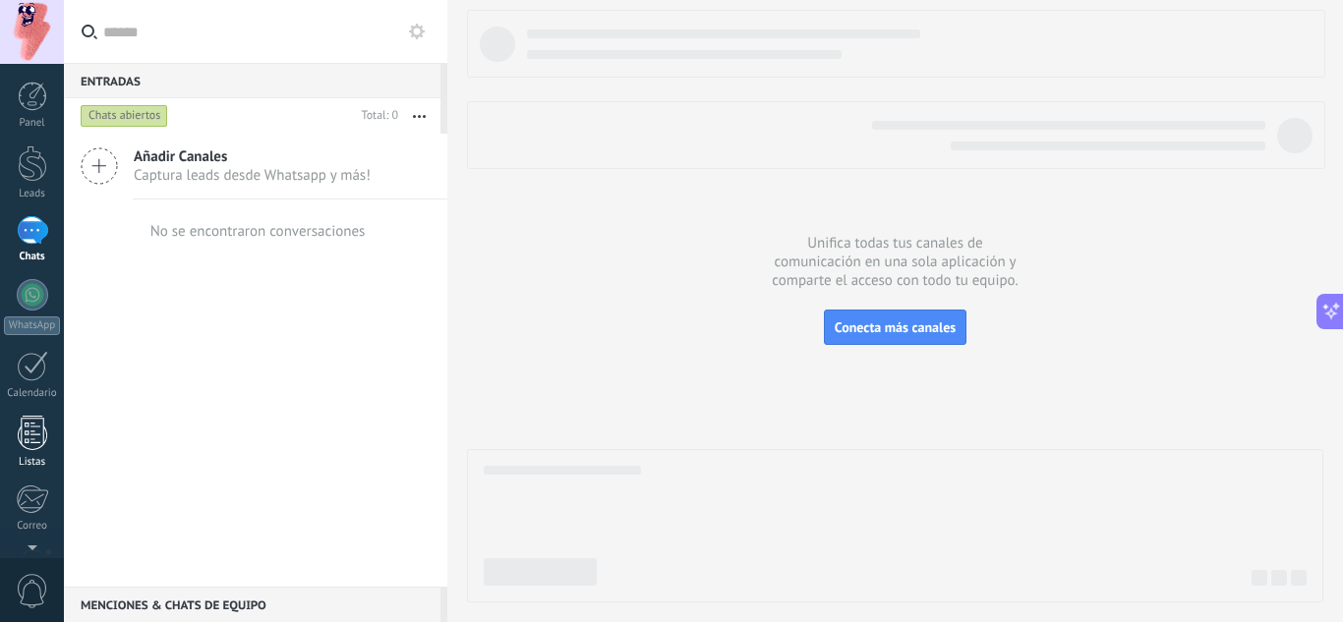
click at [27, 438] on div at bounding box center [32, 433] width 29 height 34
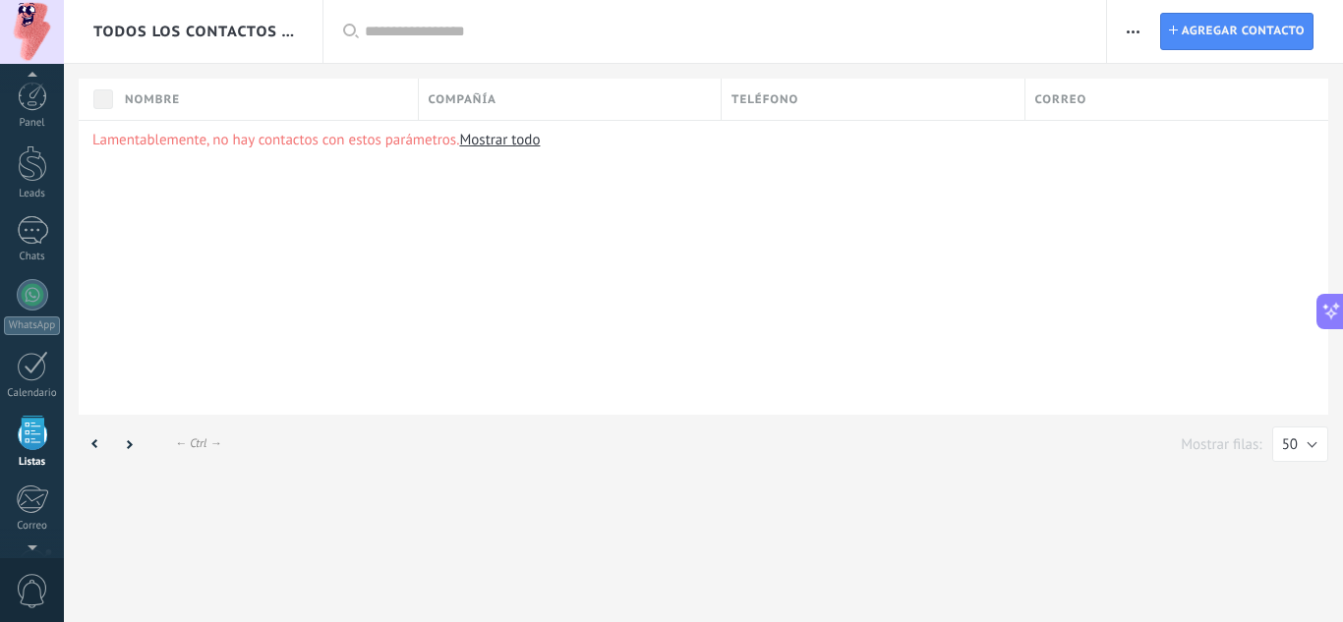
scroll to position [122, 0]
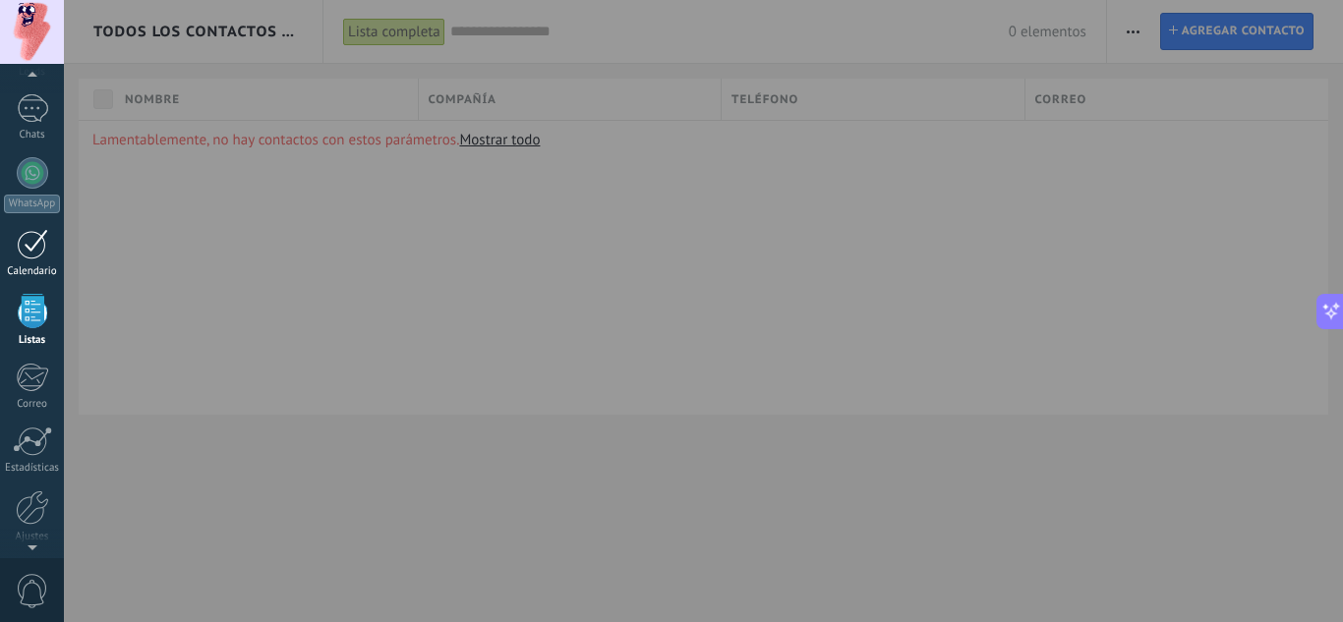
click at [28, 263] on link "Calendario" at bounding box center [32, 253] width 64 height 49
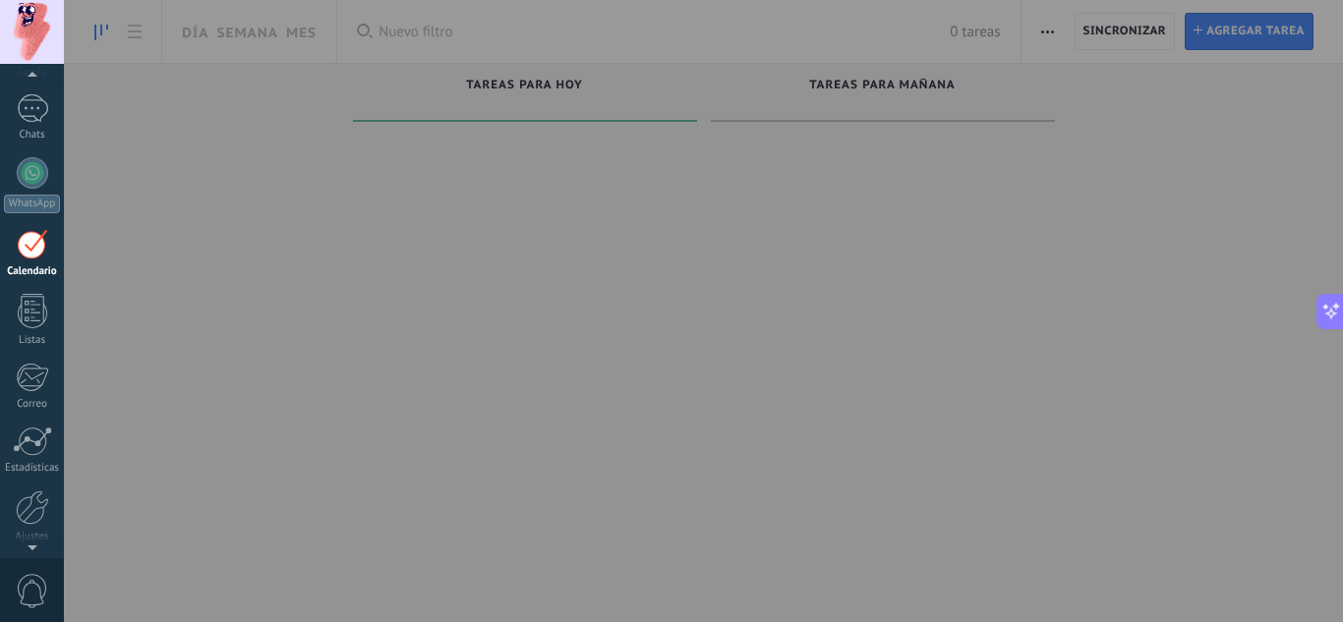
scroll to position [57, 0]
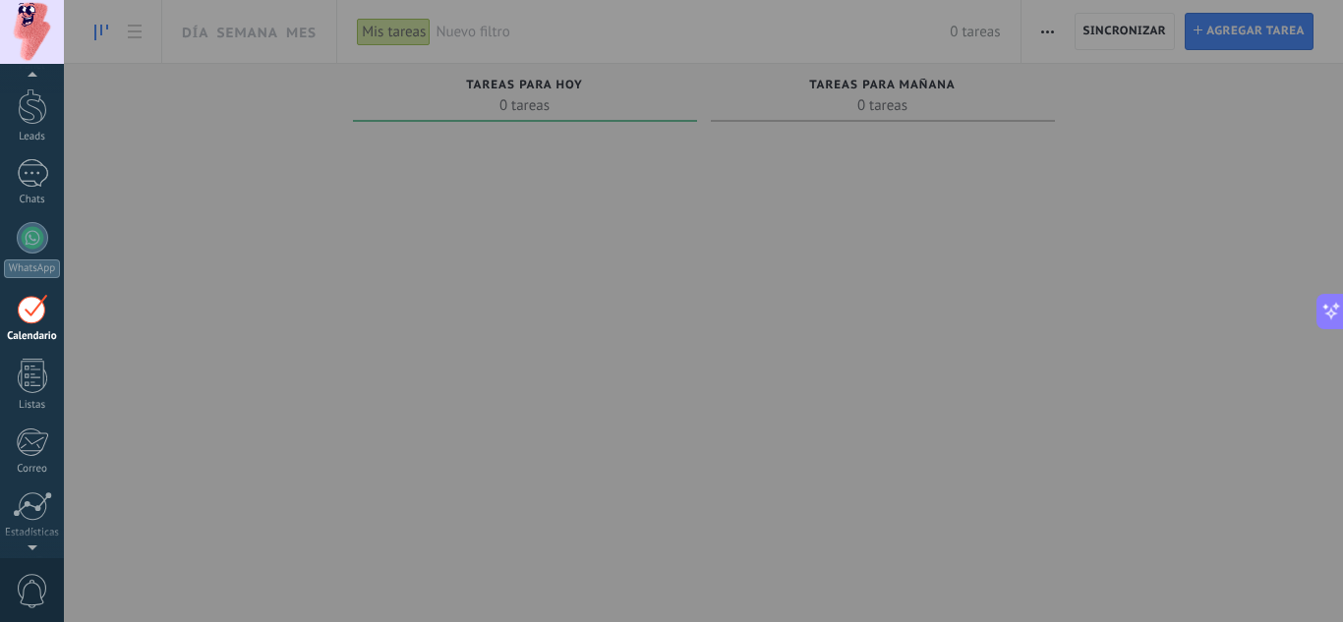
click at [490, 169] on div at bounding box center [735, 311] width 1343 height 622
click at [1224, 18] on div at bounding box center [735, 311] width 1343 height 622
click at [12, 32] on div at bounding box center [32, 32] width 64 height 64
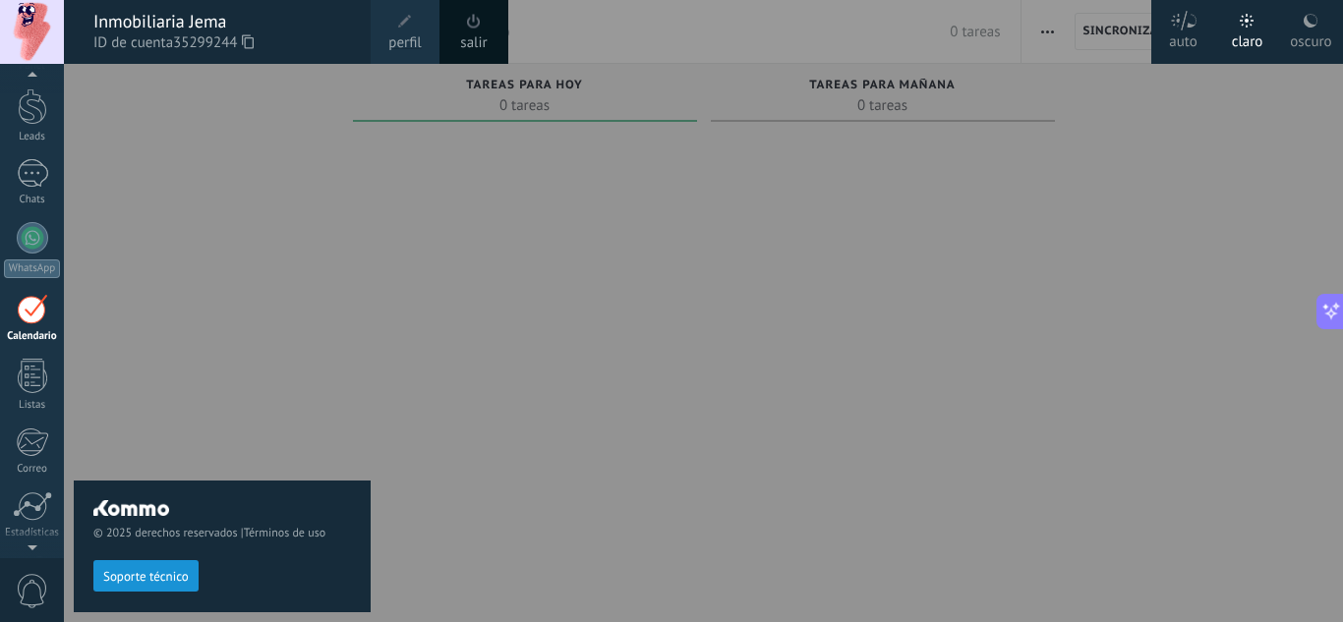
click at [499, 125] on div at bounding box center [735, 311] width 1343 height 622
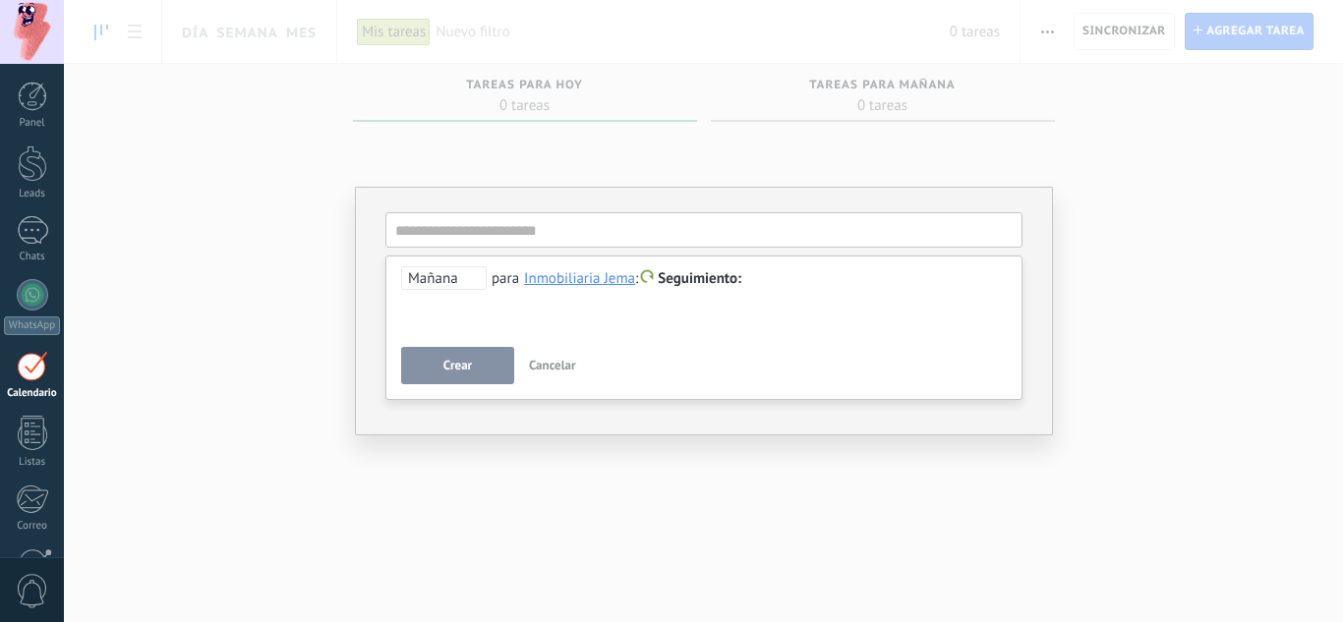
click at [613, 283] on div "Inmobiliaria Jema" at bounding box center [579, 278] width 111 height 18
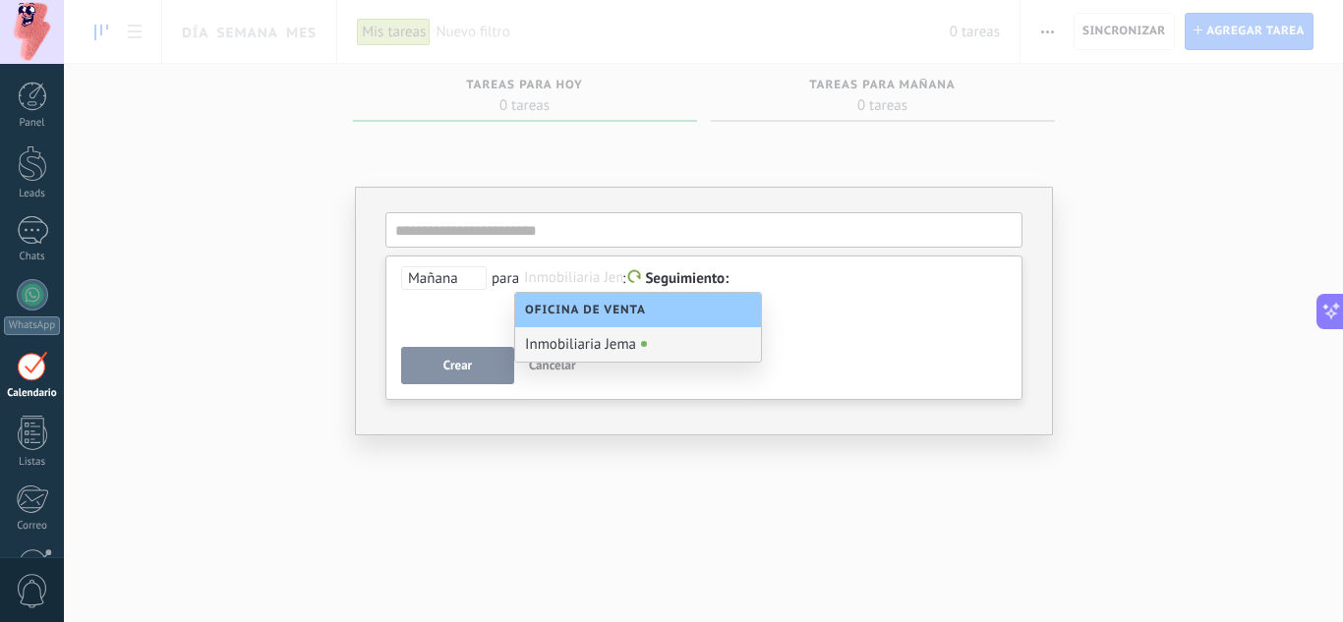
scroll to position [199, 0]
click at [575, 349] on div "Inmobiliaria Jema" at bounding box center [638, 344] width 246 height 34
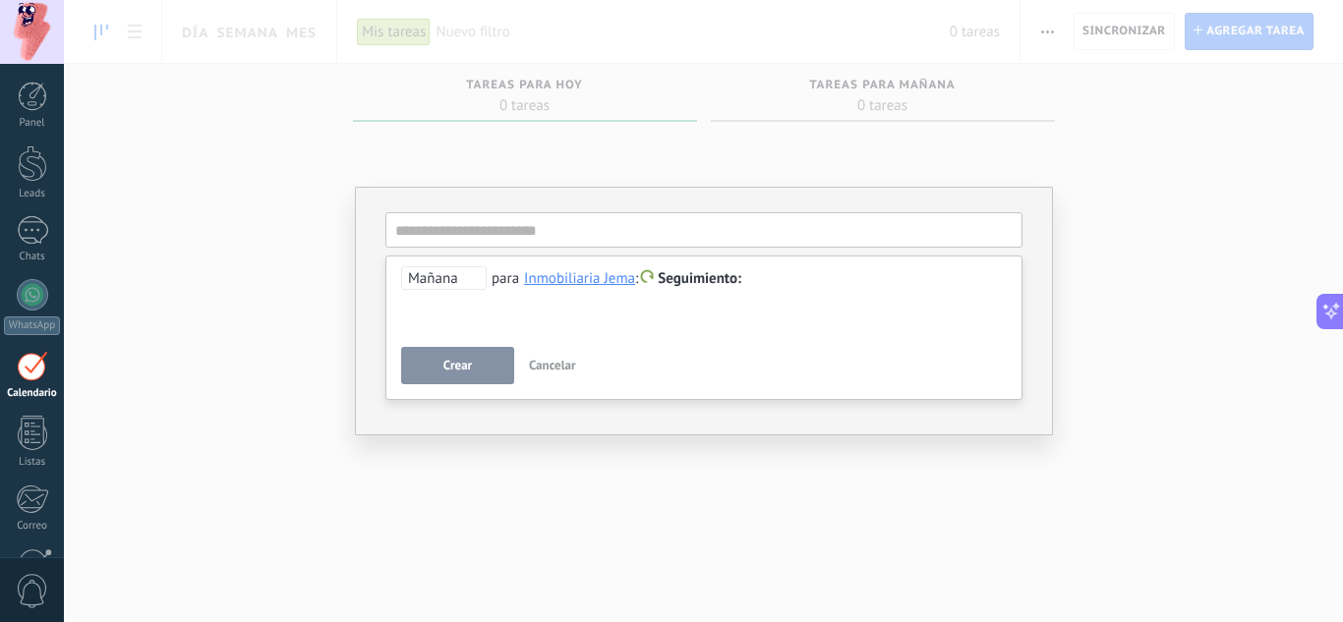
click at [585, 276] on div "Inmobiliaria Jema" at bounding box center [579, 278] width 111 height 18
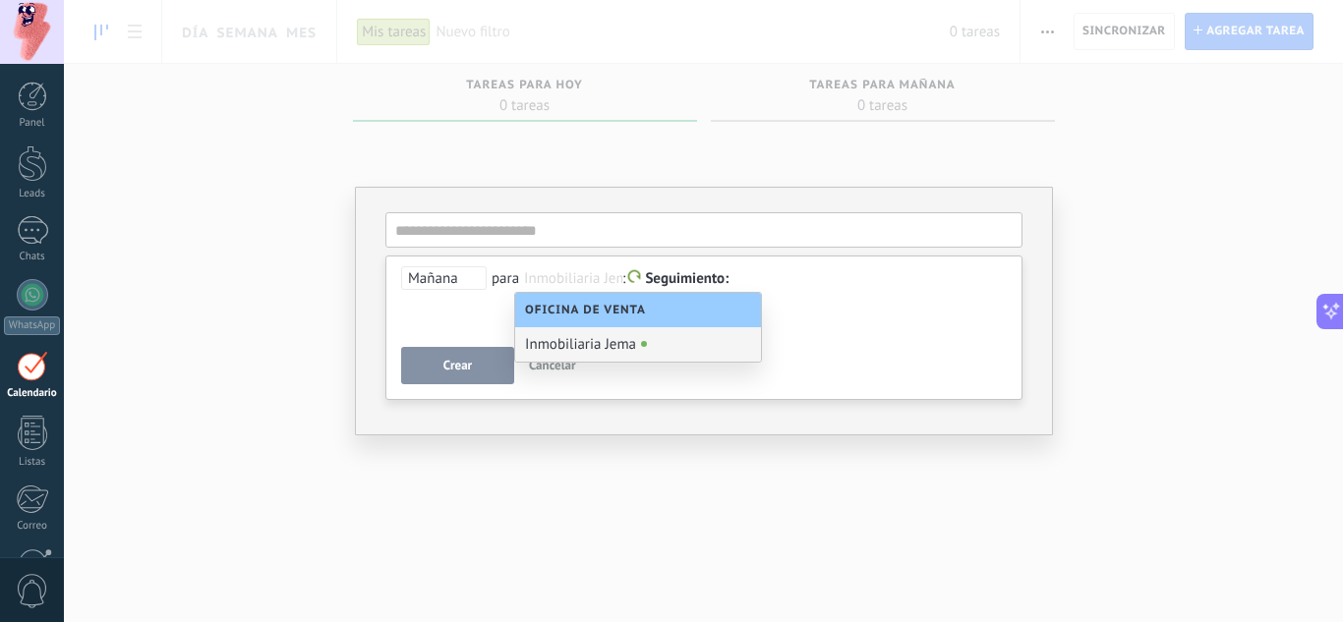
scroll to position [1, 0]
click at [655, 312] on span "Oficina de Venta" at bounding box center [590, 310] width 131 height 15
click at [682, 285] on span "Seguimiento" at bounding box center [687, 278] width 84 height 19
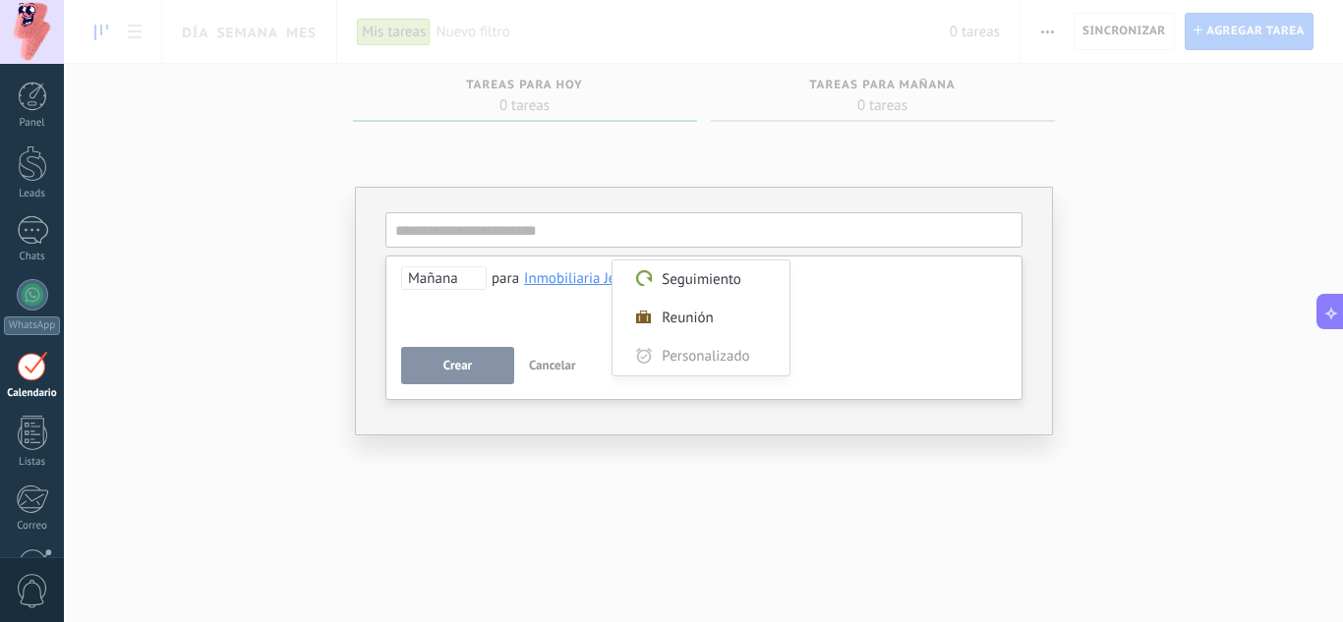
click at [563, 303] on div at bounding box center [671, 311] width 1343 height 622
click at [495, 232] on input "text" at bounding box center [703, 229] width 637 height 35
click at [524, 312] on div "**********" at bounding box center [704, 301] width 606 height 71
click at [479, 290] on div at bounding box center [704, 279] width 606 height 24
click at [570, 282] on div "Inmobiliaria Jema" at bounding box center [579, 278] width 111 height 18
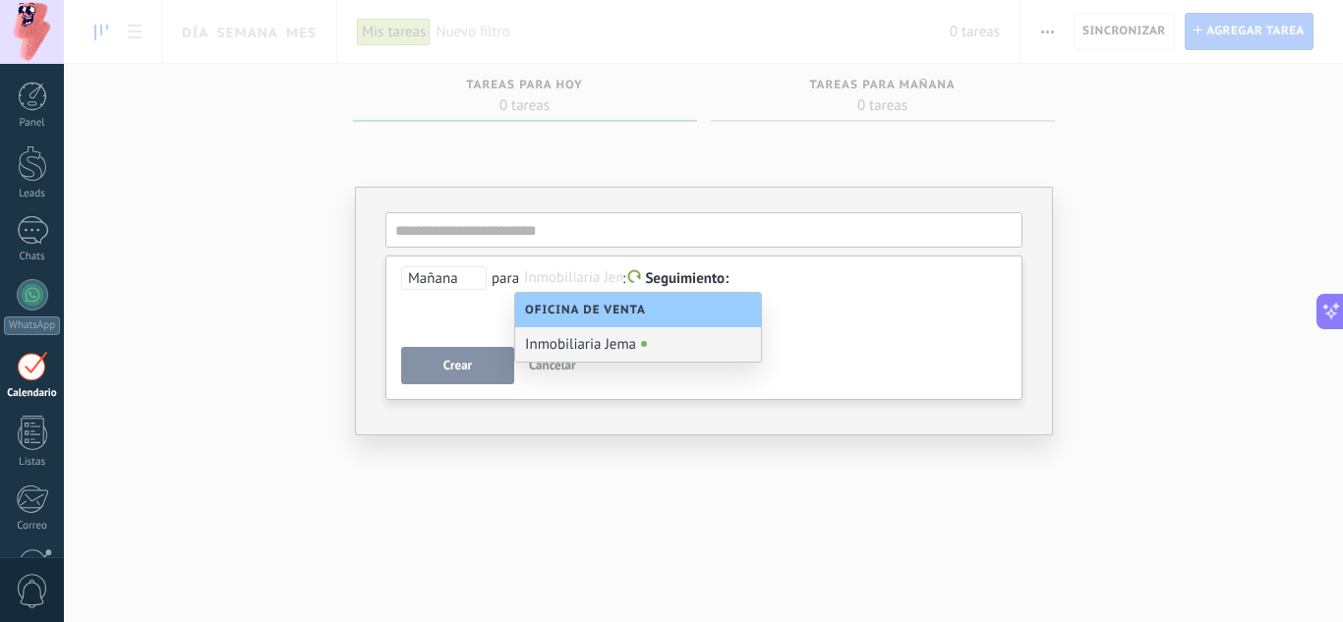
click at [583, 347] on div "Inmobiliaria Jema" at bounding box center [638, 344] width 246 height 34
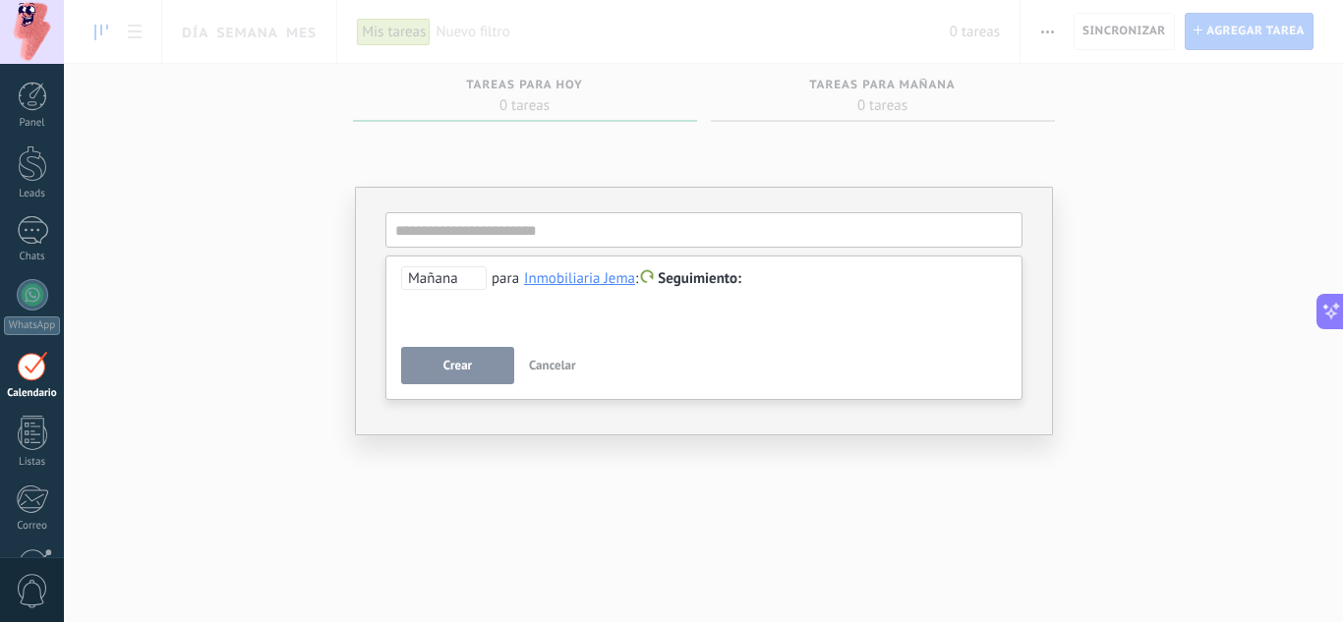
click at [578, 279] on div "Inmobiliaria Jema" at bounding box center [579, 278] width 111 height 18
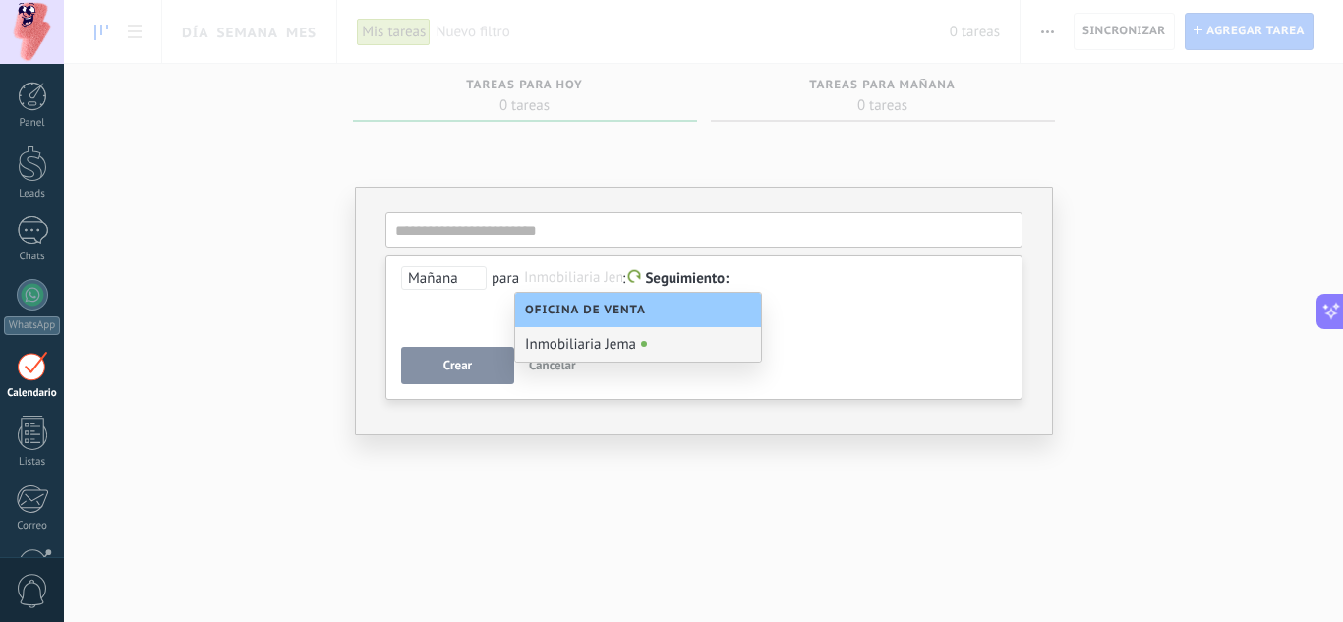
click at [578, 317] on span "Oficina de Venta" at bounding box center [590, 310] width 131 height 15
click at [597, 362] on div "Oficina de Venta Inmobiliaria Jema" at bounding box center [638, 327] width 248 height 71
click at [596, 355] on div "Inmobiliaria Jema" at bounding box center [638, 344] width 246 height 34
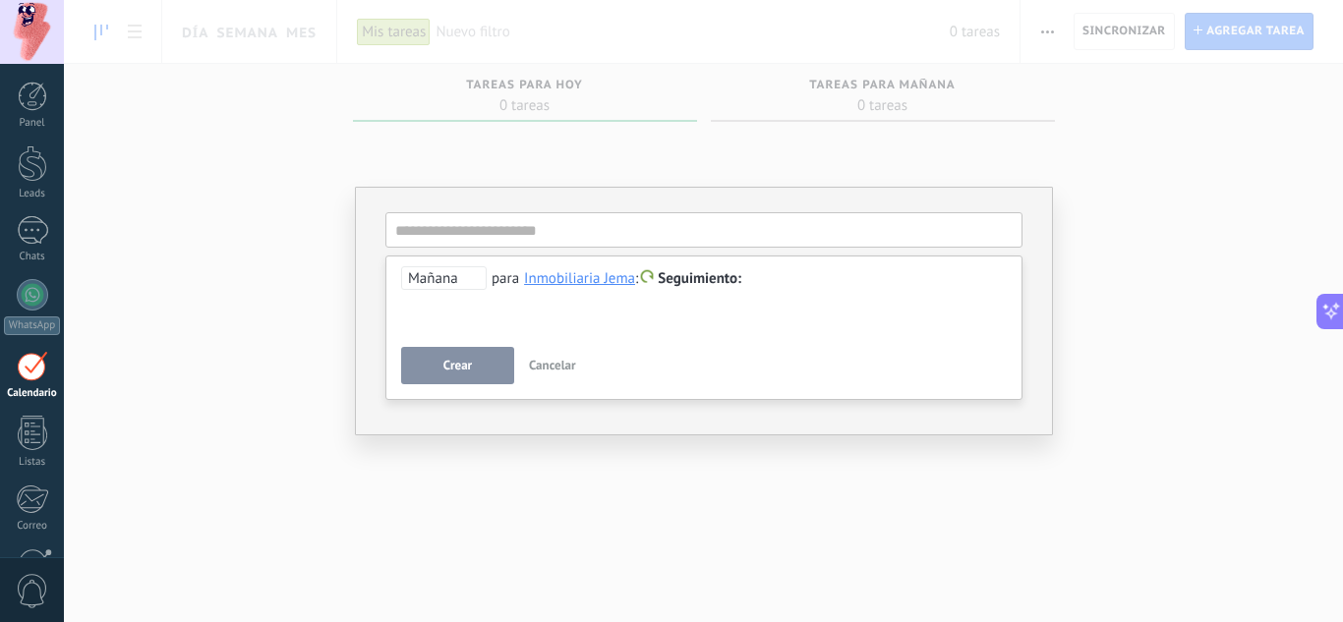
click at [711, 337] on div "**********" at bounding box center [703, 328] width 637 height 145
click at [673, 294] on div "**********" at bounding box center [704, 301] width 606 height 71
click at [675, 281] on span "Seguimiento" at bounding box center [700, 278] width 84 height 19
click at [631, 327] on div "**********" at bounding box center [704, 301] width 606 height 71
click at [543, 238] on input "text" at bounding box center [703, 229] width 637 height 35
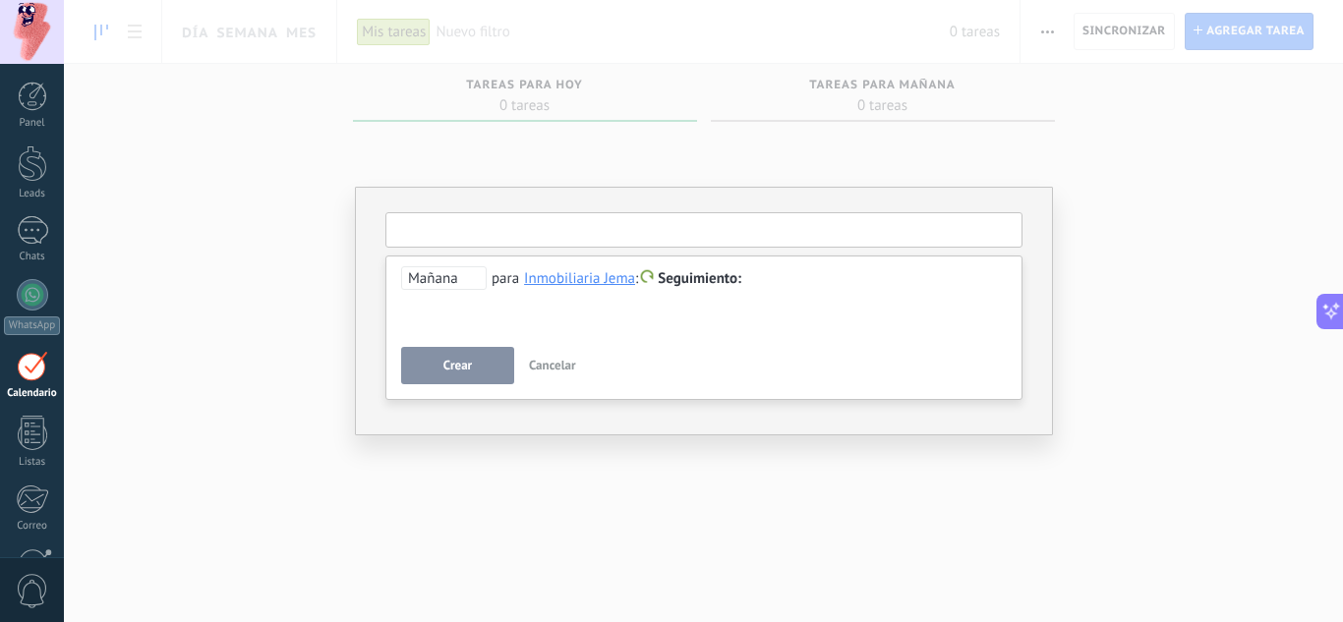
click at [543, 238] on input "text" at bounding box center [703, 229] width 637 height 35
click at [668, 328] on div "**********" at bounding box center [704, 301] width 606 height 71
click at [536, 380] on button "Cancelar" at bounding box center [552, 365] width 63 height 37
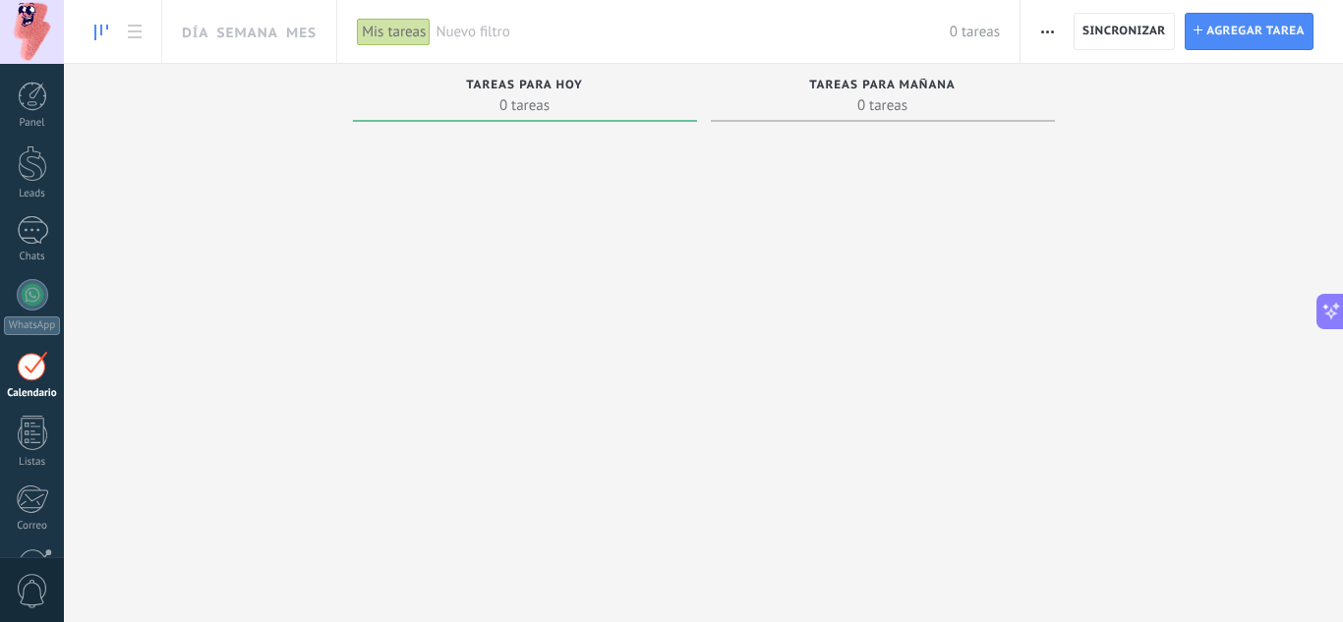
click at [1051, 34] on span "button" at bounding box center [1047, 31] width 13 height 37
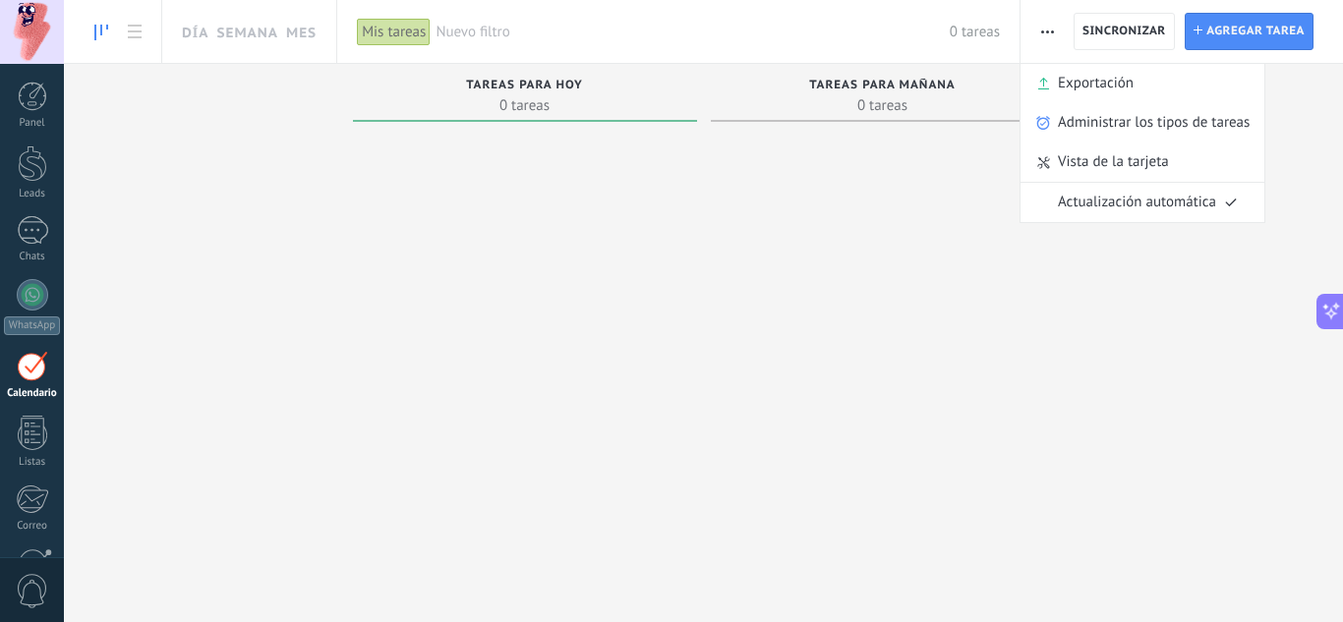
click at [1051, 34] on span "button" at bounding box center [1047, 31] width 13 height 37
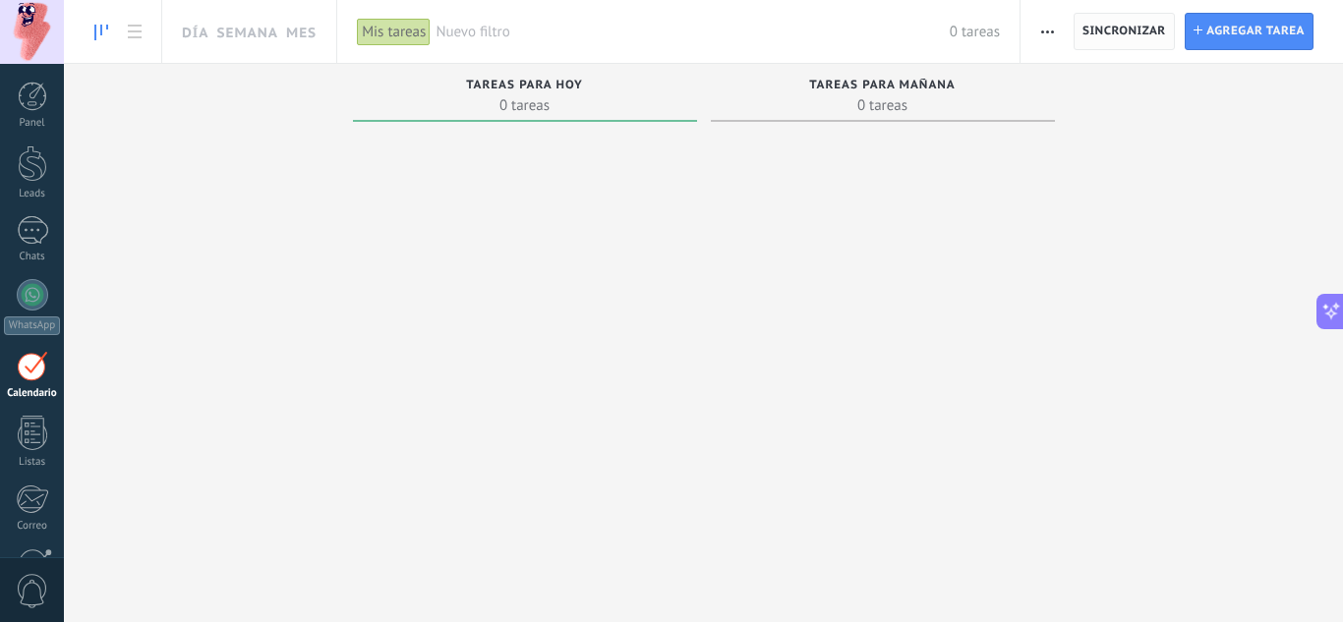
click at [1093, 39] on span "Sincronizar" at bounding box center [1124, 31] width 84 height 35
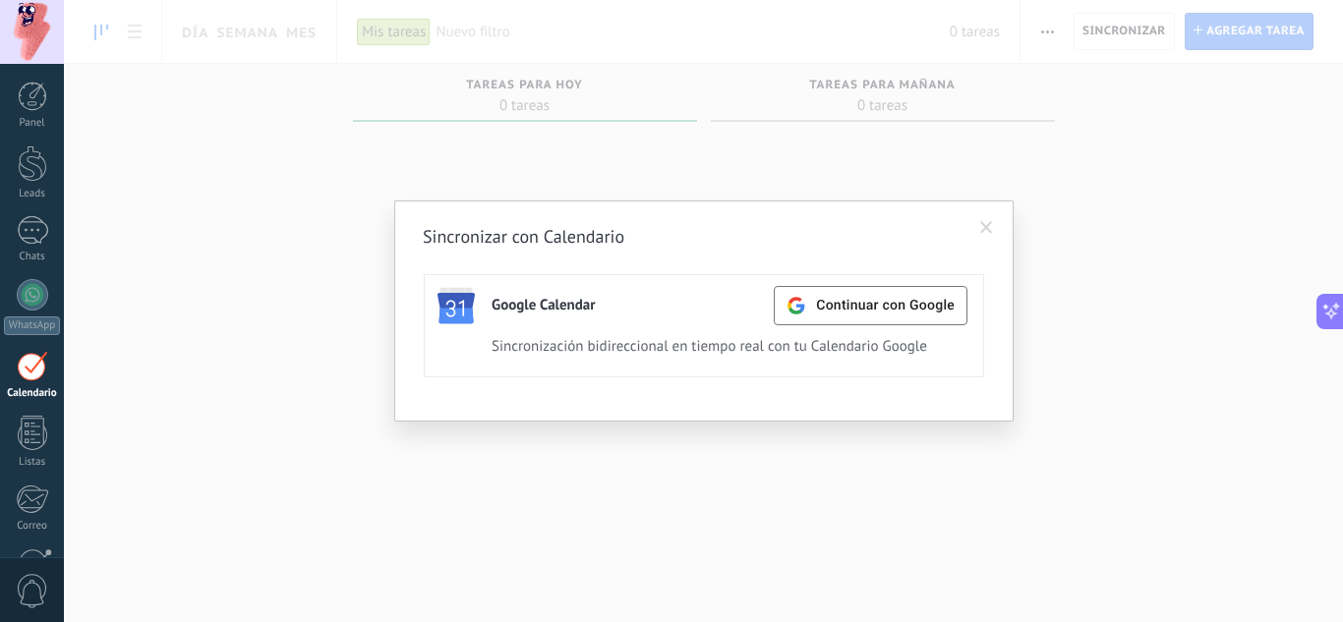
click at [979, 227] on span at bounding box center [986, 227] width 32 height 33
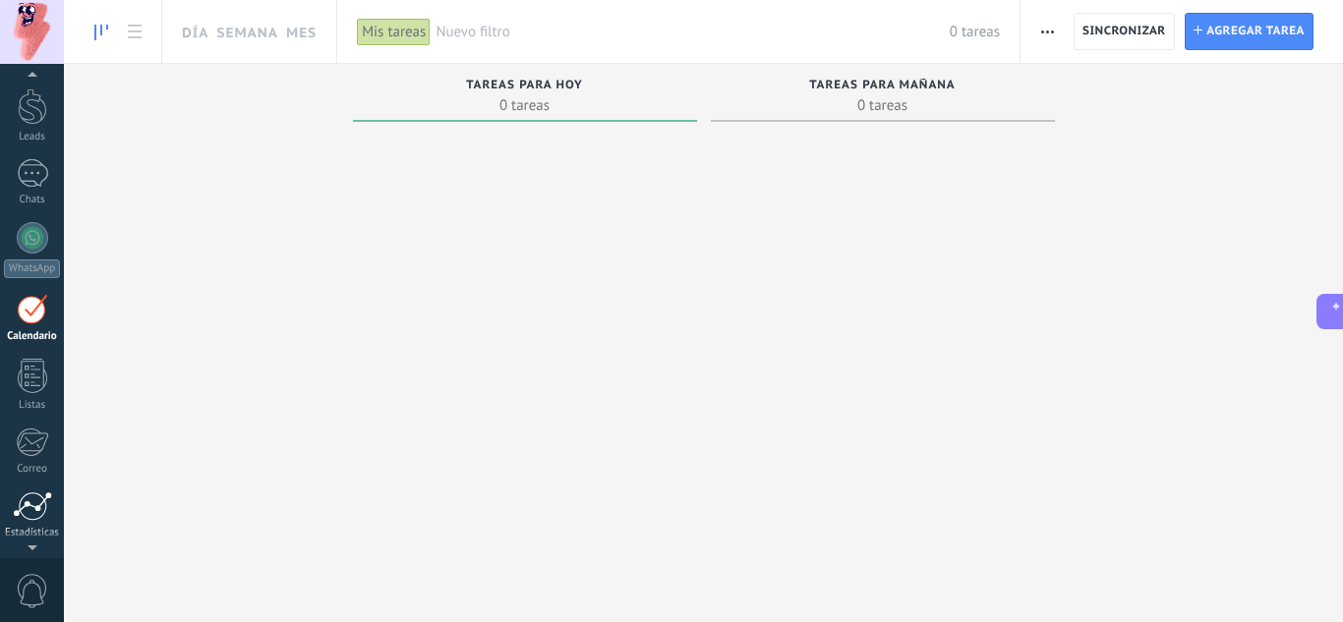
scroll to position [196, 0]
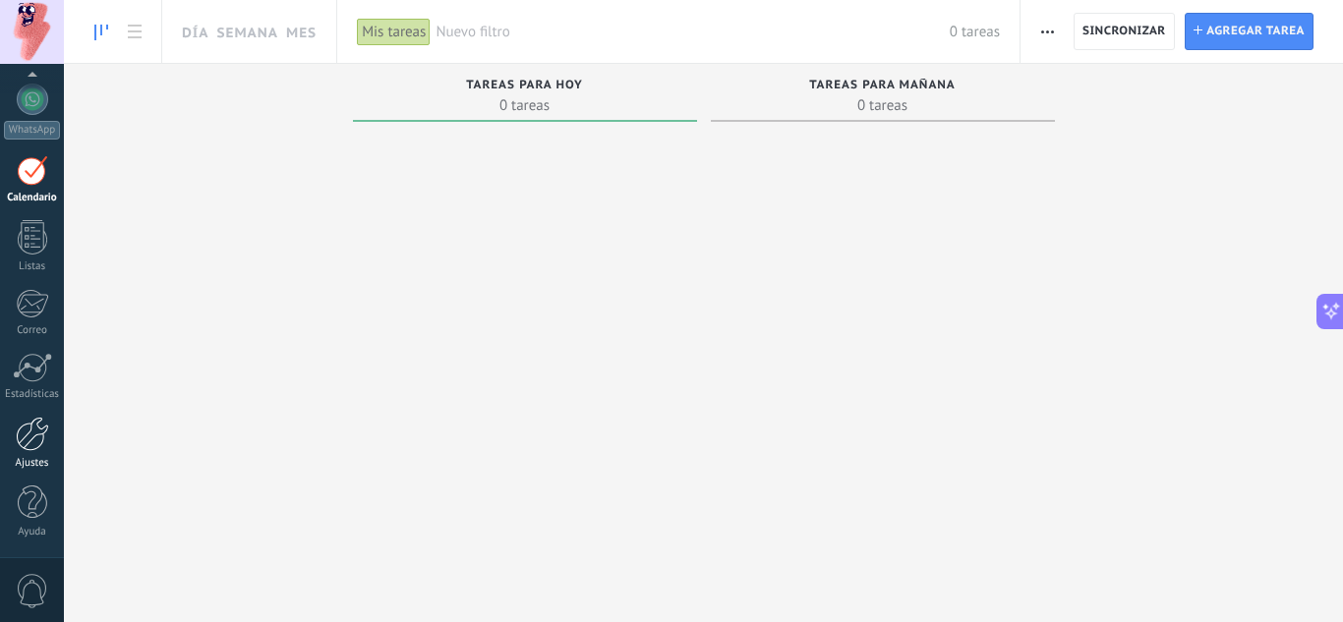
click at [27, 439] on div at bounding box center [32, 434] width 33 height 34
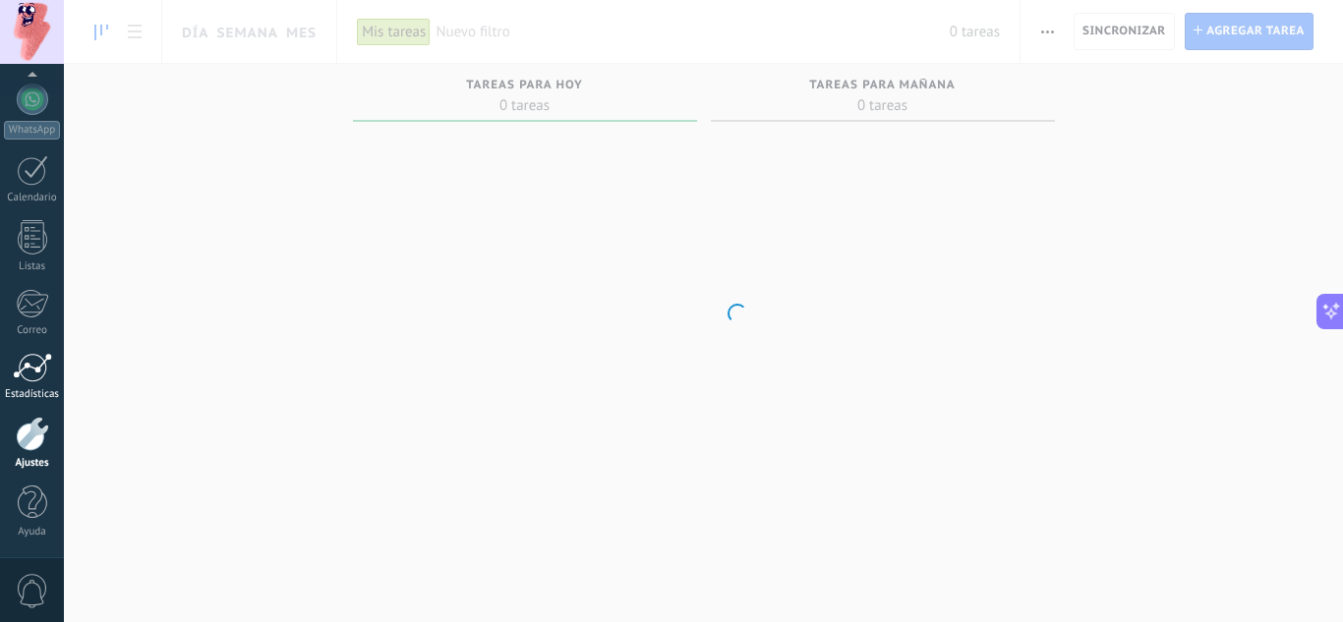
scroll to position [153, 0]
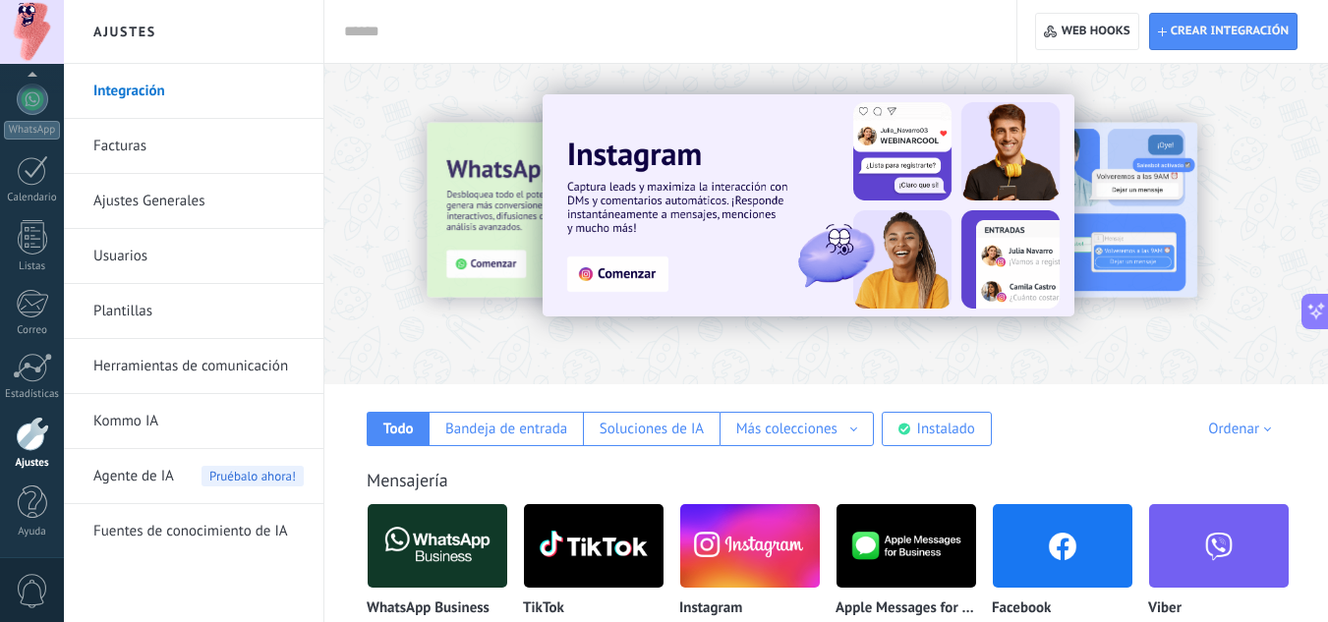
click at [162, 252] on link "Usuarios" at bounding box center [198, 256] width 210 height 55
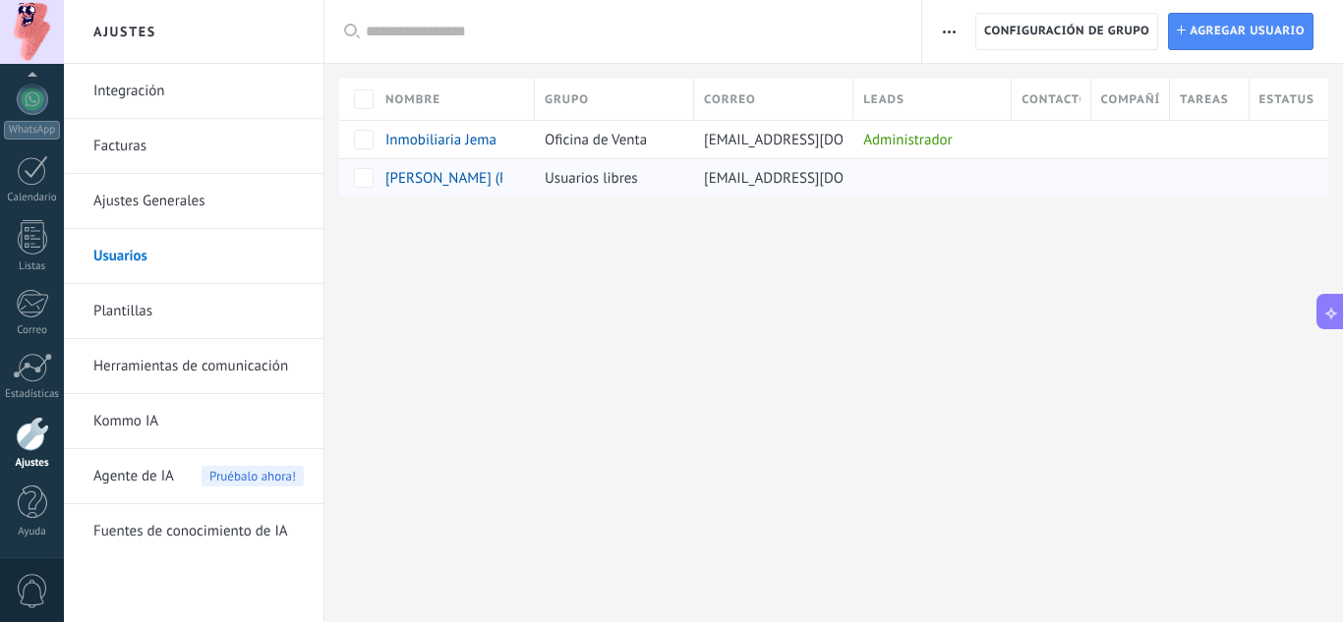
click at [683, 176] on div "Usuarios libres" at bounding box center [609, 177] width 149 height 37
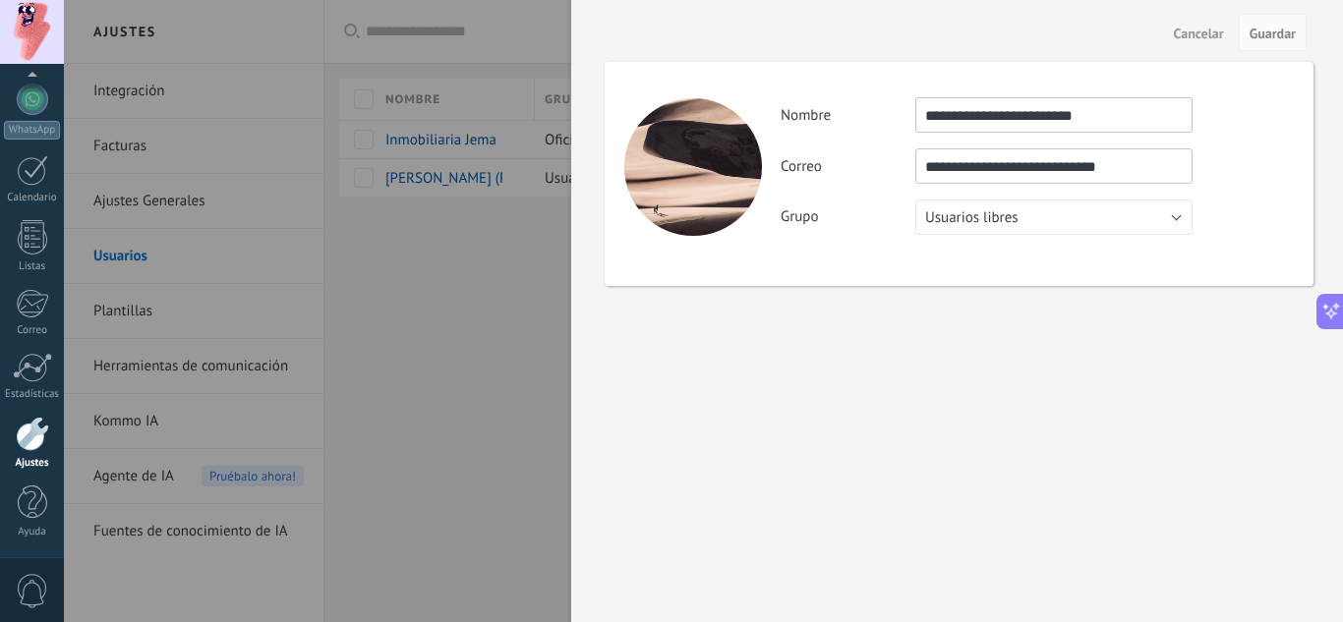
click at [690, 166] on div at bounding box center [693, 167] width 138 height 138
click at [1092, 216] on button "Usuarios libres" at bounding box center [1053, 217] width 277 height 35
click at [1003, 319] on div "**********" at bounding box center [957, 311] width 772 height 622
click at [1075, 221] on button "Usuarios libres" at bounding box center [1053, 217] width 277 height 35
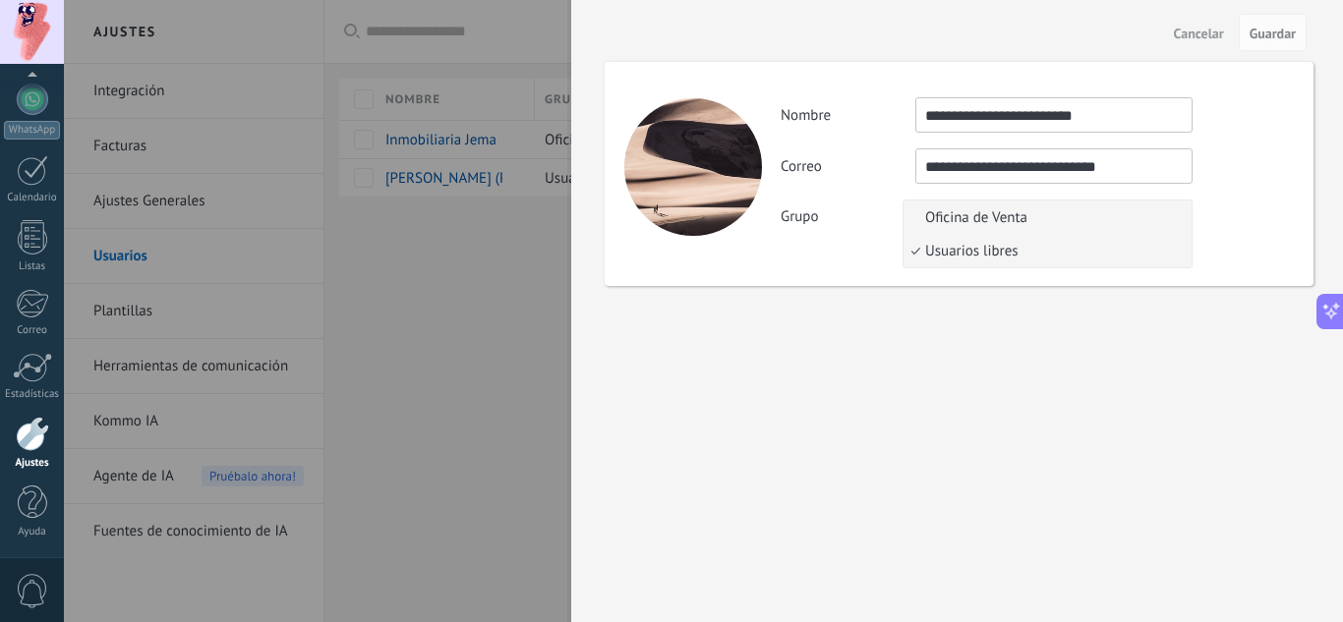
click at [1048, 223] on span "Oficina de Venta" at bounding box center [1045, 217] width 282 height 19
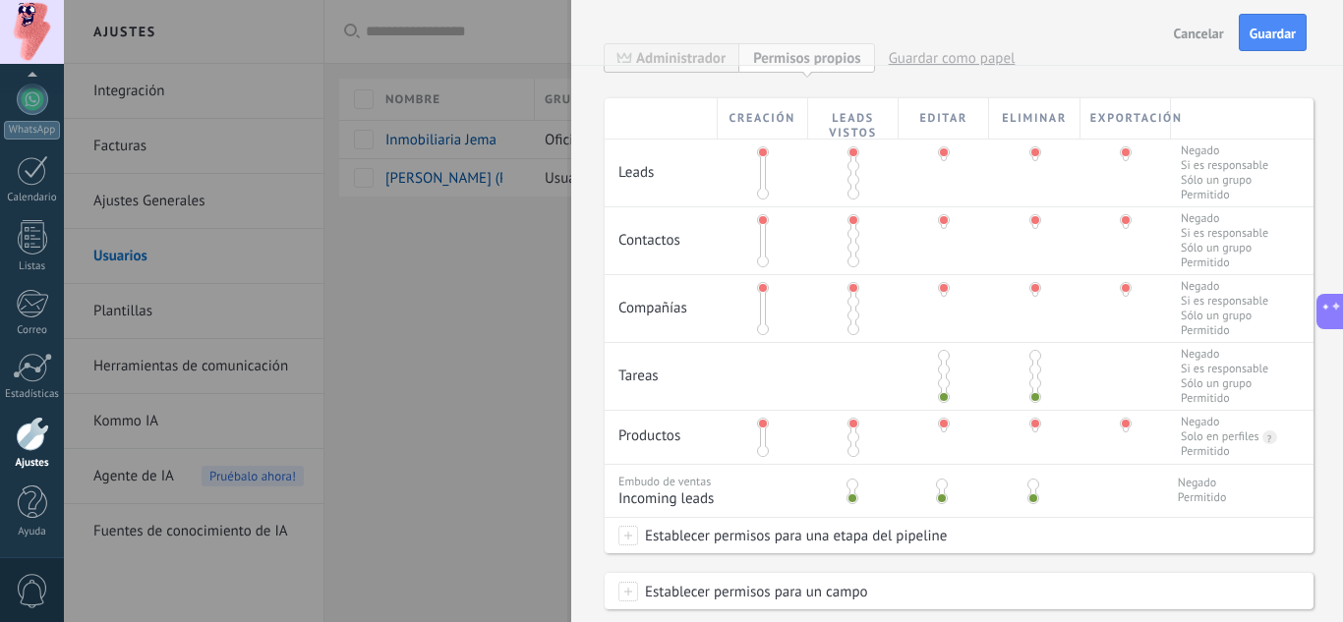
scroll to position [393, 0]
click at [760, 200] on div at bounding box center [763, 172] width 90 height 67
click at [760, 187] on span at bounding box center [763, 193] width 12 height 12
click at [765, 155] on span at bounding box center [763, 152] width 12 height 12
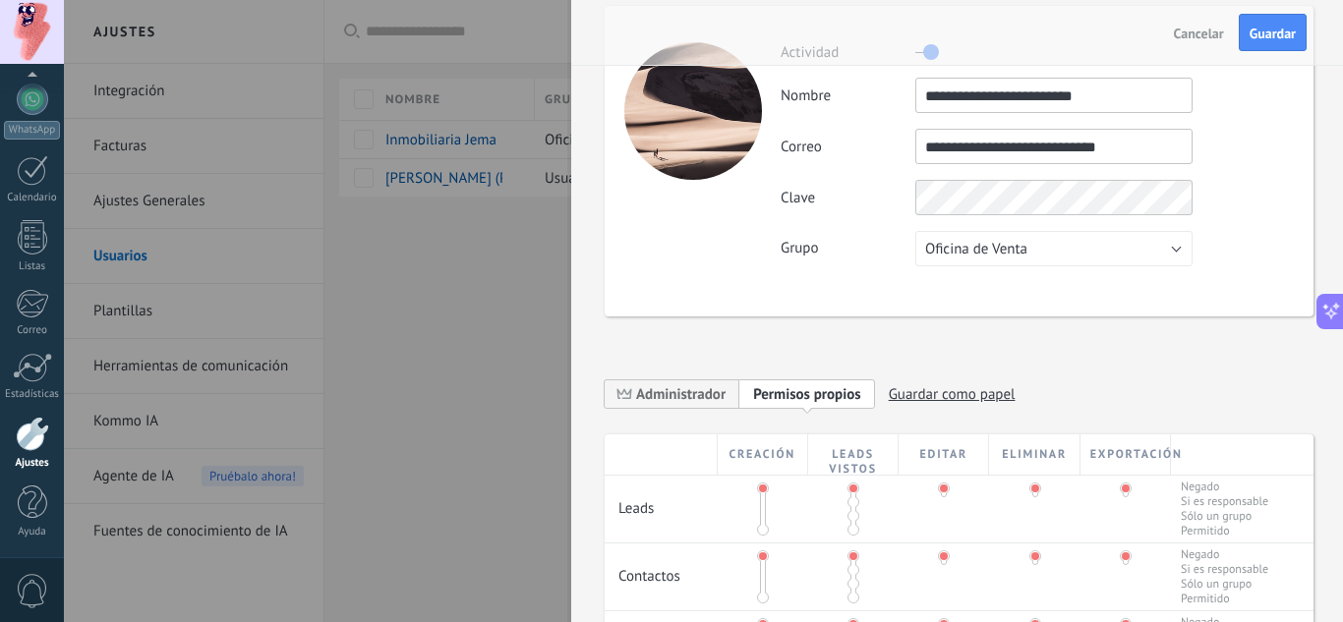
scroll to position [55, 0]
click at [1075, 265] on button "Oficina de Venta" at bounding box center [1053, 249] width 277 height 35
click at [1016, 287] on span "Usuarios libres" at bounding box center [1045, 283] width 282 height 19
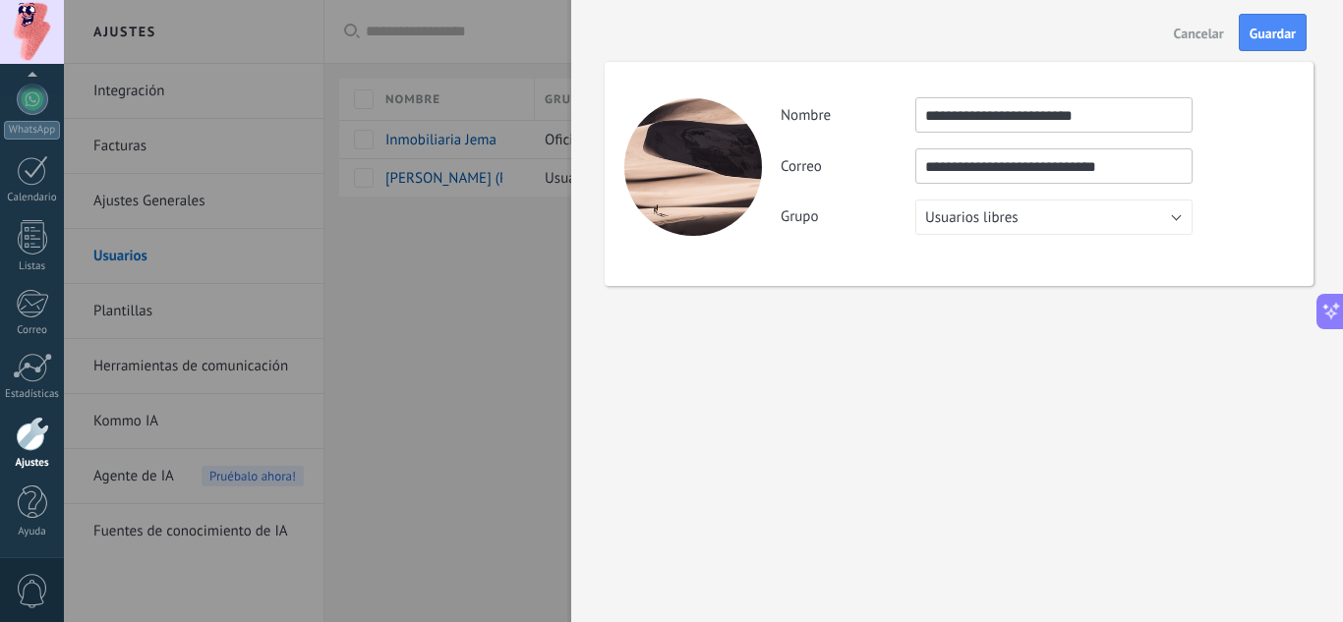
click at [1179, 30] on span "Cancelar" at bounding box center [1199, 34] width 50 height 14
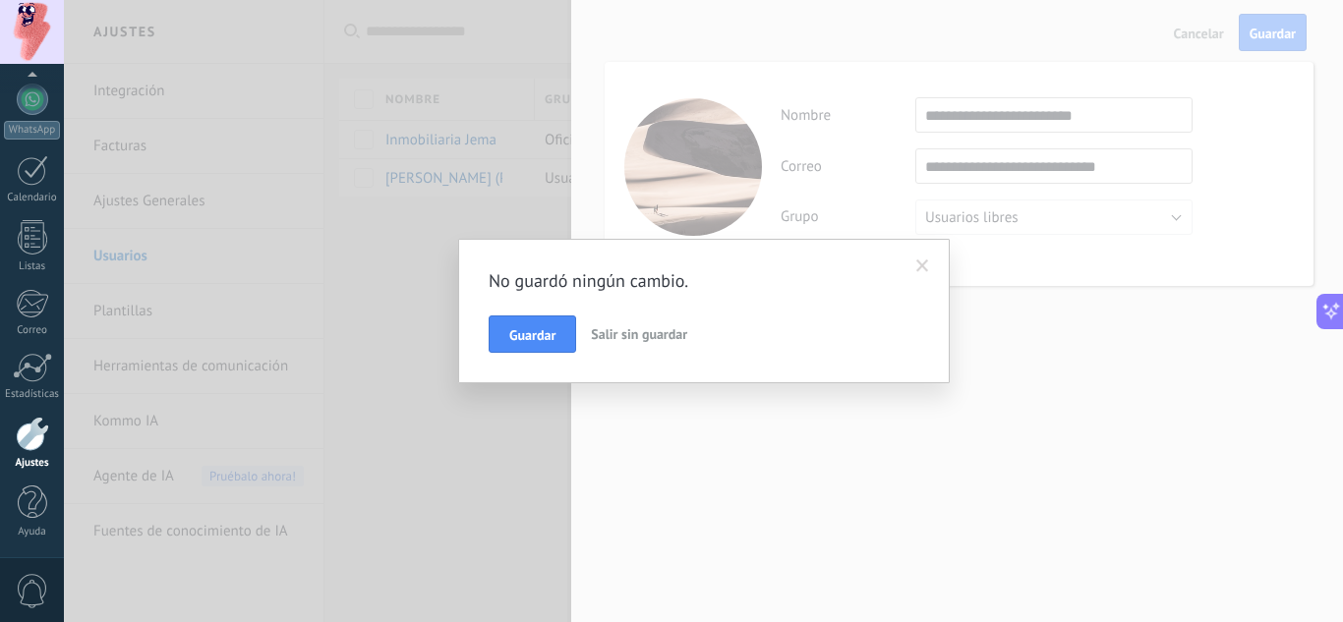
click at [608, 337] on span "Salir sin guardar" at bounding box center [639, 334] width 96 height 18
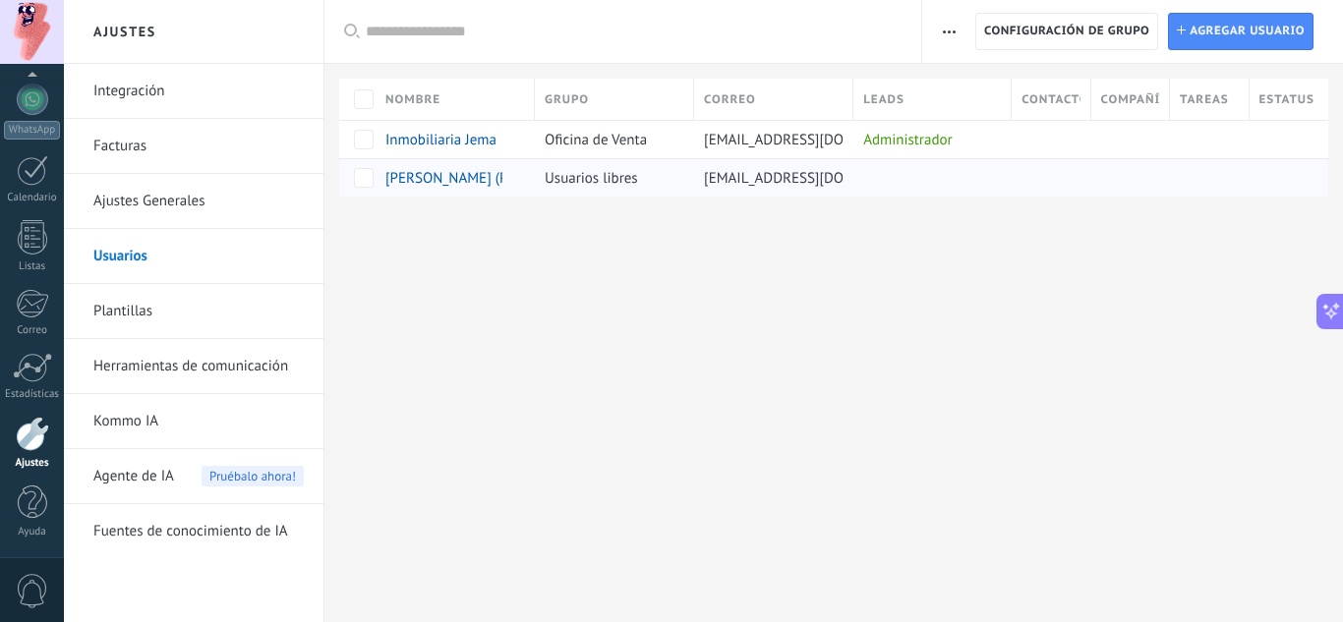
click at [1086, 174] on div at bounding box center [1051, 177] width 79 height 38
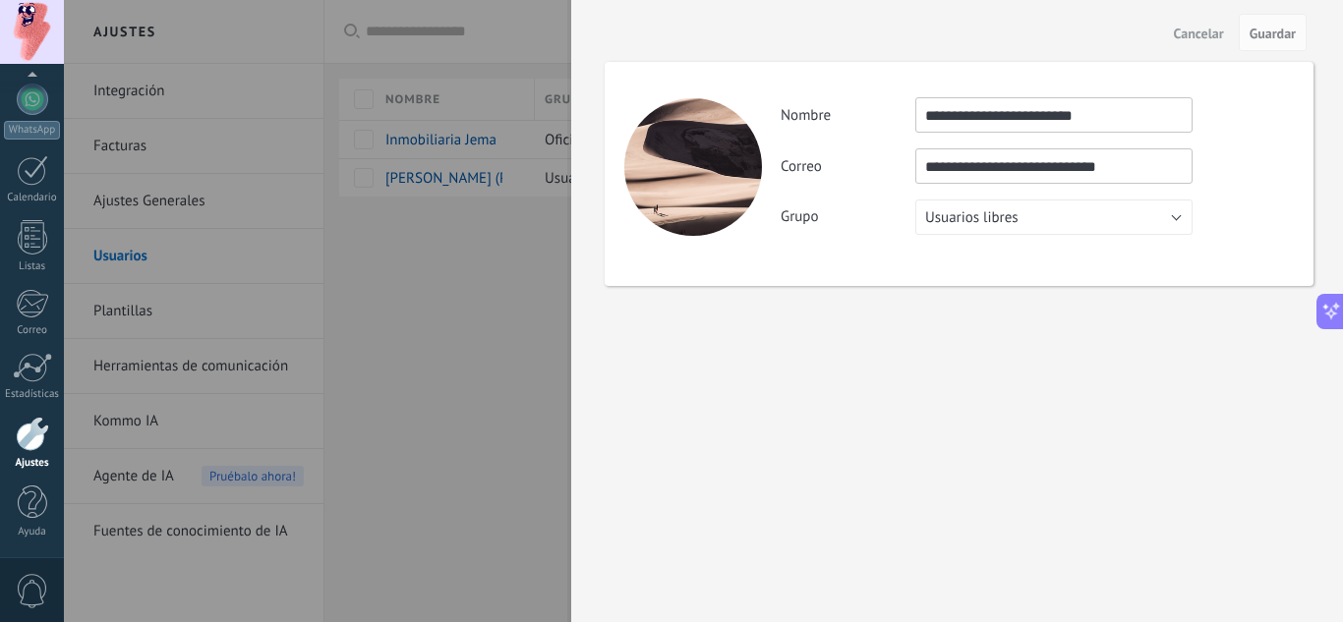
click at [1192, 39] on span "Cancelar" at bounding box center [1199, 34] width 50 height 14
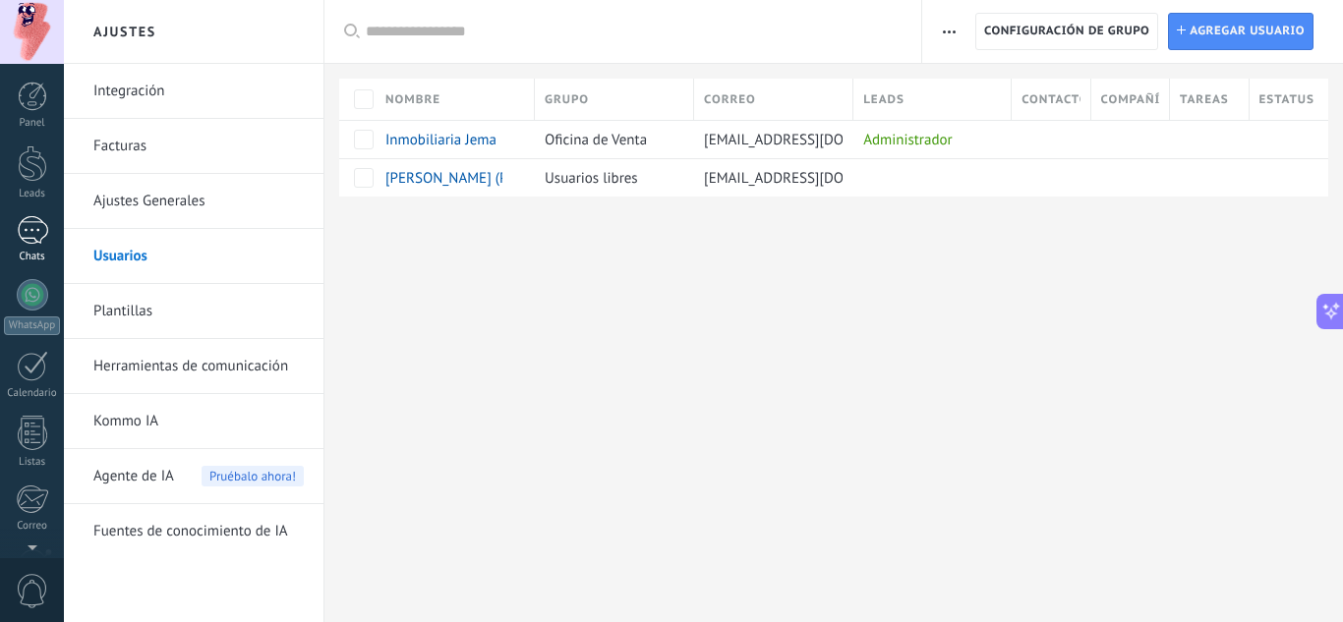
click at [20, 241] on div at bounding box center [32, 230] width 31 height 29
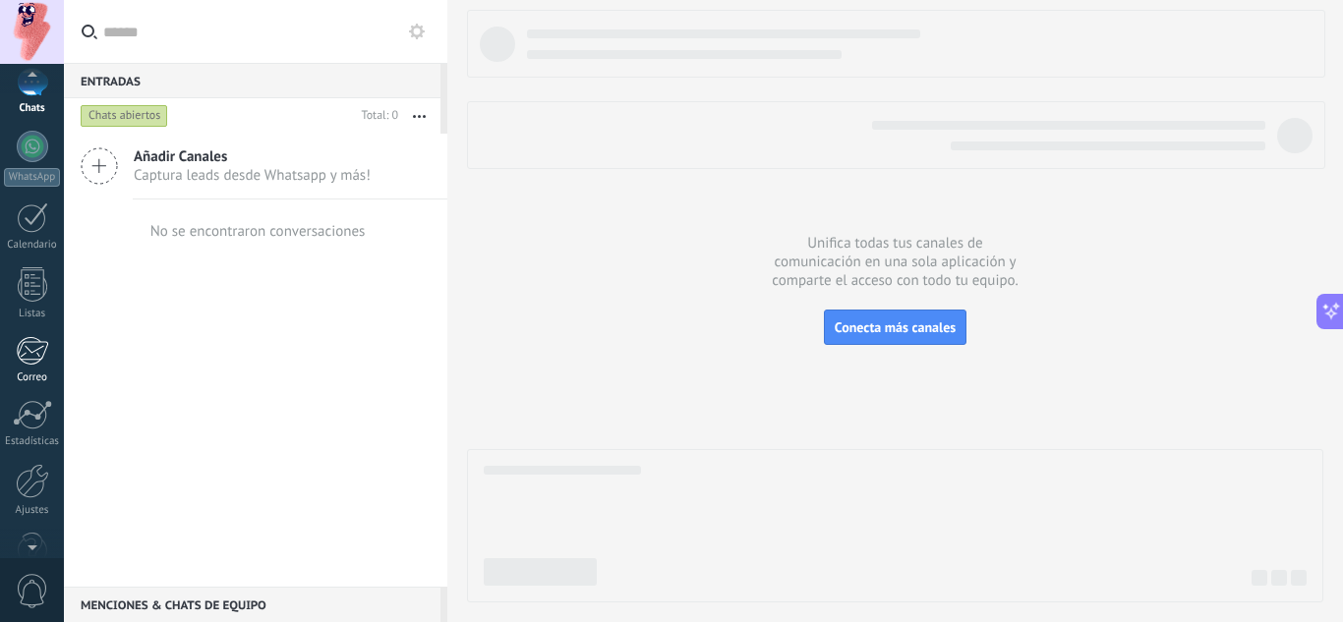
scroll to position [196, 0]
click at [26, 429] on div at bounding box center [32, 434] width 33 height 34
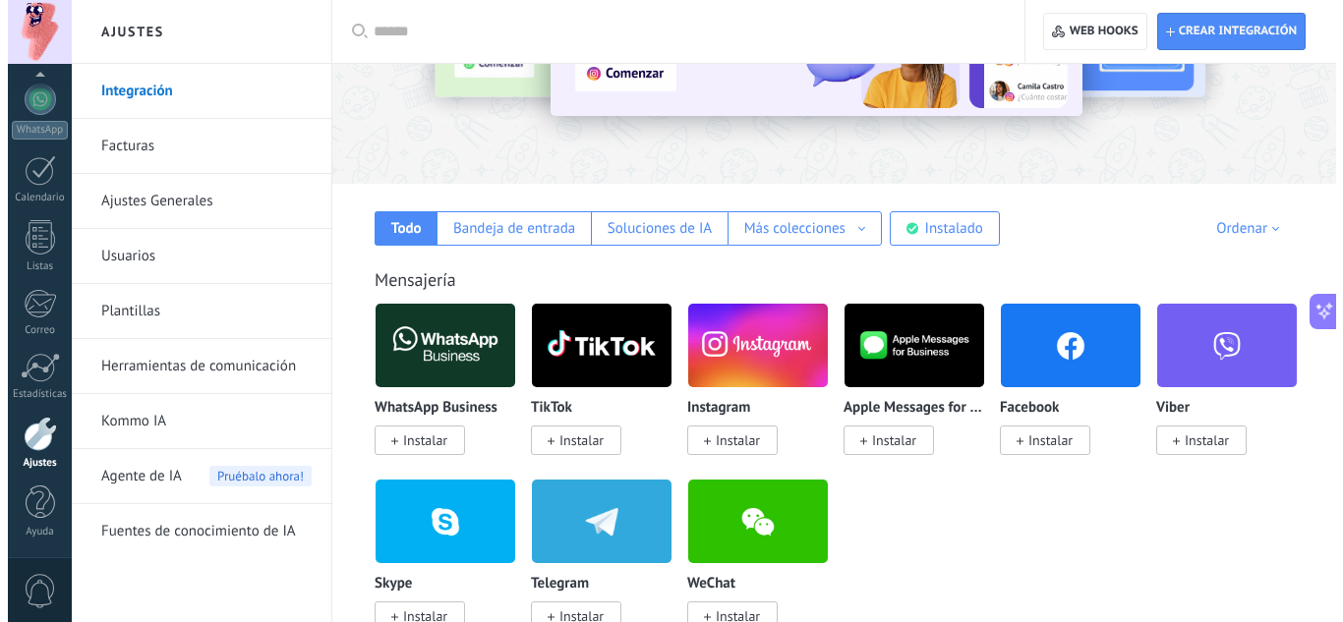
scroll to position [230, 0]
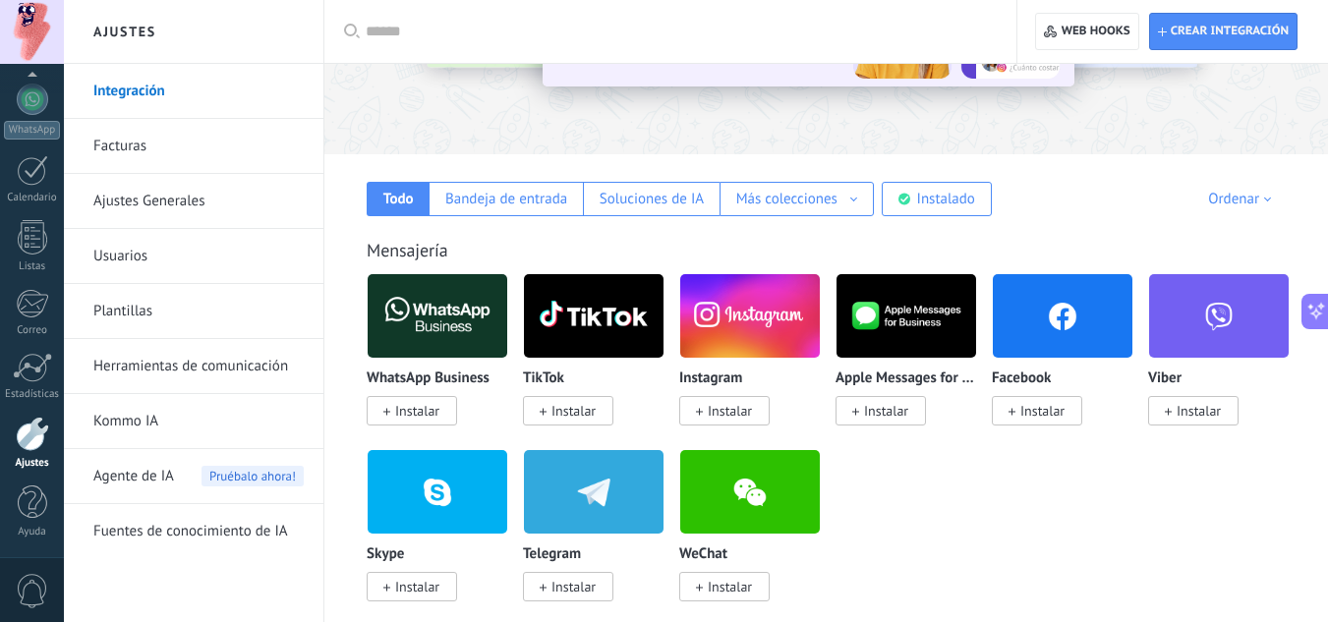
click at [1034, 413] on span "Instalar" at bounding box center [1043, 411] width 44 height 18
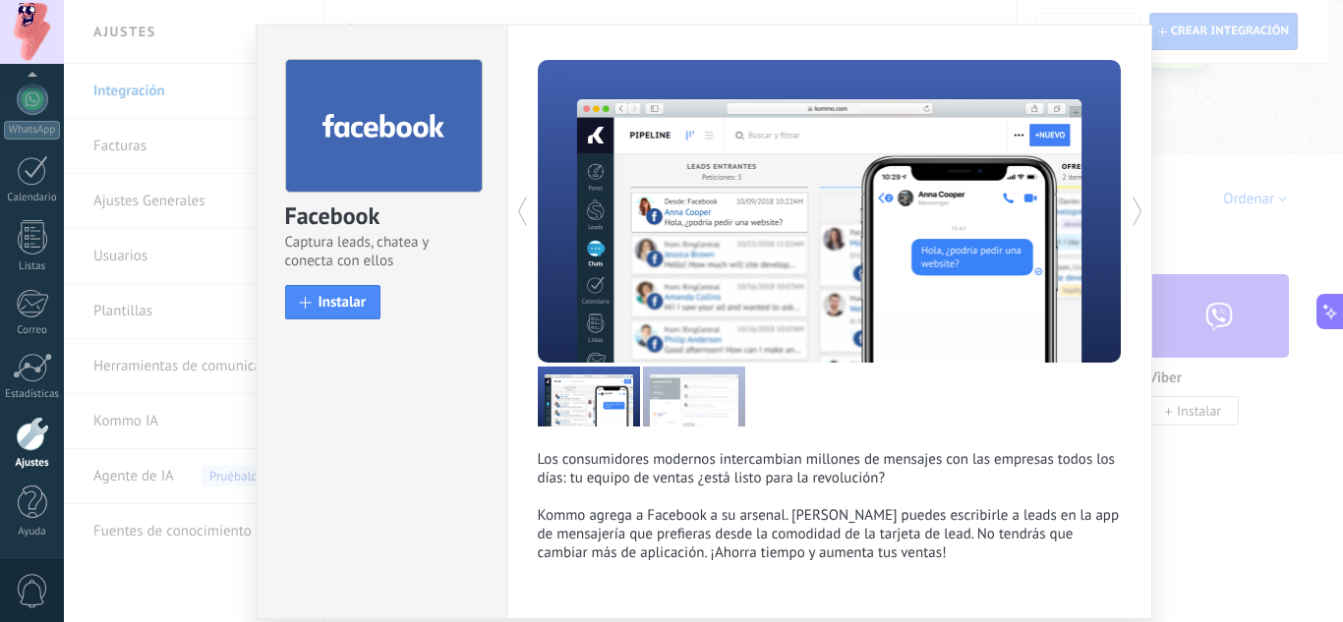
scroll to position [0, 0]
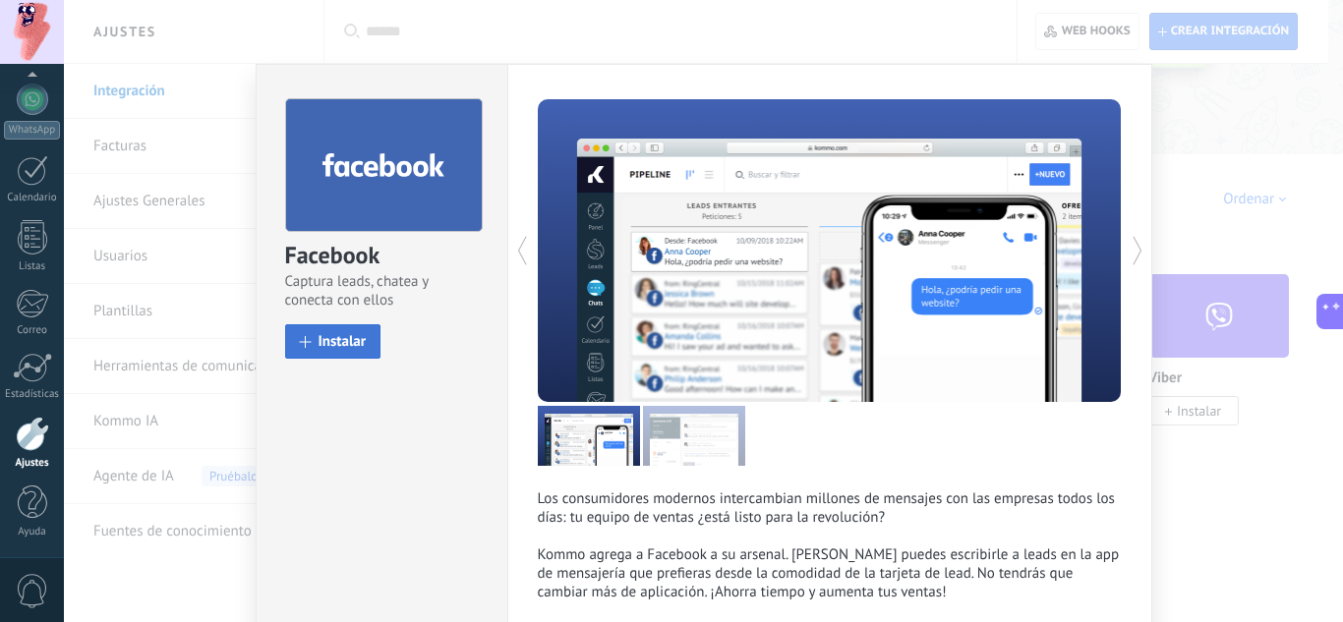
click at [320, 349] on span "Instalar" at bounding box center [343, 341] width 48 height 15
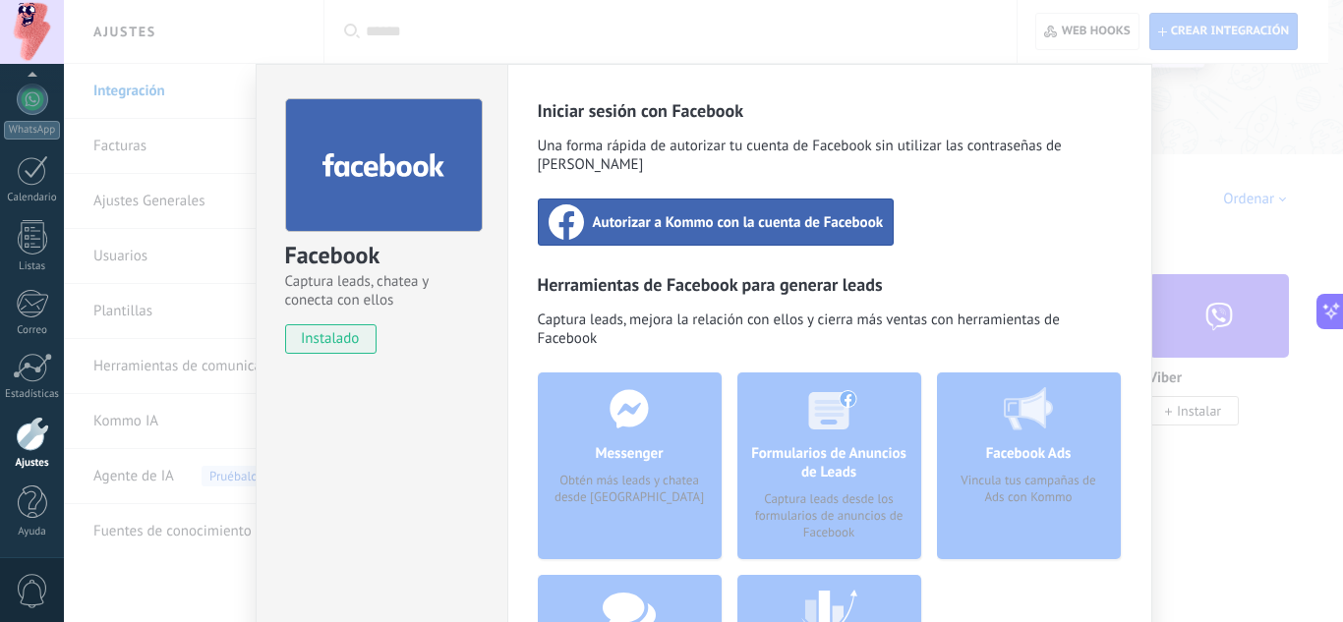
click at [683, 218] on div "Autorizar a Kommo con la cuenta de Facebook" at bounding box center [716, 222] width 357 height 47
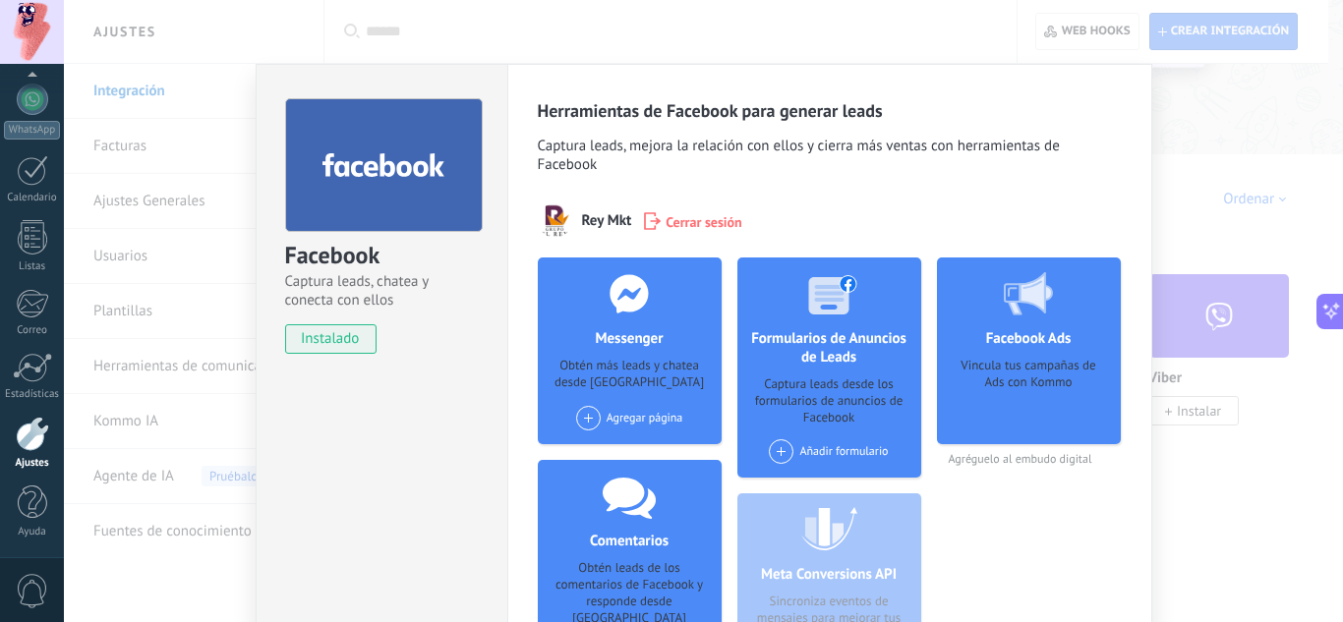
click at [616, 413] on div "Agregar página" at bounding box center [629, 418] width 107 height 25
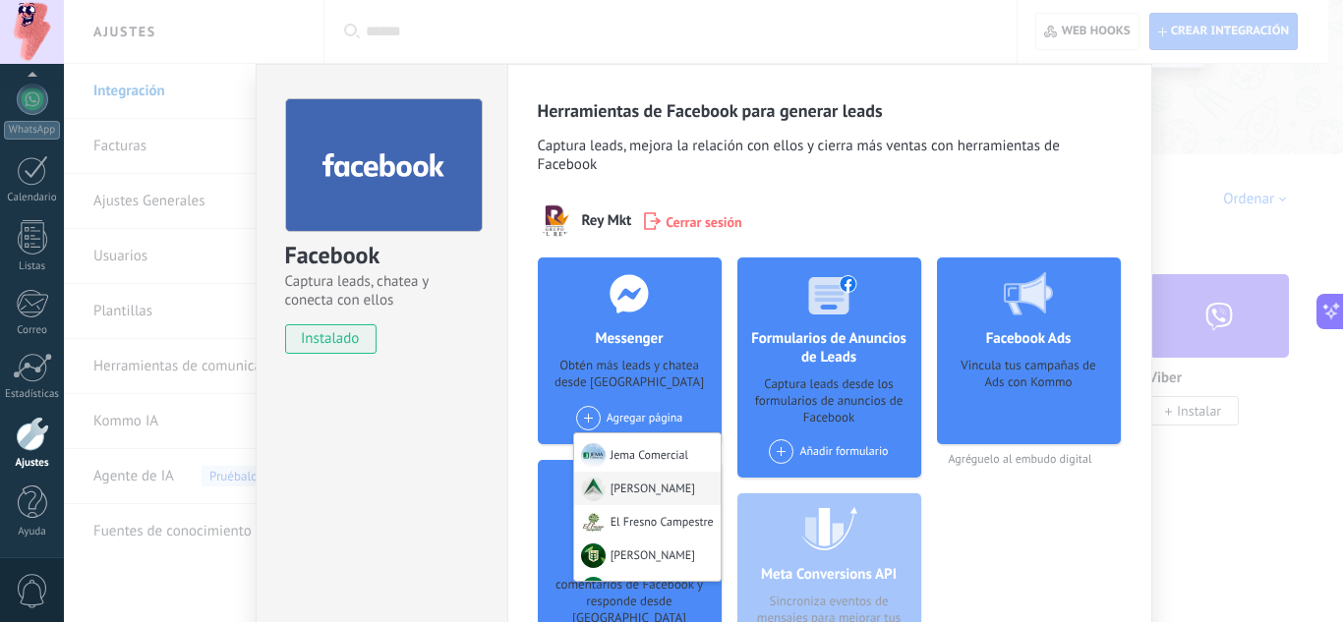
click at [626, 478] on div "[PERSON_NAME]" at bounding box center [647, 488] width 146 height 33
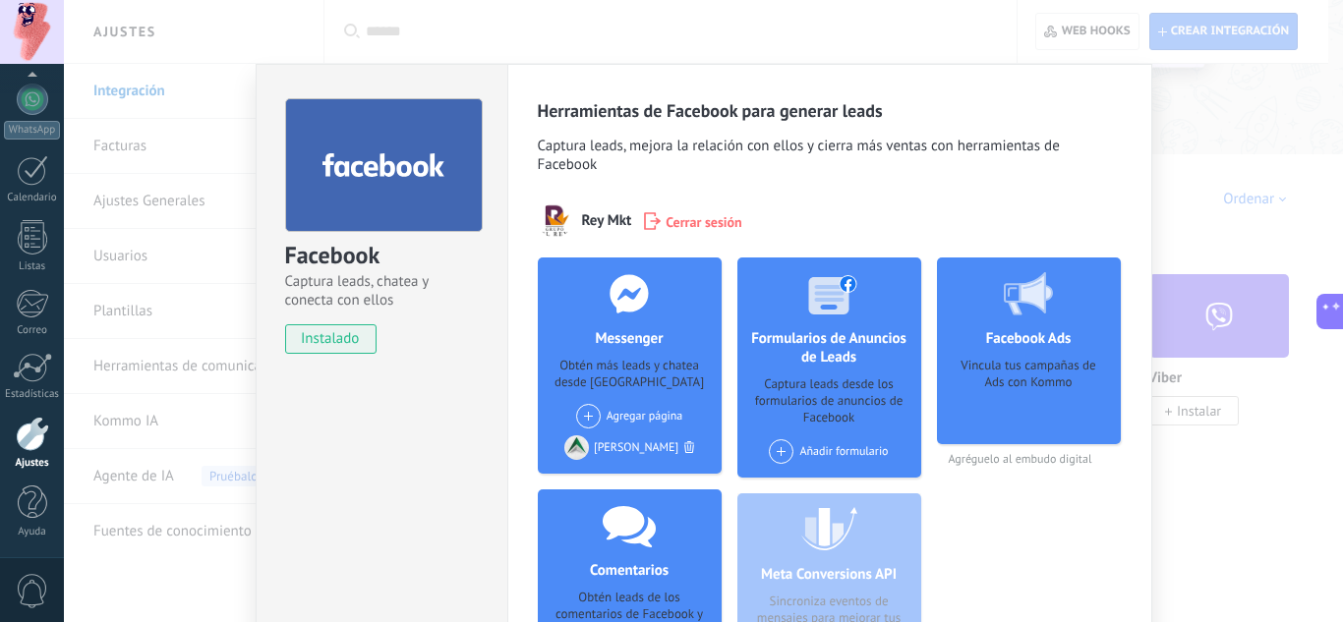
click at [612, 419] on div "Agregar página Jema Comercial El Fresno Campestre [PERSON_NAME] Inmobiliaria [P…" at bounding box center [629, 416] width 107 height 25
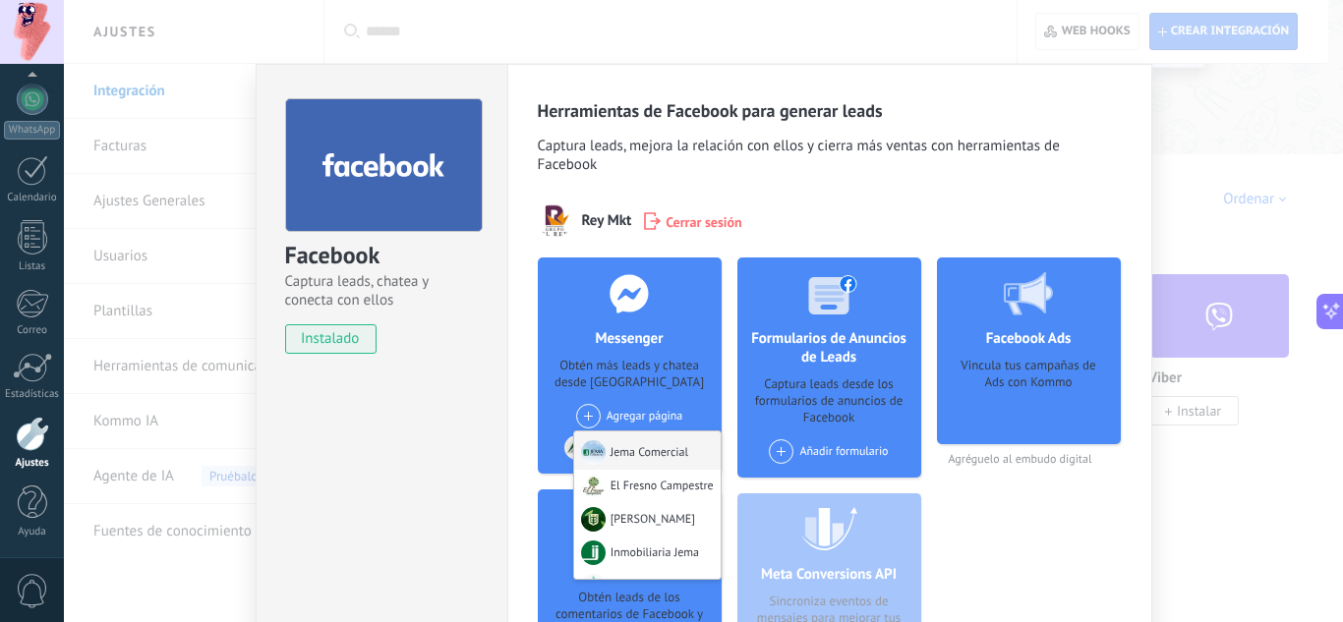
click at [617, 463] on div "Jema Comercial" at bounding box center [647, 451] width 146 height 38
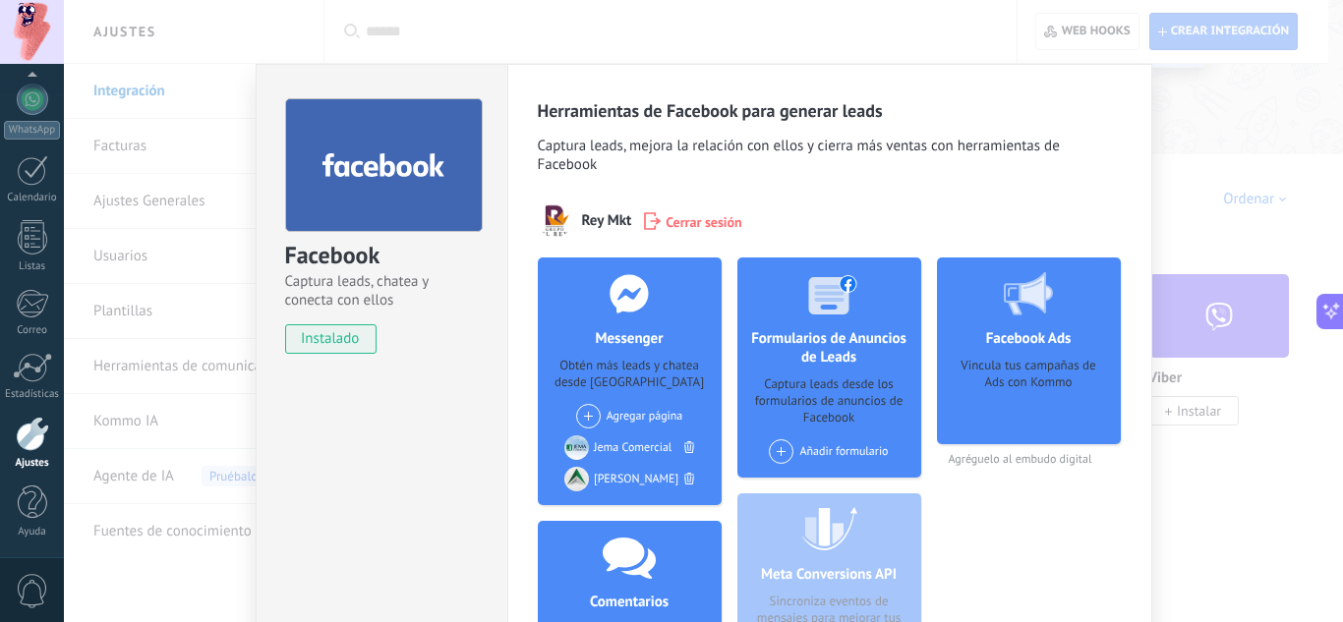
click at [619, 414] on div "Agregar página El Fresno Campestre [PERSON_NAME] Inmobiliaria [PERSON_NAME][GEO…" at bounding box center [629, 416] width 107 height 25
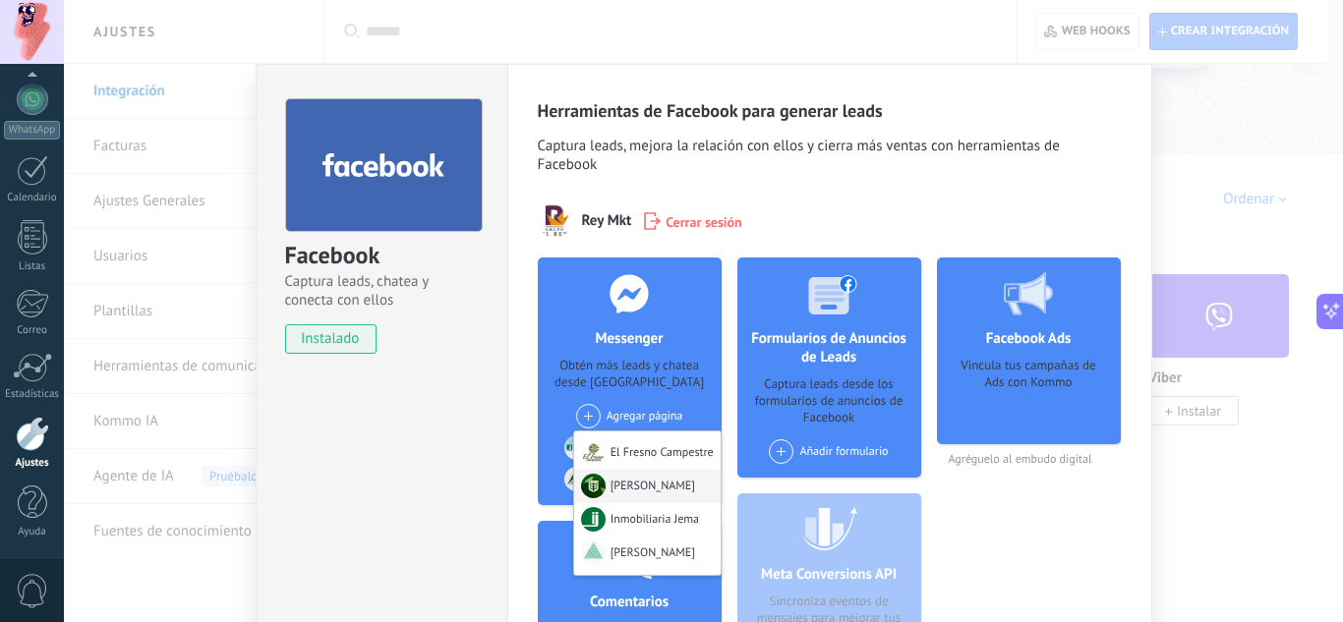
click at [621, 489] on div "[PERSON_NAME]" at bounding box center [647, 486] width 146 height 33
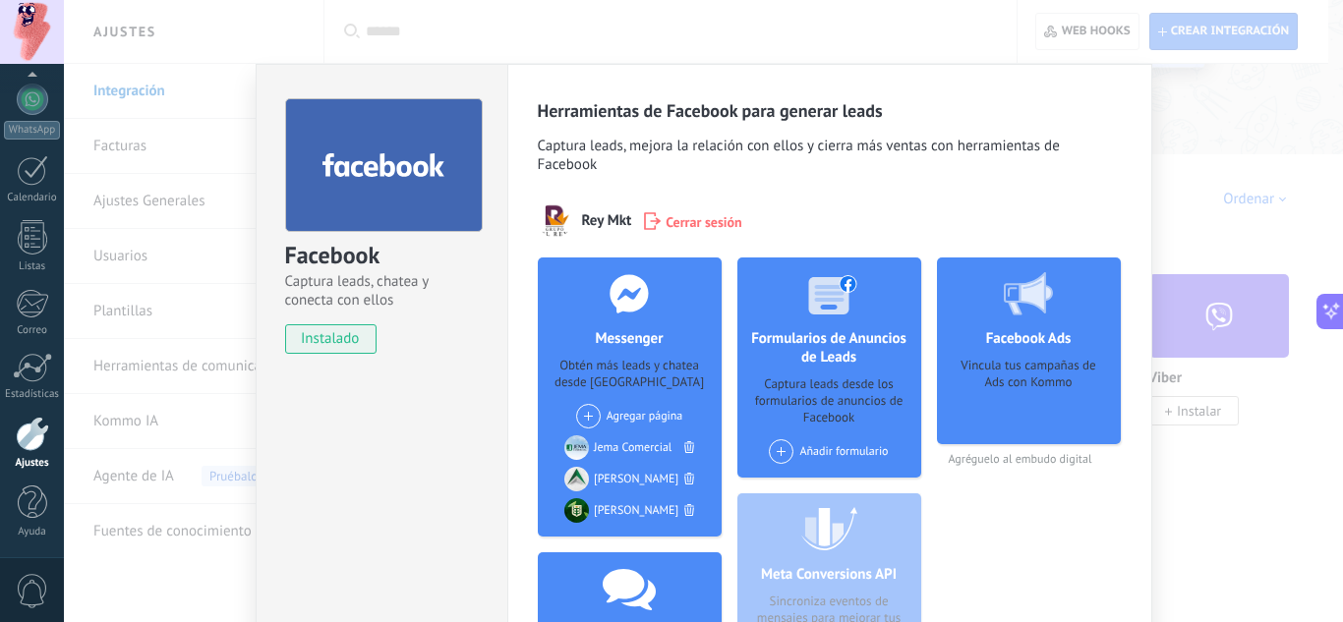
click at [608, 413] on div "Agregar página El Fresno Campestre Inmobiliaria Jema Alcázar Del Rey" at bounding box center [629, 416] width 107 height 25
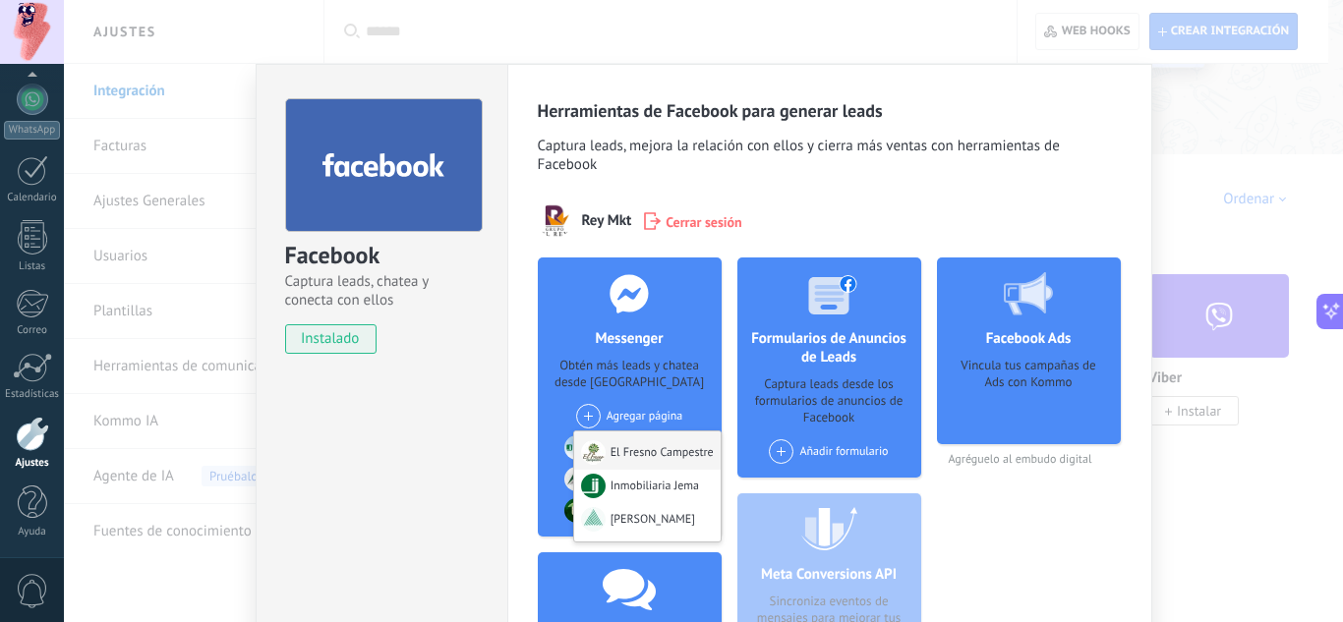
click at [614, 455] on div "El Fresno Campestre" at bounding box center [647, 451] width 146 height 38
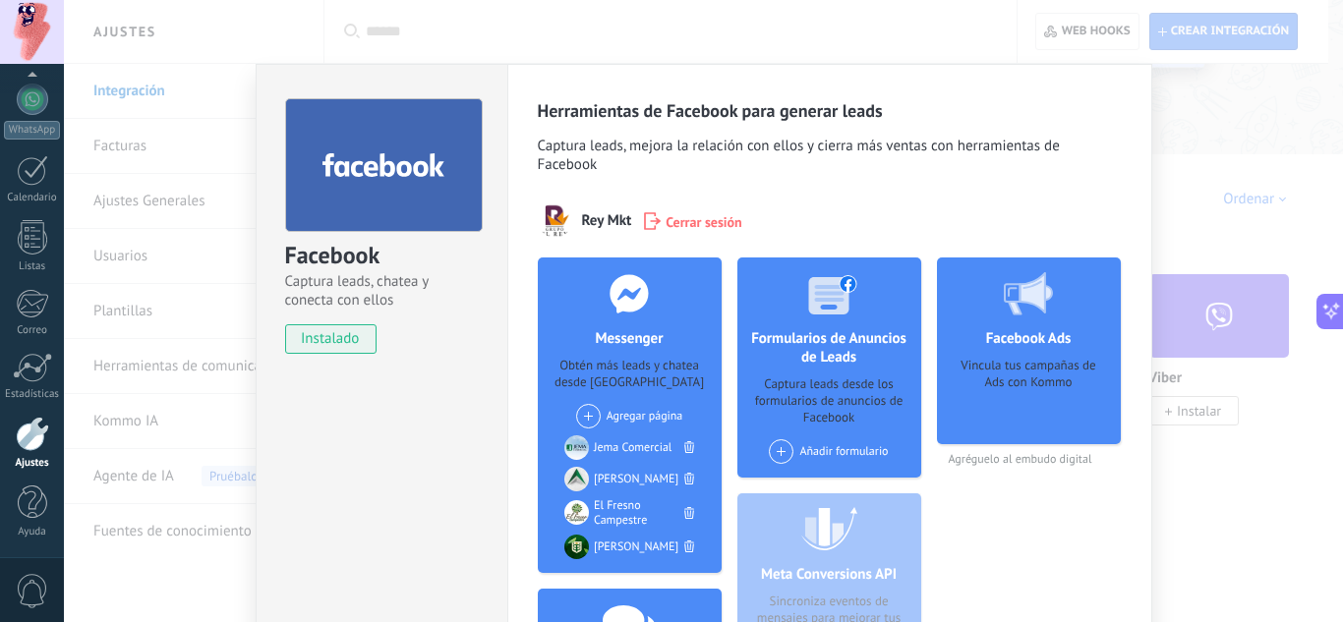
click at [603, 412] on div "Agregar página Inmobiliaria Jema Alcázar Del Rey" at bounding box center [629, 416] width 107 height 25
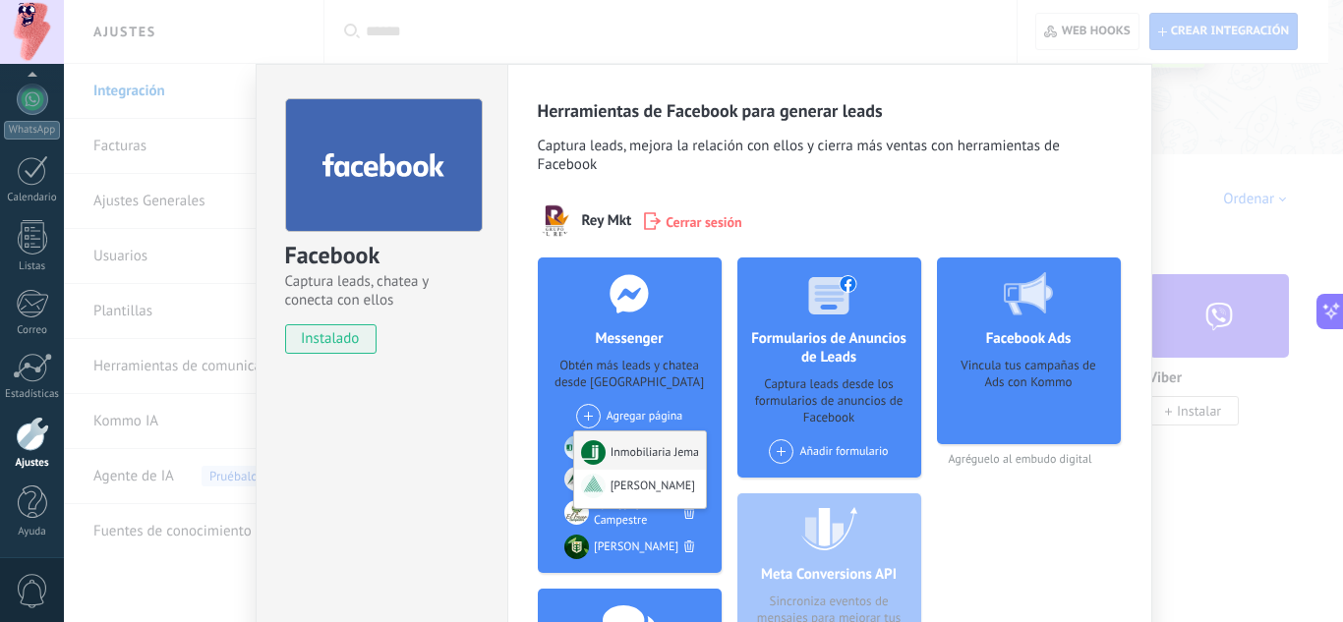
click at [612, 452] on div "Inmobiliaria Jema" at bounding box center [640, 451] width 132 height 38
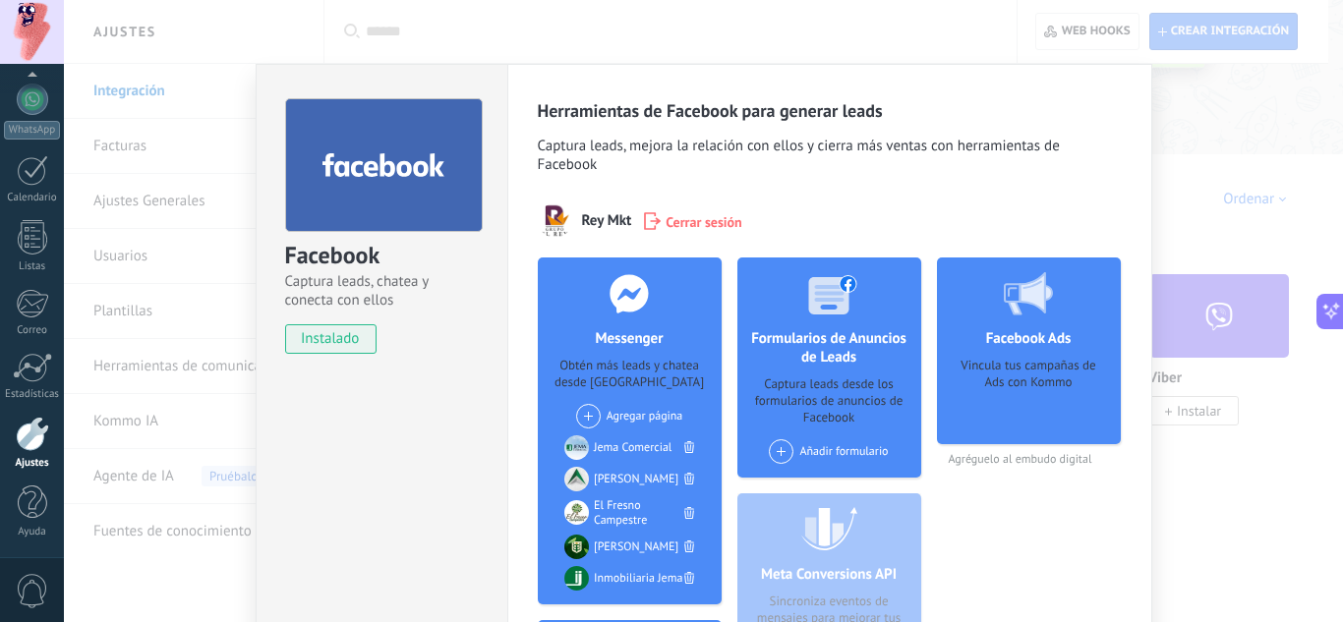
click at [615, 413] on div "Agregar página Alcázar Del Rey" at bounding box center [629, 416] width 107 height 25
click at [622, 455] on div "[PERSON_NAME]" at bounding box center [640, 453] width 132 height 43
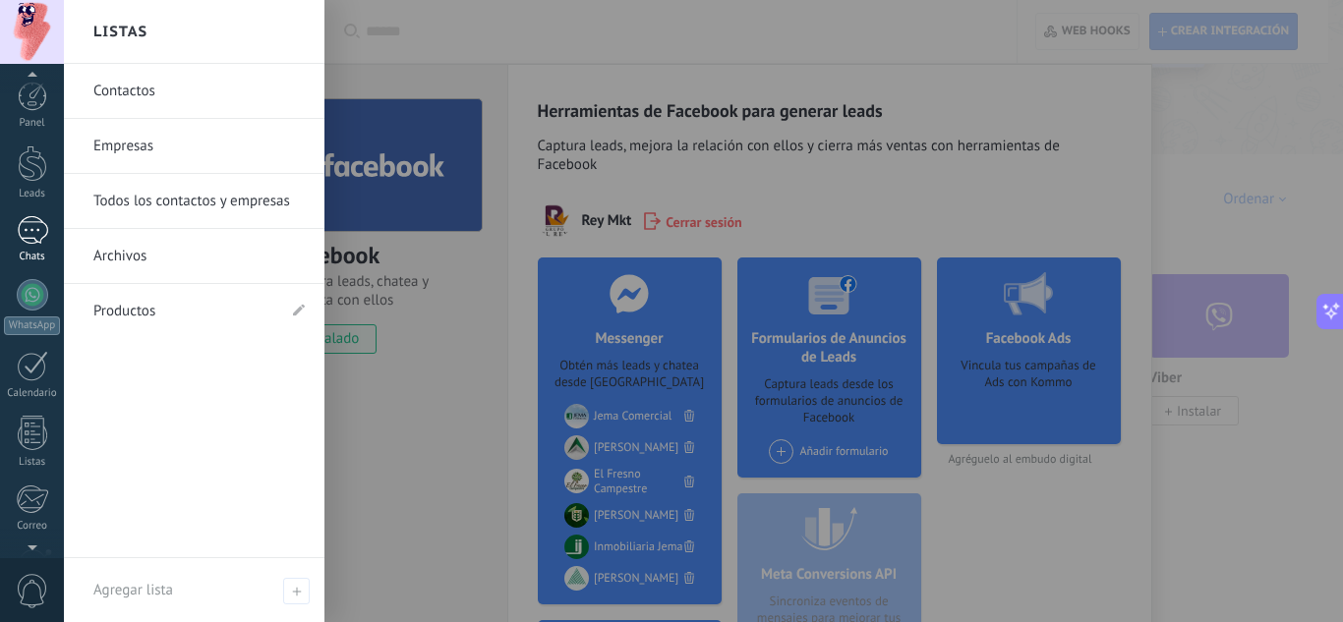
click at [32, 234] on div at bounding box center [32, 230] width 31 height 29
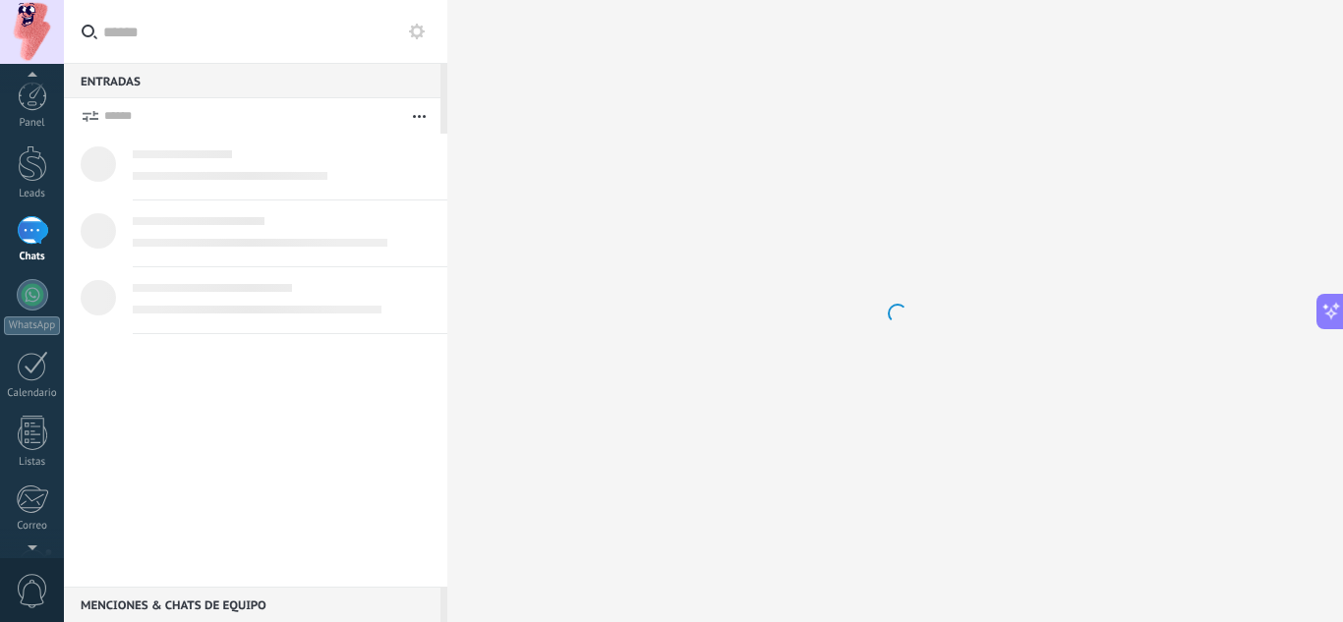
scroll to position [199, 0]
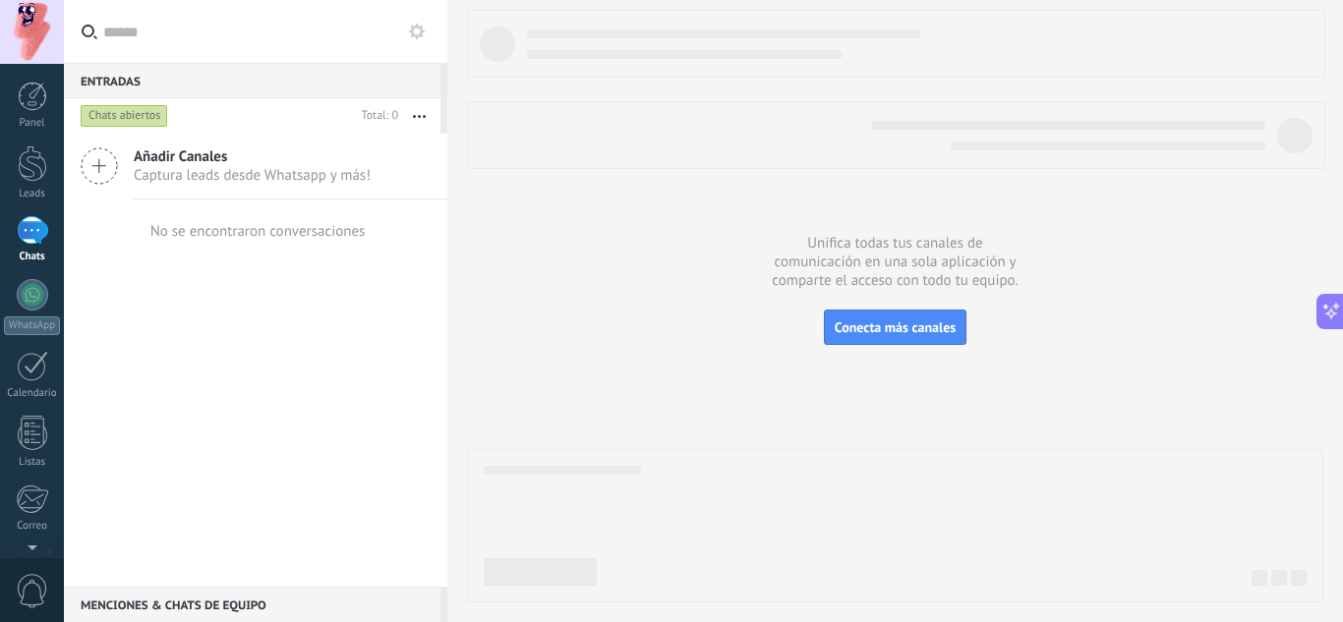
click at [203, 166] on span "Captura leads desde Whatsapp y más!" at bounding box center [252, 175] width 237 height 19
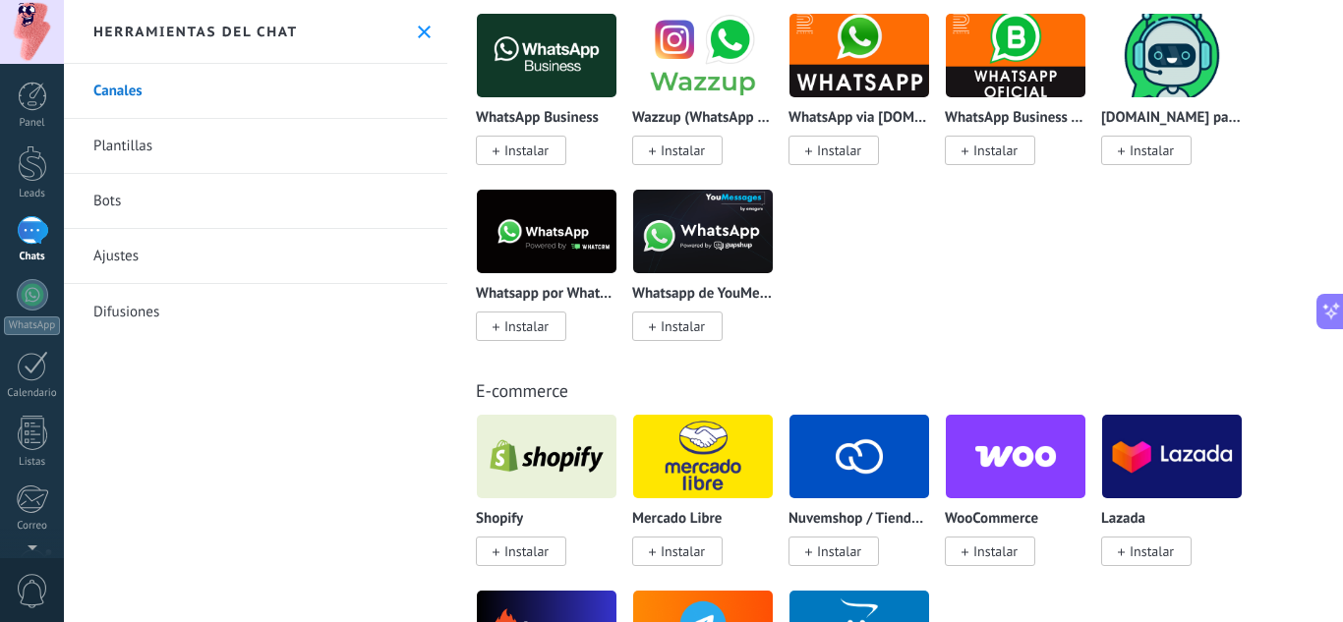
scroll to position [787, 0]
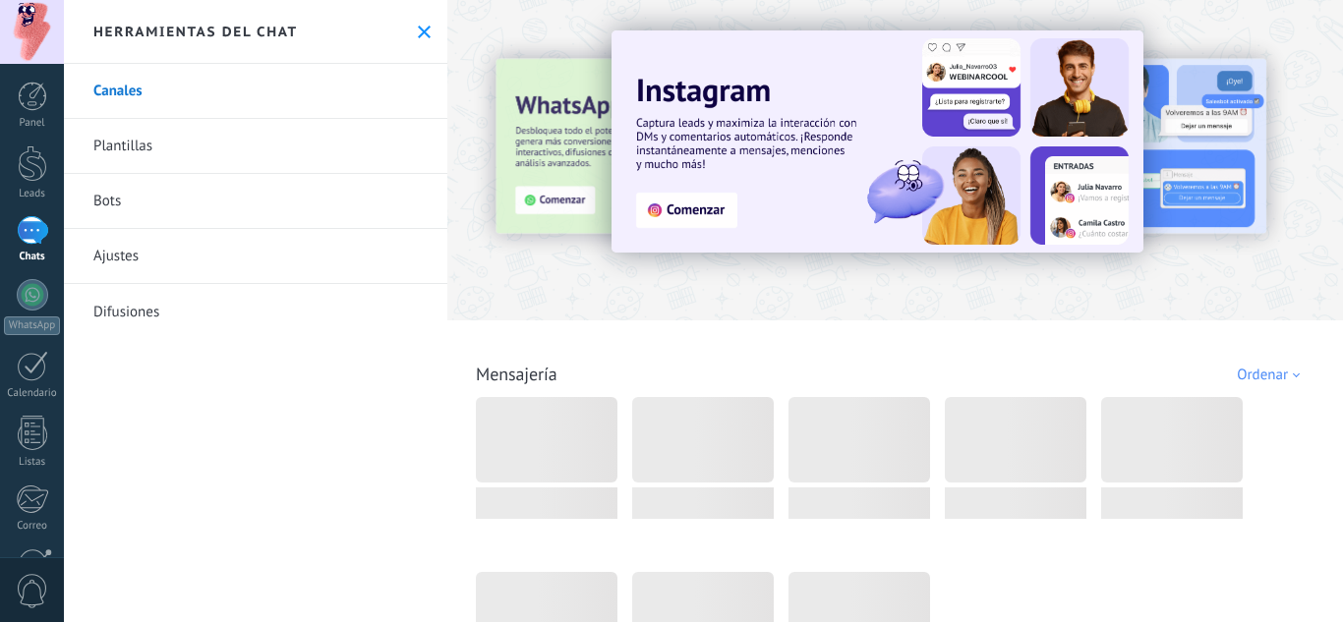
click at [408, 30] on div "Herramientas del chat" at bounding box center [255, 32] width 383 height 64
click at [418, 30] on icon at bounding box center [424, 32] width 13 height 13
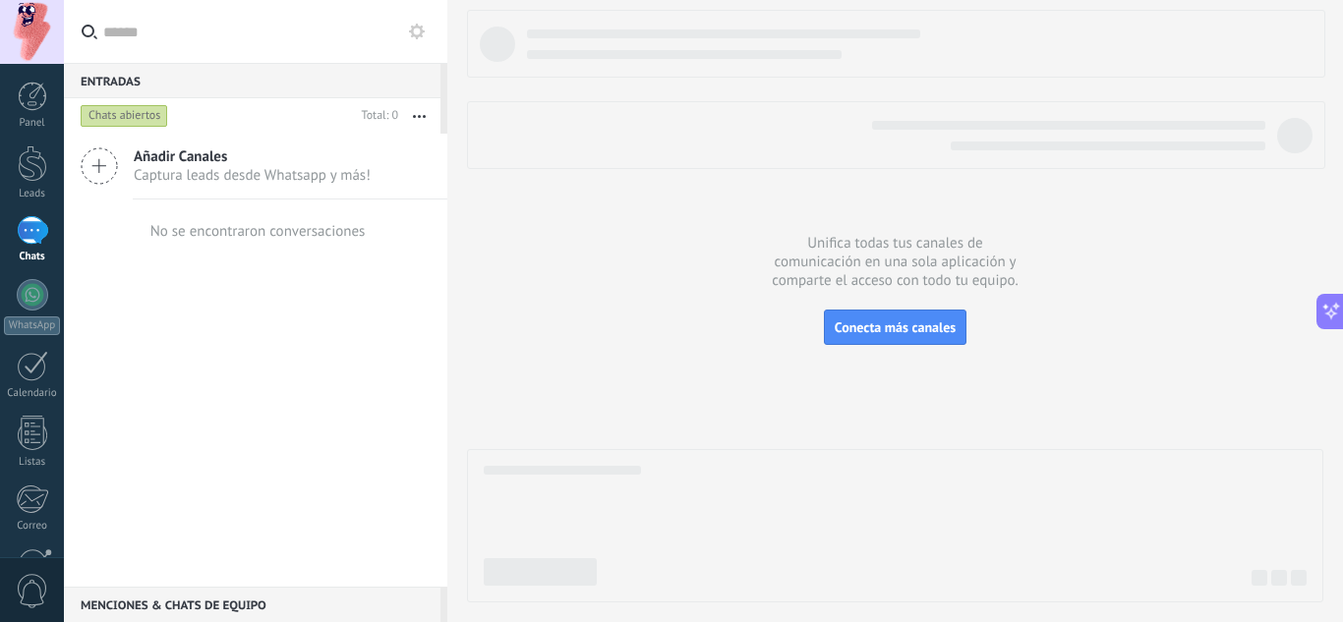
scroll to position [153, 0]
click at [268, 289] on div "Añadir Canales Captura leads desde Whatsapp y más! No se encontraron conversaci…" at bounding box center [255, 360] width 383 height 453
click at [29, 180] on div at bounding box center [32, 164] width 29 height 36
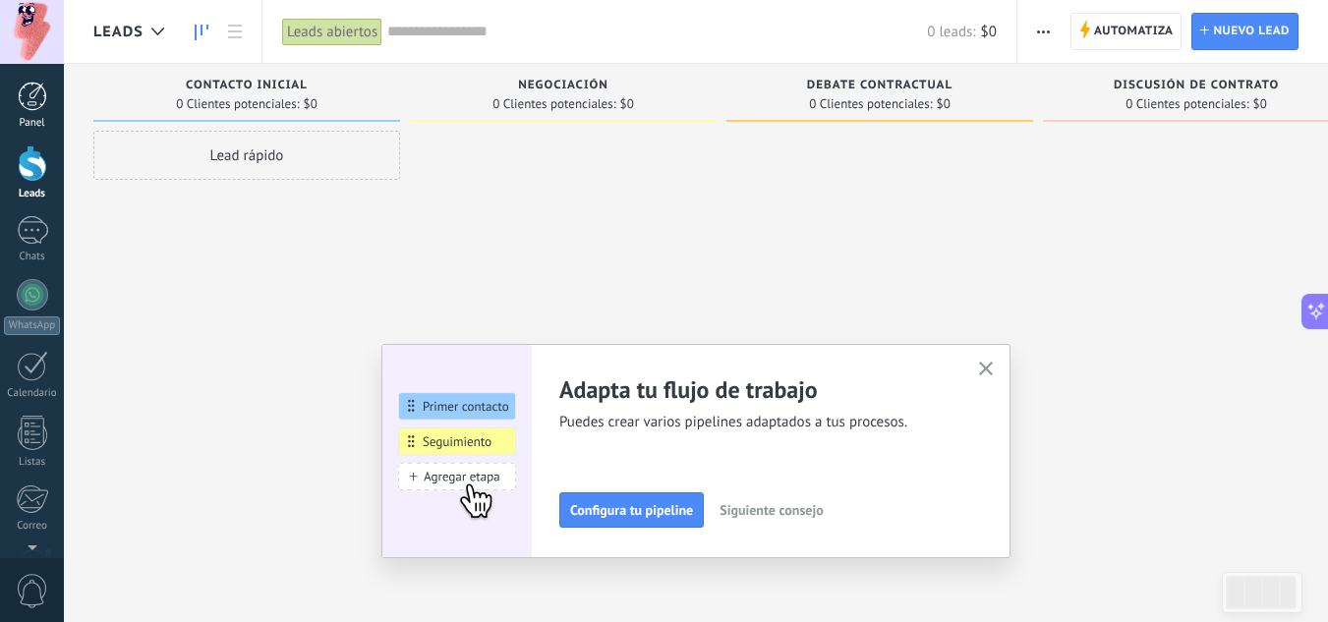
click at [29, 97] on div at bounding box center [32, 96] width 29 height 29
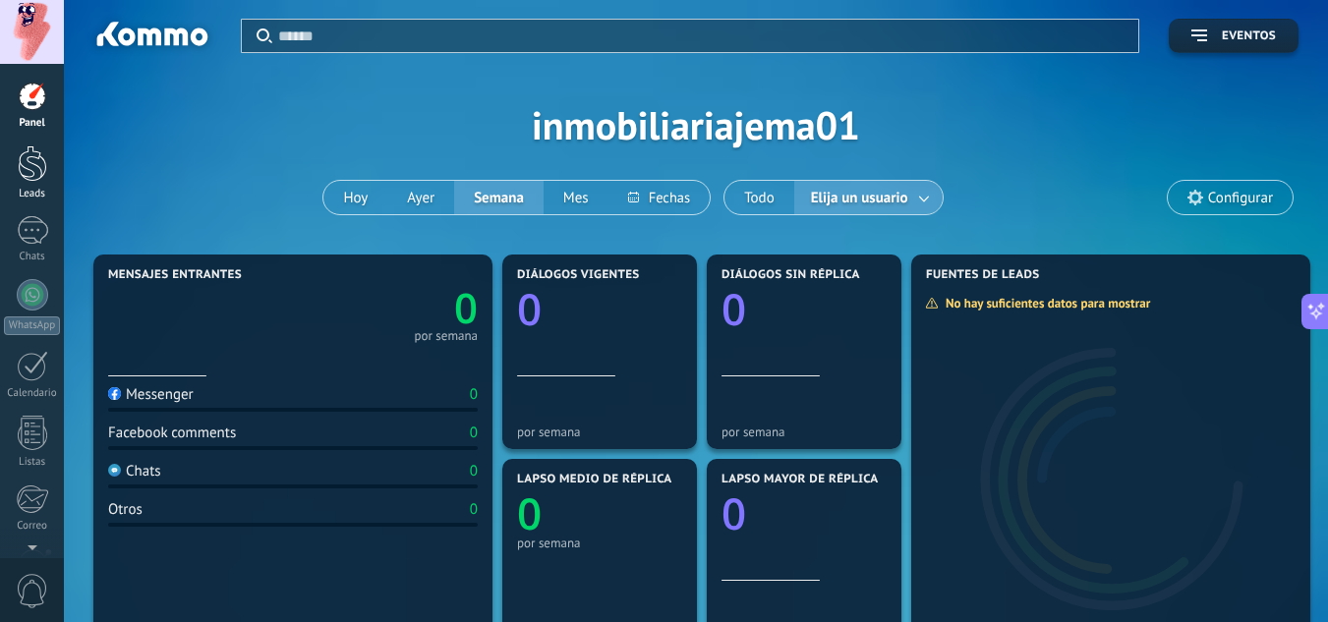
click at [23, 171] on div at bounding box center [32, 164] width 29 height 36
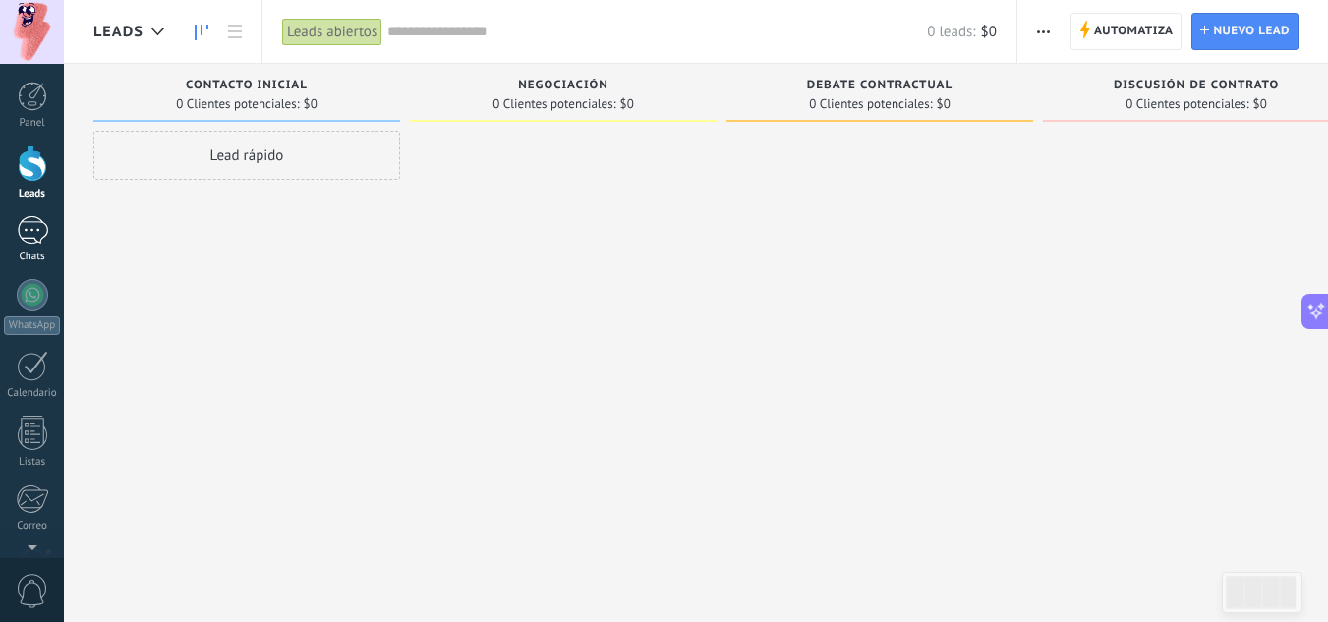
click at [29, 241] on div at bounding box center [32, 230] width 31 height 29
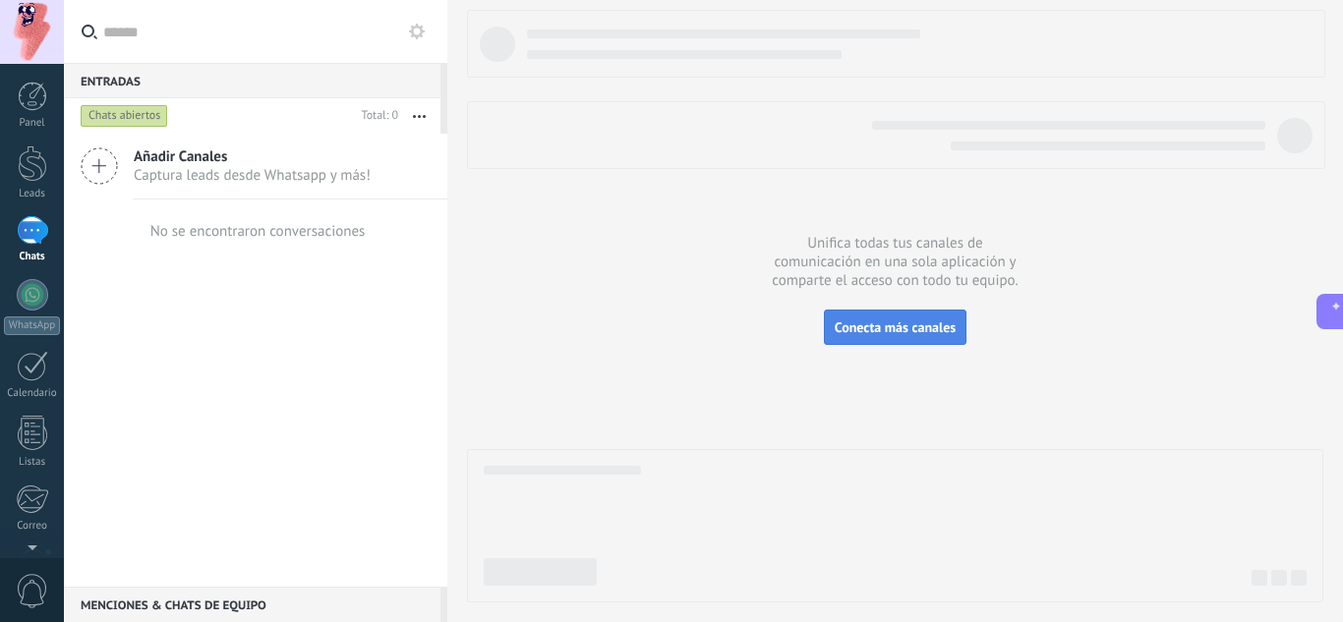
click at [867, 332] on span "Conecta más canales" at bounding box center [895, 328] width 121 height 18
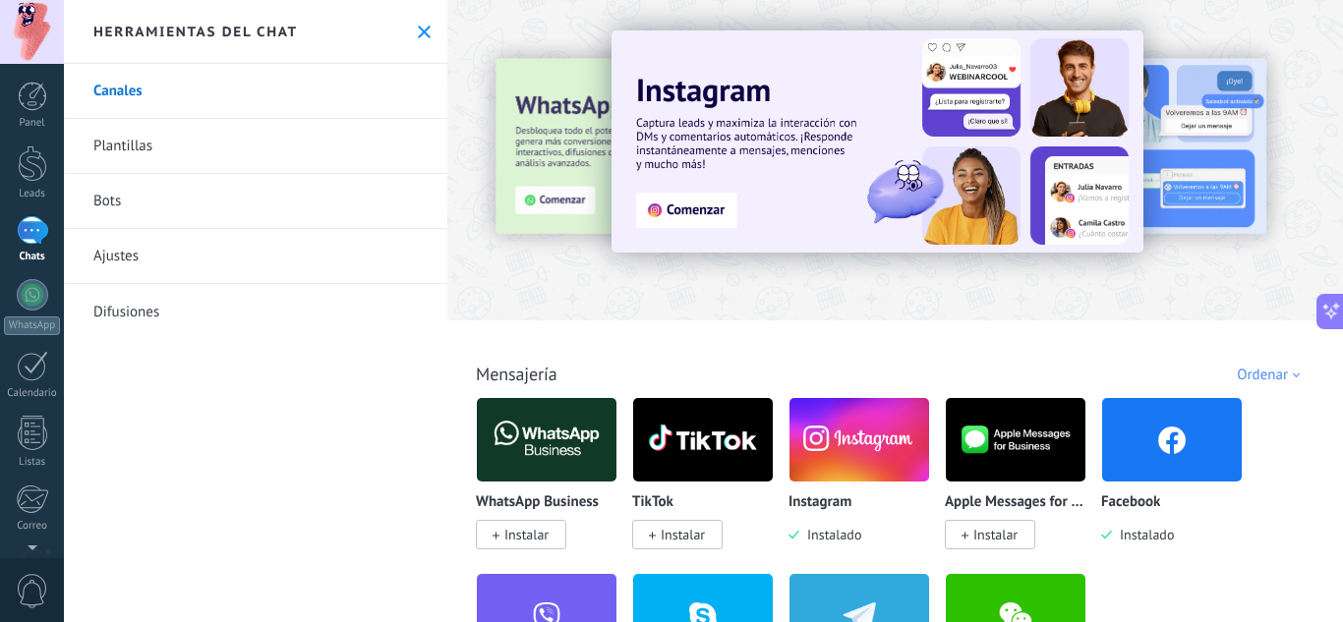
click at [1144, 445] on img at bounding box center [1172, 439] width 140 height 95
click at [1135, 445] on img at bounding box center [1172, 439] width 140 height 95
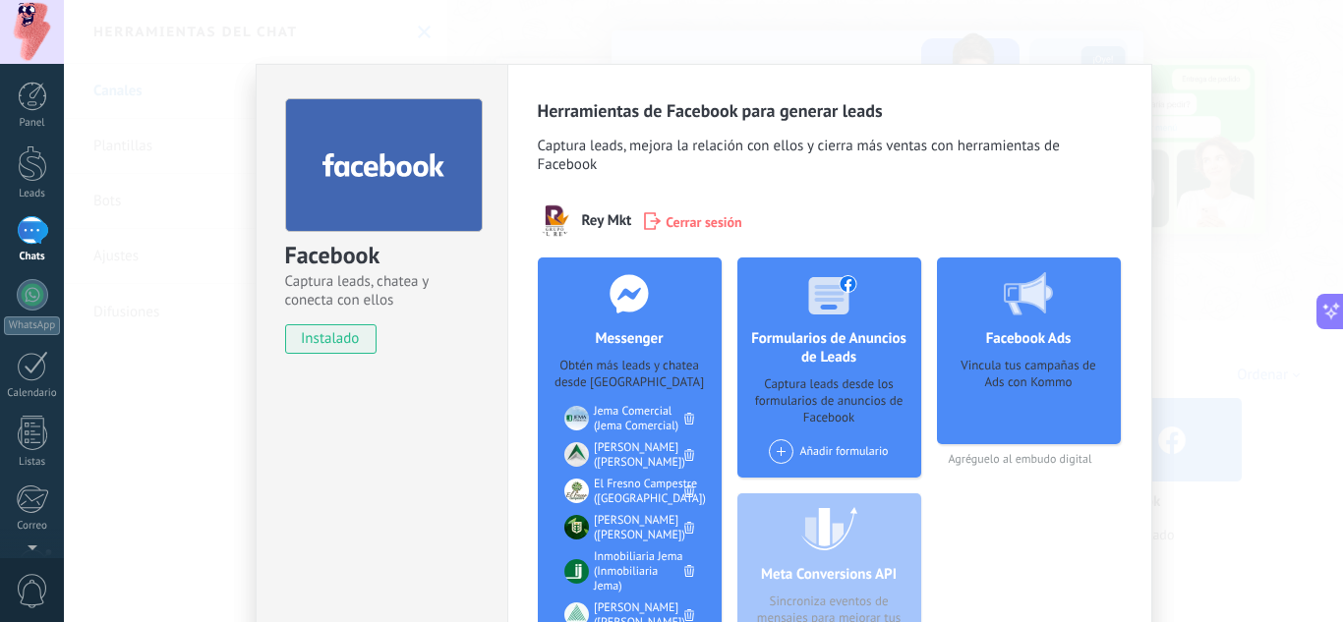
click at [539, 41] on div "Facebook Captura leads, chatea y conecta con ellos instalado Desinstalar Herram…" at bounding box center [703, 311] width 1279 height 622
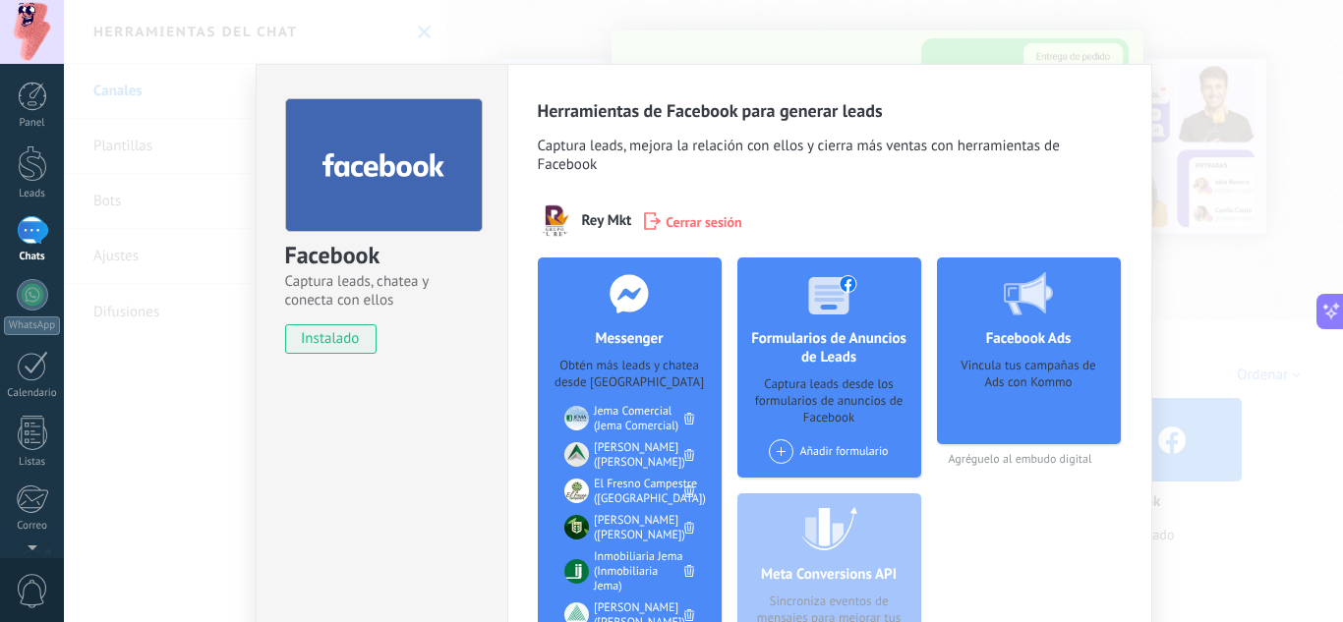
click at [25, 219] on div at bounding box center [32, 230] width 31 height 29
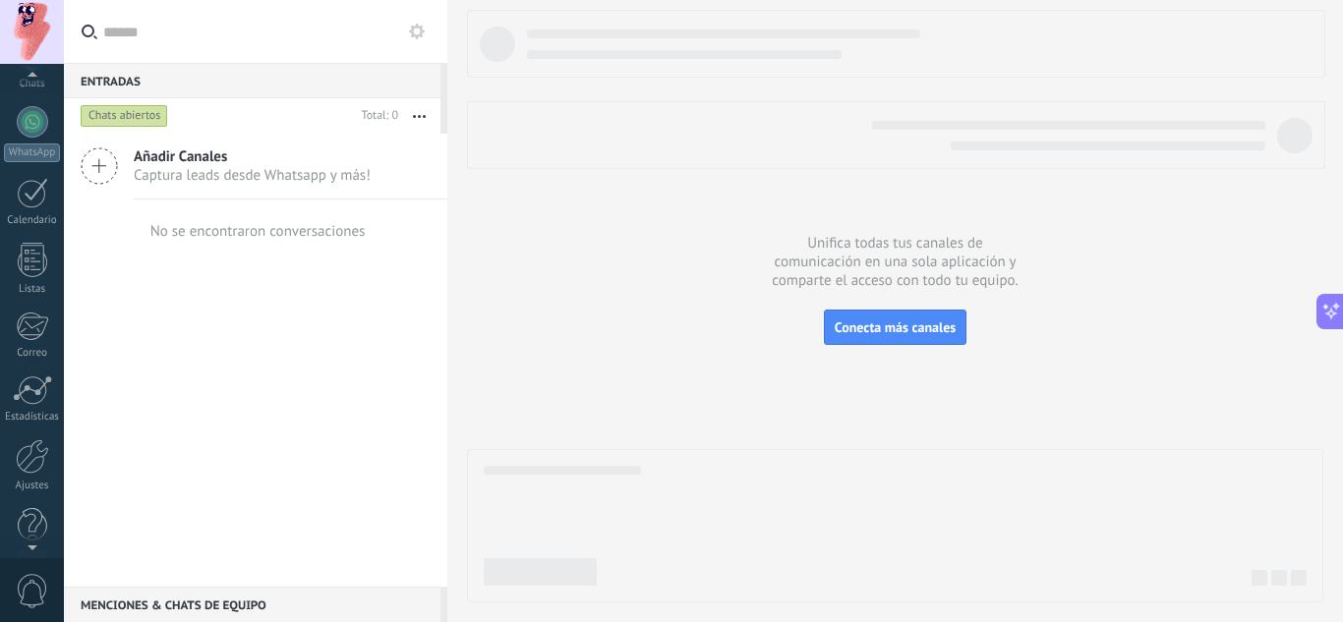
scroll to position [196, 0]
click at [29, 249] on div at bounding box center [32, 237] width 29 height 34
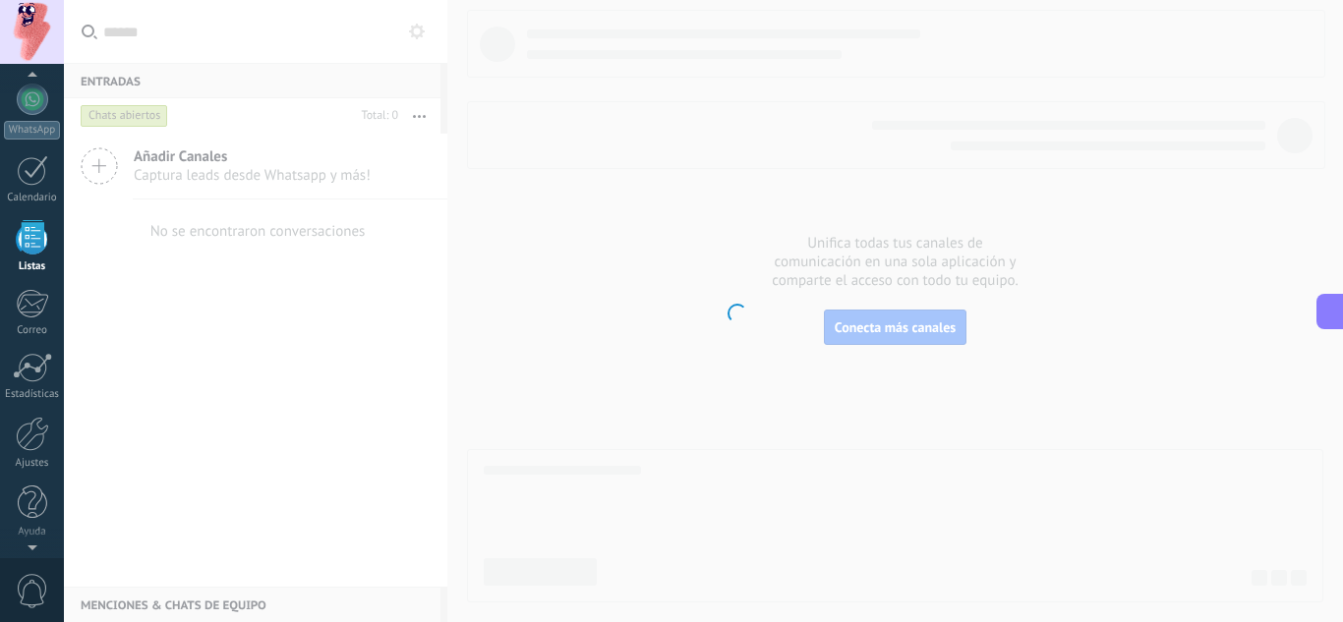
scroll to position [122, 0]
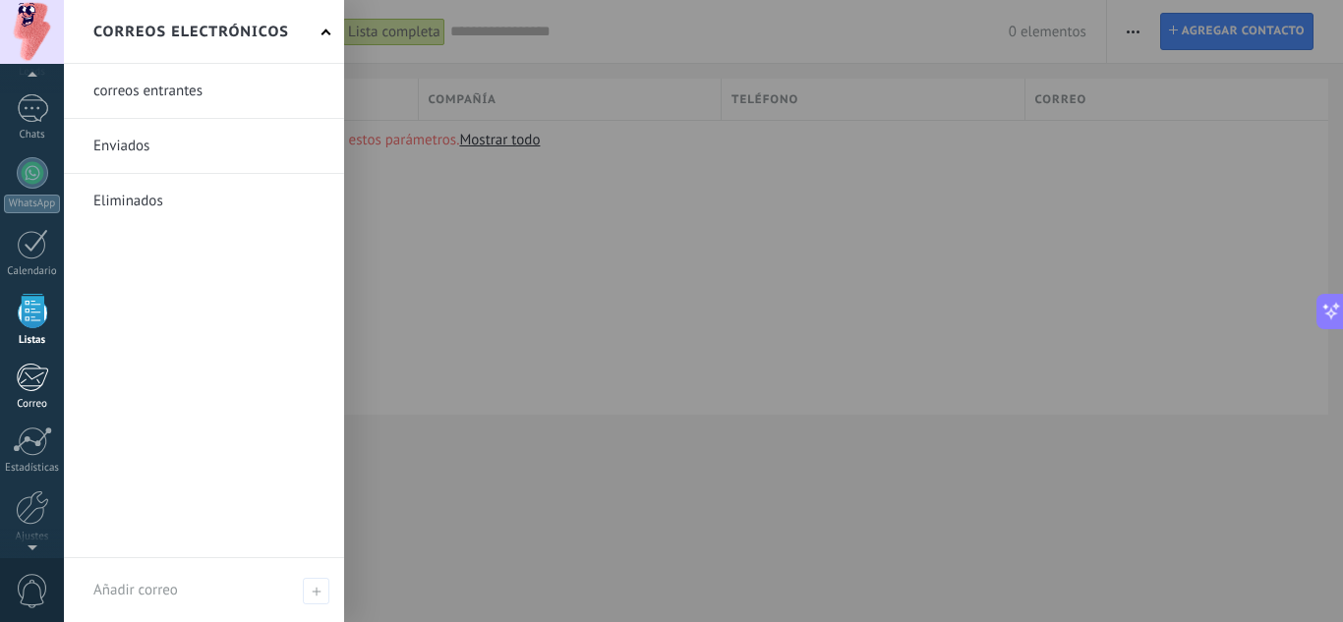
click at [38, 385] on div at bounding box center [32, 377] width 32 height 29
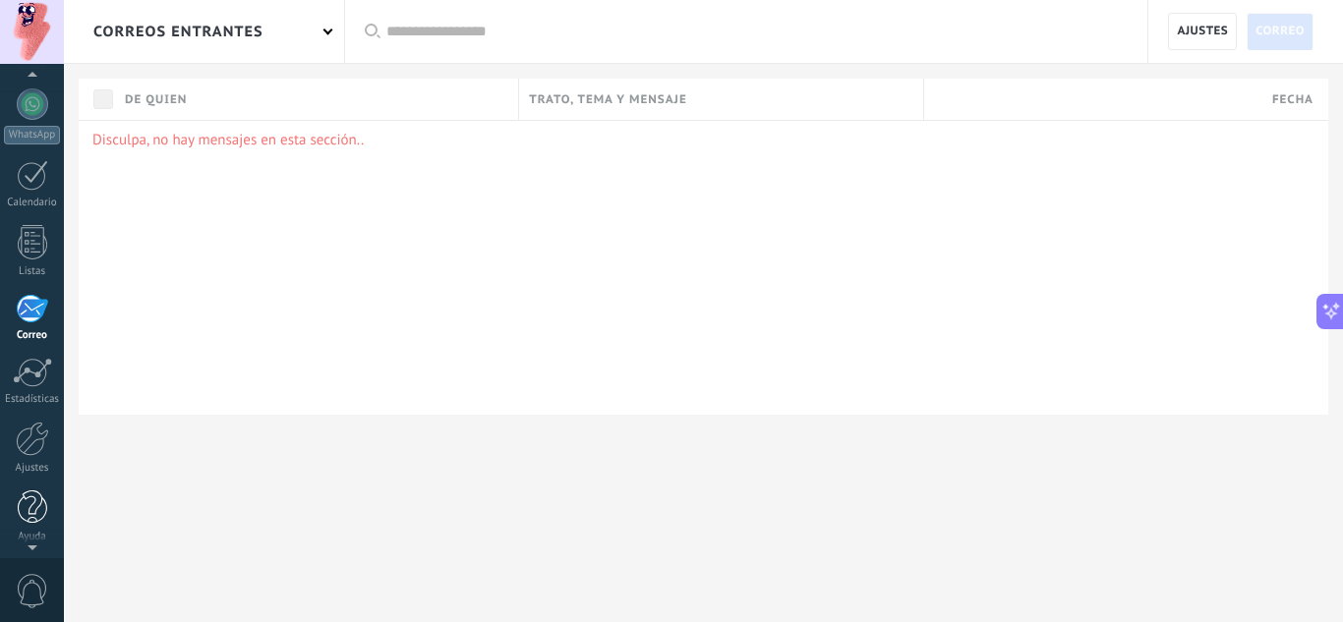
scroll to position [196, 0]
click at [31, 437] on div at bounding box center [32, 434] width 33 height 34
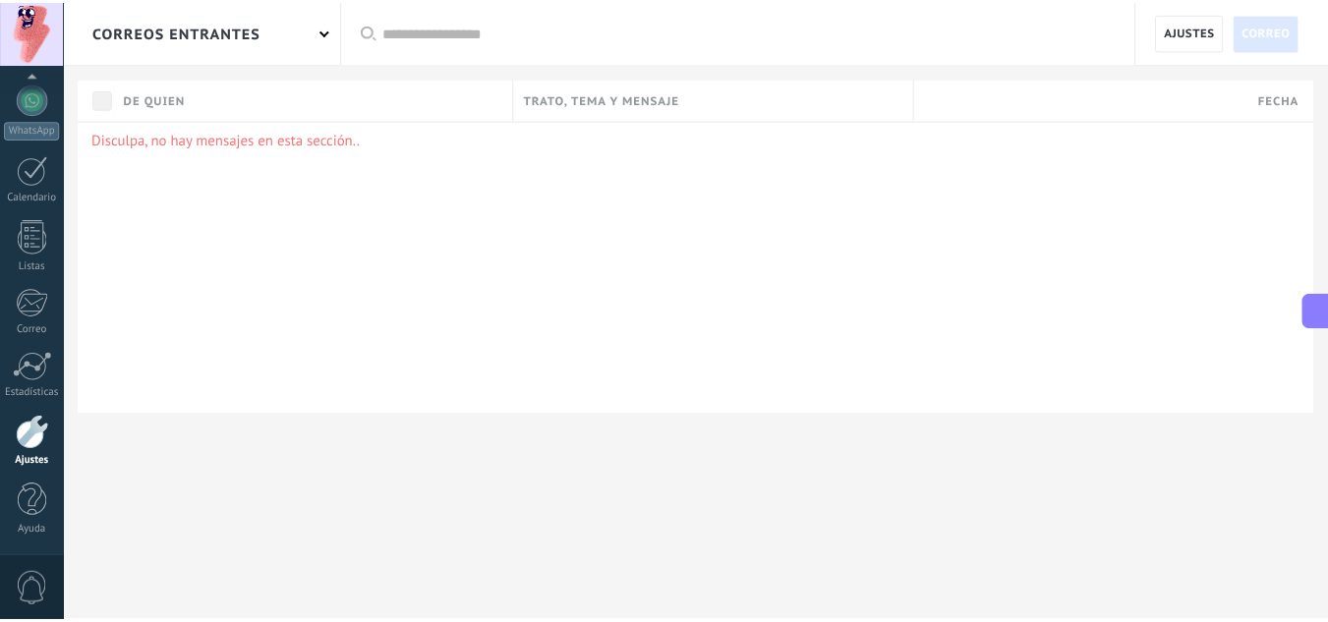
scroll to position [153, 0]
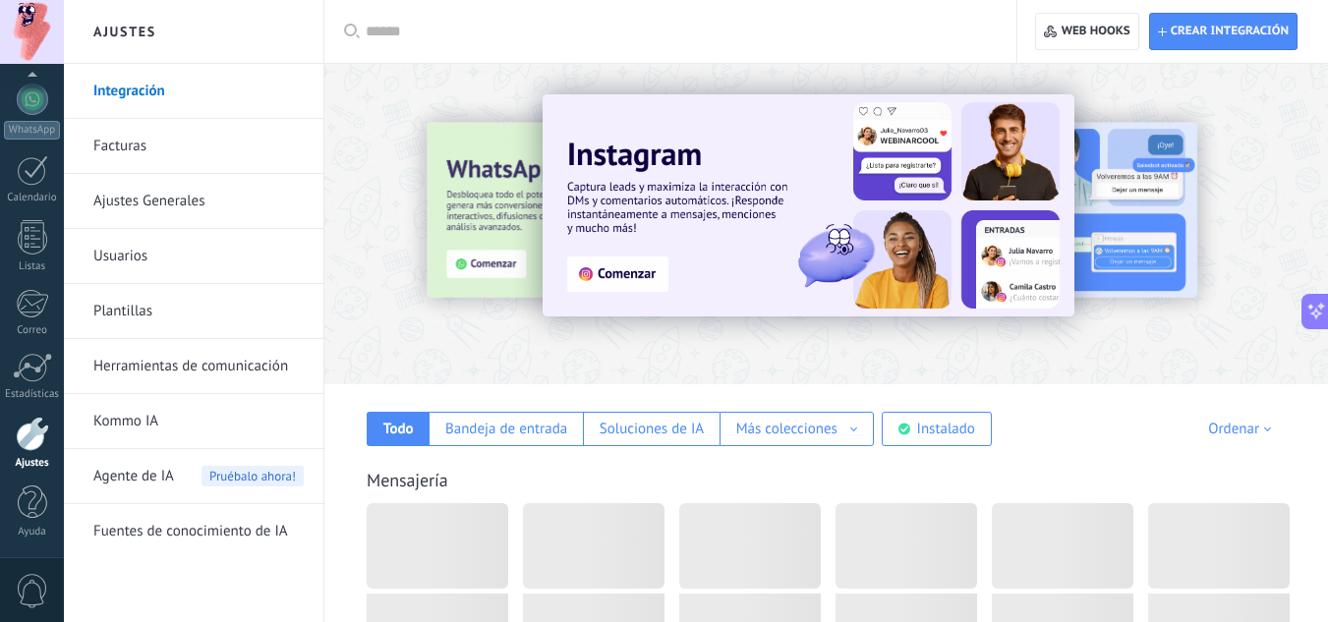
click at [177, 142] on link "Facturas" at bounding box center [198, 146] width 210 height 55
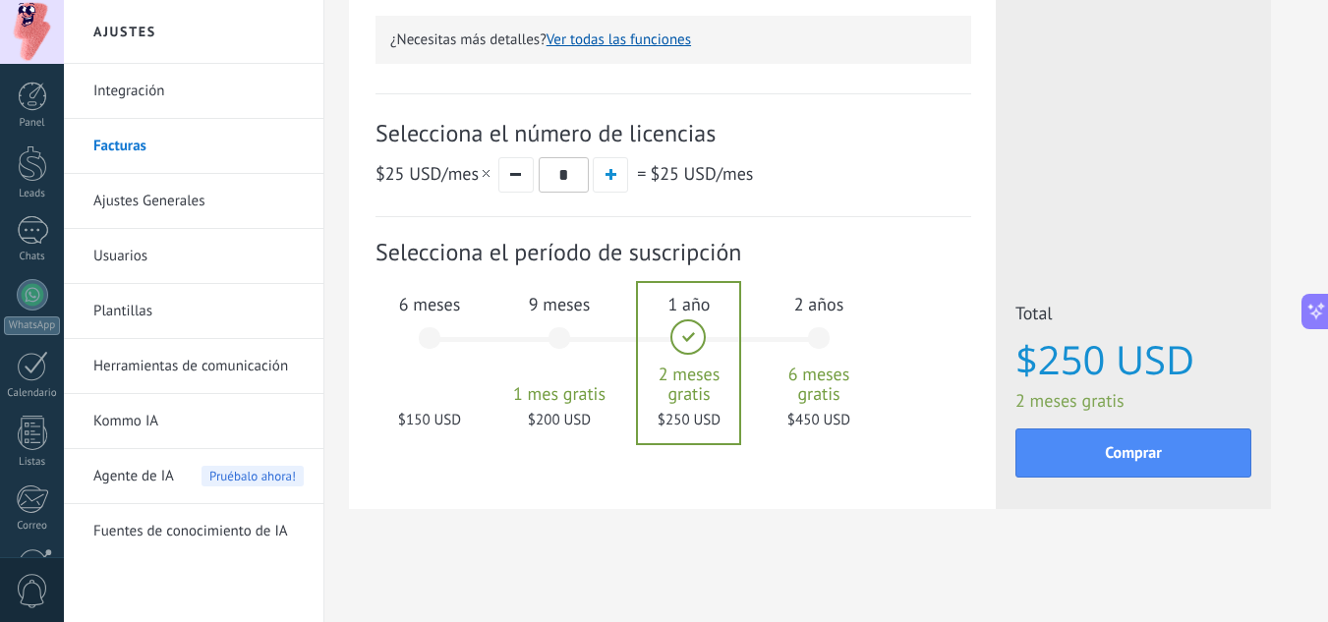
click at [423, 343] on div "6 meses $150 USD" at bounding box center [430, 347] width 106 height 139
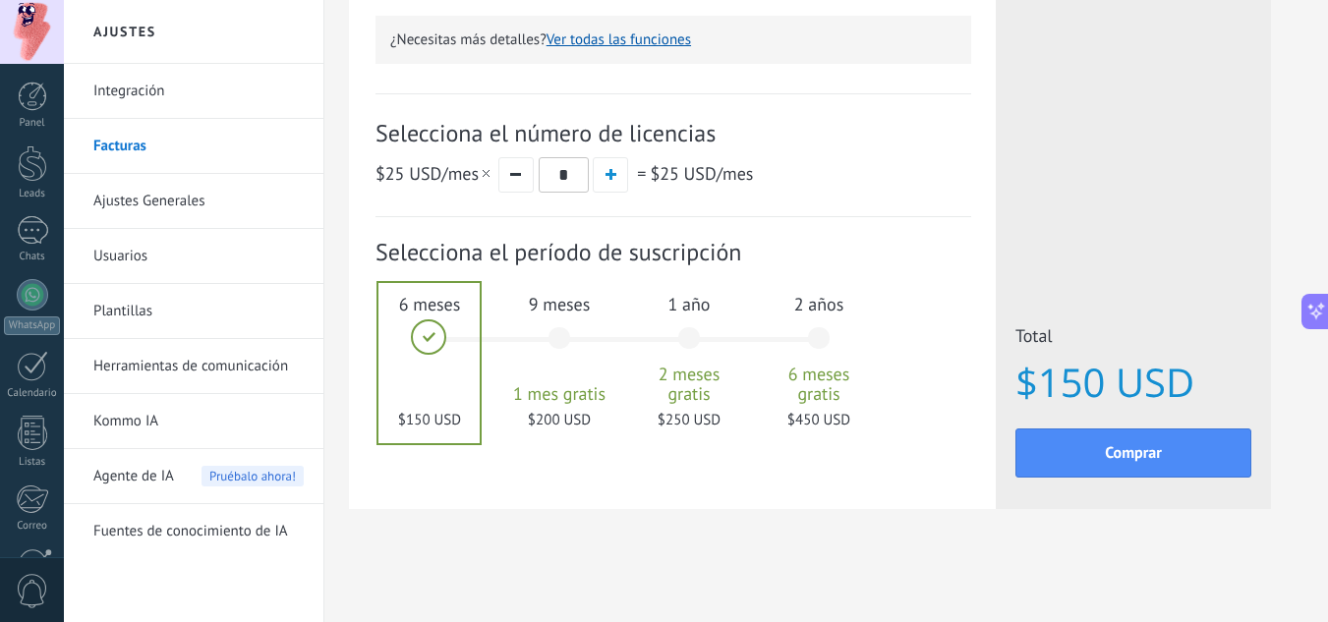
click at [172, 204] on link "Ajustes Generales" at bounding box center [198, 201] width 210 height 55
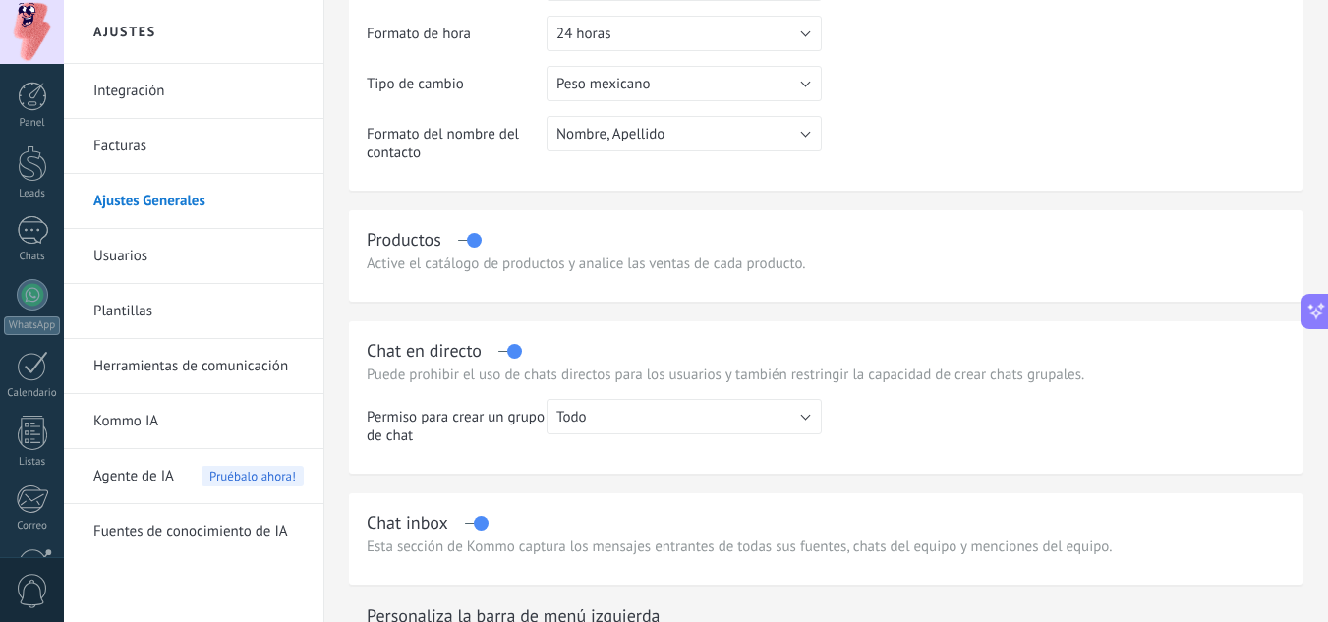
scroll to position [393, 0]
click at [145, 253] on link "Usuarios" at bounding box center [198, 256] width 210 height 55
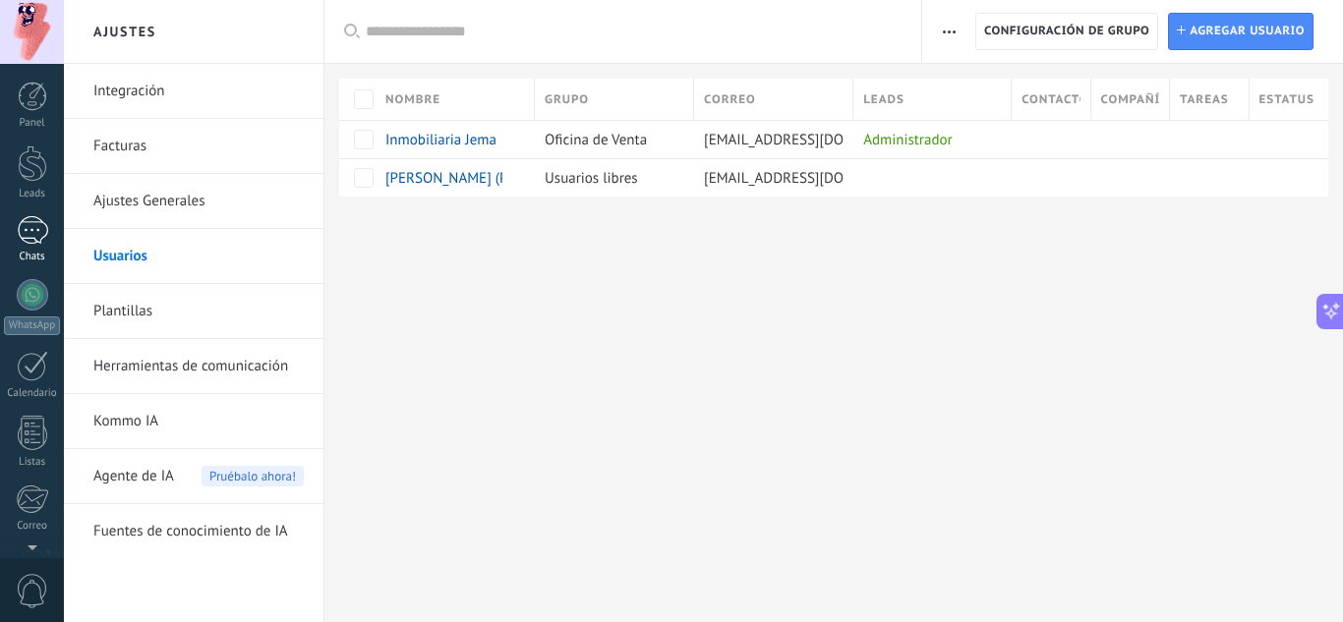
scroll to position [196, 0]
click at [26, 231] on div at bounding box center [32, 237] width 29 height 34
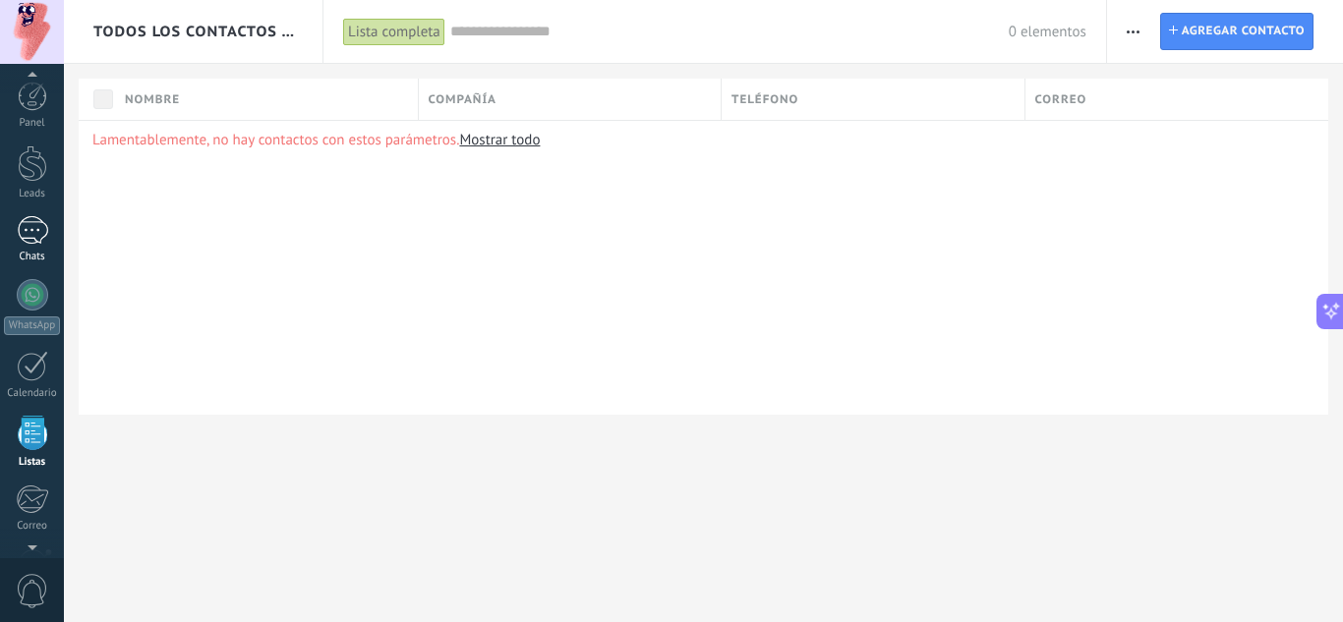
click at [39, 231] on div at bounding box center [32, 230] width 31 height 29
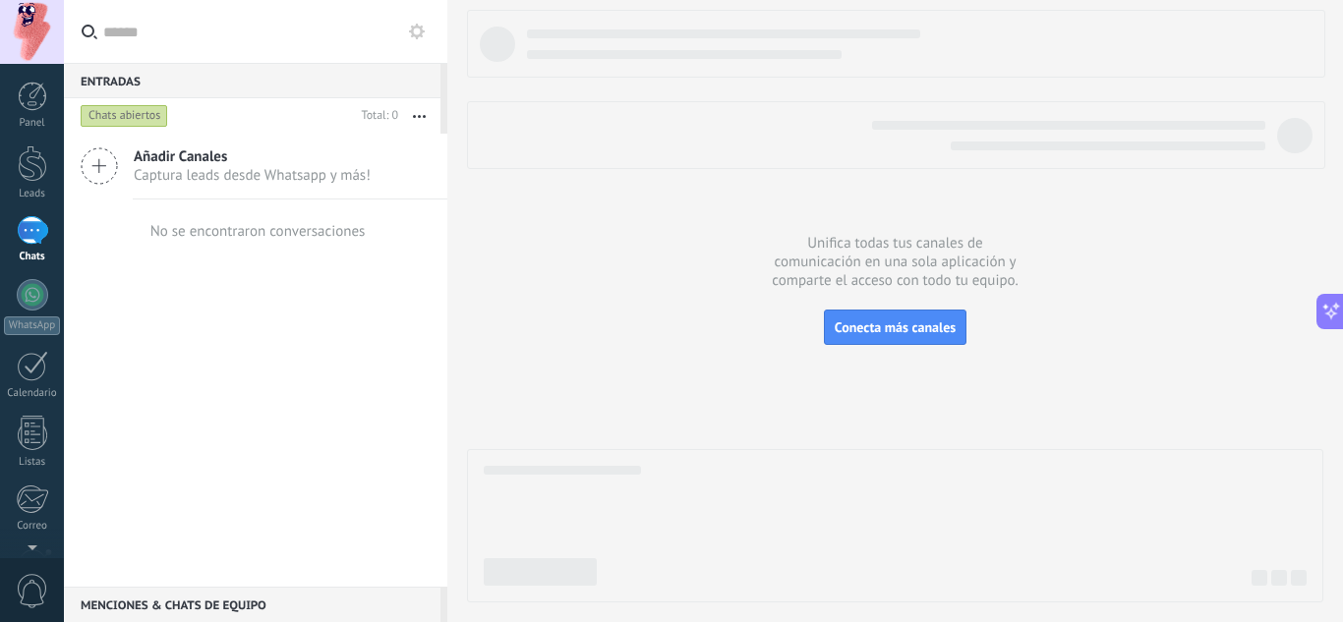
click at [413, 38] on icon at bounding box center [417, 32] width 16 height 16
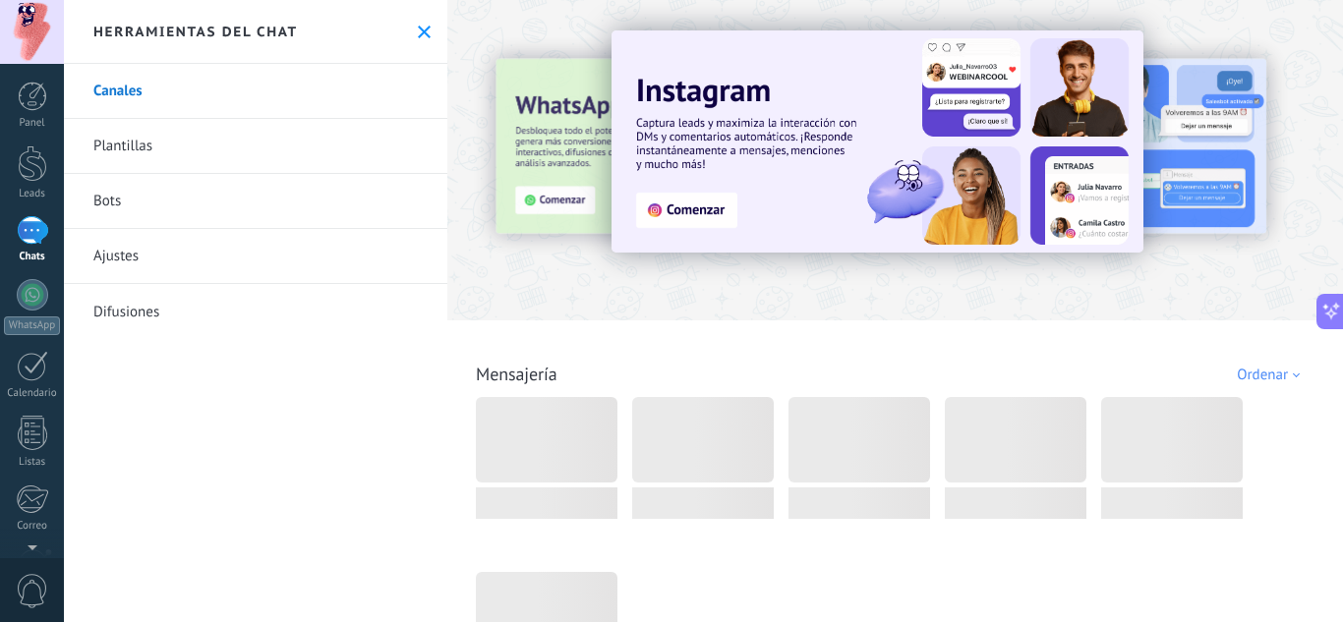
click at [201, 152] on link "Plantillas" at bounding box center [255, 146] width 383 height 55
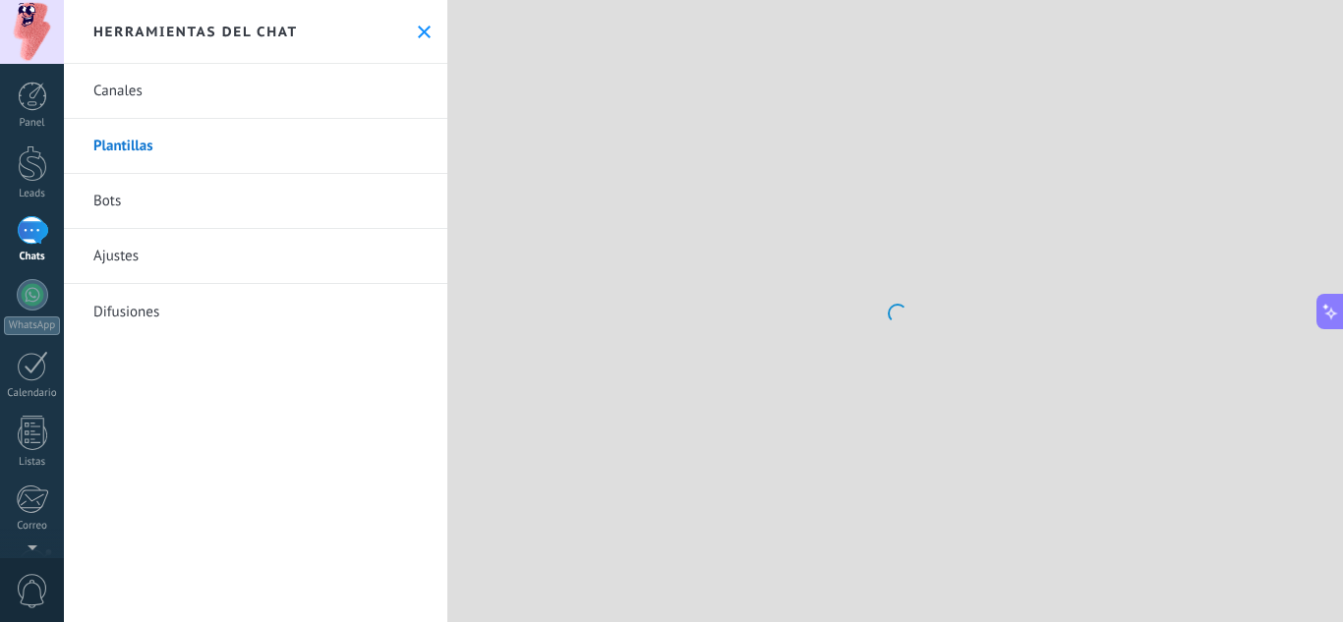
click at [198, 199] on link "Bots" at bounding box center [255, 201] width 383 height 55
click at [185, 263] on link "Ajustes" at bounding box center [255, 256] width 383 height 55
click at [194, 297] on link "Difusiones" at bounding box center [255, 311] width 383 height 55
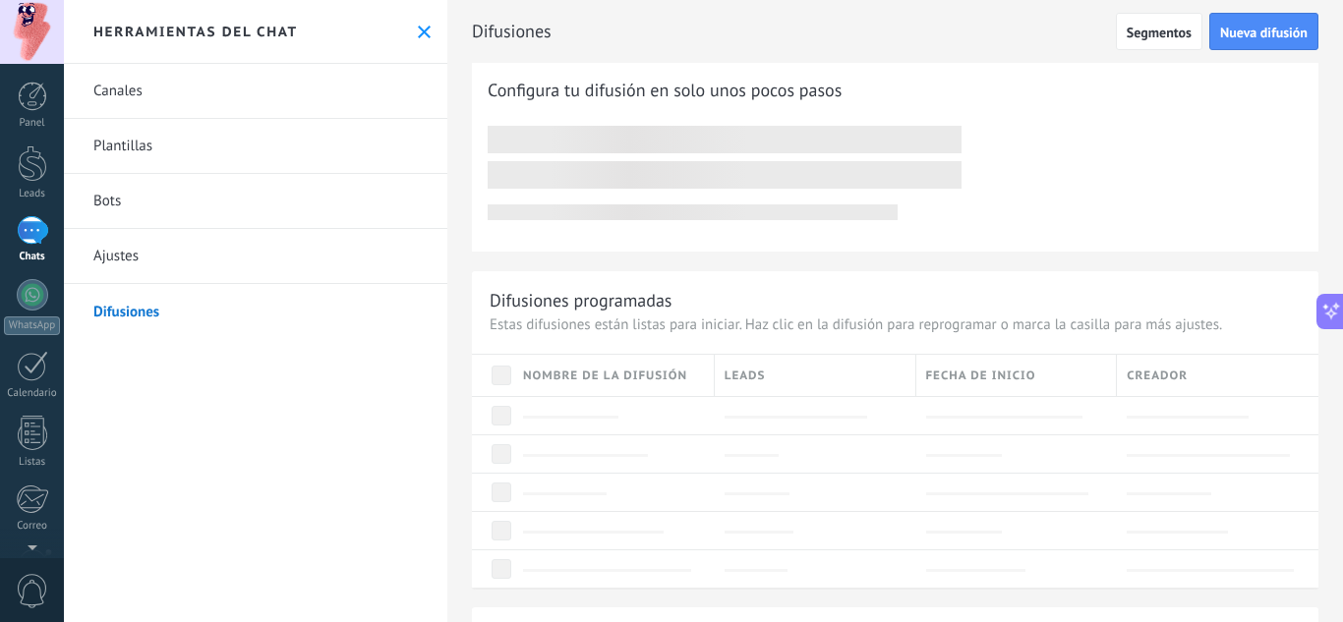
click at [190, 223] on link "Bots" at bounding box center [255, 201] width 383 height 55
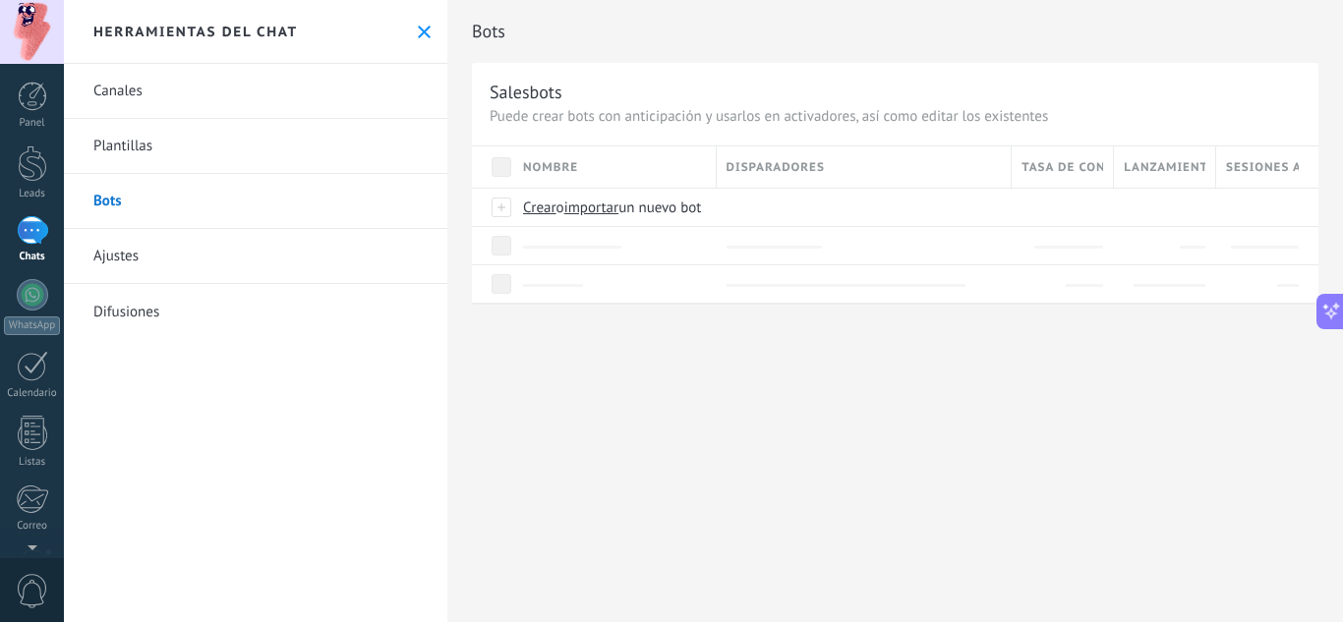
click at [193, 269] on link "Ajustes" at bounding box center [255, 256] width 383 height 55
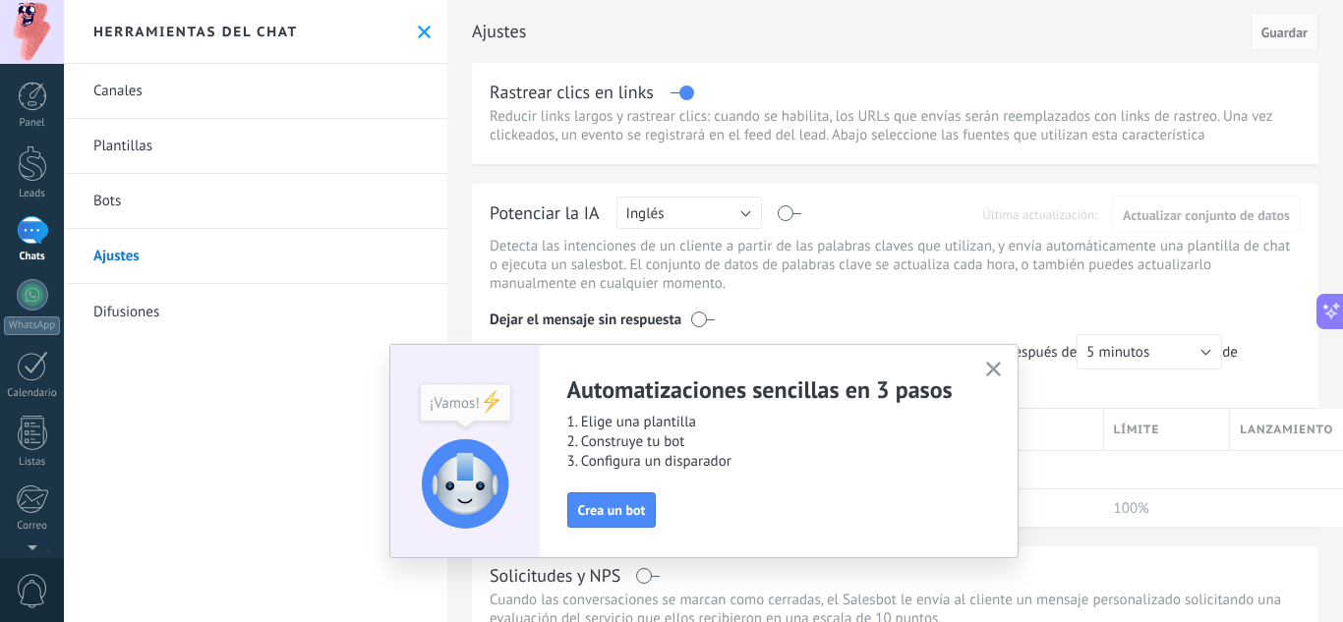
click at [165, 152] on link "Plantillas" at bounding box center [255, 146] width 383 height 55
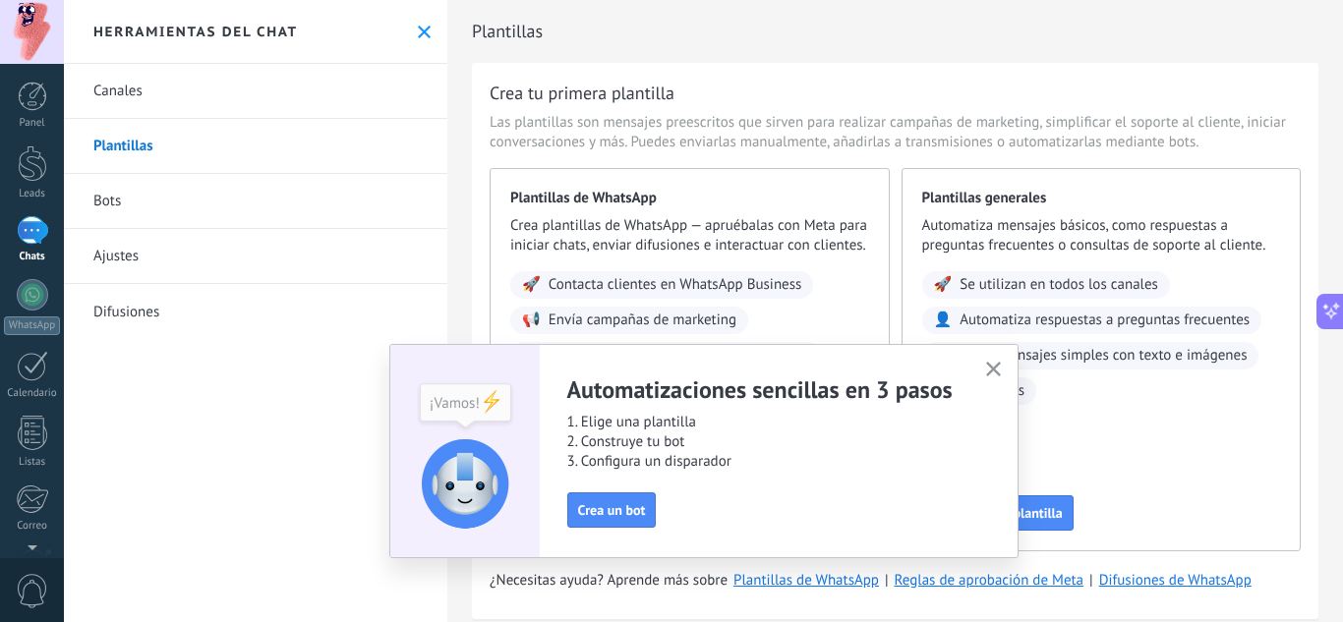
click at [183, 94] on link "Canales" at bounding box center [255, 91] width 383 height 55
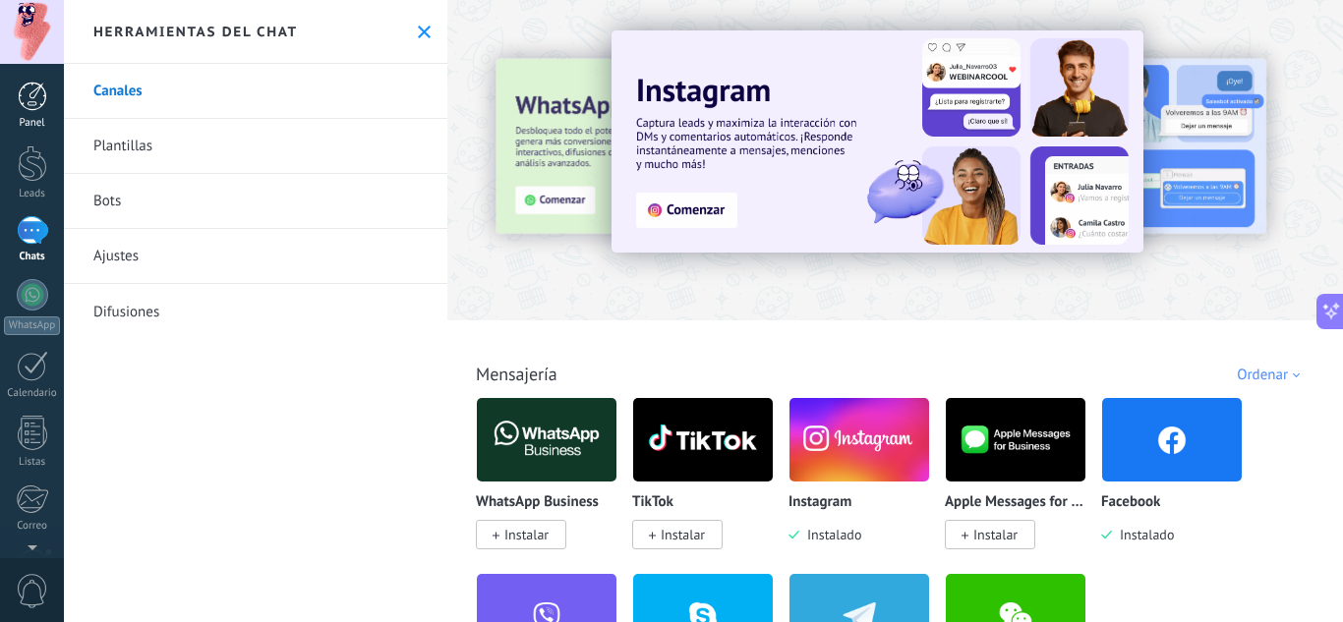
click at [31, 98] on div at bounding box center [32, 96] width 29 height 29
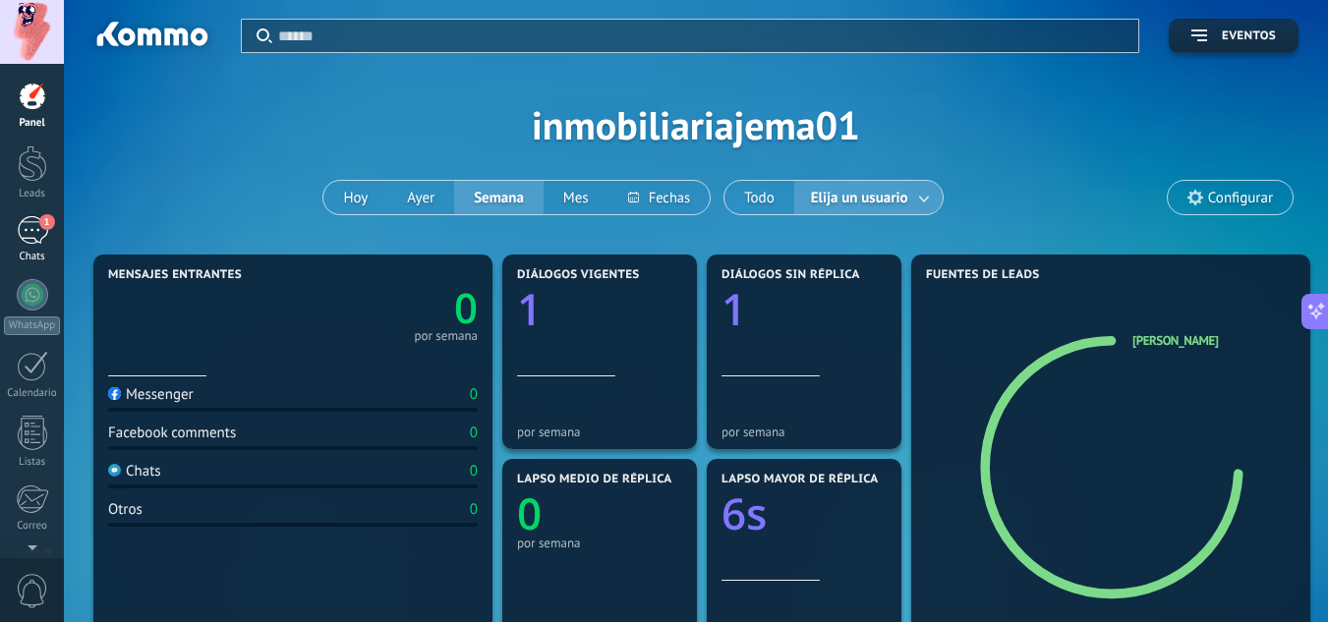
click at [17, 242] on div "1" at bounding box center [32, 230] width 31 height 29
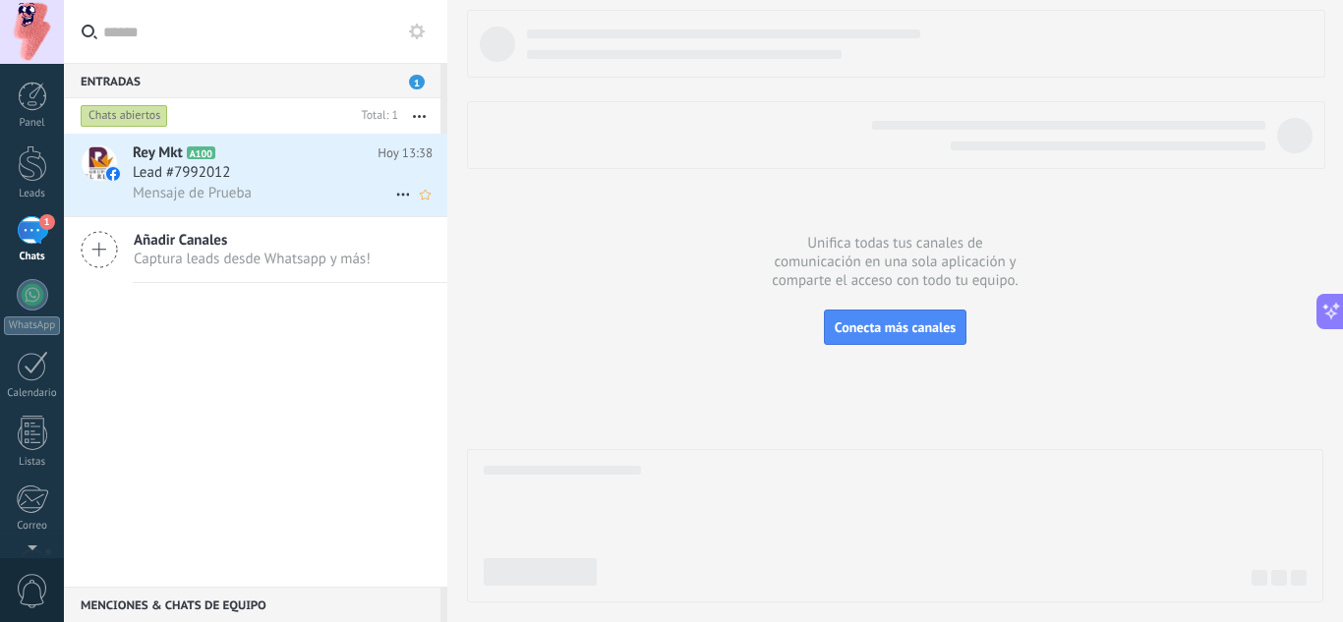
click at [287, 172] on div "Lead #7992012" at bounding box center [283, 173] width 300 height 20
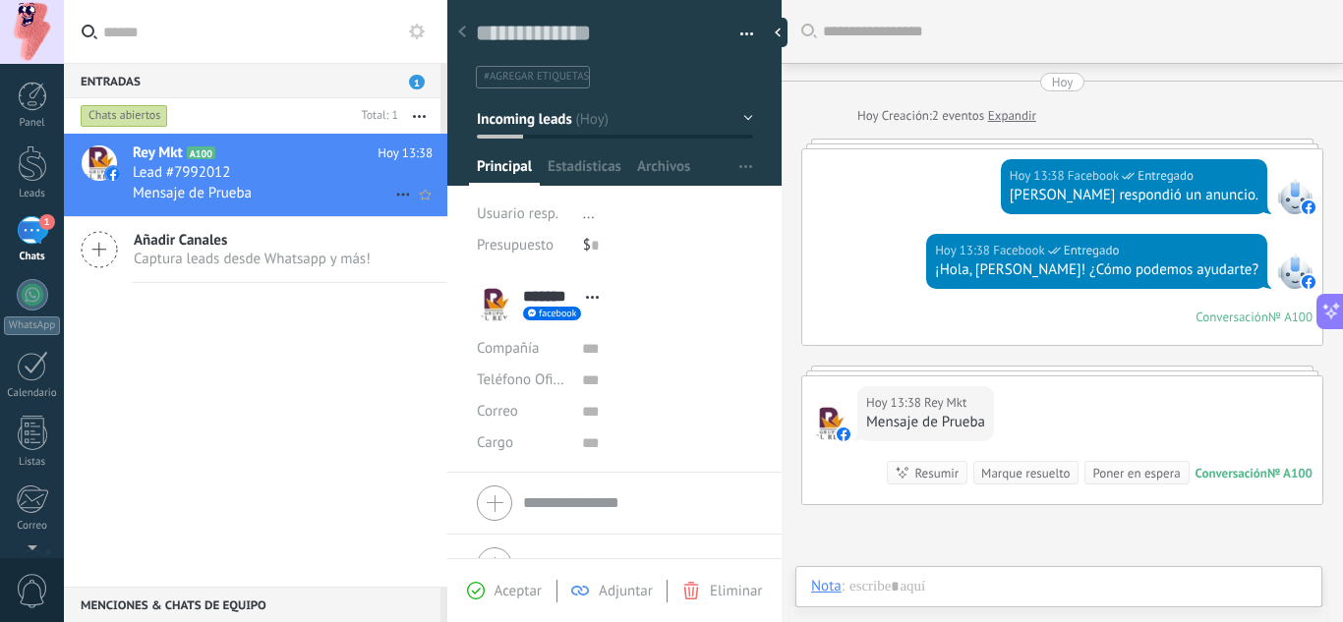
scroll to position [29, 0]
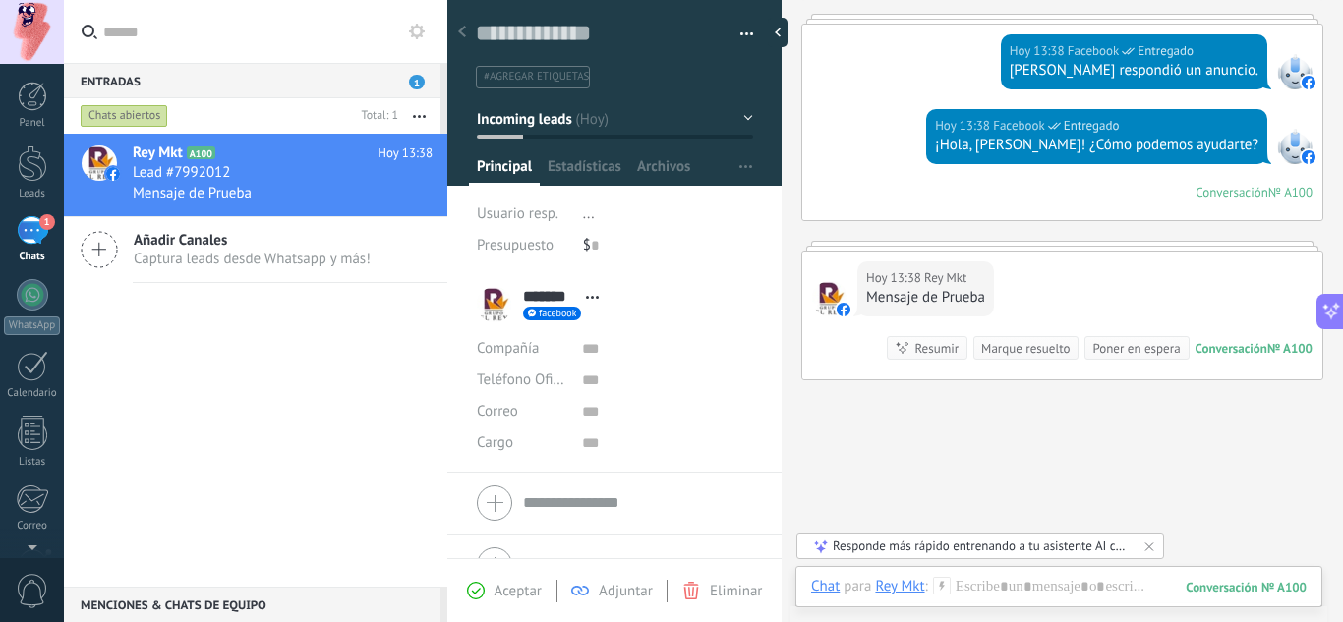
click at [502, 168] on span "Principal" at bounding box center [504, 171] width 55 height 29
click at [588, 211] on span "..." at bounding box center [589, 214] width 12 height 19
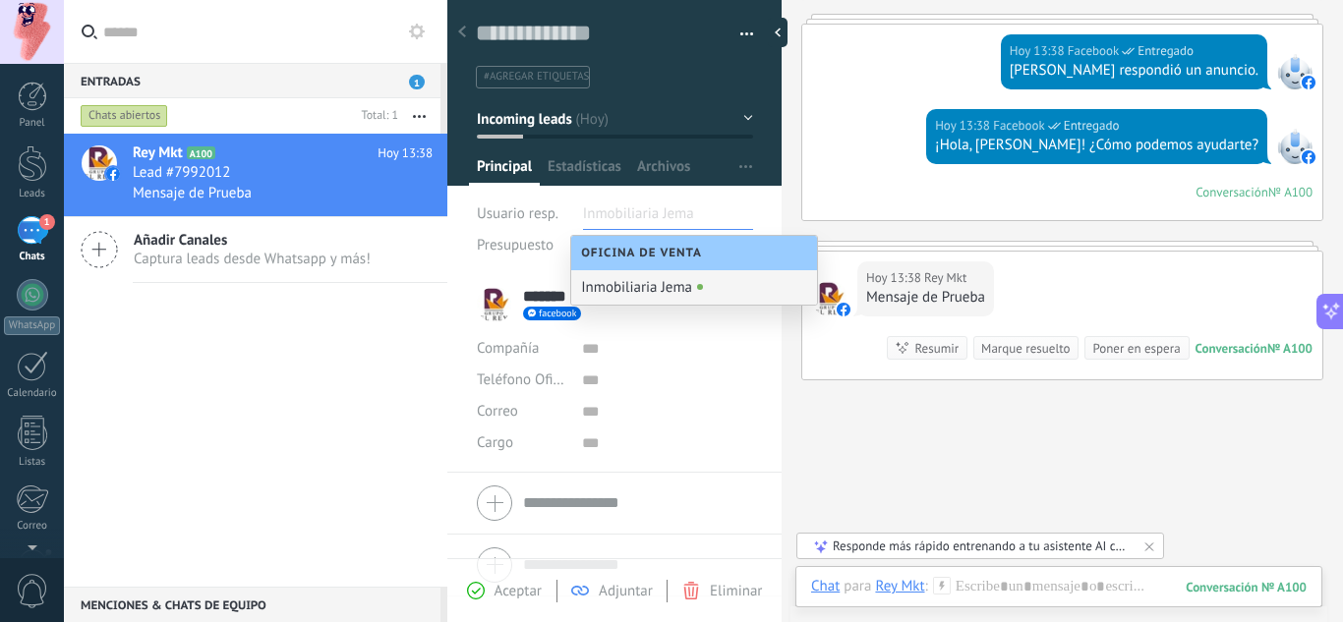
click at [652, 283] on div "Inmobiliaria Jema" at bounding box center [694, 287] width 246 height 34
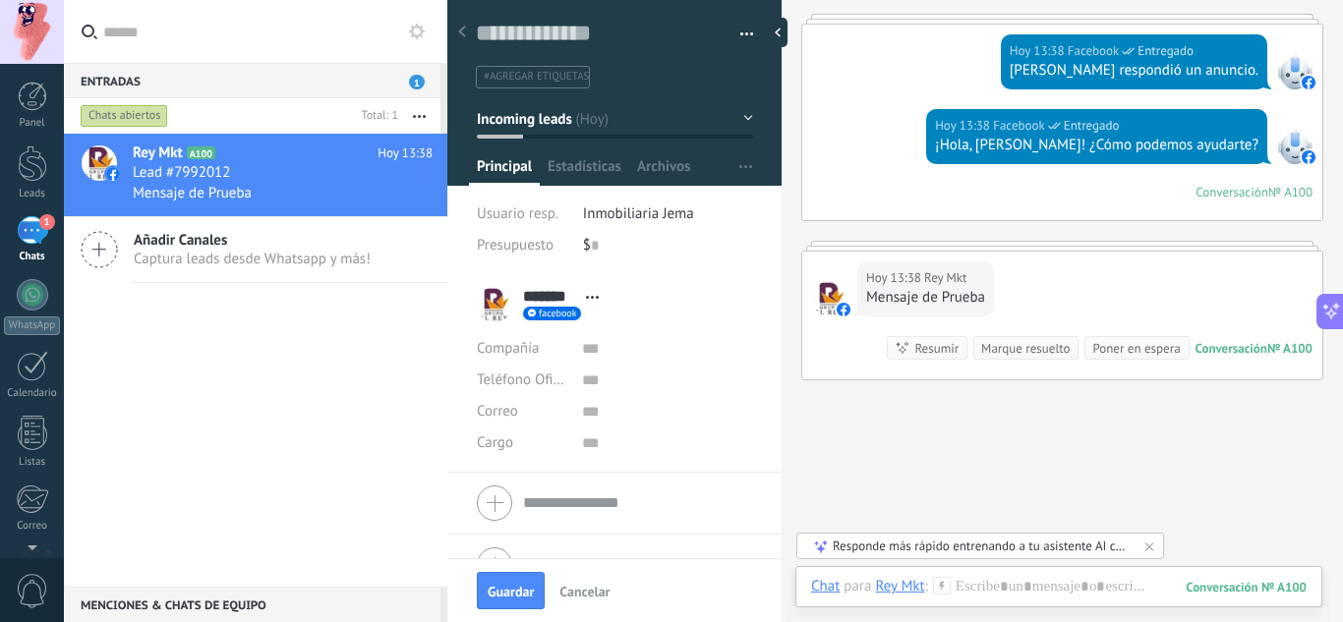
click at [647, 207] on span "Inmobiliaria Jema" at bounding box center [638, 214] width 111 height 19
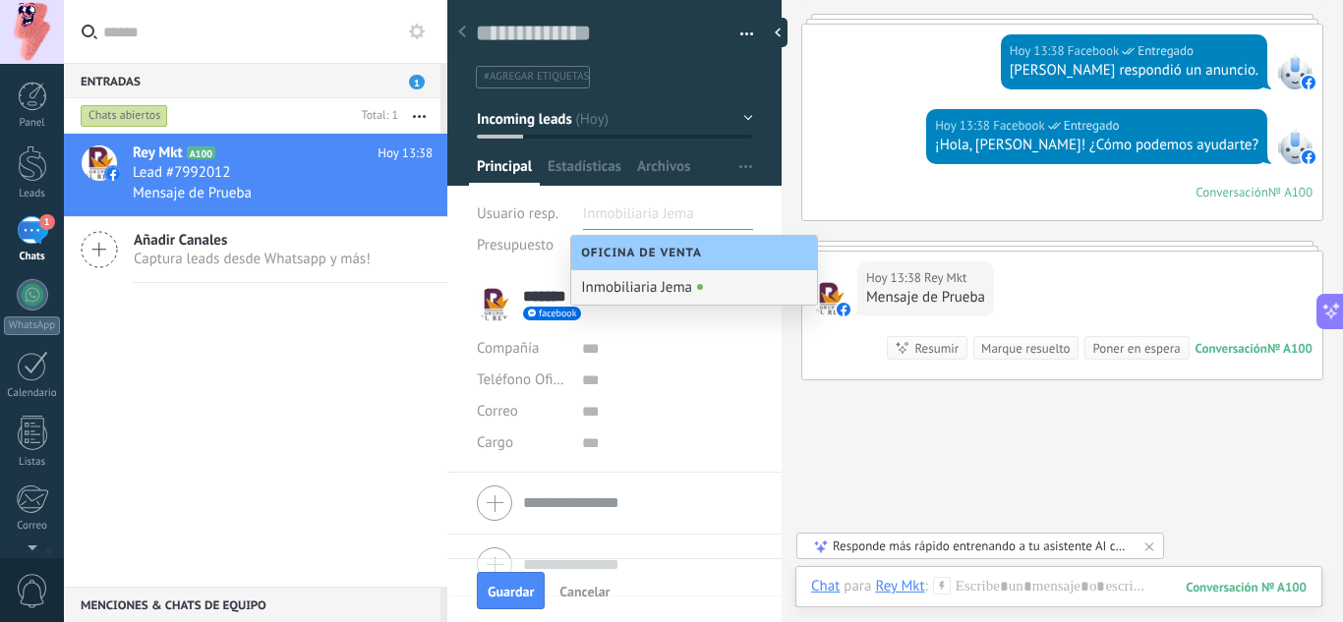
click at [684, 255] on span "Oficina de Venta" at bounding box center [646, 253] width 131 height 15
click at [683, 298] on div "Inmobiliaria Jema" at bounding box center [694, 287] width 246 height 34
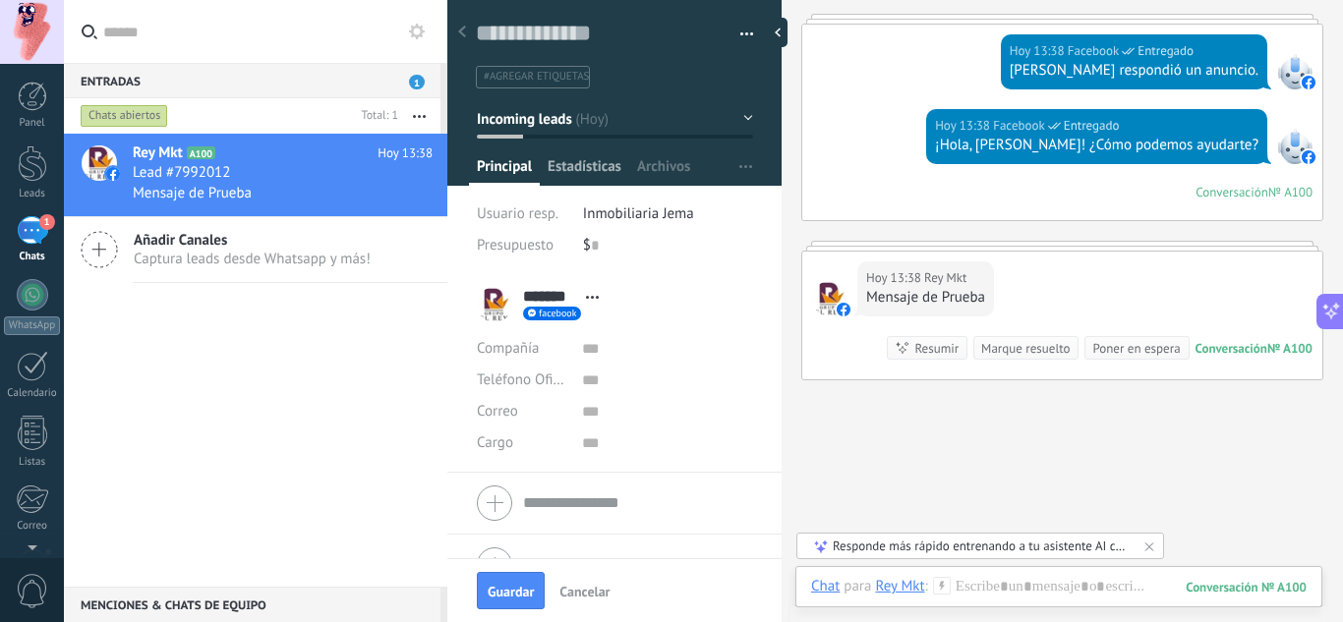
click at [603, 173] on span "Estadísticas" at bounding box center [585, 171] width 74 height 29
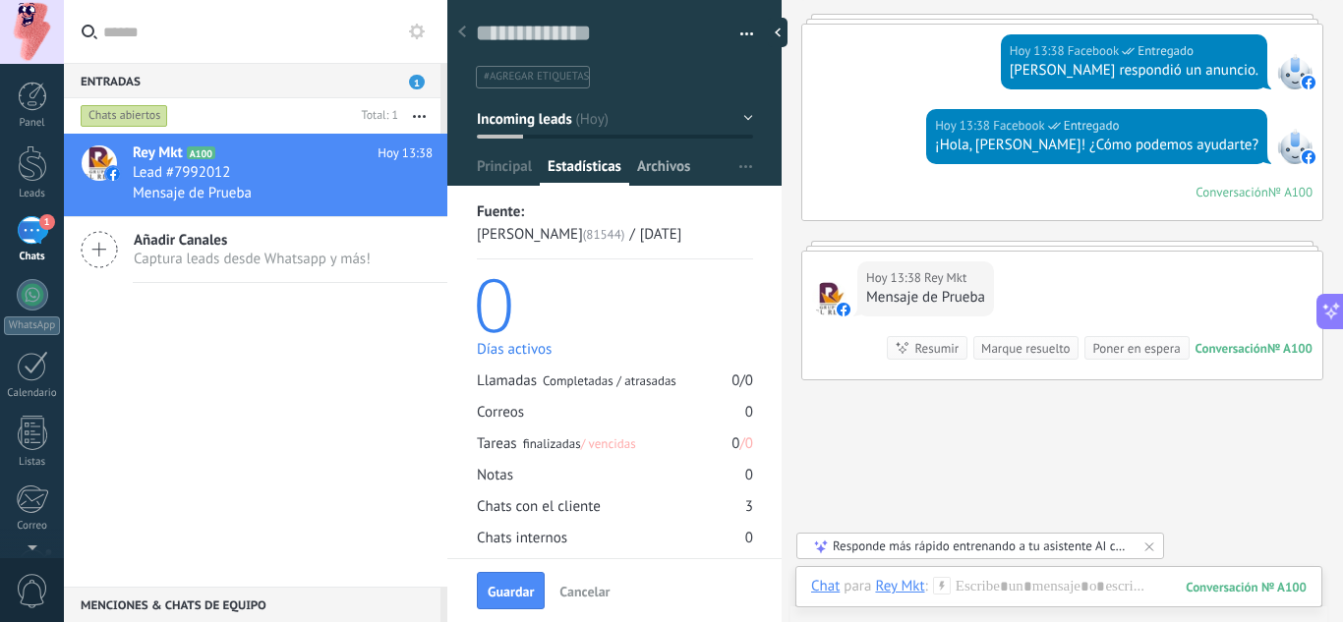
click at [676, 173] on span "Archivos" at bounding box center [663, 171] width 53 height 29
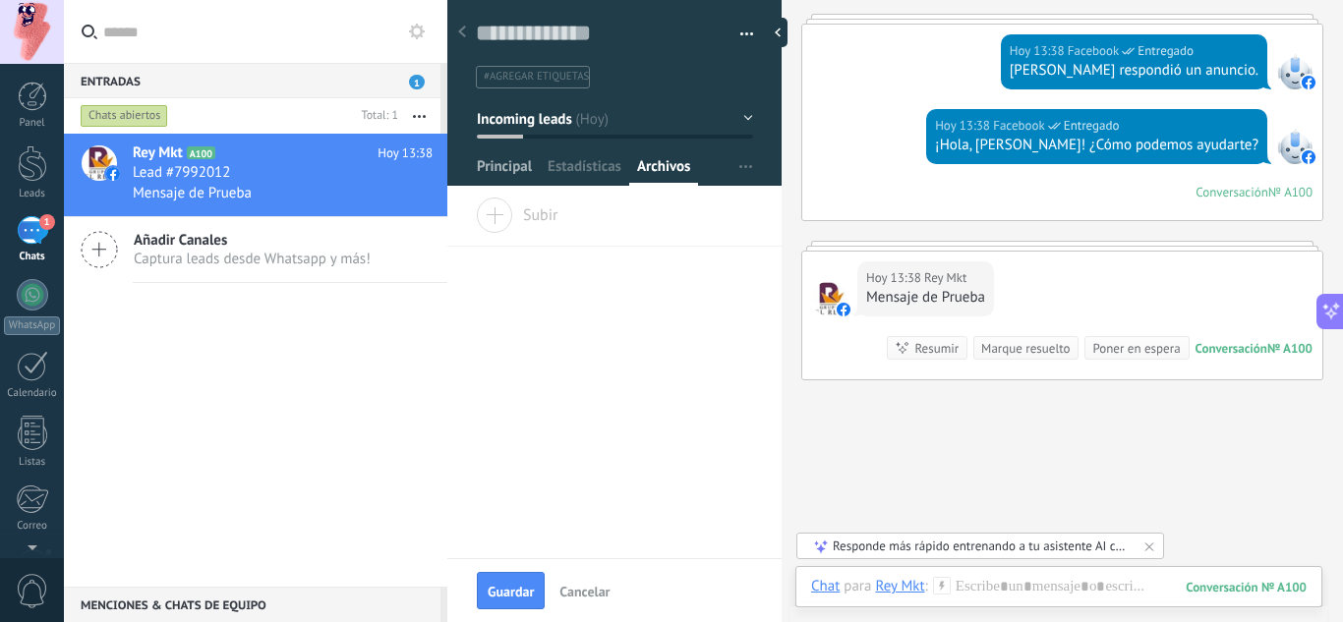
click at [507, 167] on span "Principal" at bounding box center [504, 171] width 55 height 29
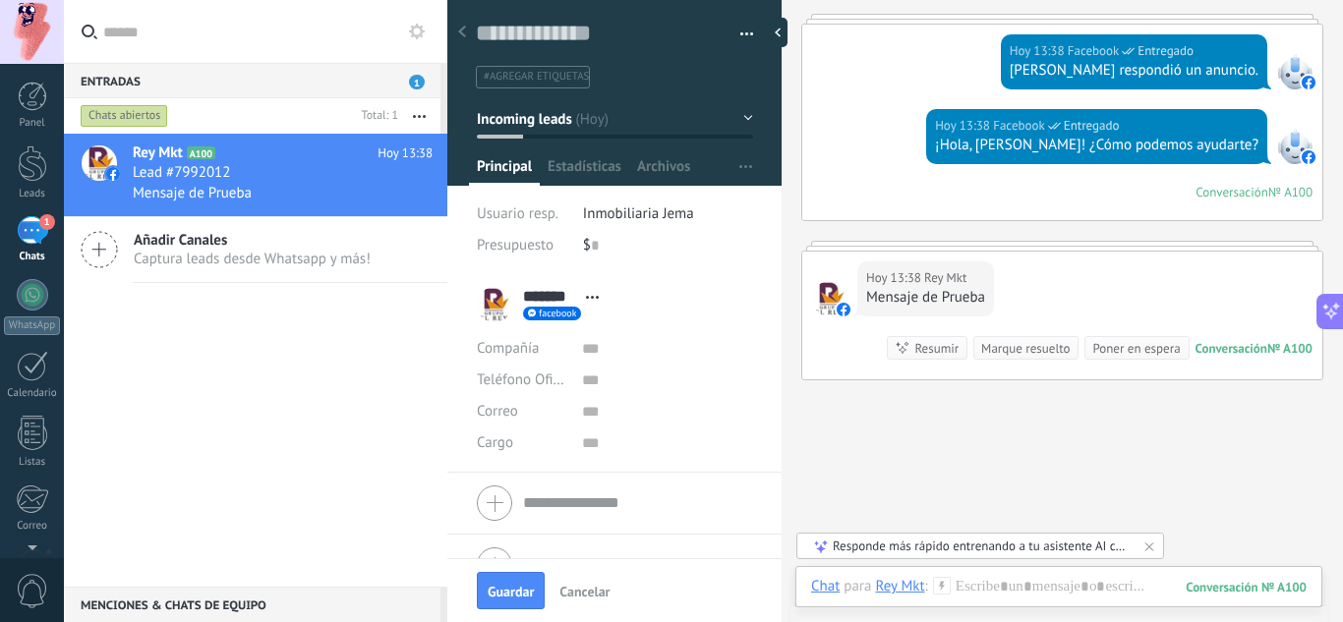
click at [687, 127] on button "Incoming leads" at bounding box center [615, 118] width 276 height 35
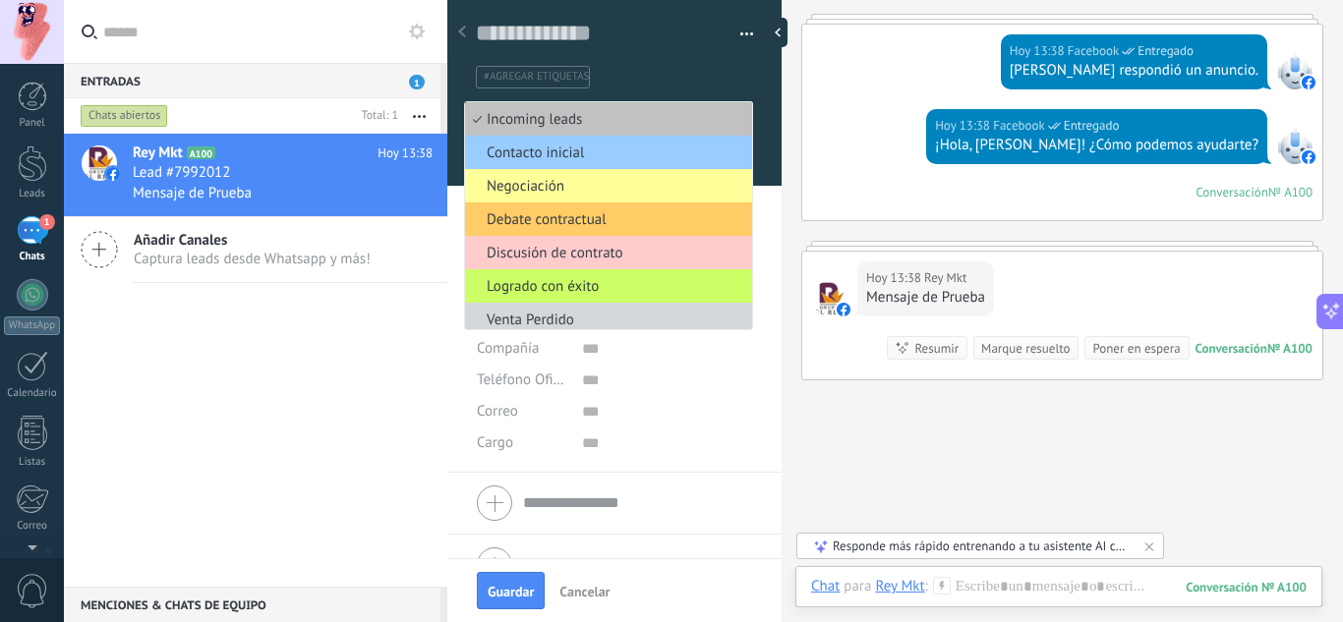
click at [674, 76] on ul "#agregar etiquetas" at bounding box center [611, 77] width 274 height 27
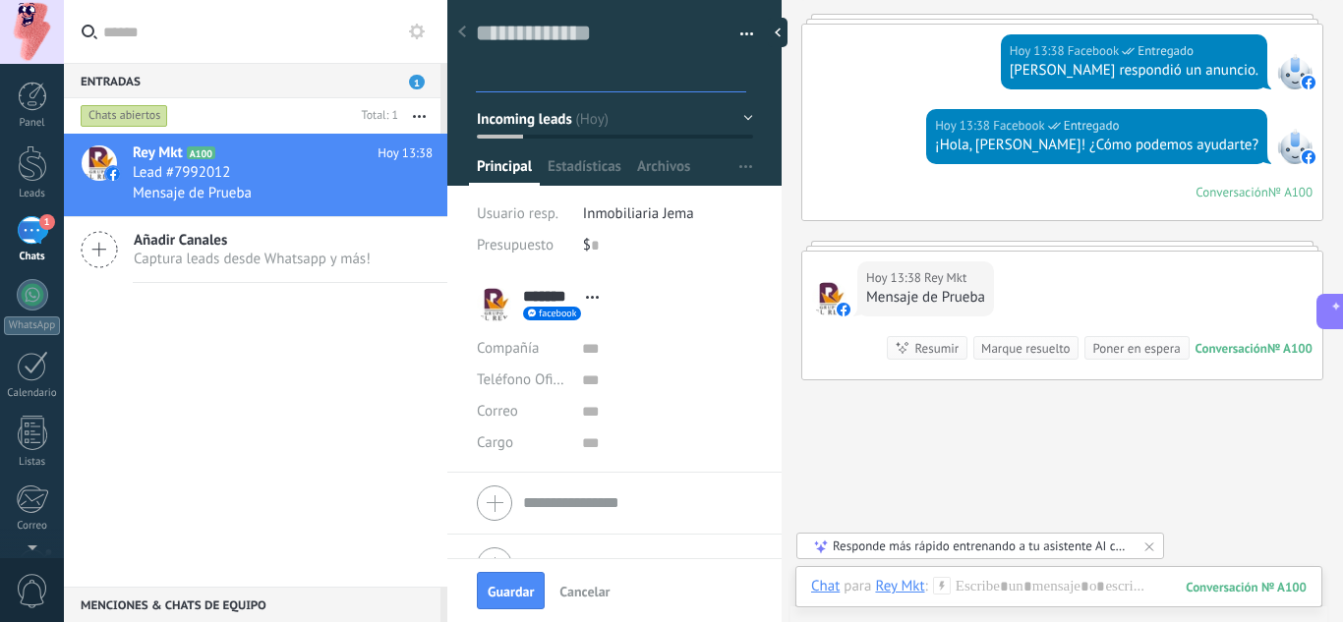
click at [617, 219] on span "Inmobiliaria Jema" at bounding box center [638, 214] width 111 height 19
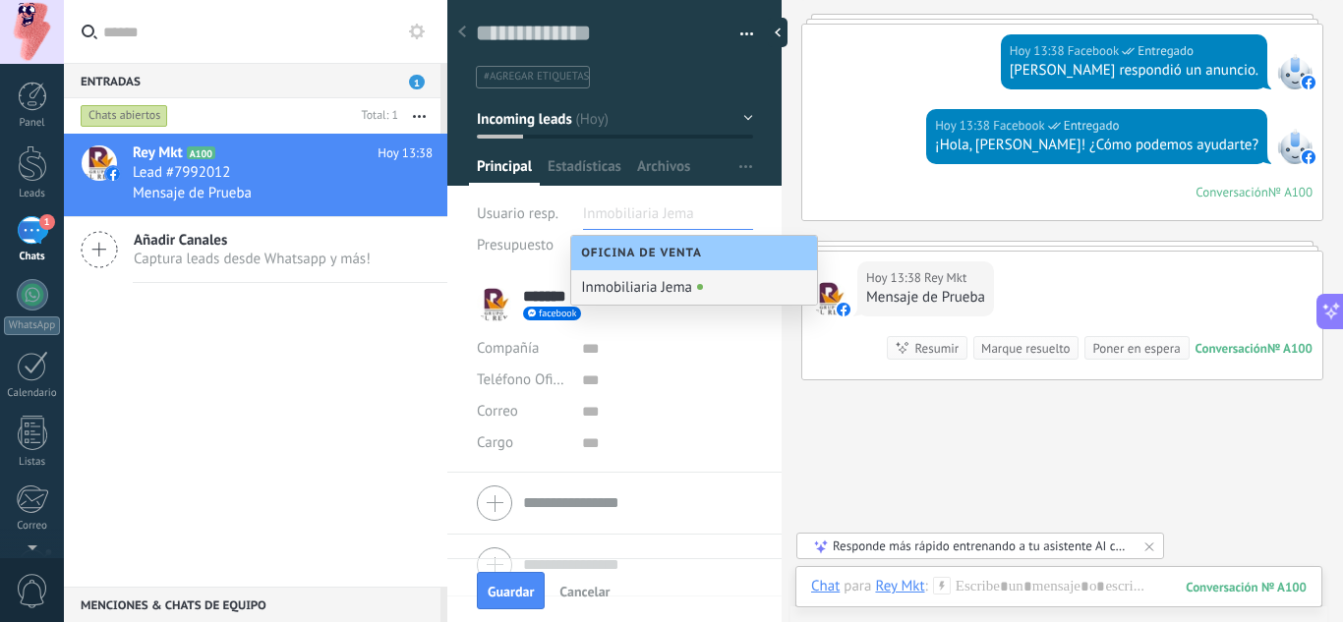
click at [513, 169] on span "Principal" at bounding box center [504, 171] width 55 height 29
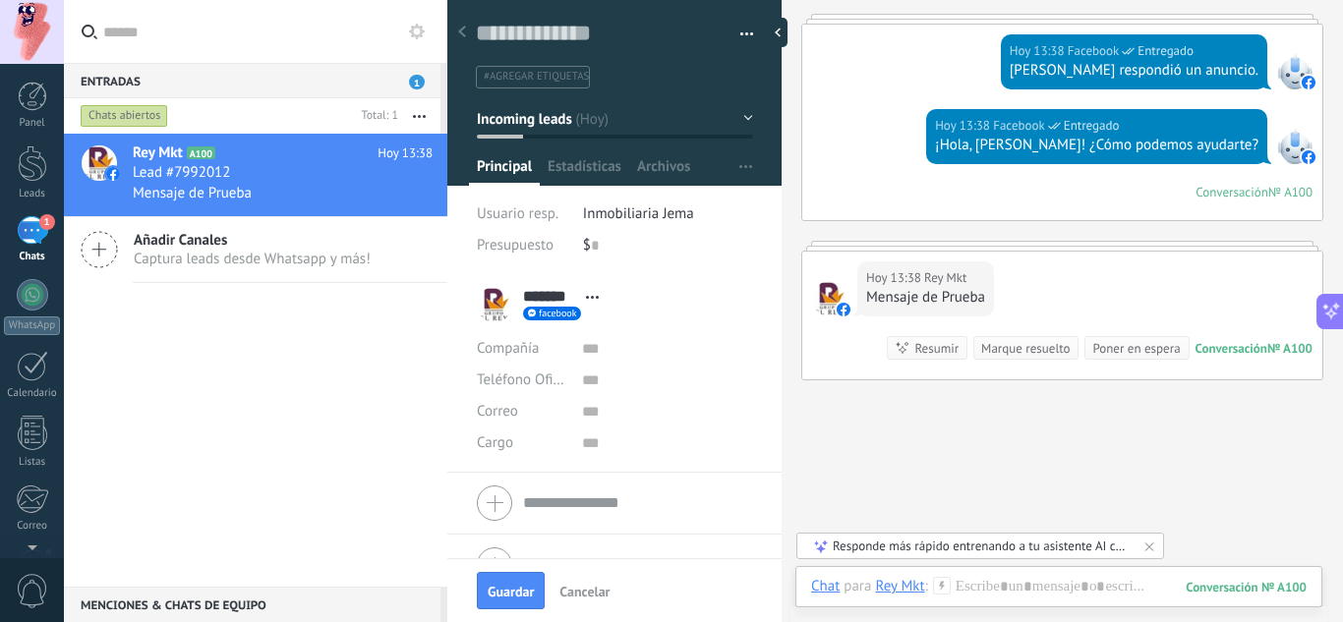
click at [293, 393] on div "Rey Mkt A100 [DATE] 13:38 Lead #7992012 Mensaje de Prueba Añadir Canales Captur…" at bounding box center [255, 360] width 383 height 453
click at [658, 214] on span "Inmobiliaria Jema" at bounding box center [638, 214] width 111 height 19
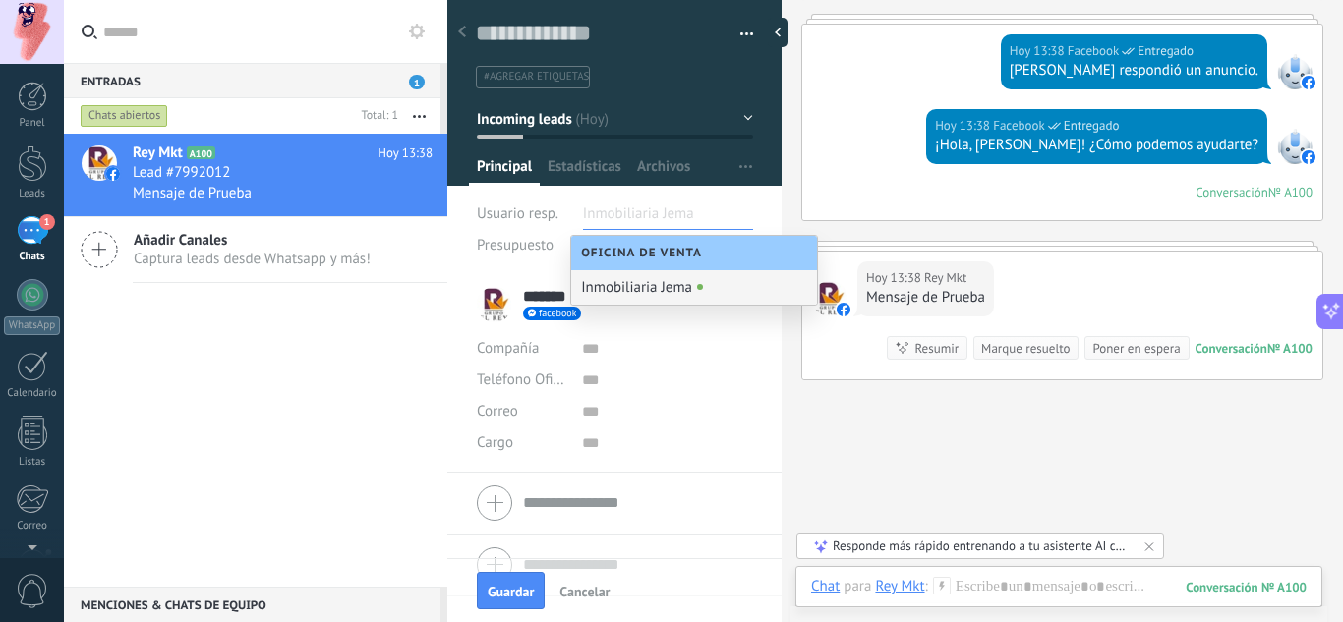
click at [649, 290] on div "Inmobiliaria Jema" at bounding box center [694, 287] width 246 height 34
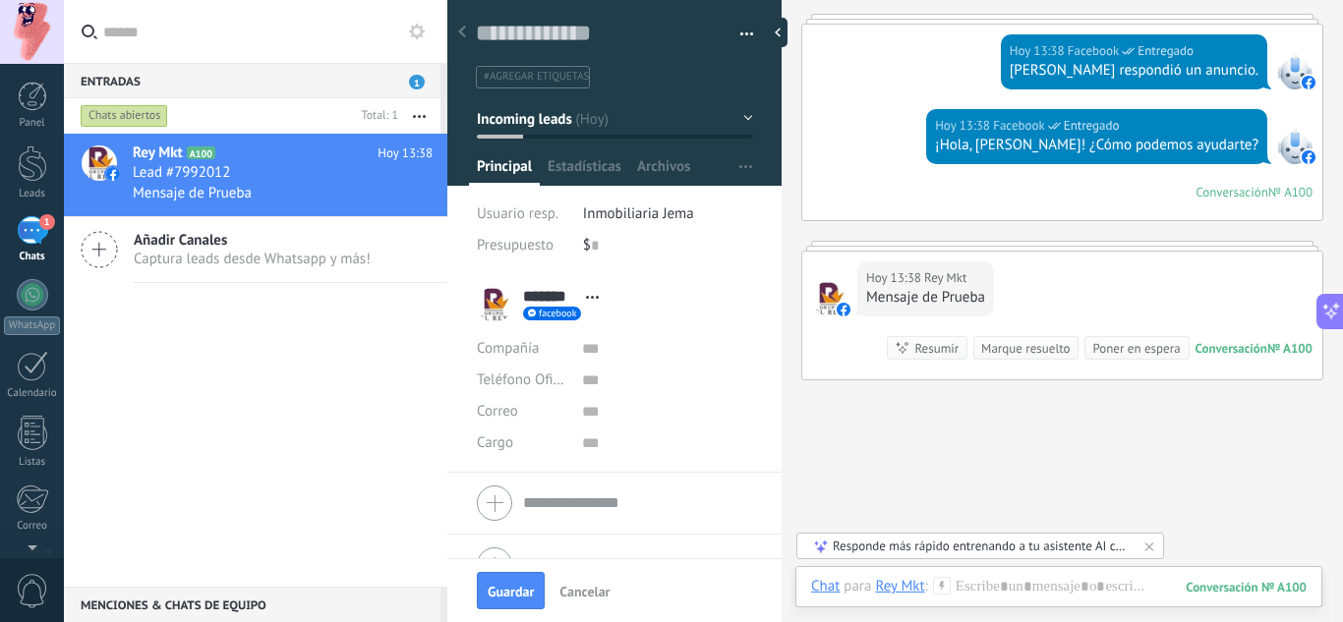
scroll to position [38, 0]
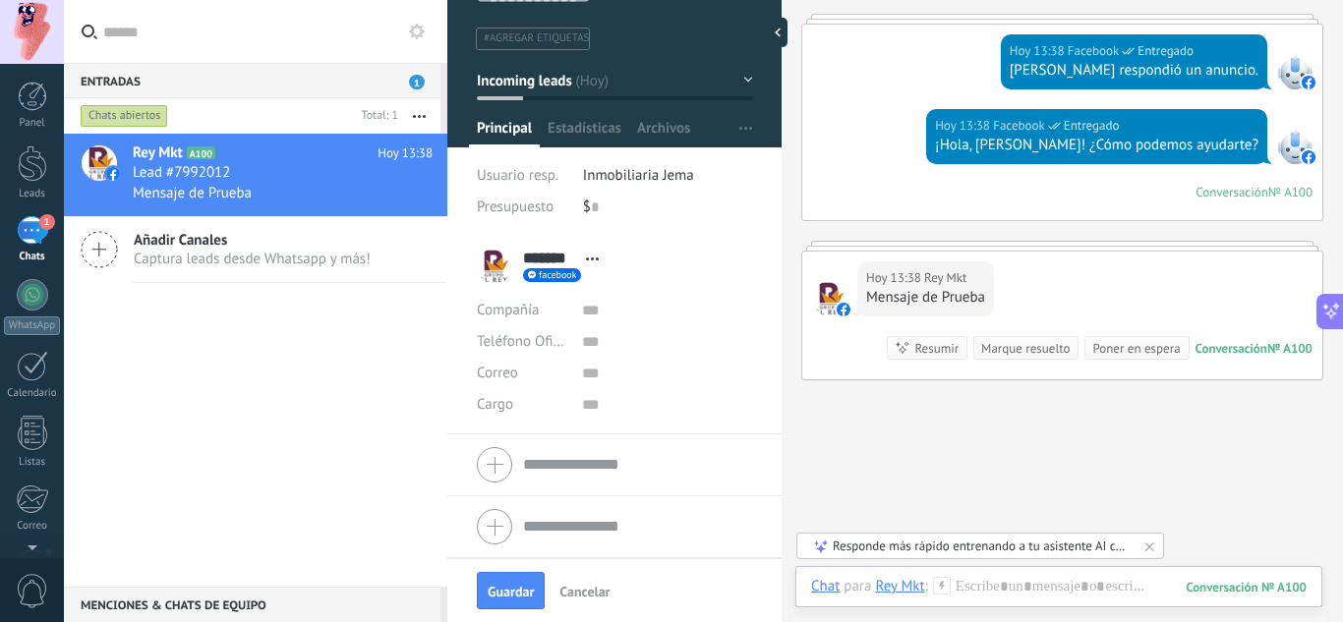
click at [498, 469] on div at bounding box center [614, 464] width 275 height 49
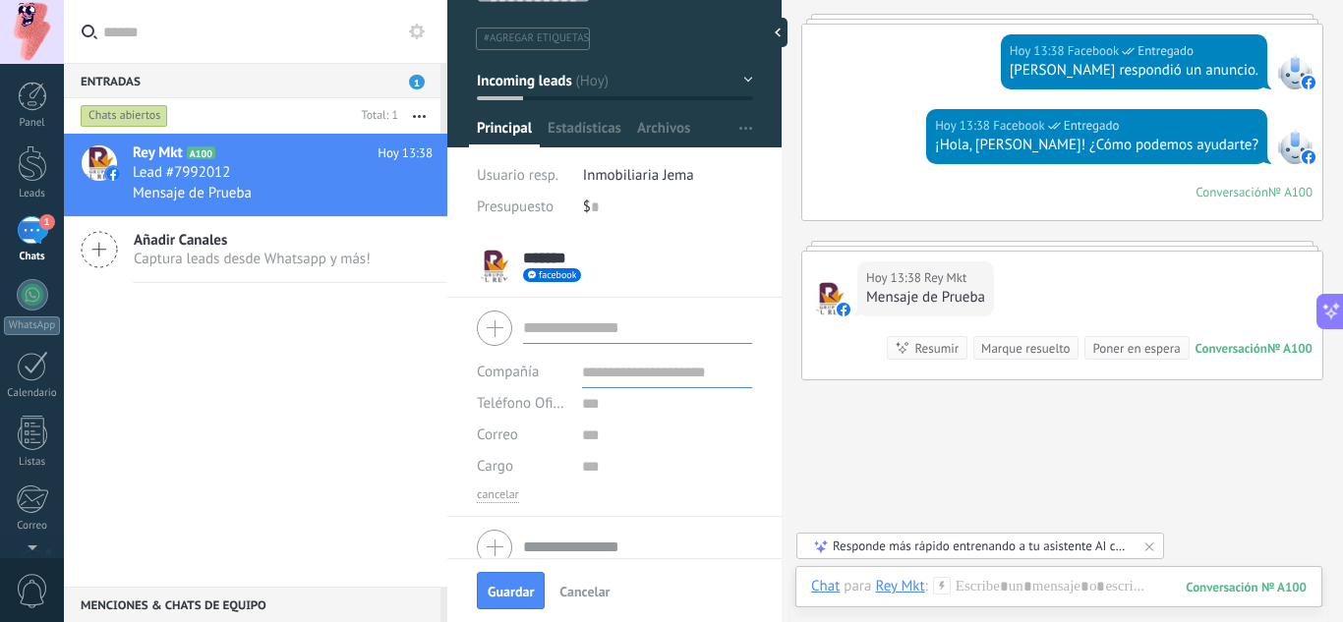
click at [495, 334] on div at bounding box center [614, 328] width 275 height 49
click at [637, 286] on div "******* Rey Mkt *** Rey *** Mkt Abrir detalle Copie el nombre Desatar" at bounding box center [614, 266] width 275 height 49
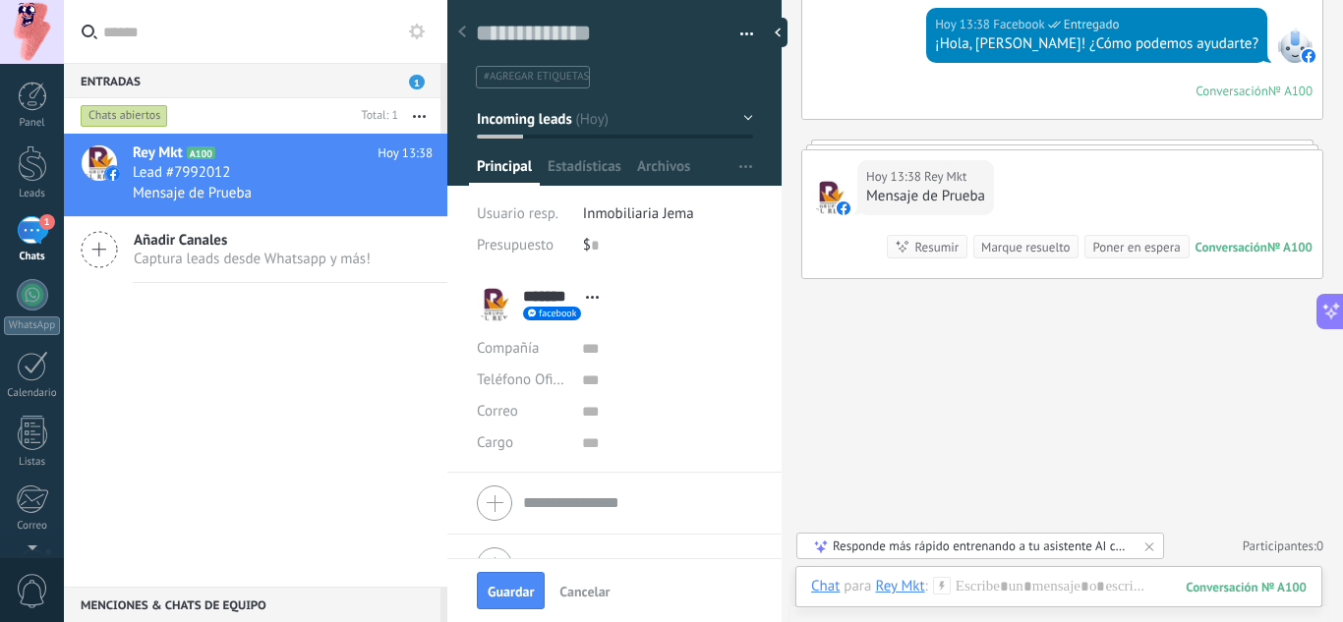
scroll to position [0, 0]
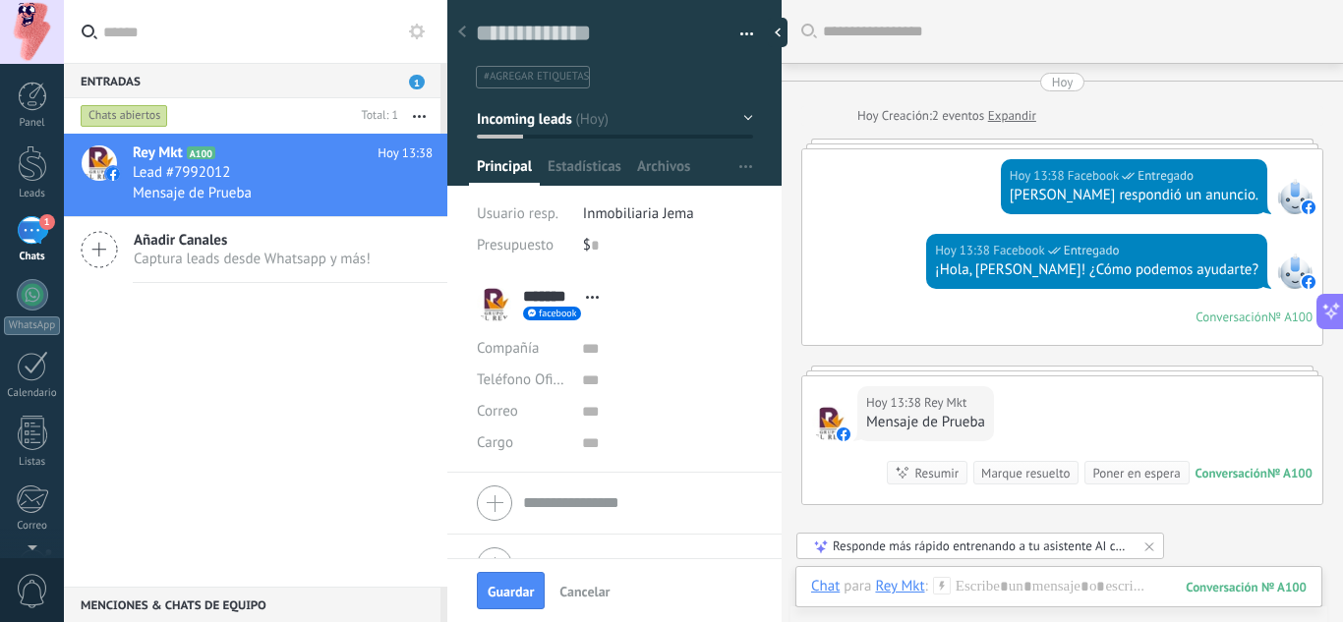
click at [665, 209] on span "Inmobiliaria Jema" at bounding box center [638, 214] width 111 height 19
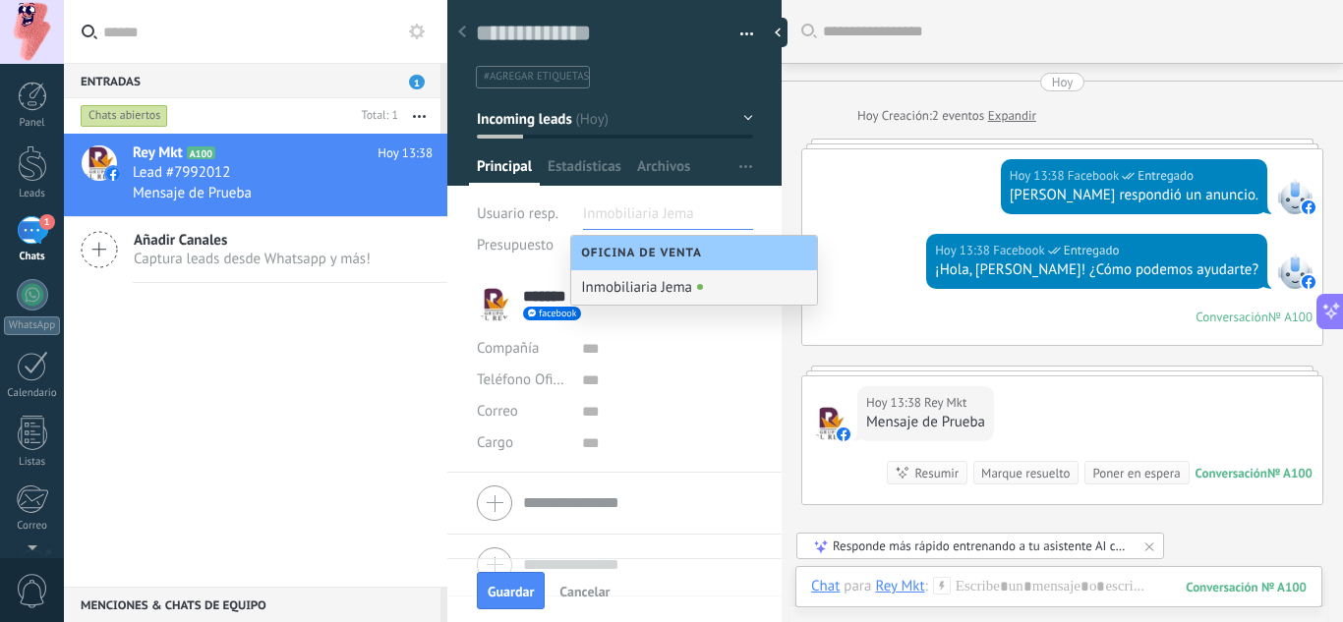
click at [648, 284] on div "Inmobiliaria Jema" at bounding box center [694, 287] width 246 height 34
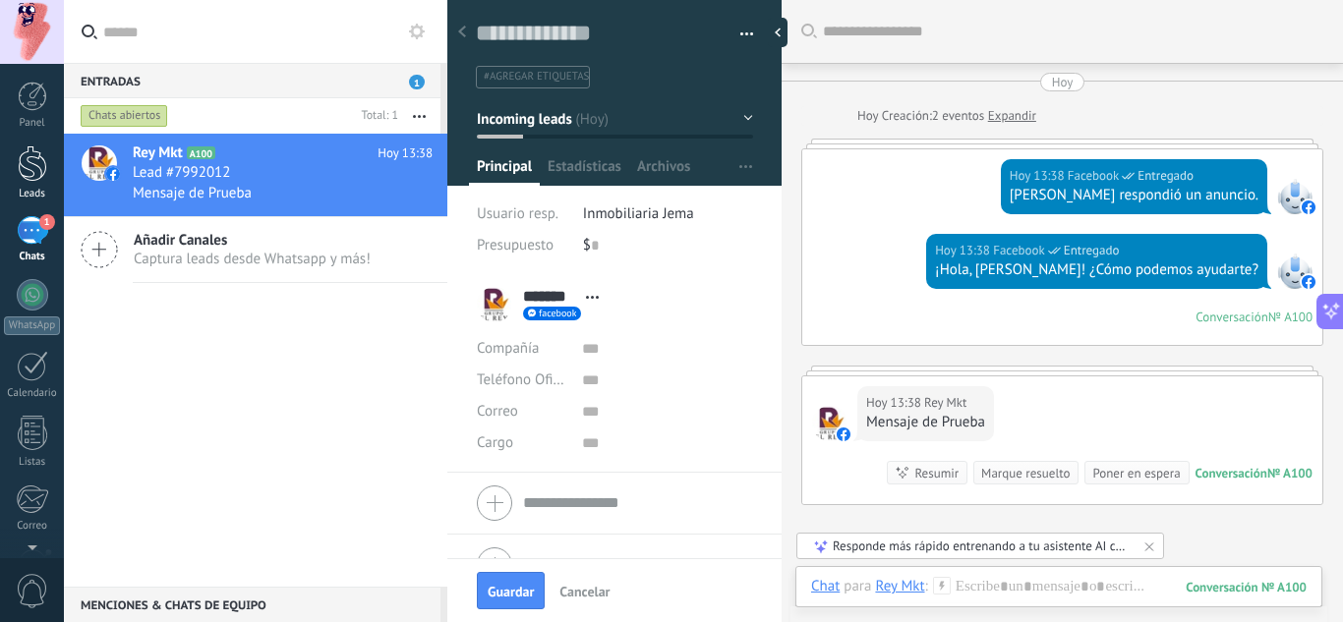
click at [36, 172] on div at bounding box center [32, 164] width 29 height 36
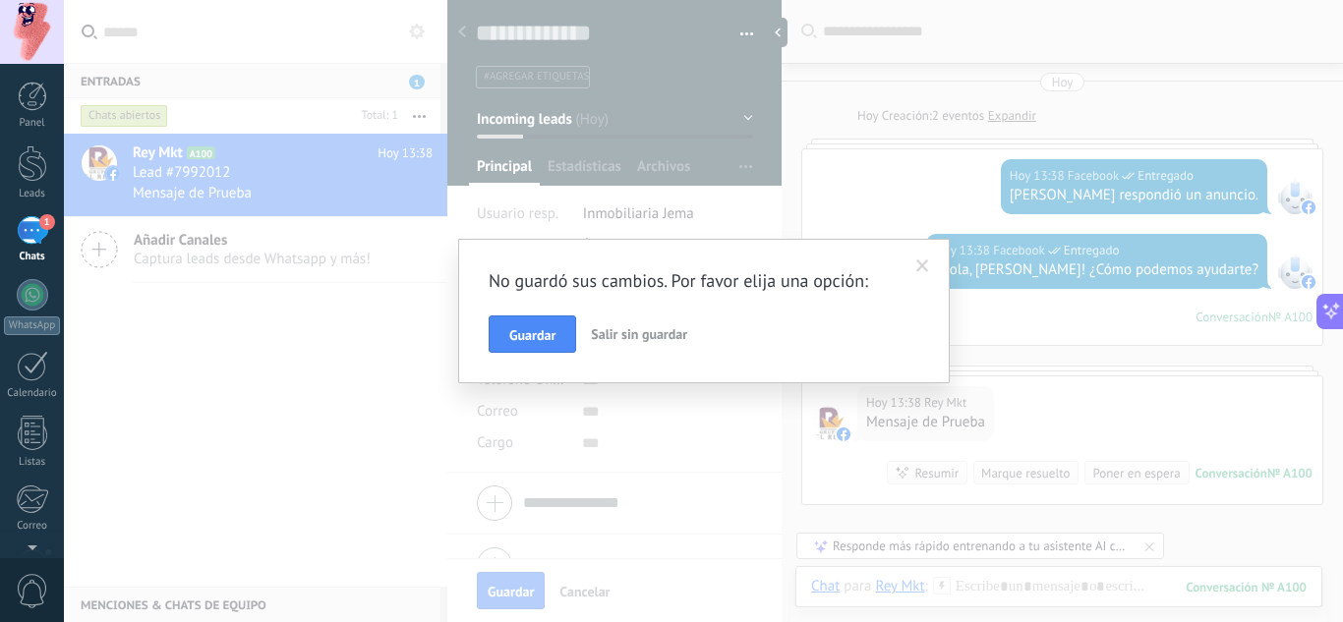
click at [640, 340] on span "Salir sin guardar" at bounding box center [639, 334] width 96 height 18
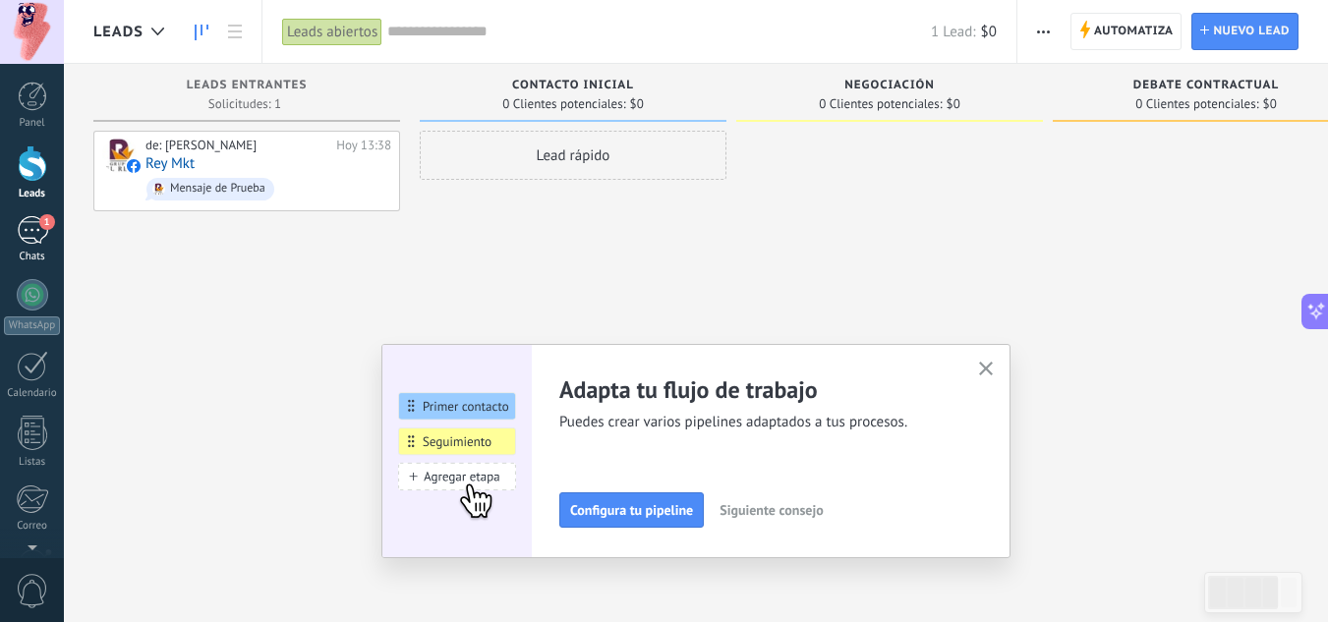
click at [47, 235] on div "1" at bounding box center [32, 230] width 31 height 29
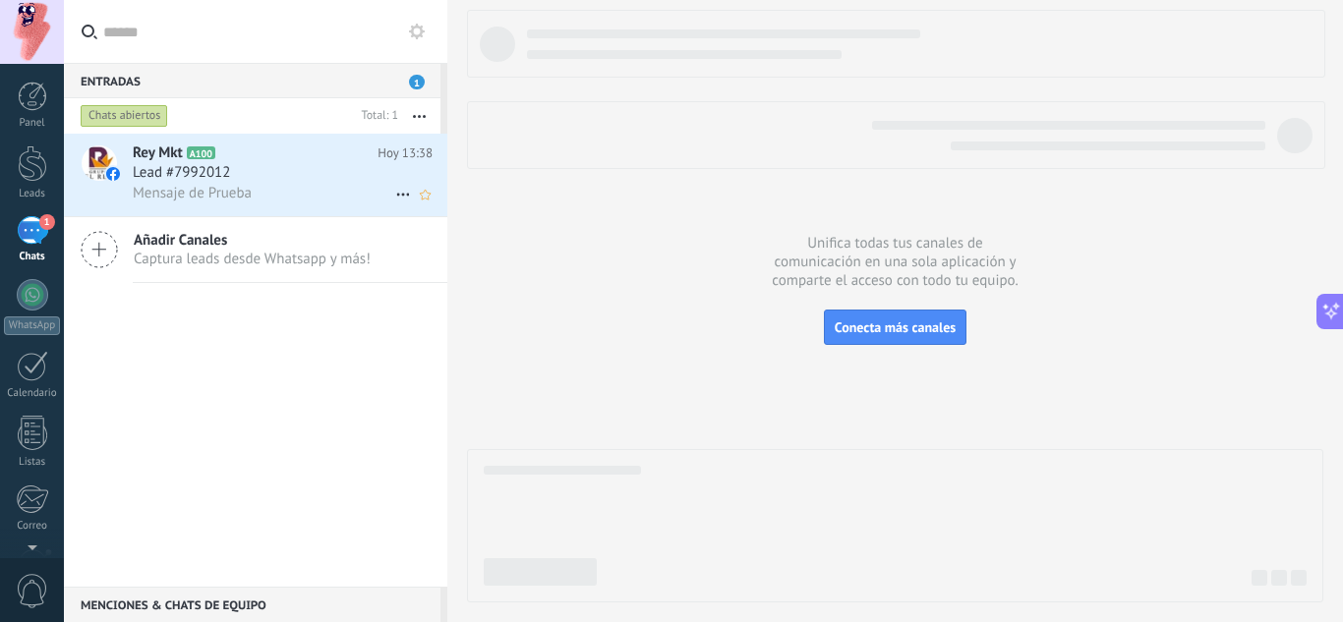
click at [391, 193] on icon at bounding box center [403, 195] width 24 height 24
click at [360, 185] on div at bounding box center [671, 311] width 1343 height 622
click at [424, 117] on use "button" at bounding box center [419, 116] width 13 height 3
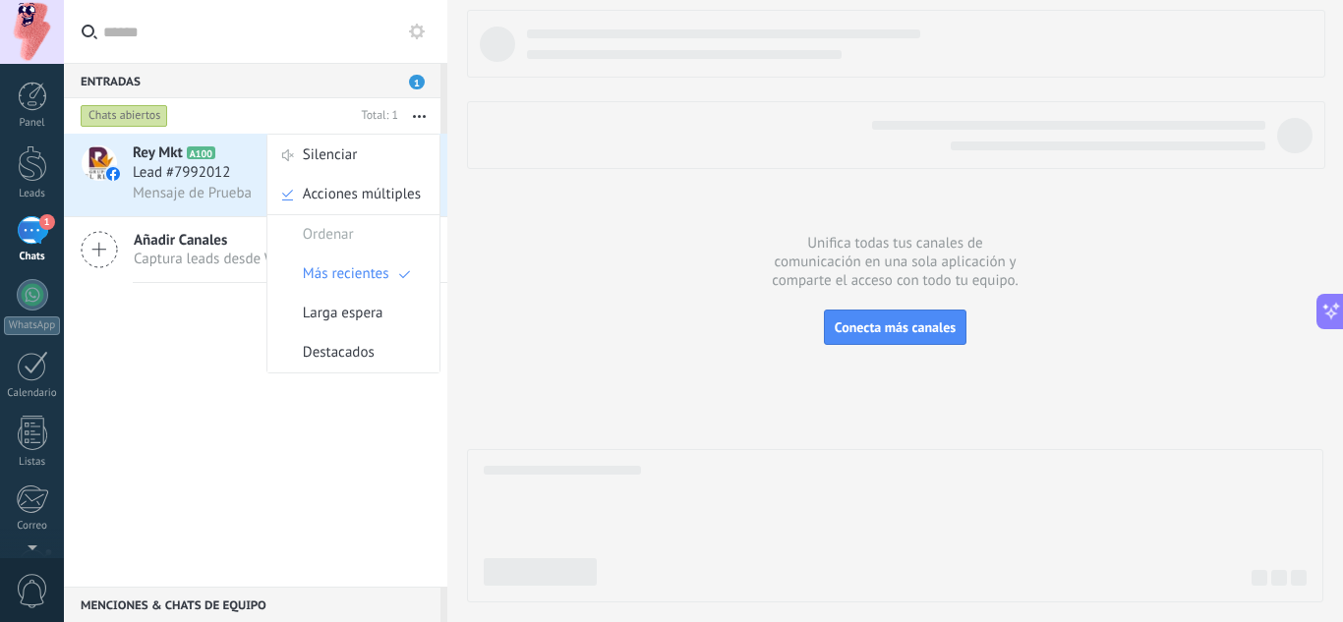
click at [224, 190] on span "Mensaje de Prueba" at bounding box center [192, 193] width 119 height 19
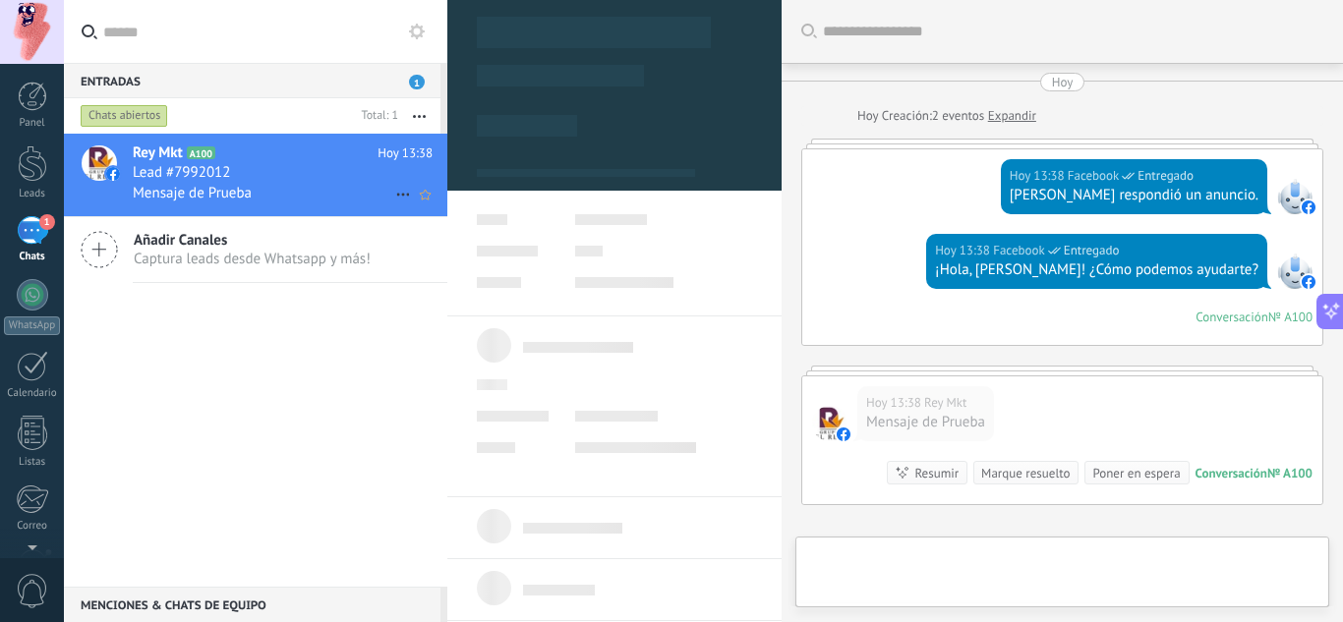
scroll to position [226, 0]
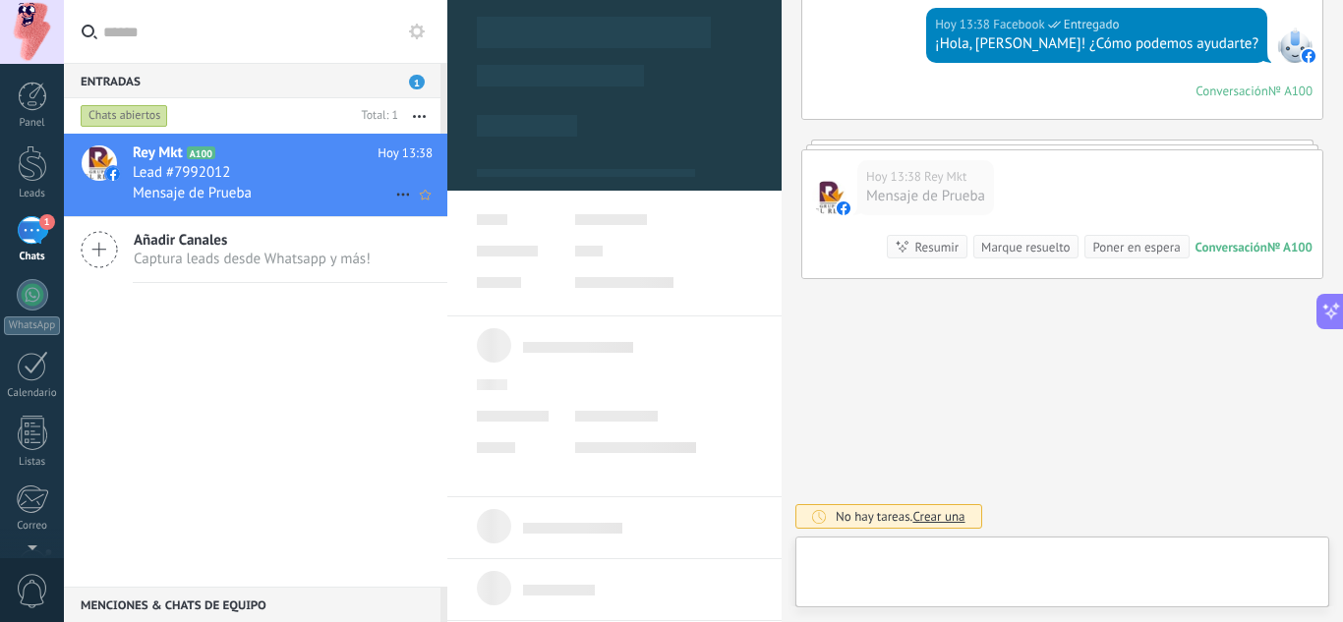
type textarea "**********"
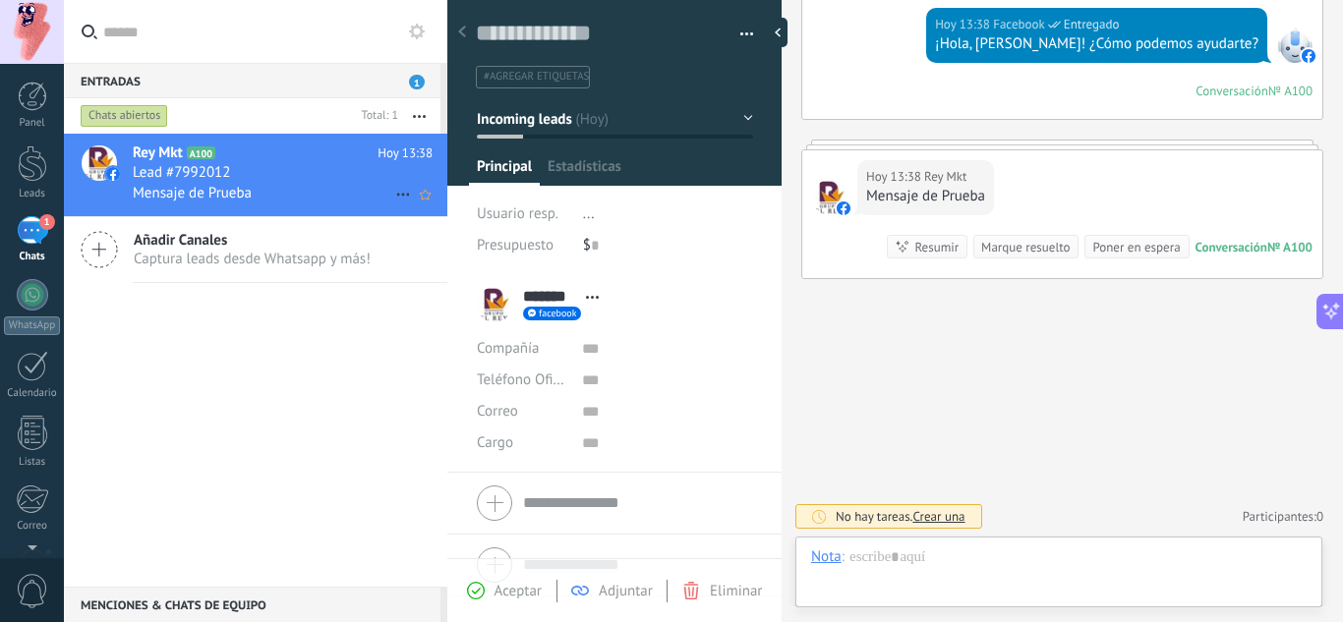
scroll to position [29, 0]
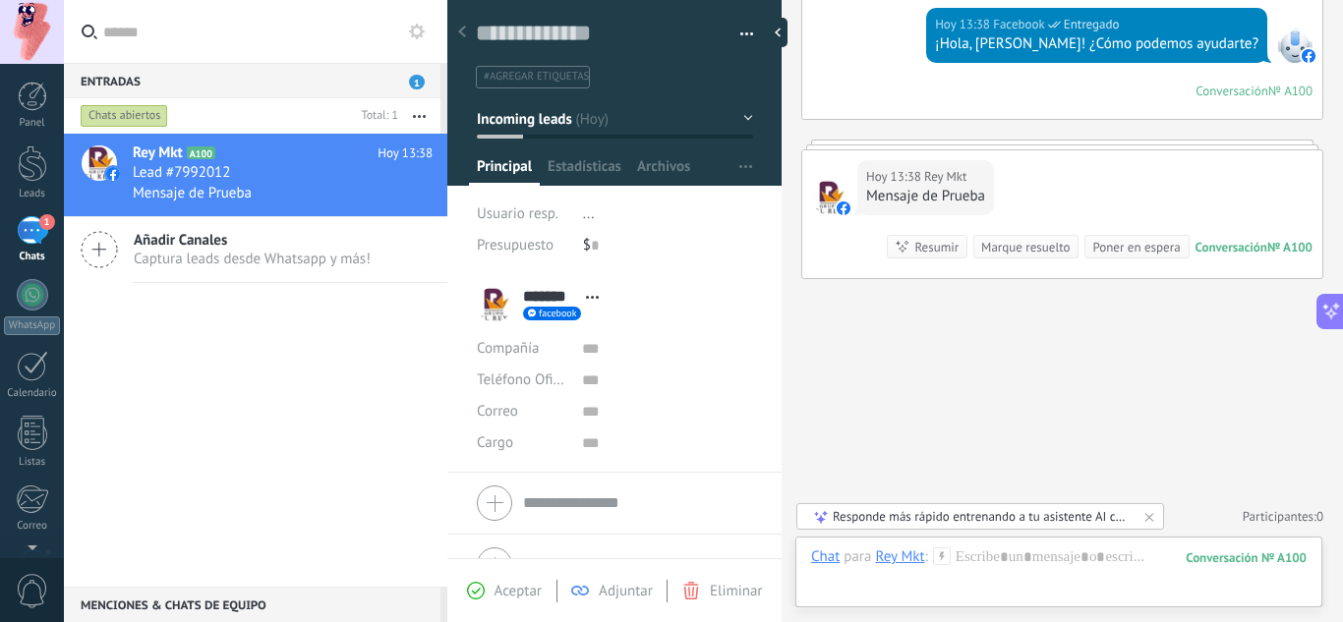
click at [584, 224] on li "..." at bounding box center [668, 214] width 170 height 31
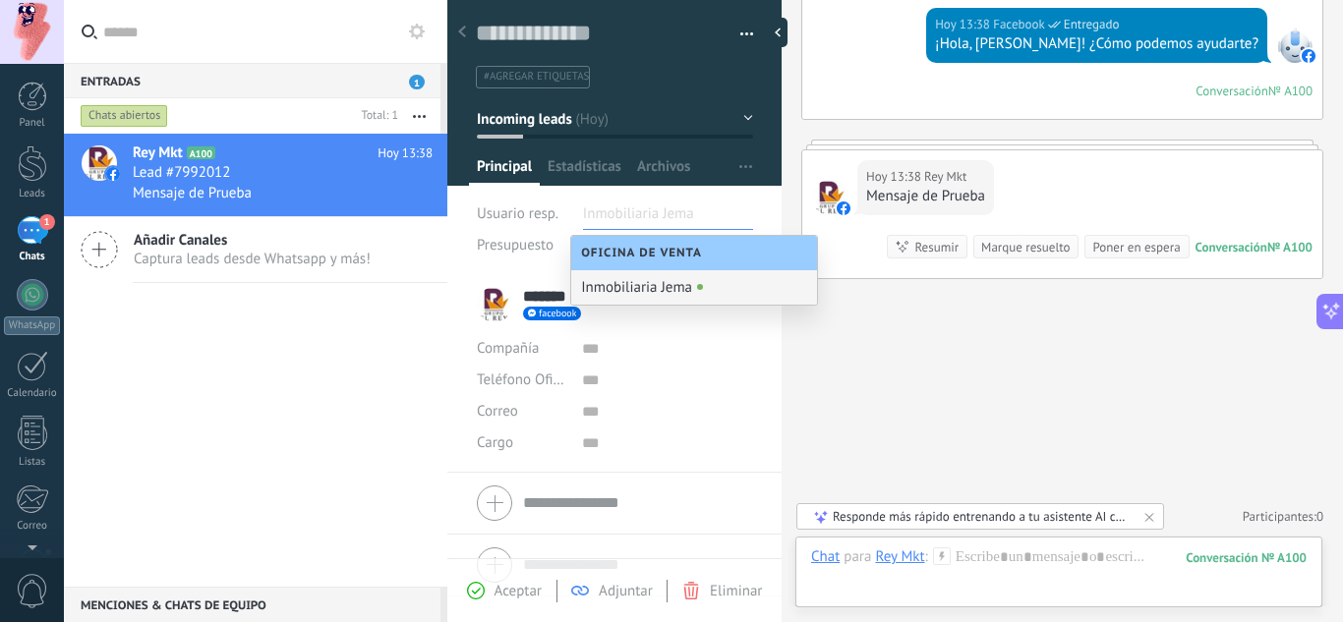
click at [605, 217] on input "text" at bounding box center [632, 214] width 98 height 31
click at [243, 332] on div "Rey Mkt A100 [DATE] 13:38 Lead #7992012 Mensaje de Prueba Añadir Canales Captur…" at bounding box center [255, 360] width 383 height 453
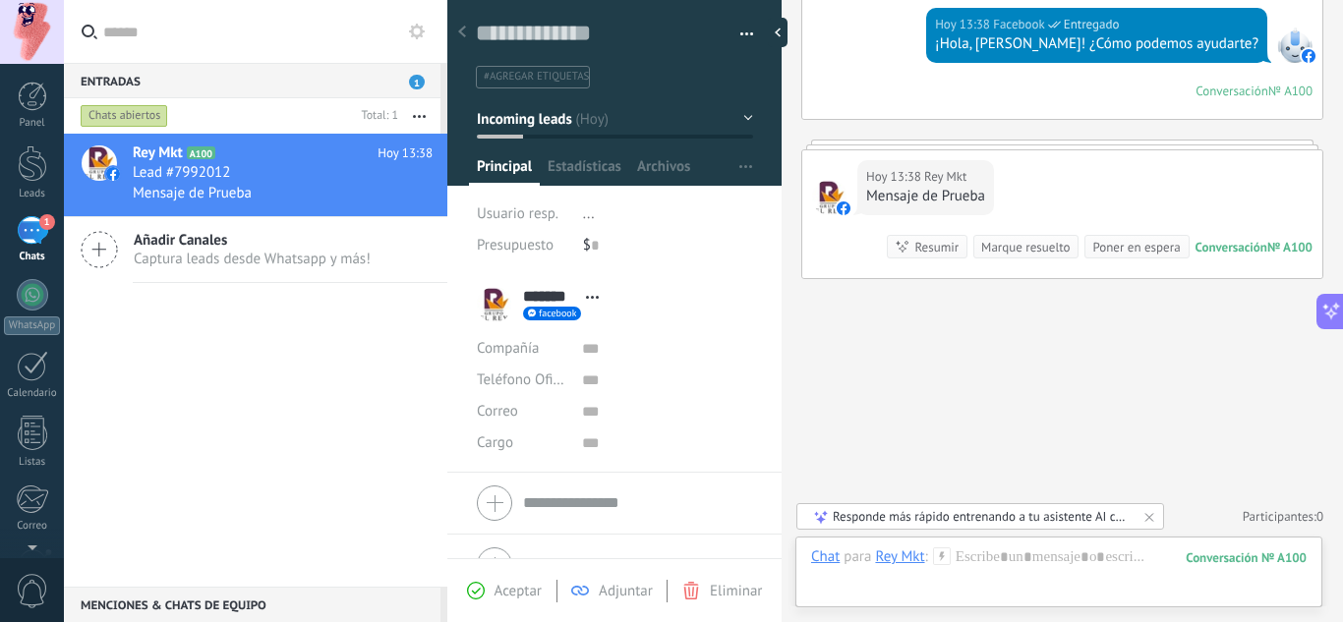
click at [585, 219] on span "..." at bounding box center [589, 214] width 12 height 19
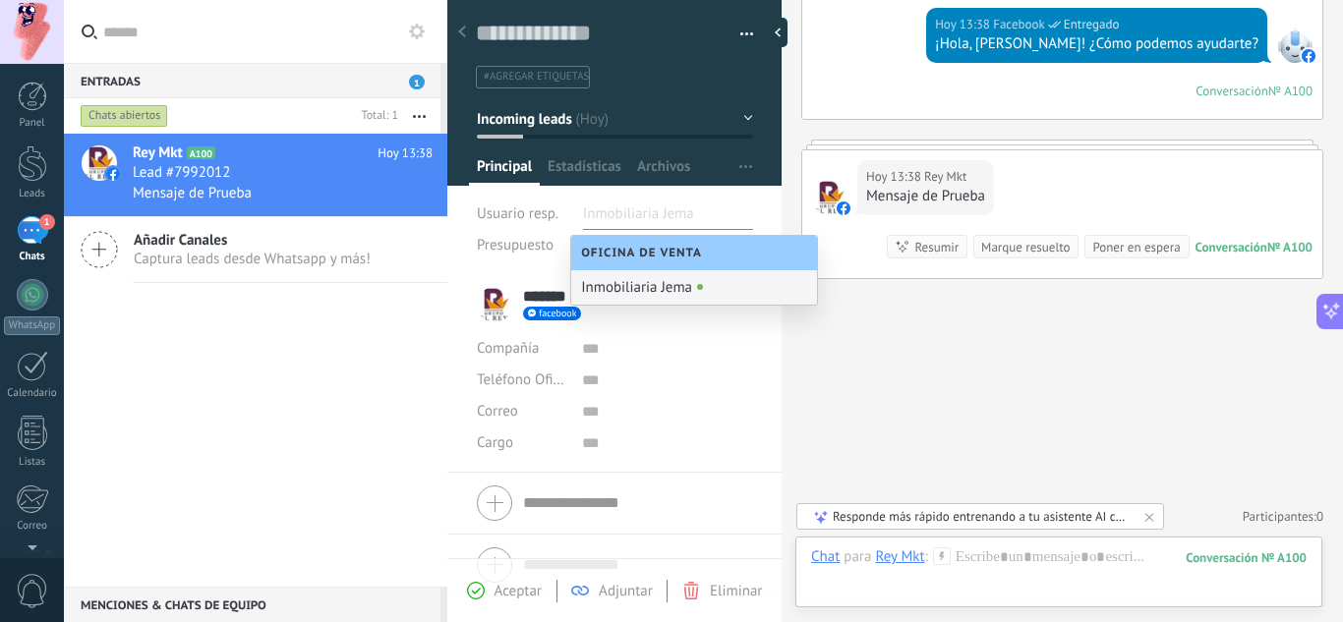
type input "*"
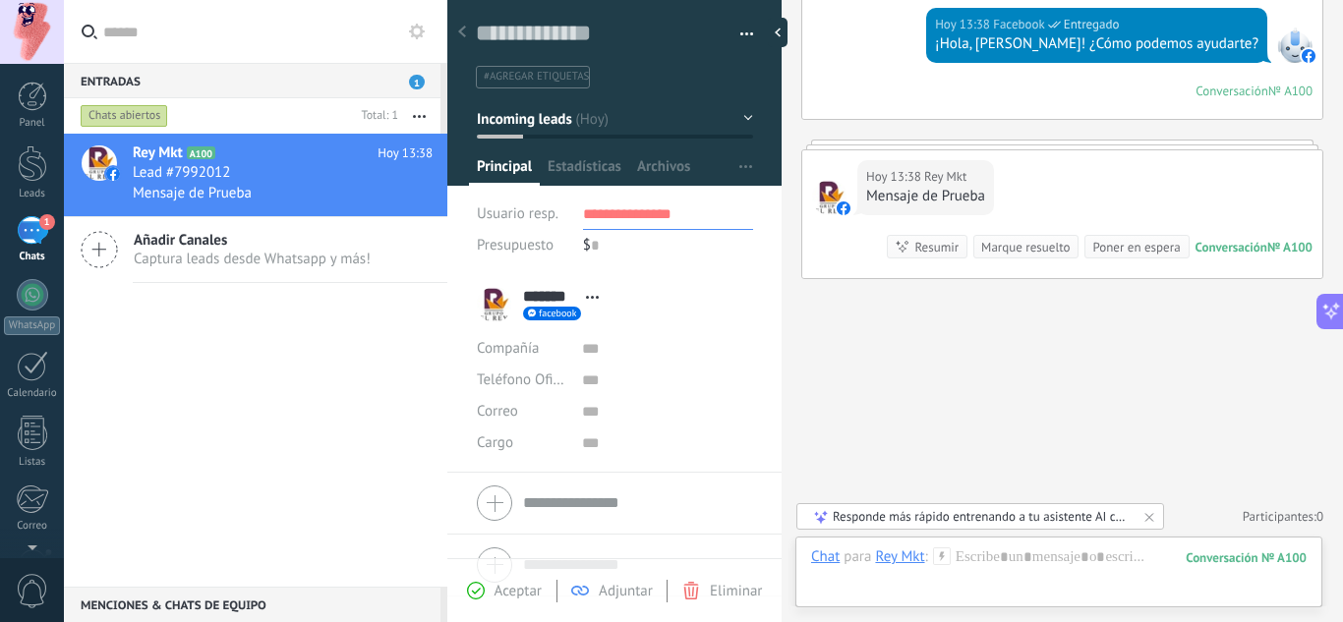
type input "**********"
click at [713, 260] on div "$ 0" at bounding box center [668, 245] width 170 height 31
click at [573, 218] on div "Usuario resp. ..." at bounding box center [615, 214] width 276 height 31
click at [593, 223] on li "..." at bounding box center [668, 214] width 170 height 31
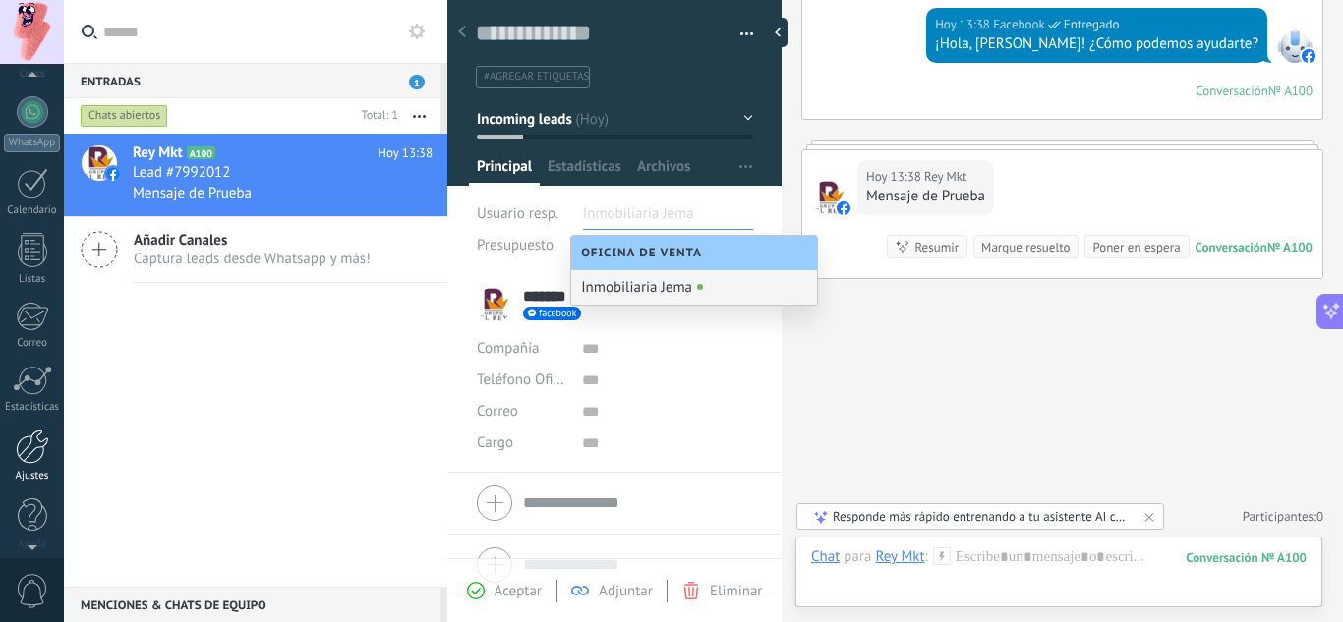
scroll to position [189, 0]
click at [26, 442] on div at bounding box center [32, 441] width 33 height 34
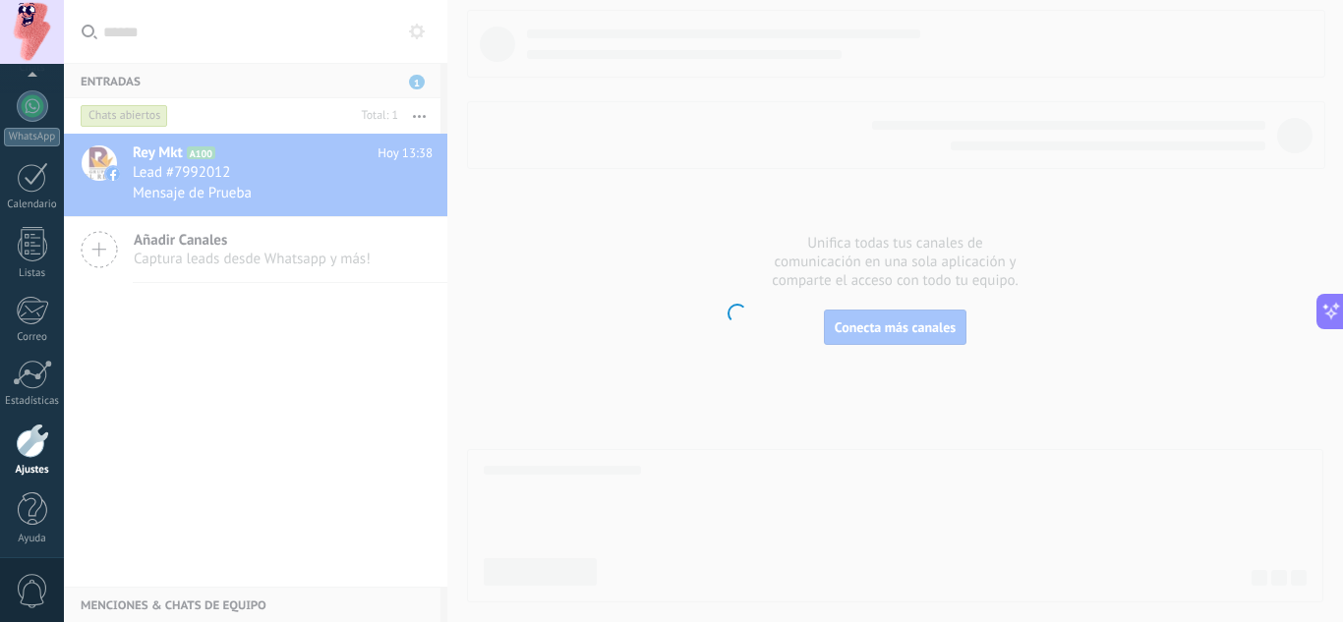
scroll to position [196, 0]
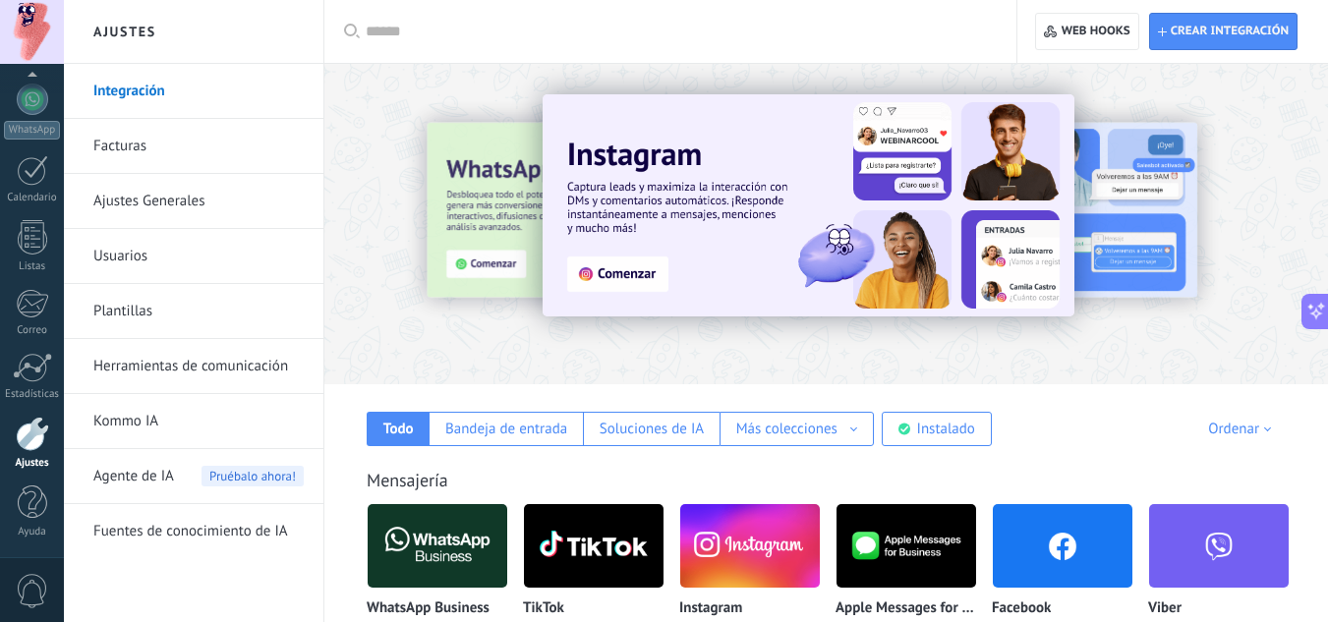
click at [117, 259] on link "Usuarios" at bounding box center [198, 256] width 210 height 55
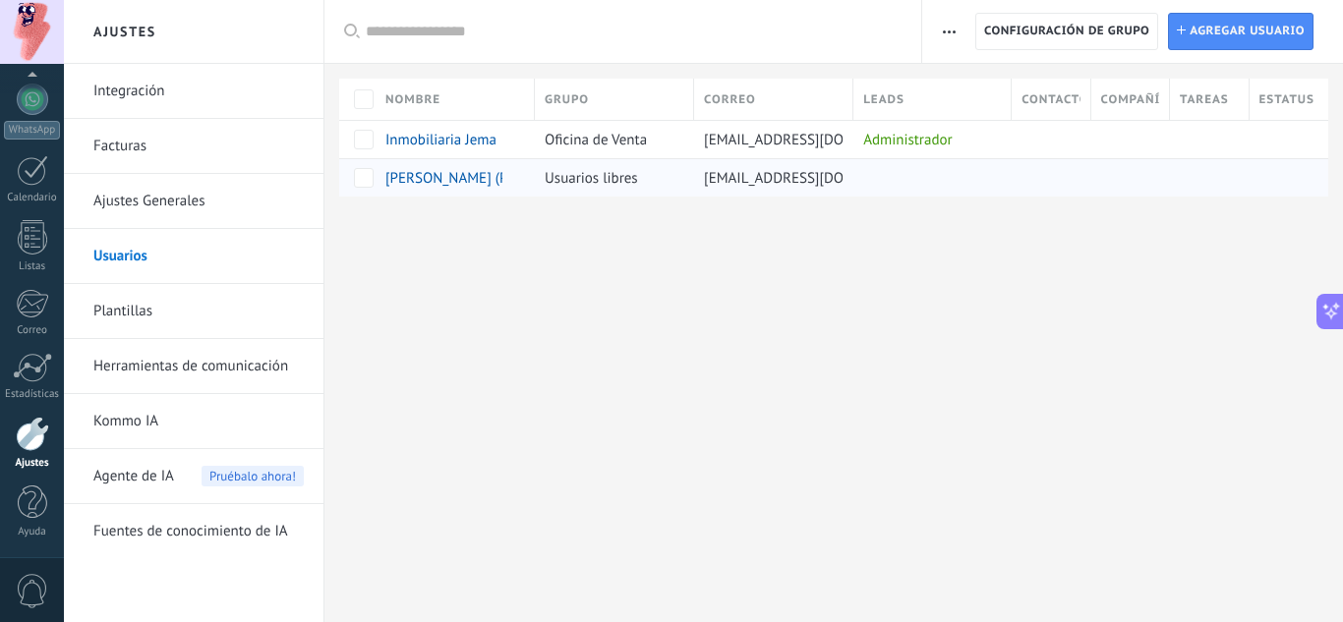
click at [493, 179] on span "[PERSON_NAME] (Prueba)" at bounding box center [465, 178] width 161 height 19
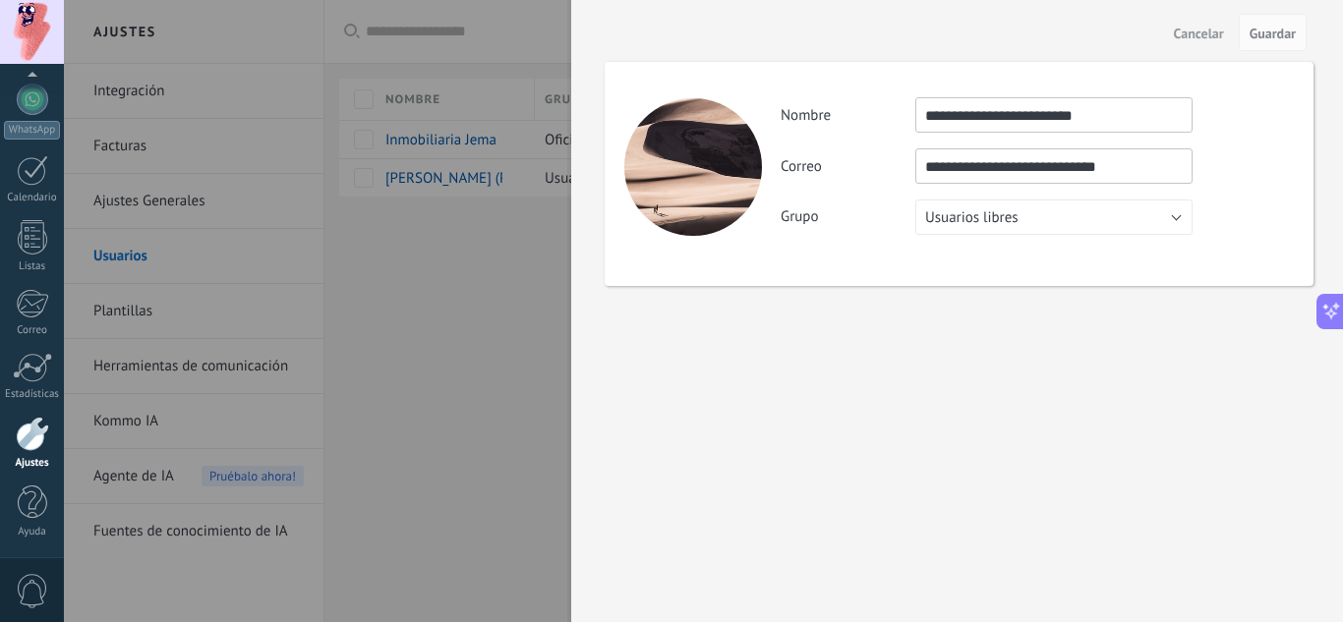
click at [473, 176] on div at bounding box center [671, 311] width 1343 height 622
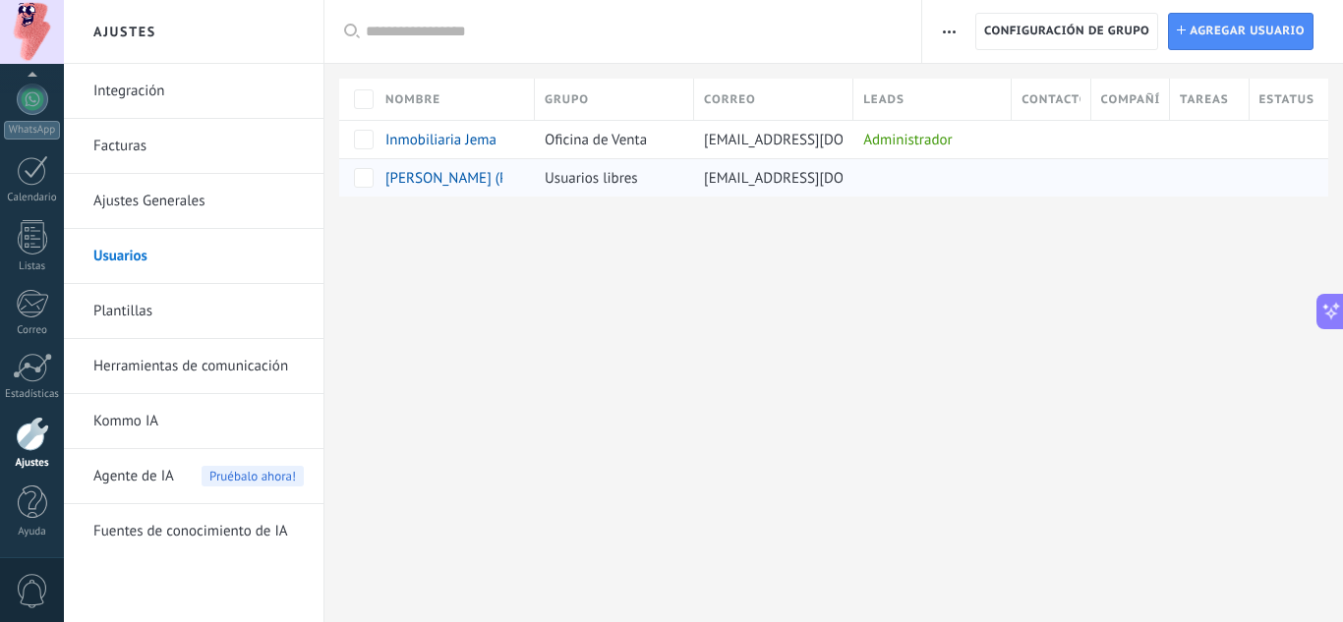
click at [434, 175] on span "[PERSON_NAME] (Prueba)" at bounding box center [465, 178] width 161 height 19
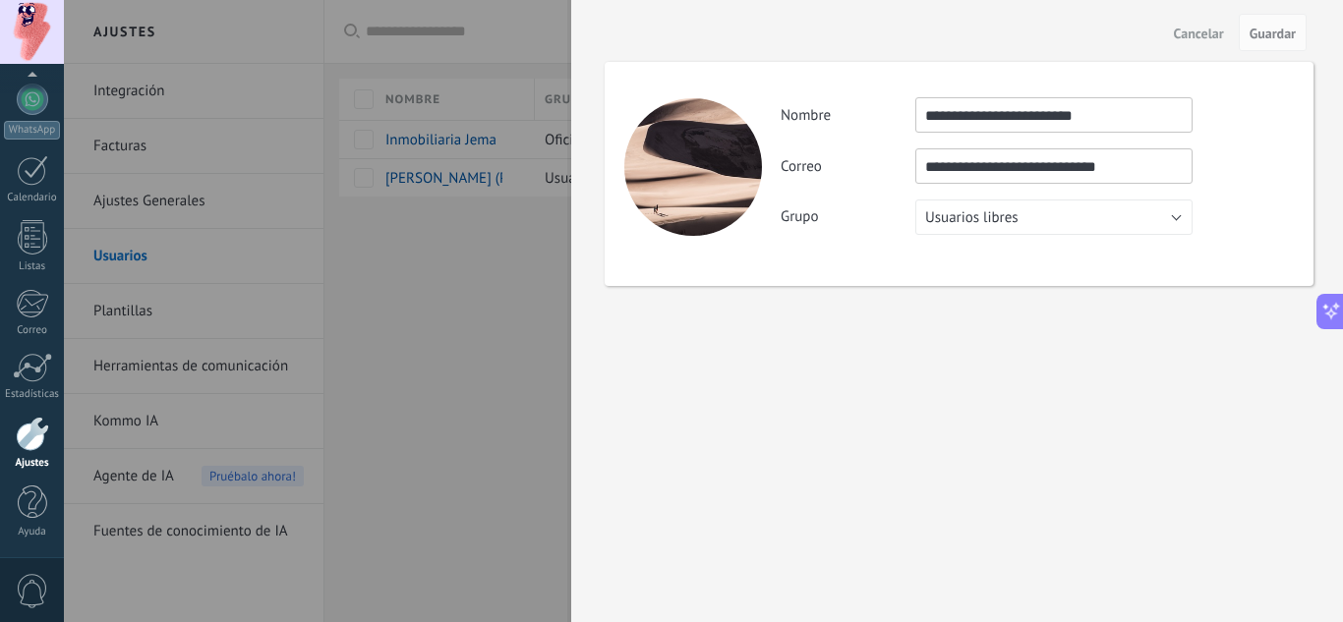
click at [476, 250] on div at bounding box center [671, 311] width 1343 height 622
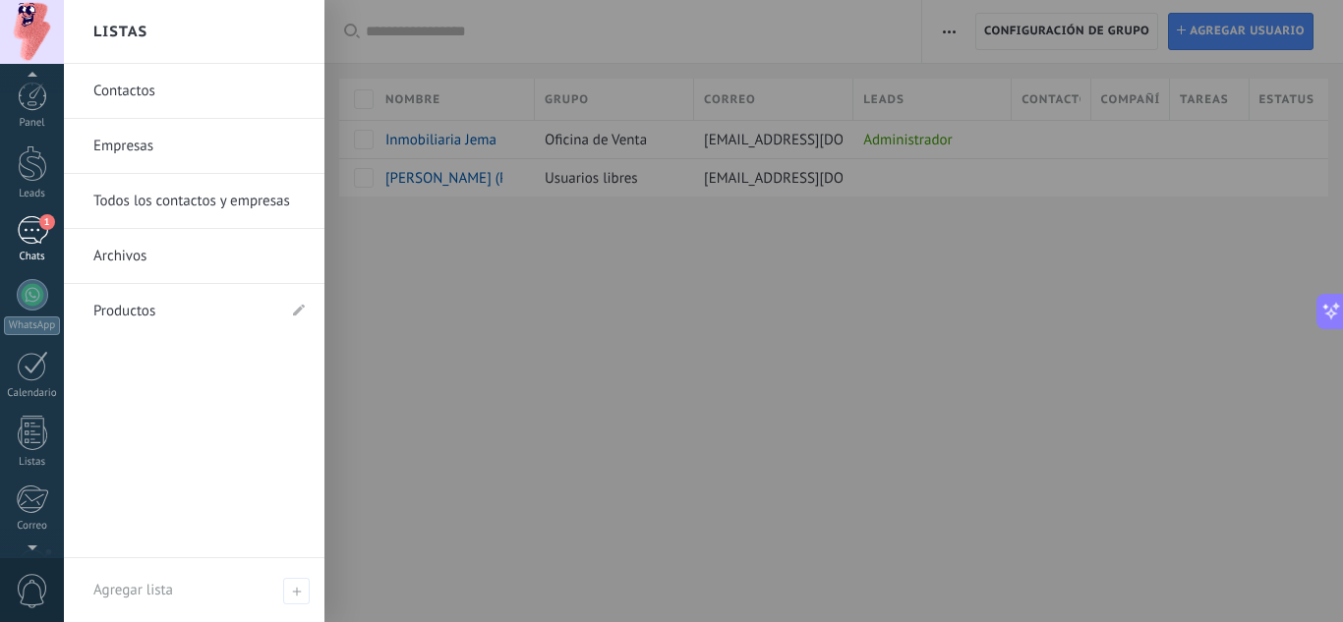
click at [21, 240] on div "1" at bounding box center [32, 230] width 31 height 29
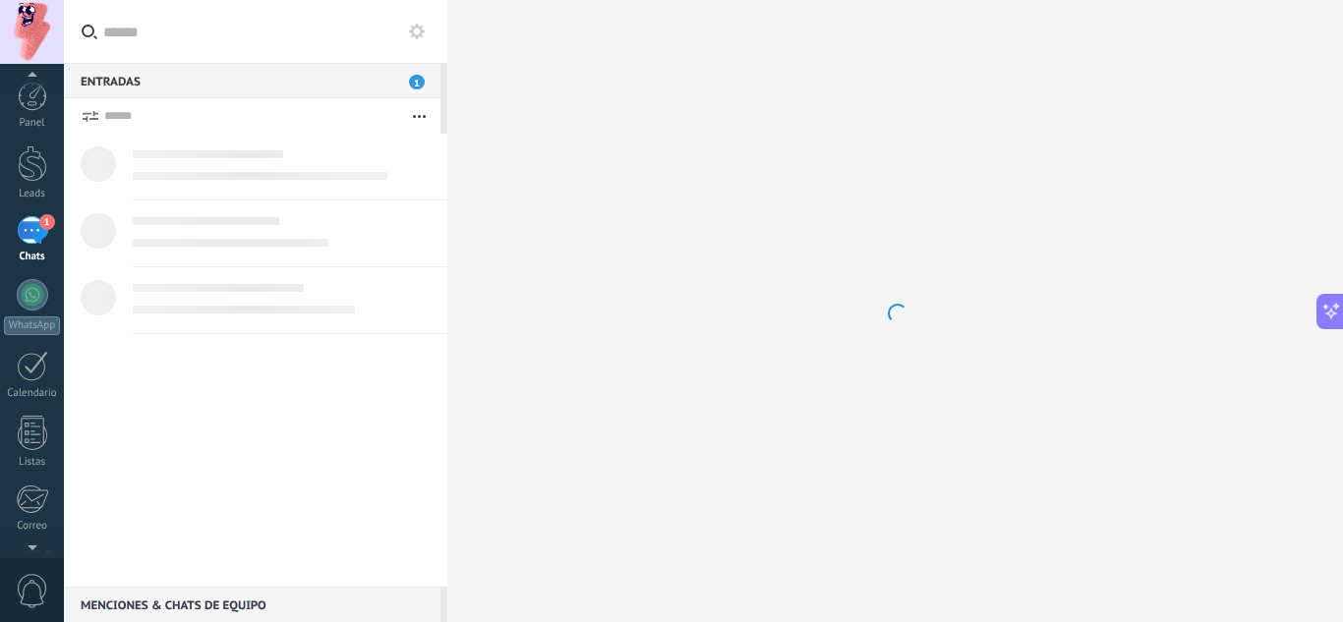
scroll to position [199, 0]
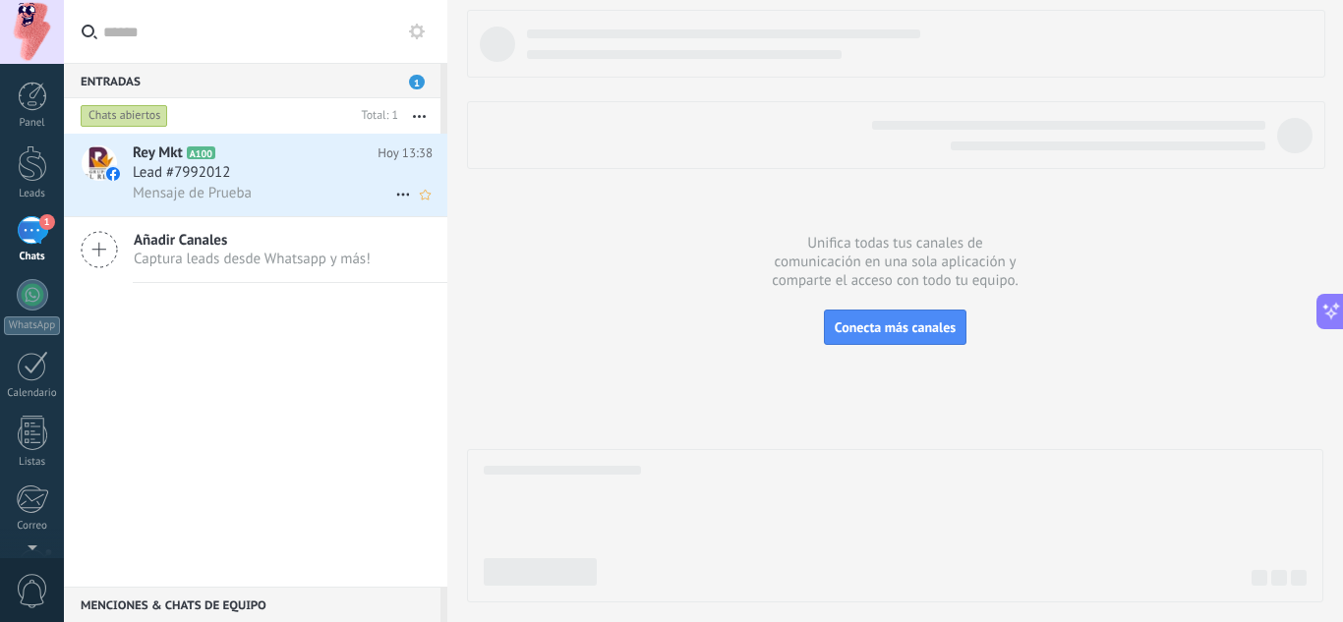
click at [296, 170] on div "Lead #7992012" at bounding box center [283, 173] width 300 height 20
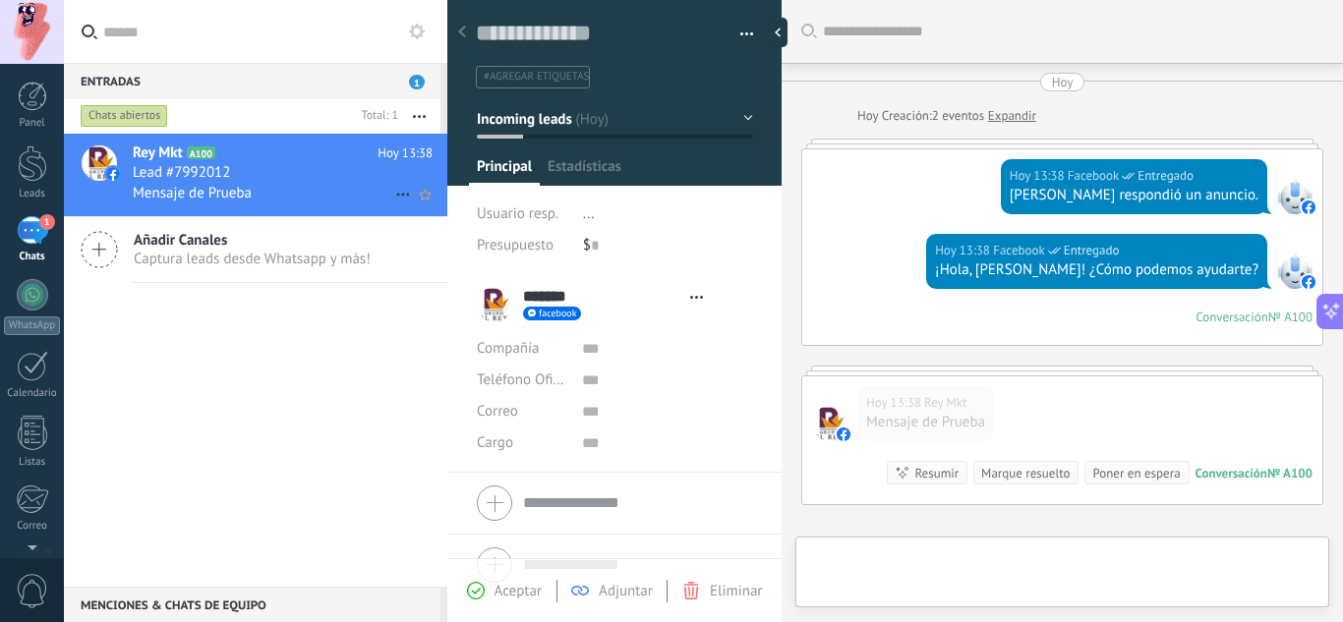
type textarea "**********"
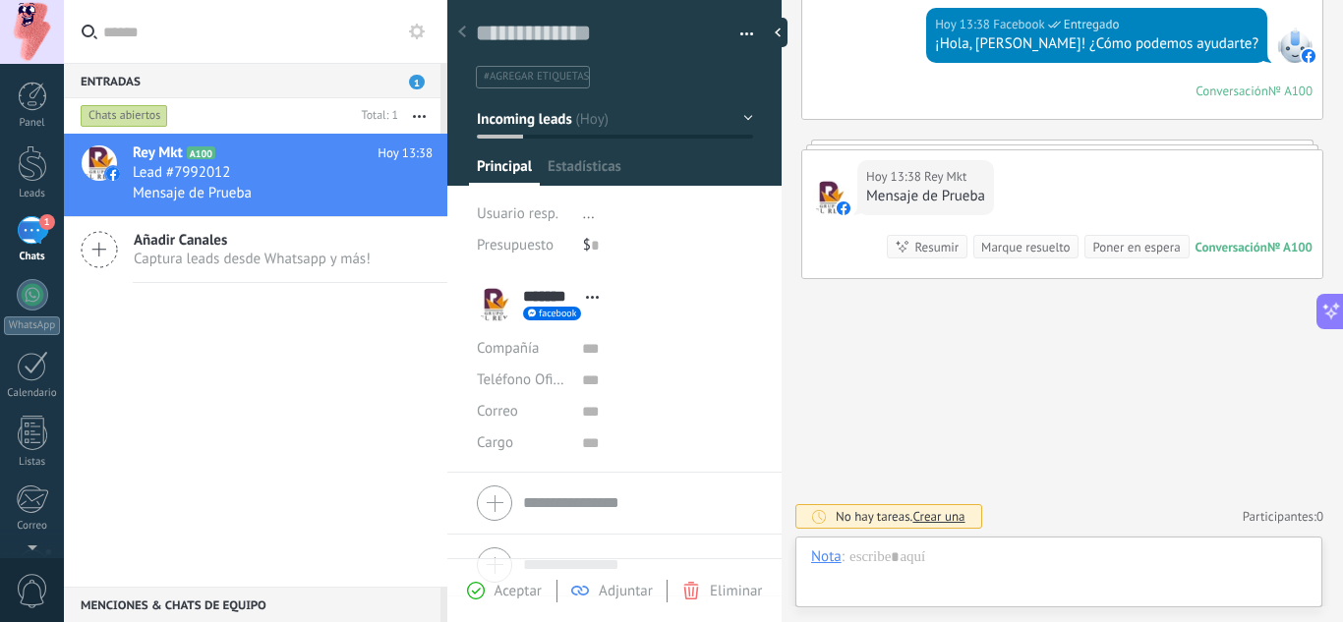
scroll to position [29, 0]
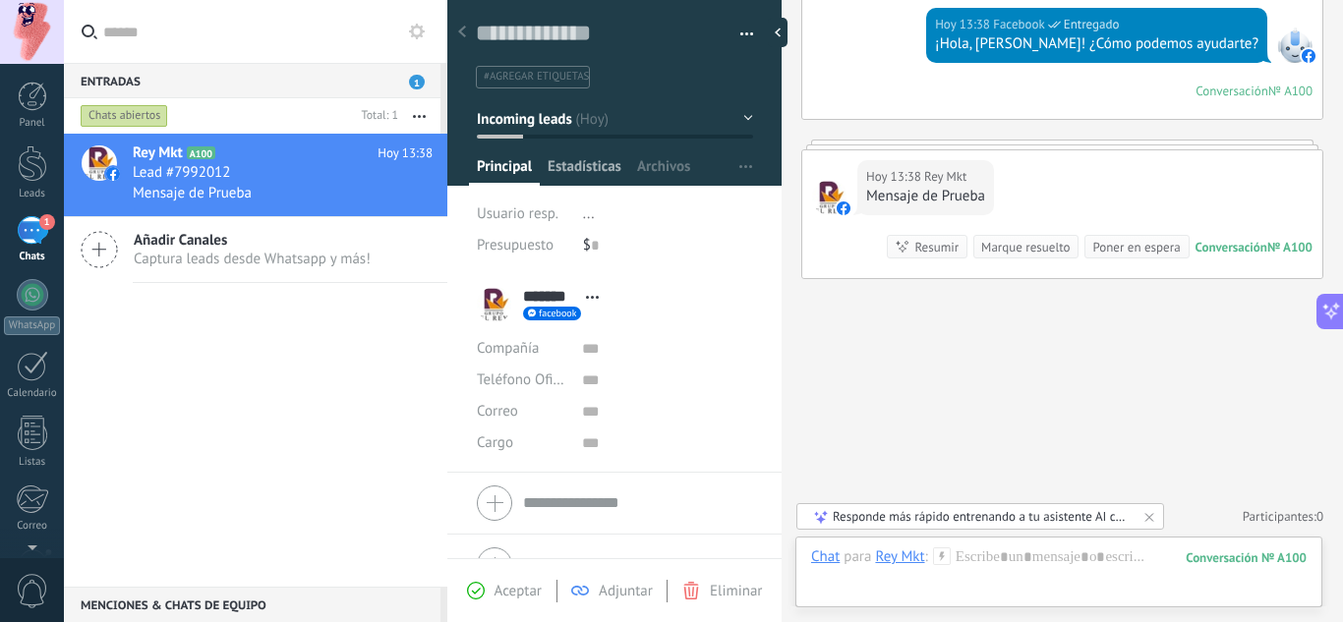
click at [613, 168] on span "Estadísticas" at bounding box center [585, 171] width 74 height 29
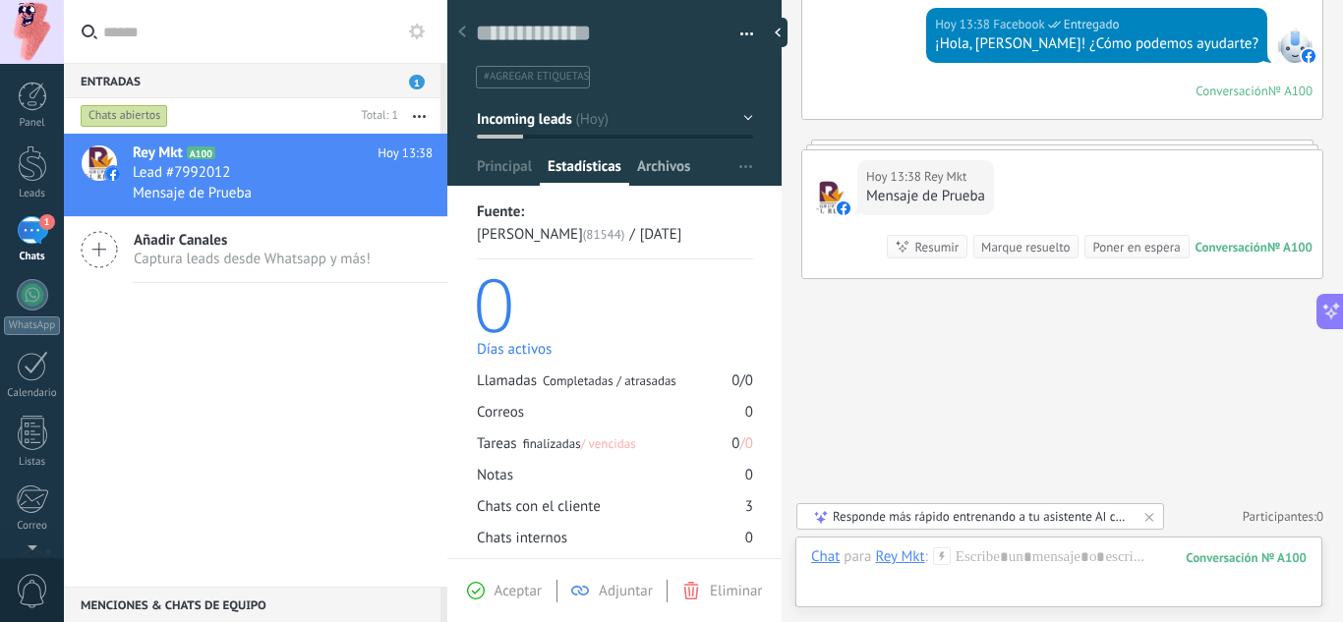
click at [678, 174] on span "Archivos" at bounding box center [663, 171] width 53 height 29
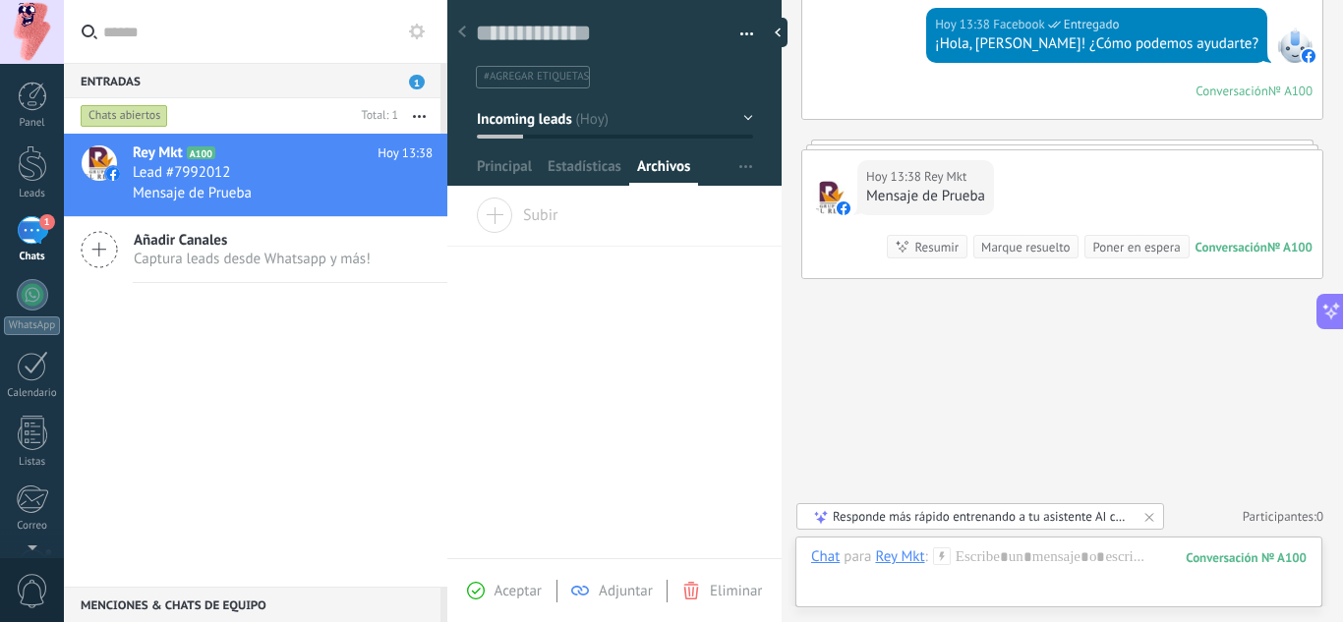
click at [744, 181] on button "button" at bounding box center [745, 166] width 29 height 37
click at [504, 177] on span "Principal" at bounding box center [504, 171] width 55 height 29
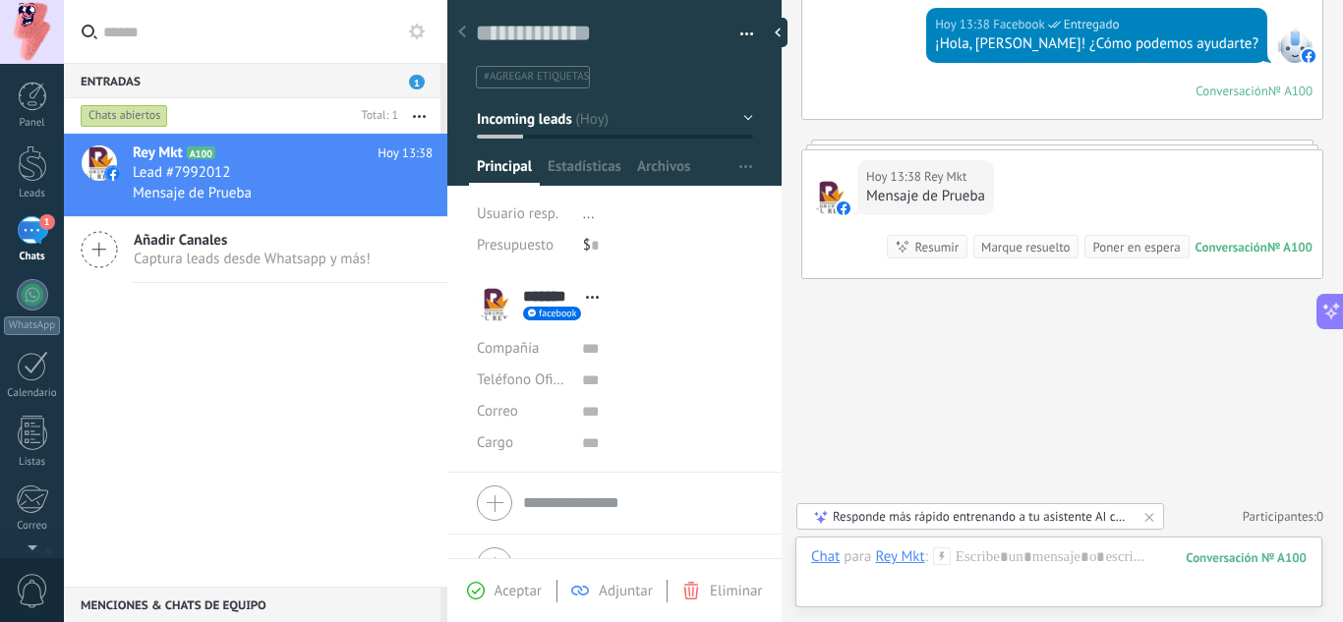
click at [900, 557] on div "Rey Mkt" at bounding box center [899, 557] width 49 height 18
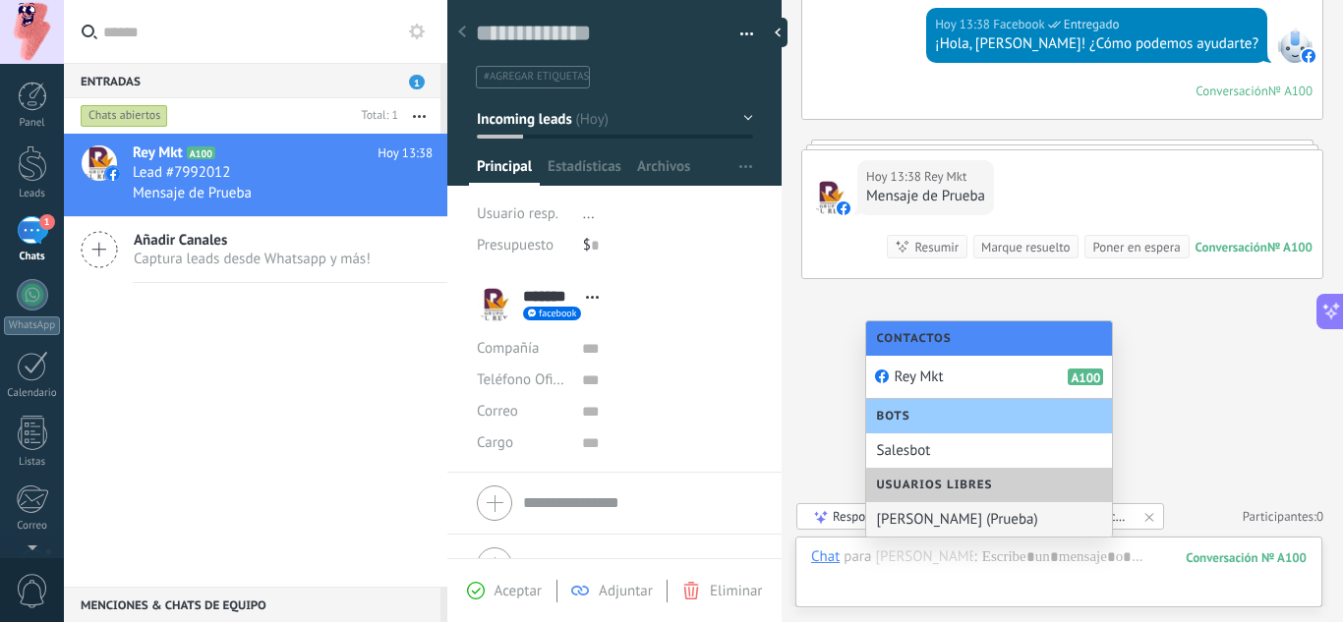
click at [955, 511] on div "[PERSON_NAME] (Prueba)" at bounding box center [989, 519] width 246 height 34
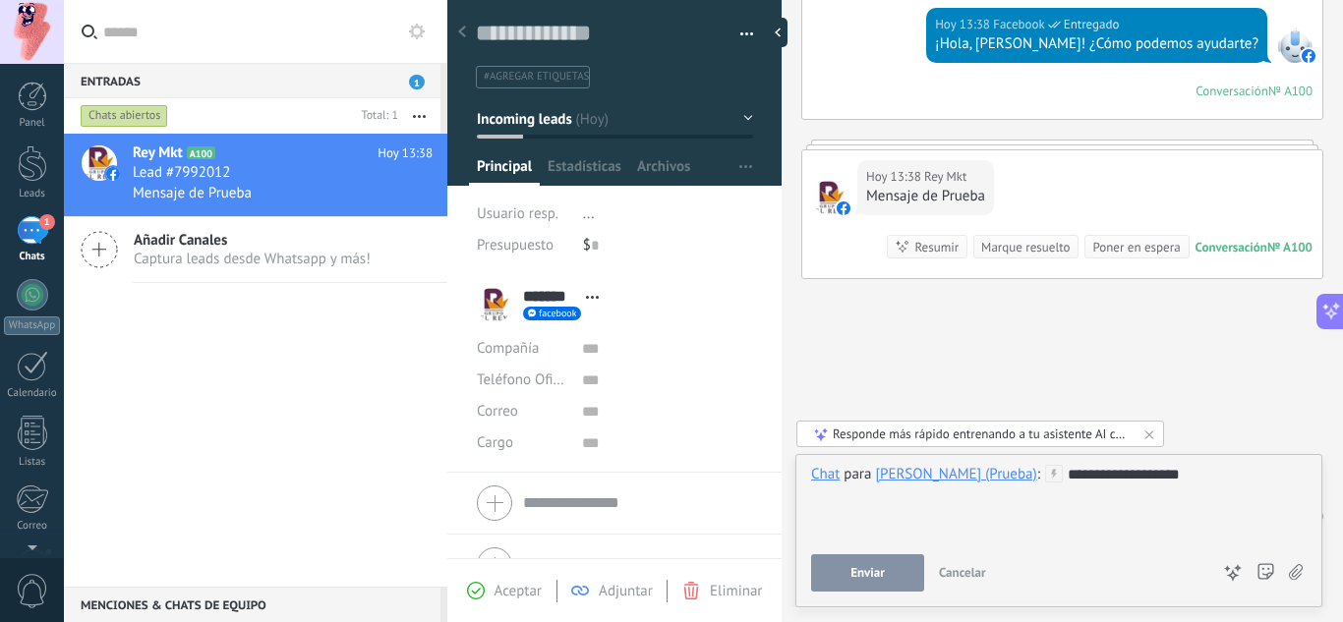
click at [1083, 471] on div "**********" at bounding box center [1059, 502] width 496 height 75
click at [1210, 470] on div "**********" at bounding box center [1059, 502] width 496 height 75
click at [858, 574] on span "Enviar" at bounding box center [867, 573] width 34 height 14
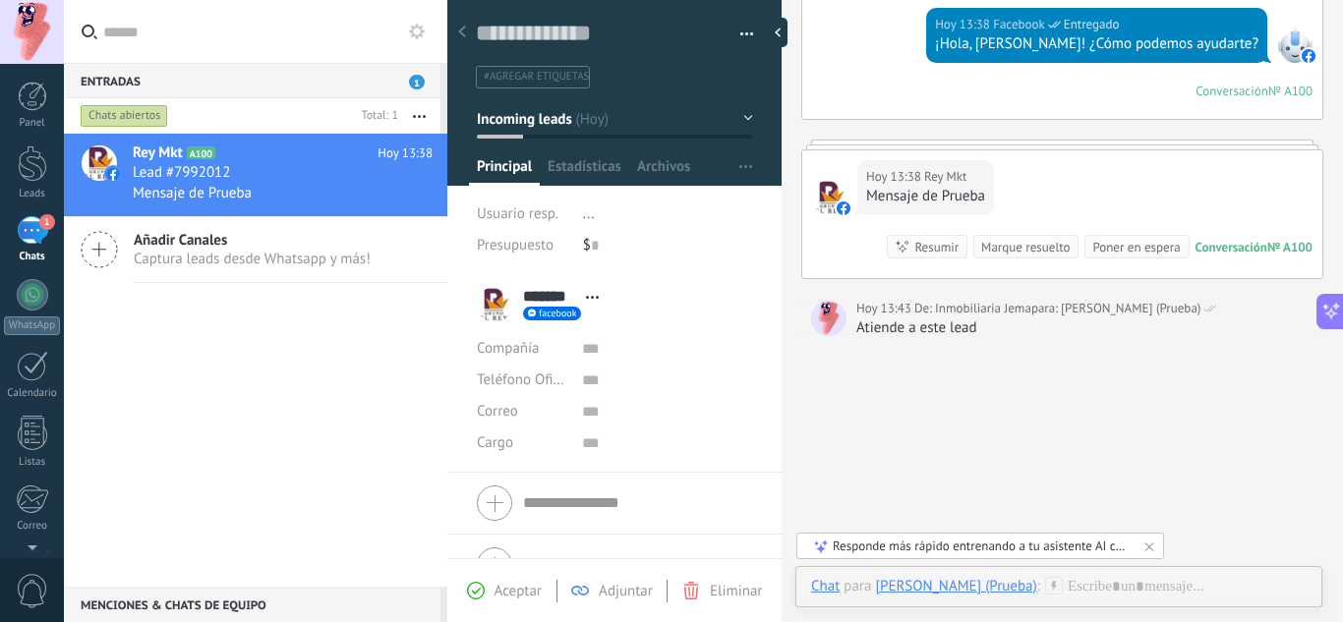
scroll to position [285, 0]
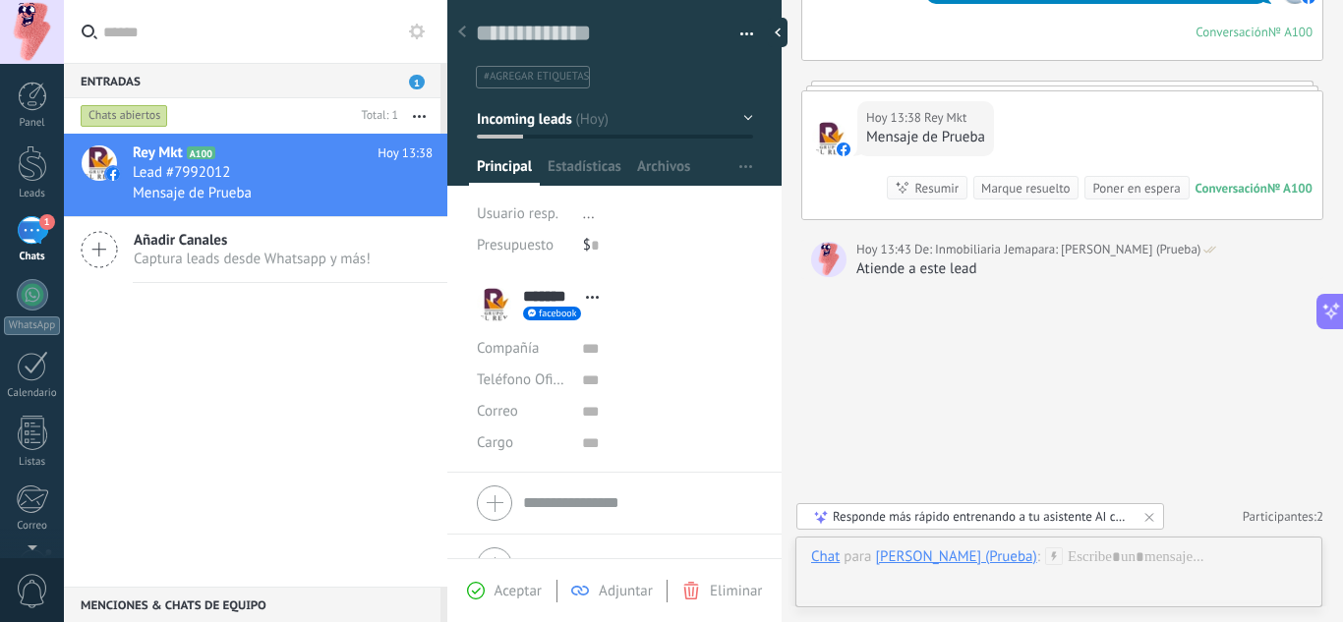
click at [966, 558] on div "[PERSON_NAME] (Prueba)" at bounding box center [955, 557] width 161 height 18
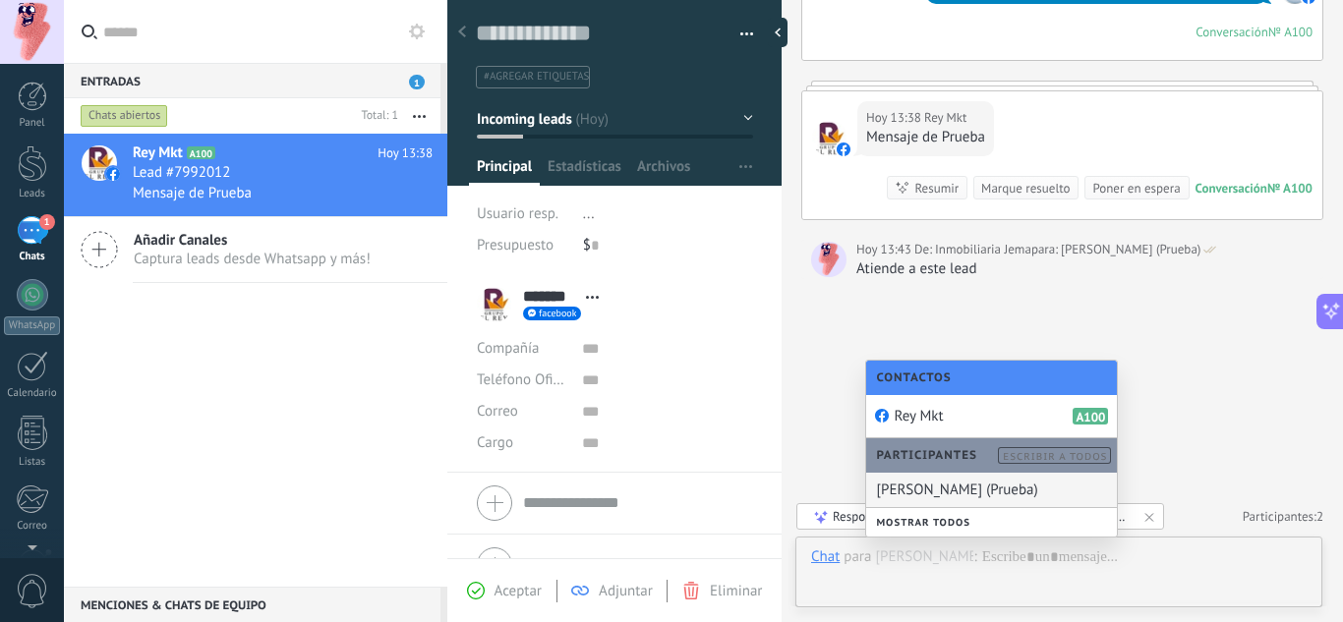
click at [951, 496] on div "[PERSON_NAME] (Prueba)" at bounding box center [991, 490] width 251 height 34
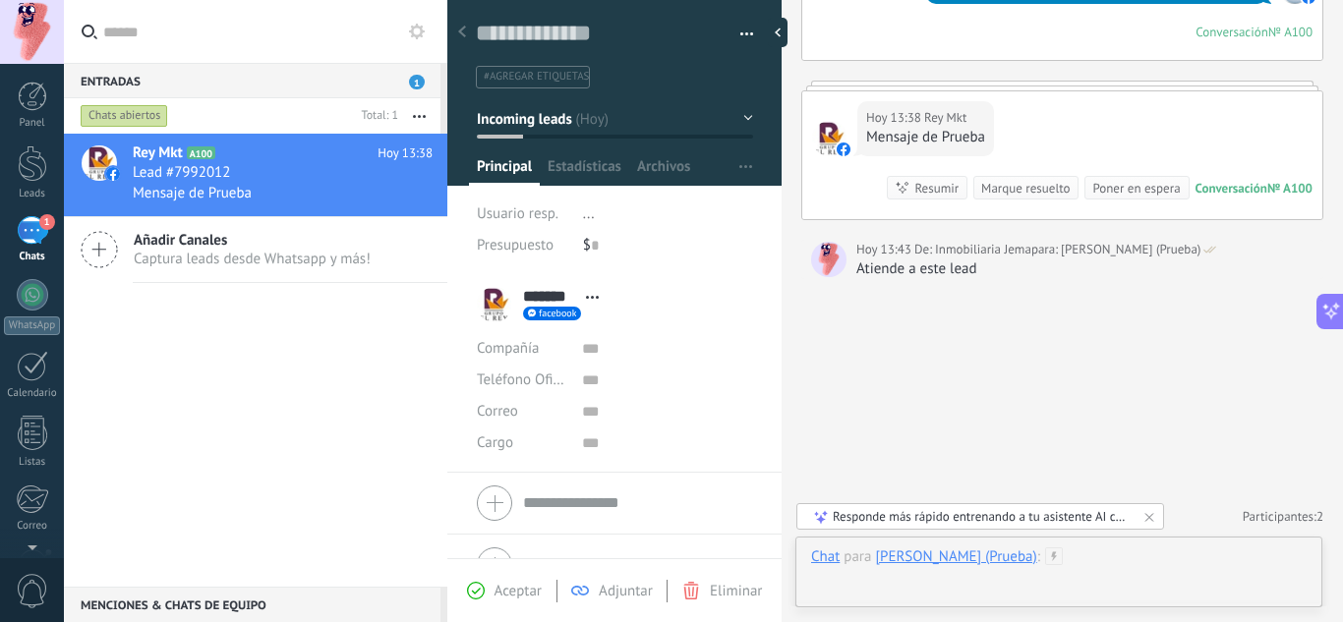
click at [1110, 557] on div at bounding box center [1059, 577] width 496 height 59
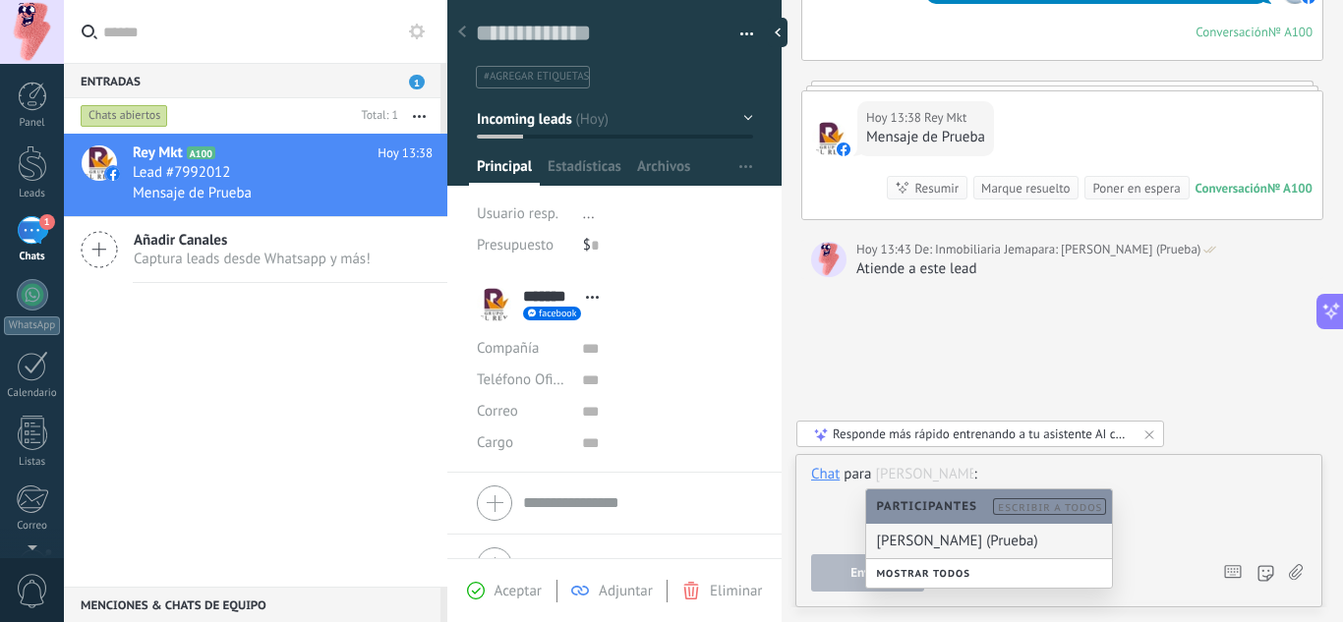
click at [1075, 540] on div "[PERSON_NAME] (Prueba)" at bounding box center [989, 541] width 246 height 34
type input "*"
click at [1202, 531] on div at bounding box center [1059, 502] width 496 height 75
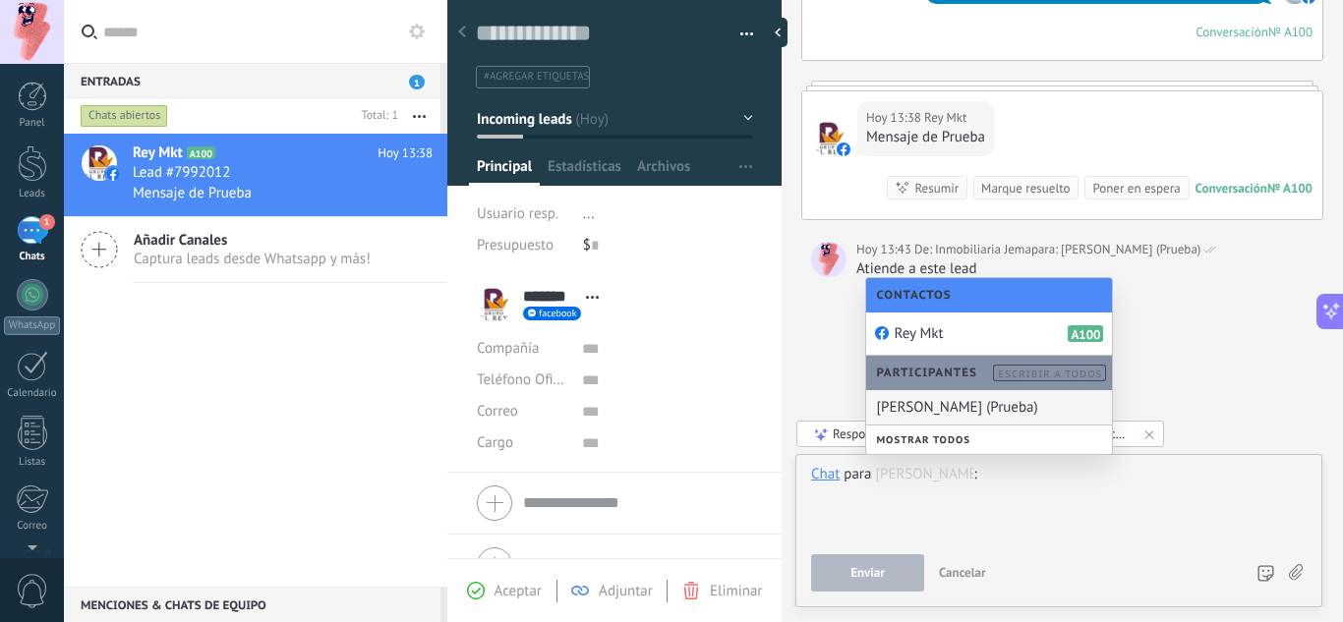
click at [968, 410] on div "[PERSON_NAME] (Prueba)" at bounding box center [989, 407] width 246 height 34
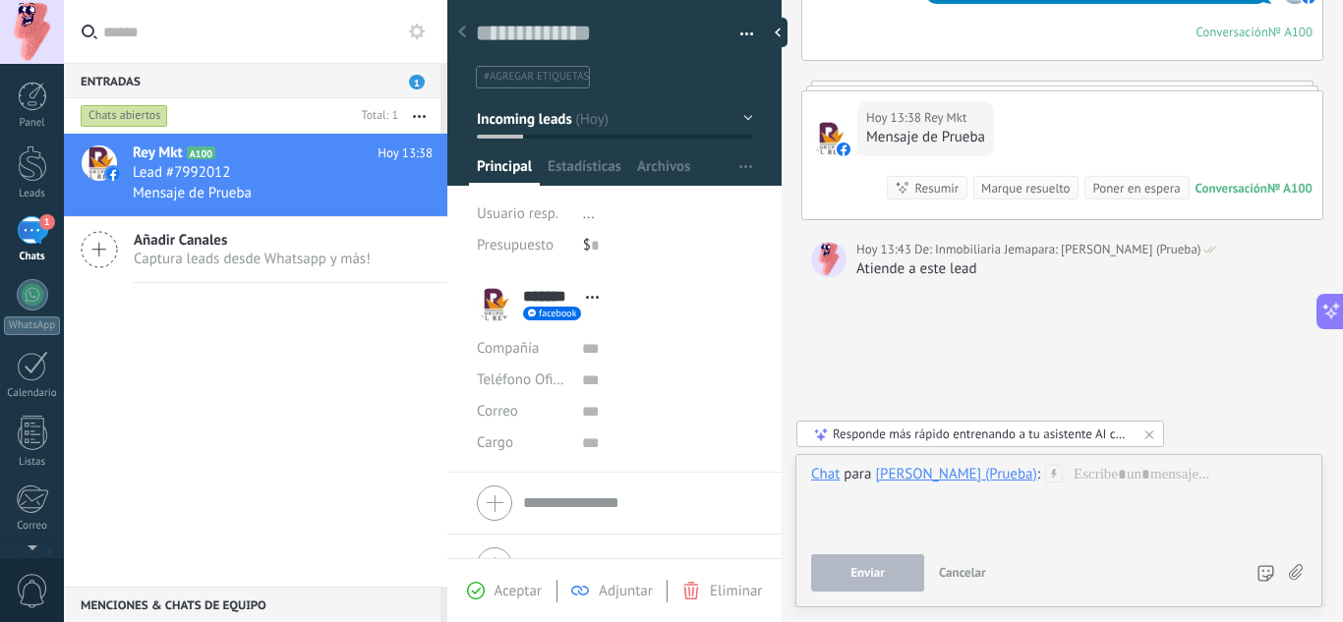
click at [1297, 573] on icon at bounding box center [1296, 572] width 14 height 17
click at [0, 0] on input "file" at bounding box center [0, 0] width 0 height 0
click at [1104, 513] on div at bounding box center [1059, 502] width 496 height 75
click at [1090, 494] on div at bounding box center [1059, 502] width 496 height 75
click at [984, 265] on div "Atiende a este lead" at bounding box center [1084, 270] width 457 height 20
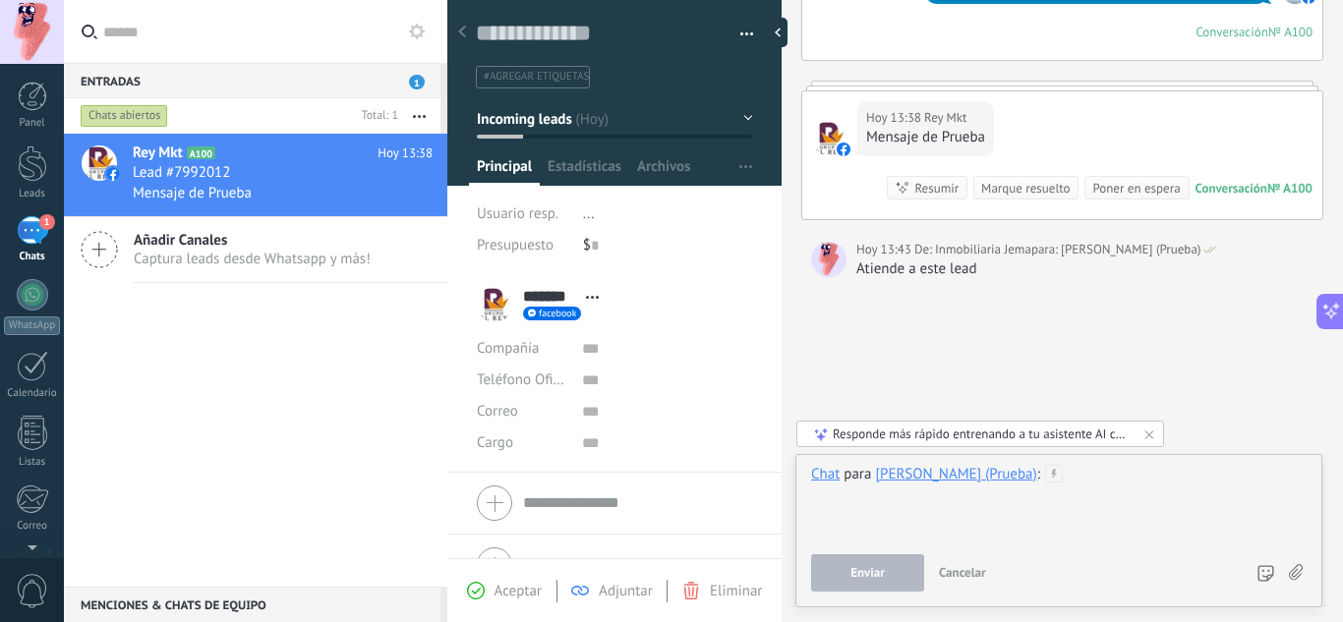
click at [1088, 483] on div at bounding box center [1059, 502] width 496 height 75
click at [1087, 490] on div at bounding box center [1059, 502] width 496 height 75
click at [926, 478] on div "[PERSON_NAME] (Prueba)" at bounding box center [955, 474] width 161 height 18
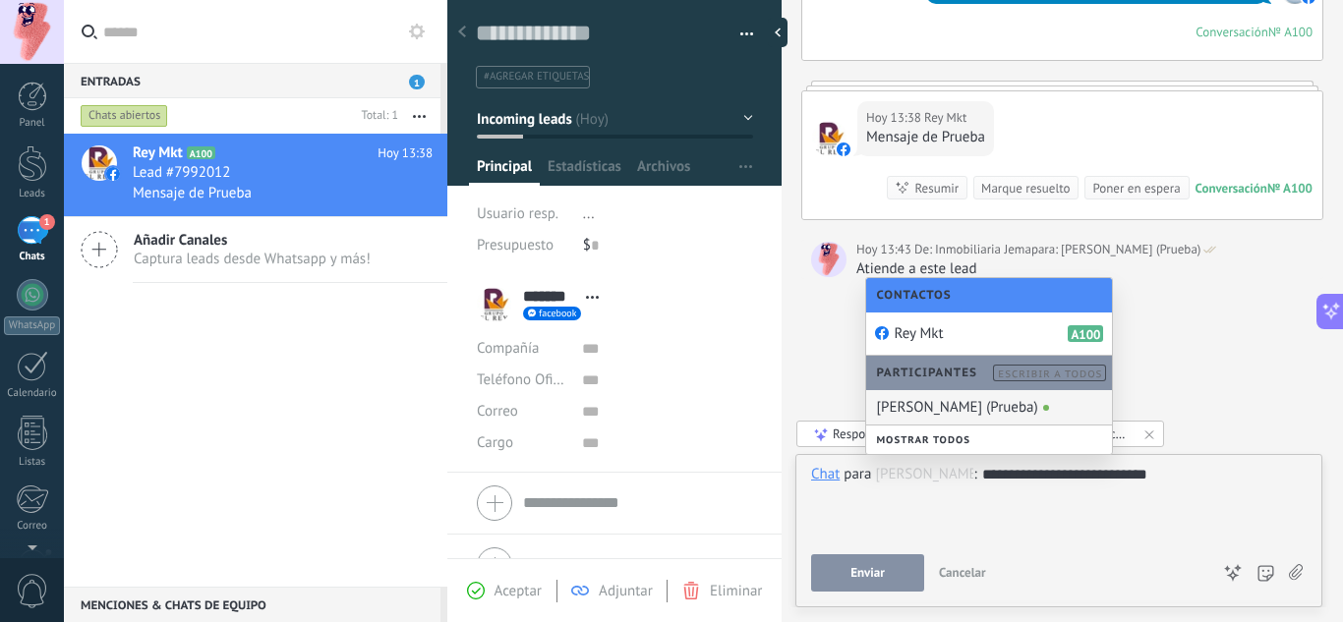
click at [945, 406] on div "[PERSON_NAME] (Prueba)" at bounding box center [989, 407] width 246 height 34
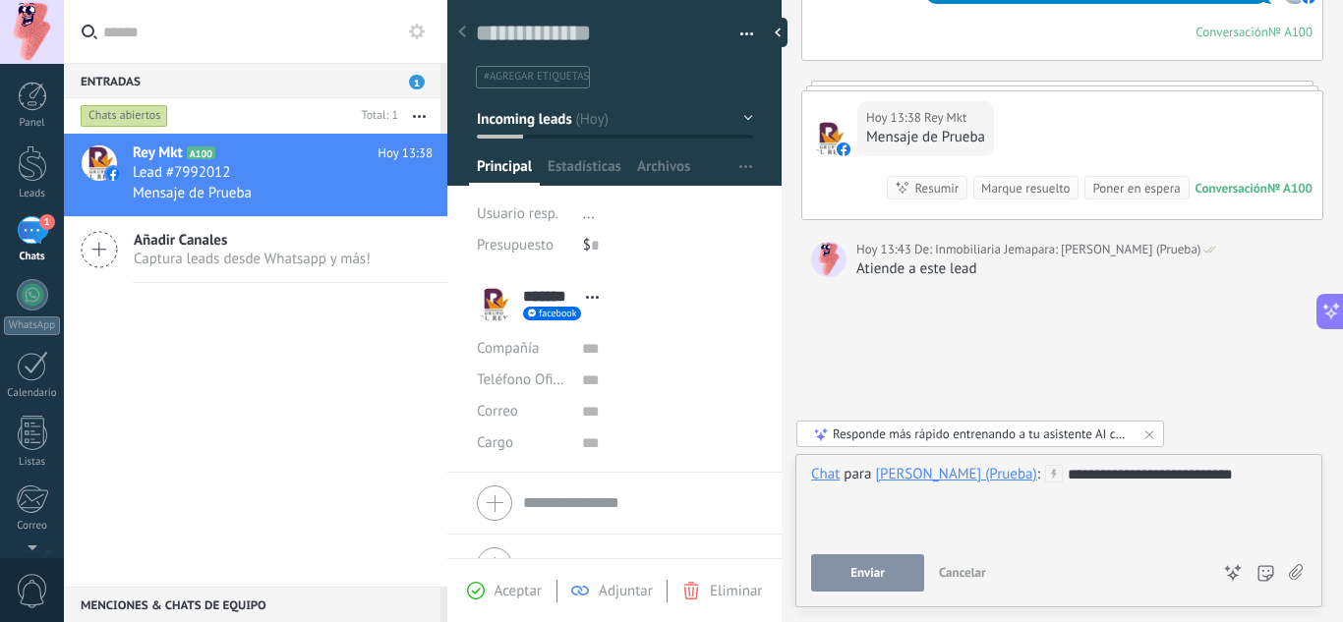
click at [1063, 474] on icon at bounding box center [1054, 474] width 18 height 18
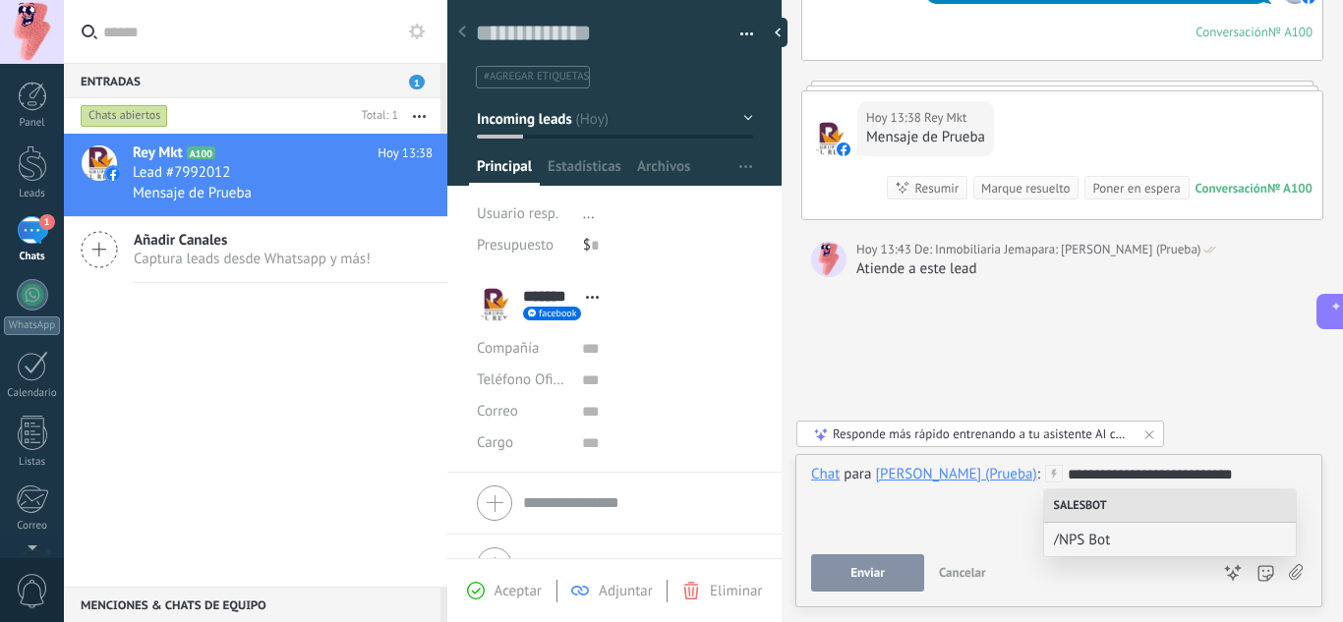
click at [992, 500] on div at bounding box center [1059, 495] width 496 height 20
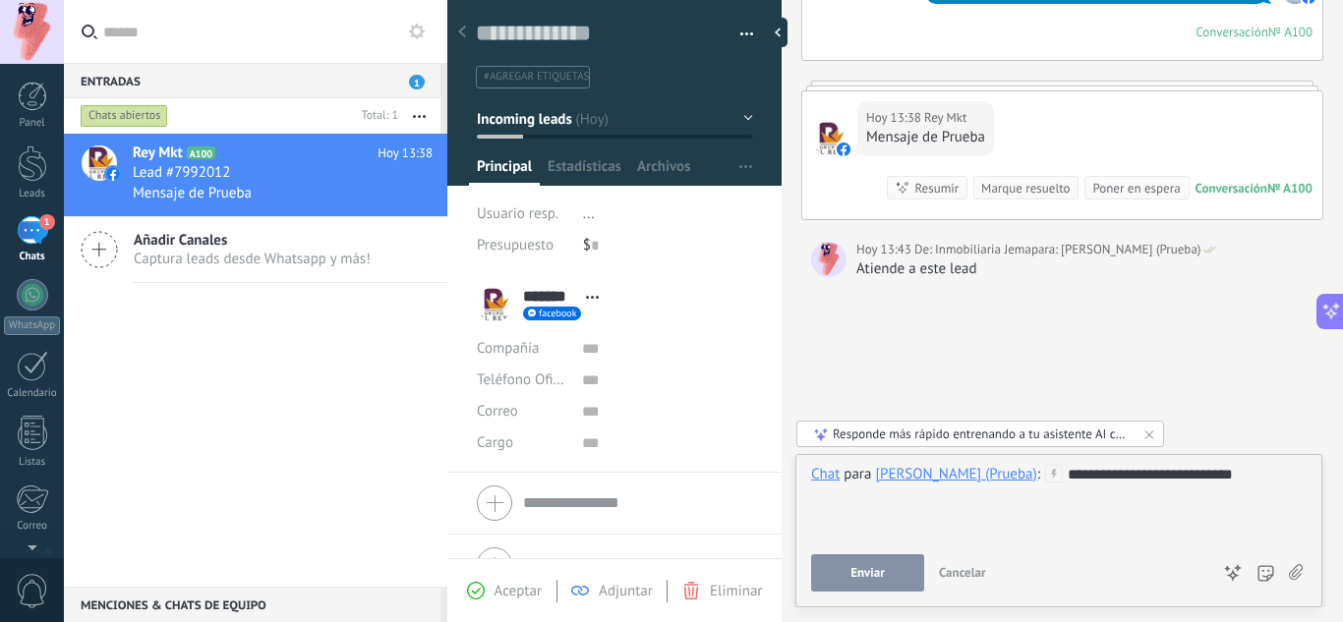
click at [861, 582] on button "Enviar" at bounding box center [867, 573] width 113 height 37
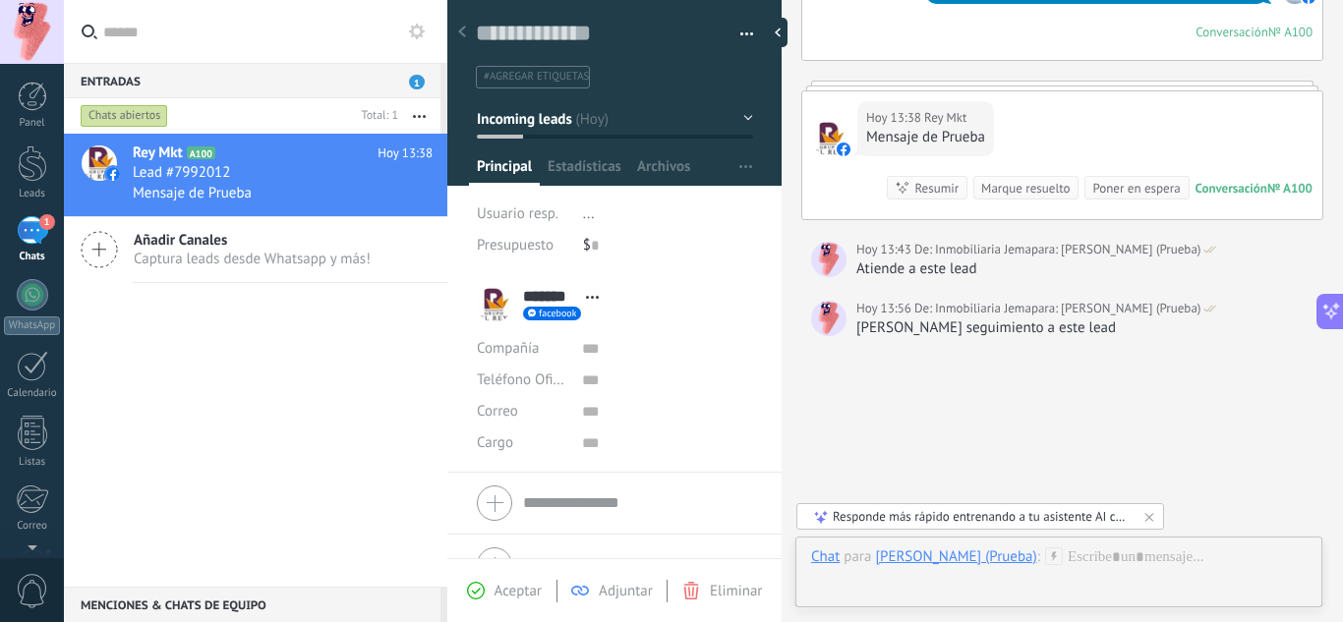
click at [583, 219] on span "..." at bounding box center [589, 214] width 12 height 19
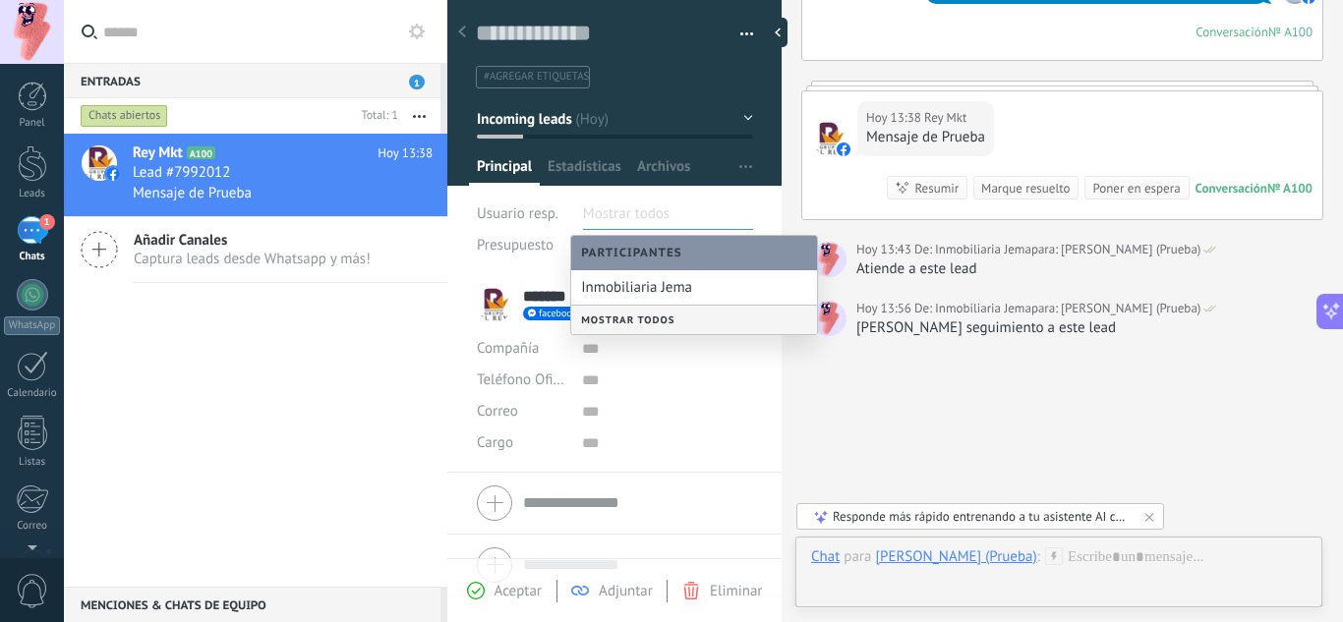
click at [637, 314] on div "Mostrar todos" at bounding box center [694, 320] width 246 height 29
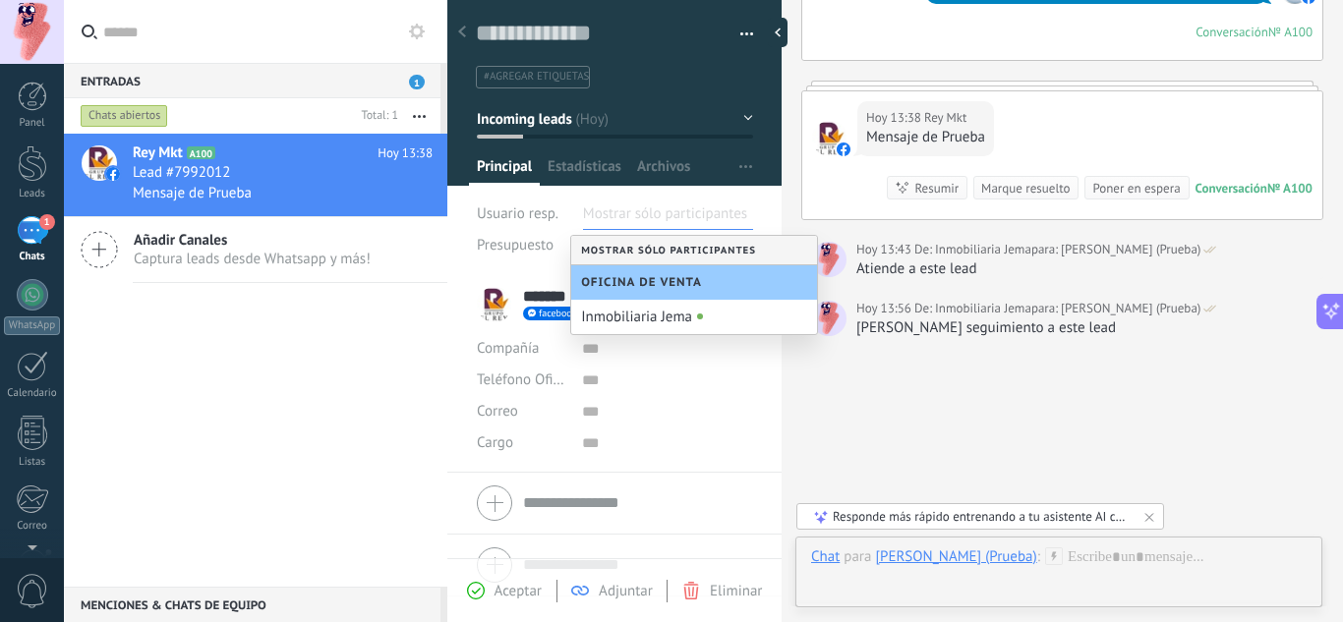
click at [669, 254] on div "Mostrar sólo participantes" at bounding box center [694, 250] width 246 height 29
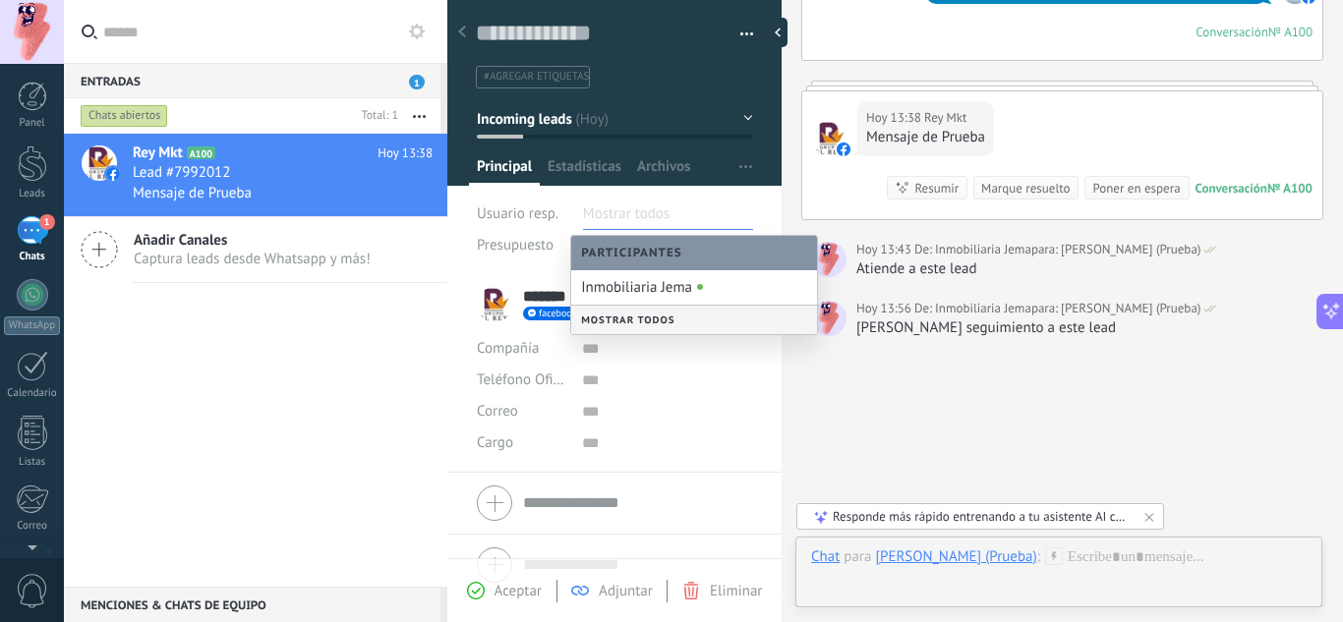
click at [650, 314] on div "Mostrar todos" at bounding box center [694, 320] width 246 height 29
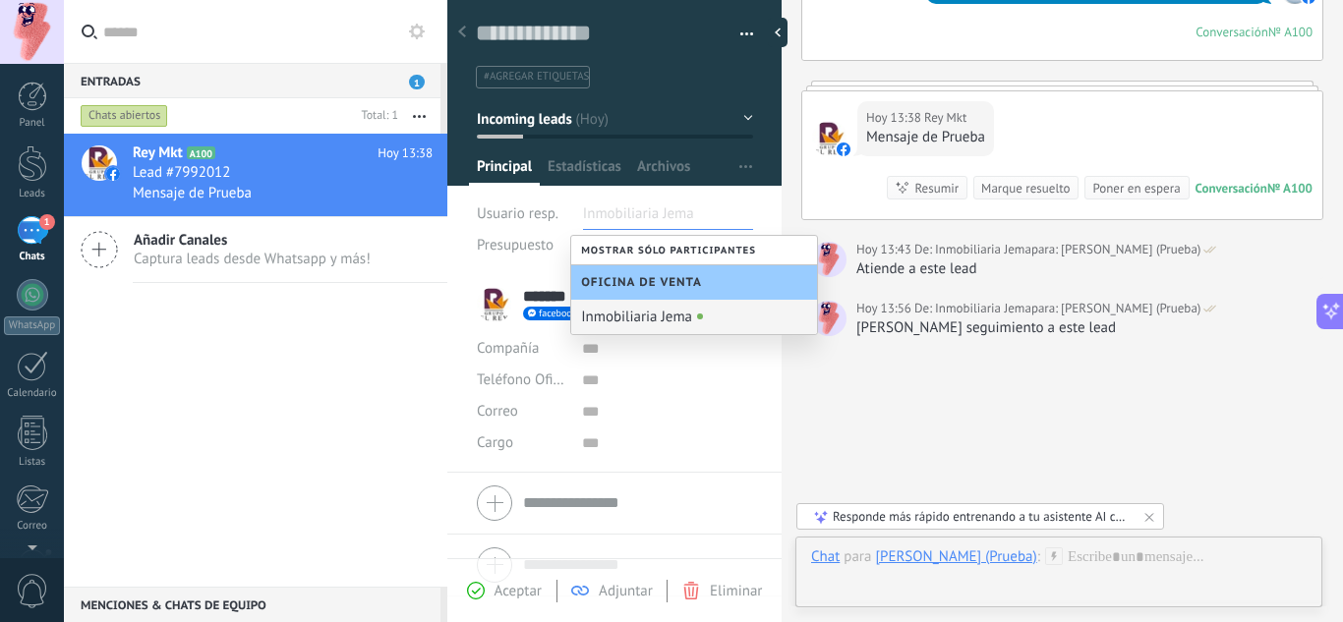
click at [914, 412] on div "Buscar Carga más [DATE] [DATE] Creación: 2 eventos Expandir [DATE] 13:38 Facebo…" at bounding box center [1062, 198] width 561 height 966
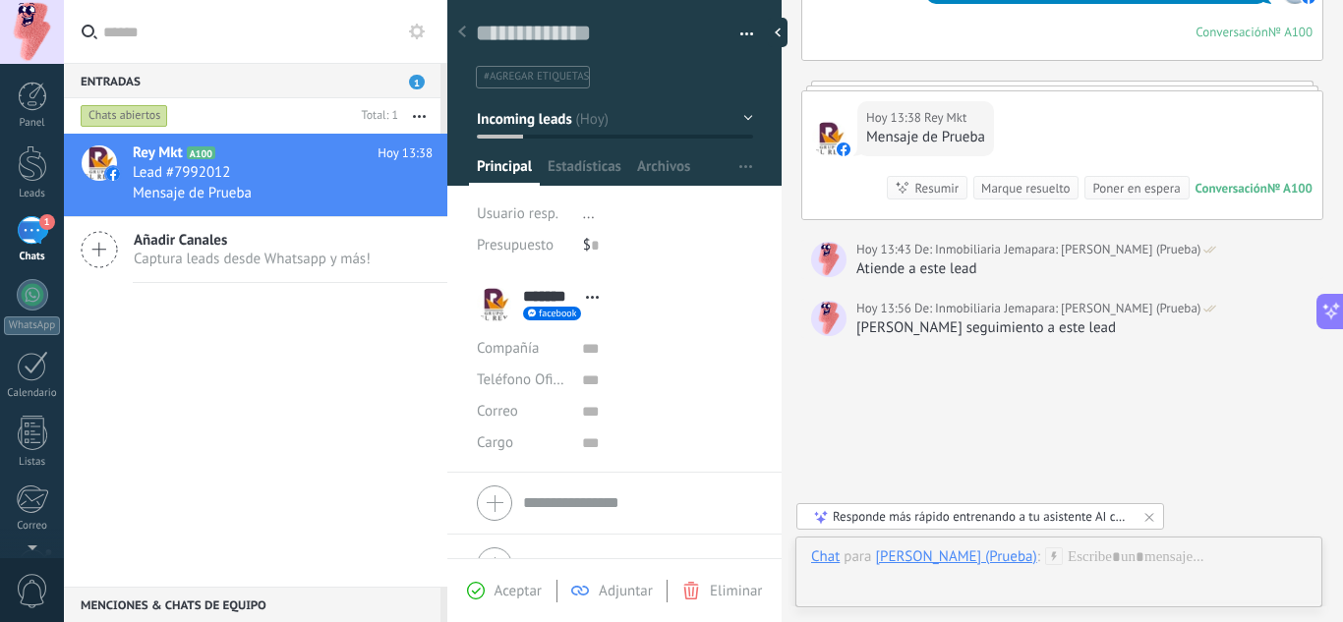
click at [1100, 305] on span "[PERSON_NAME] (Prueba)" at bounding box center [1131, 309] width 140 height 20
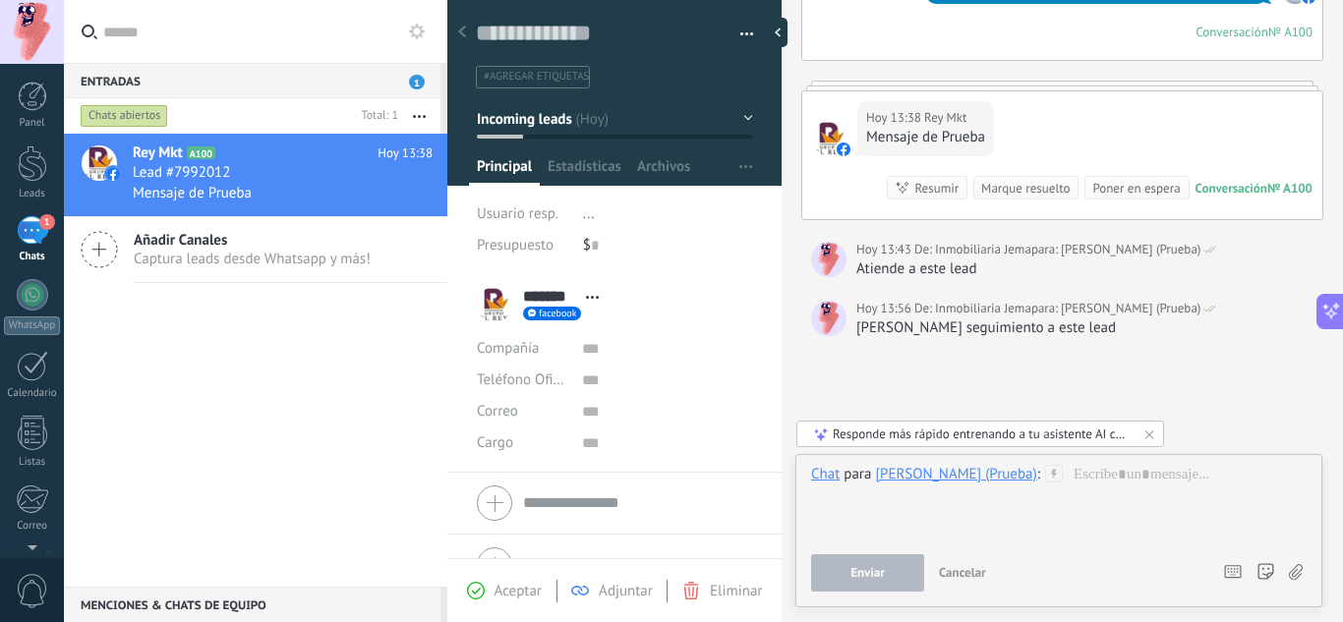
click at [1100, 305] on span "[PERSON_NAME] (Prueba)" at bounding box center [1131, 309] width 140 height 20
drag, startPoint x: 1096, startPoint y: 314, endPoint x: 1098, endPoint y: 345, distance: 31.5
click at [1098, 314] on span "[PERSON_NAME] (Prueba)" at bounding box center [1131, 309] width 140 height 20
click at [1027, 403] on div "Buscar Carga más [DATE] [DATE] Creación: 2 eventos Expandir [DATE] 13:38 Facebo…" at bounding box center [1062, 198] width 561 height 966
click at [965, 576] on span "Cancelar" at bounding box center [962, 572] width 47 height 17
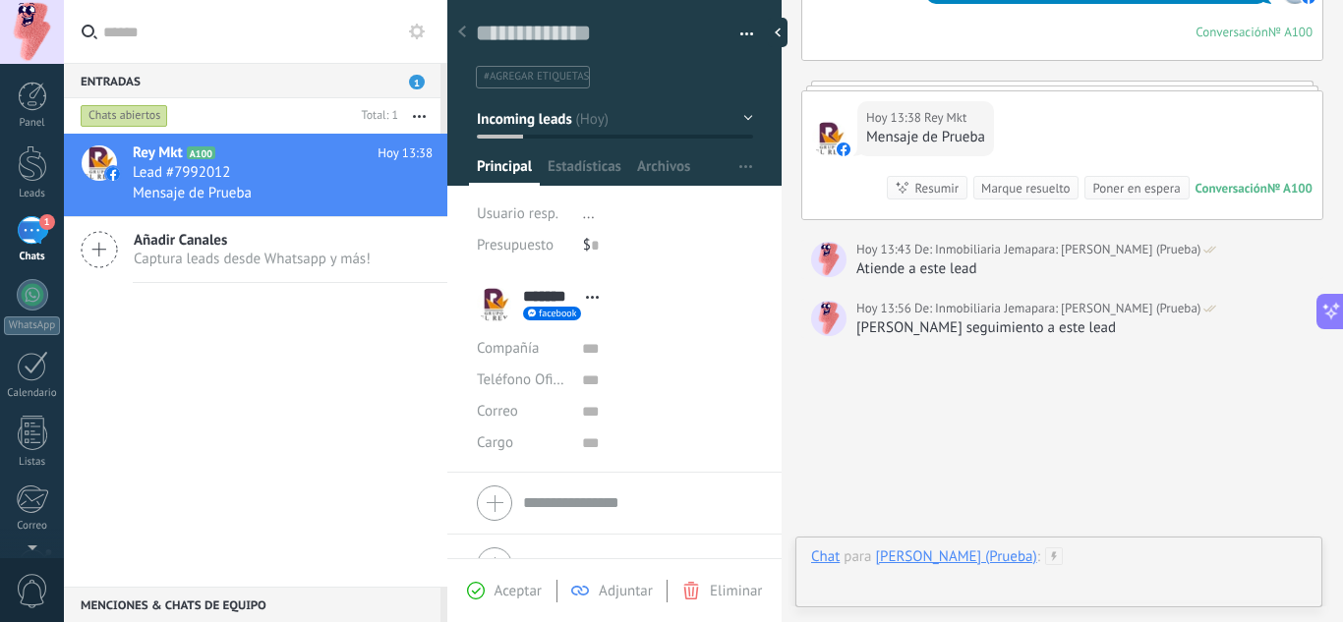
click at [1029, 586] on div at bounding box center [1059, 577] width 496 height 59
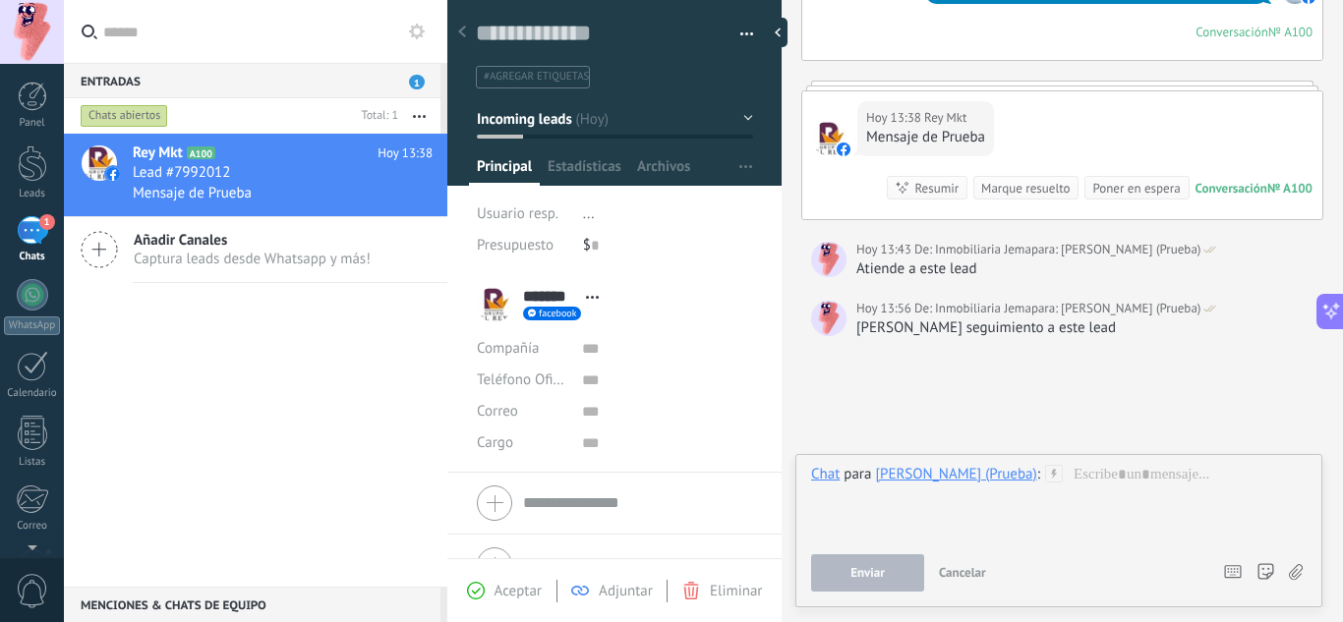
click at [966, 569] on span "Cancelar" at bounding box center [962, 572] width 47 height 17
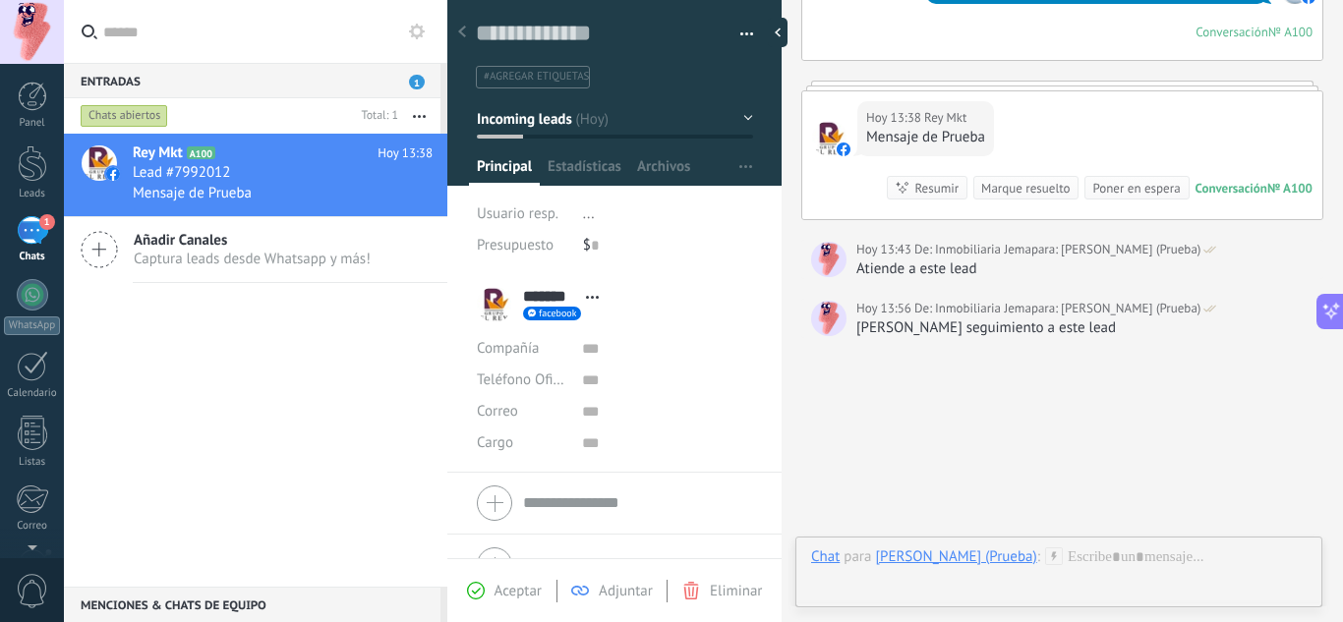
click at [1008, 561] on div "[PERSON_NAME] (Prueba)" at bounding box center [955, 557] width 161 height 18
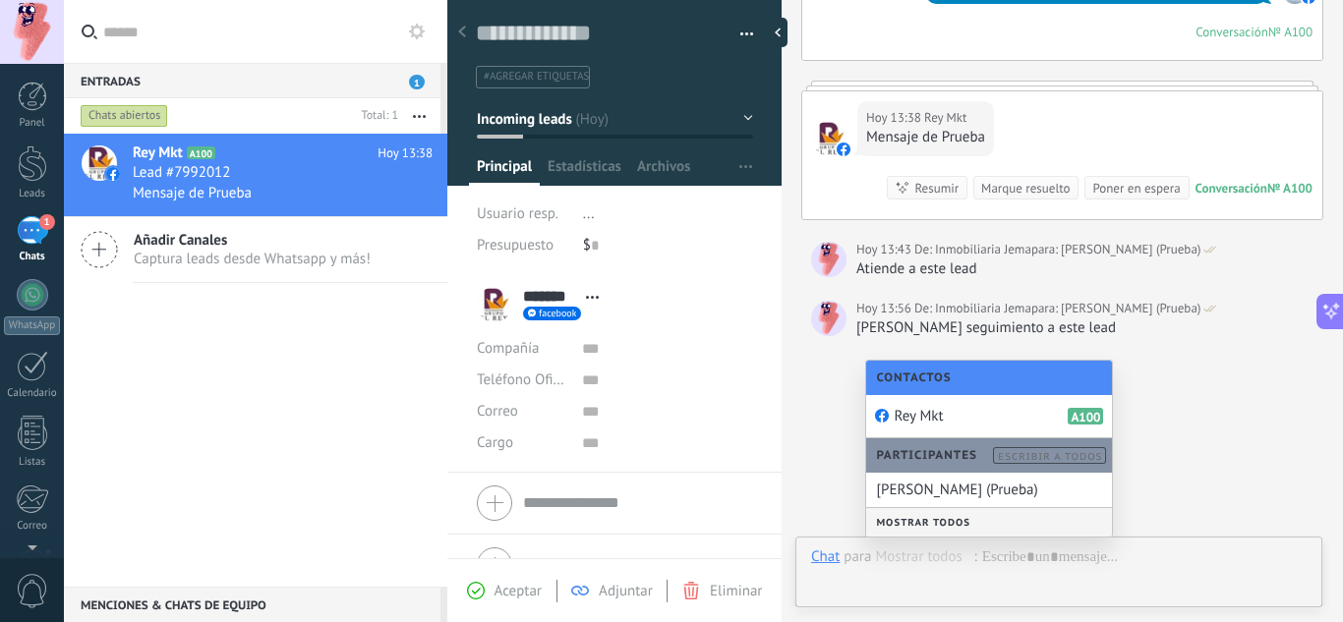
click at [928, 523] on div "Mostrar todos" at bounding box center [989, 522] width 246 height 29
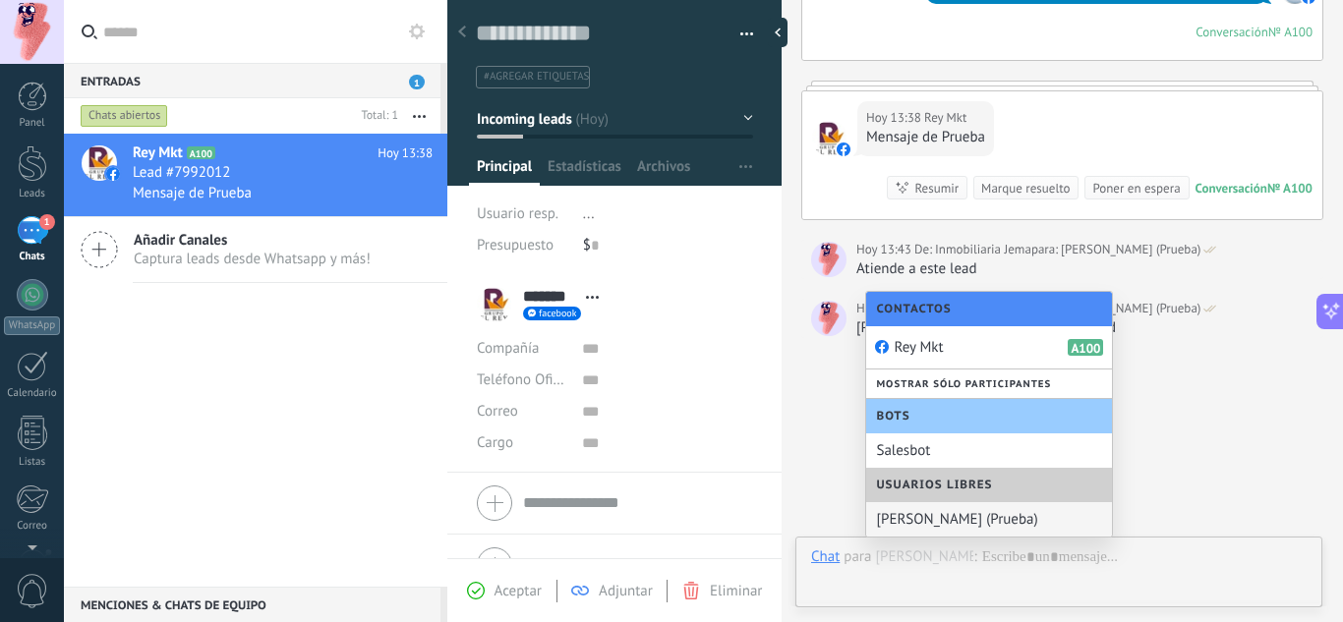
click at [940, 526] on div "[PERSON_NAME] (Prueba)" at bounding box center [989, 519] width 246 height 34
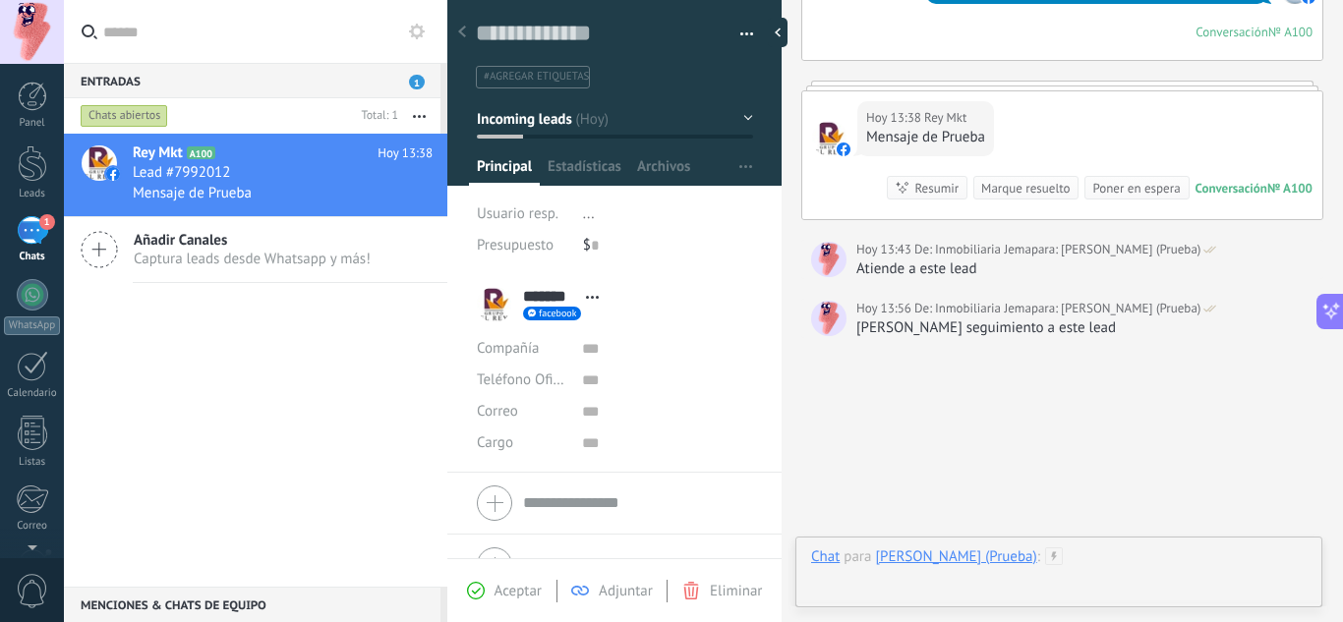
click at [1128, 571] on div at bounding box center [1059, 577] width 496 height 59
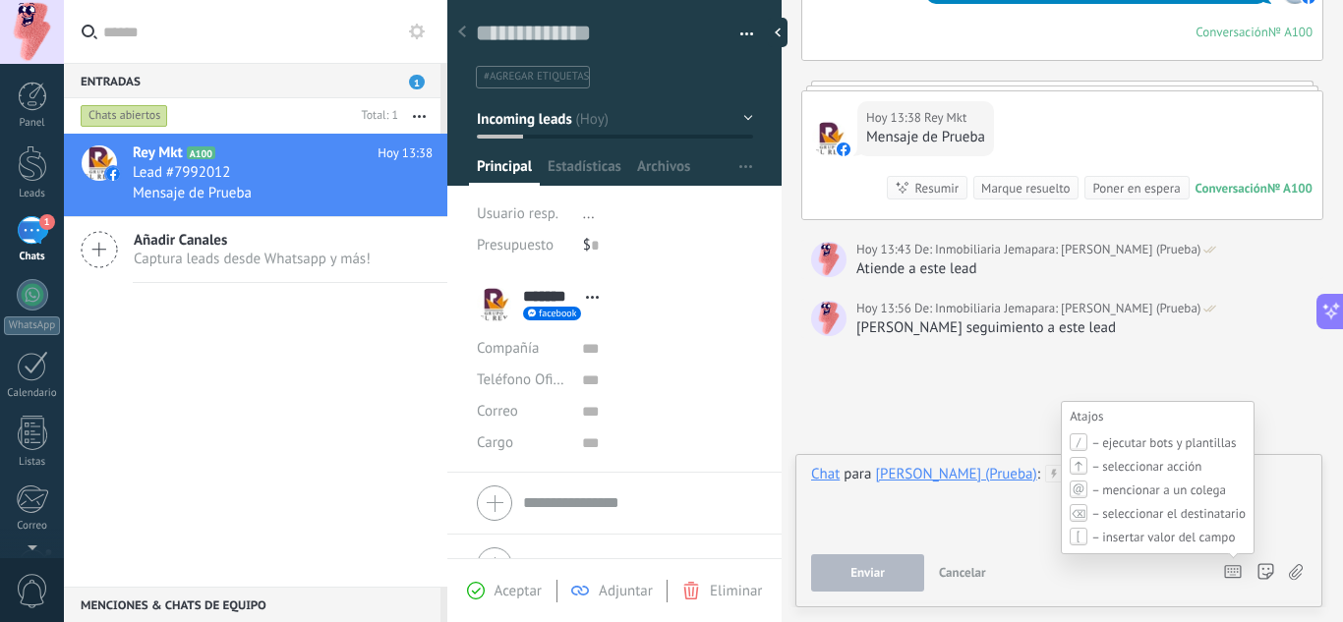
click at [1230, 570] on icon at bounding box center [1233, 572] width 18 height 14
click at [1226, 573] on icon at bounding box center [1233, 572] width 18 height 14
click at [996, 529] on div at bounding box center [1059, 502] width 496 height 75
